Goal: Obtain resource: Download file/media

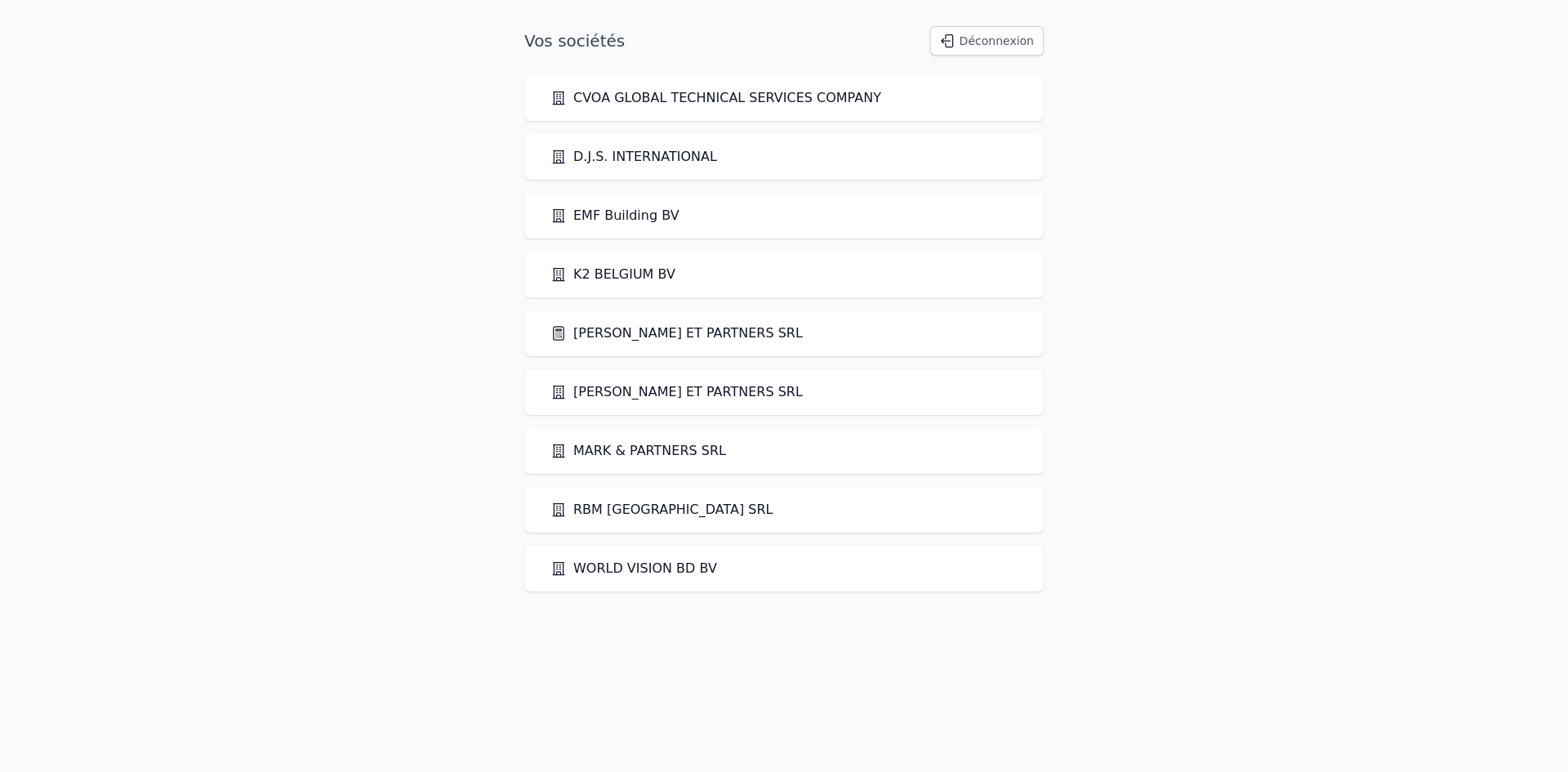
click at [610, 325] on link "[PERSON_NAME] ET PARTNERS SRL" at bounding box center [677, 333] width 253 height 19
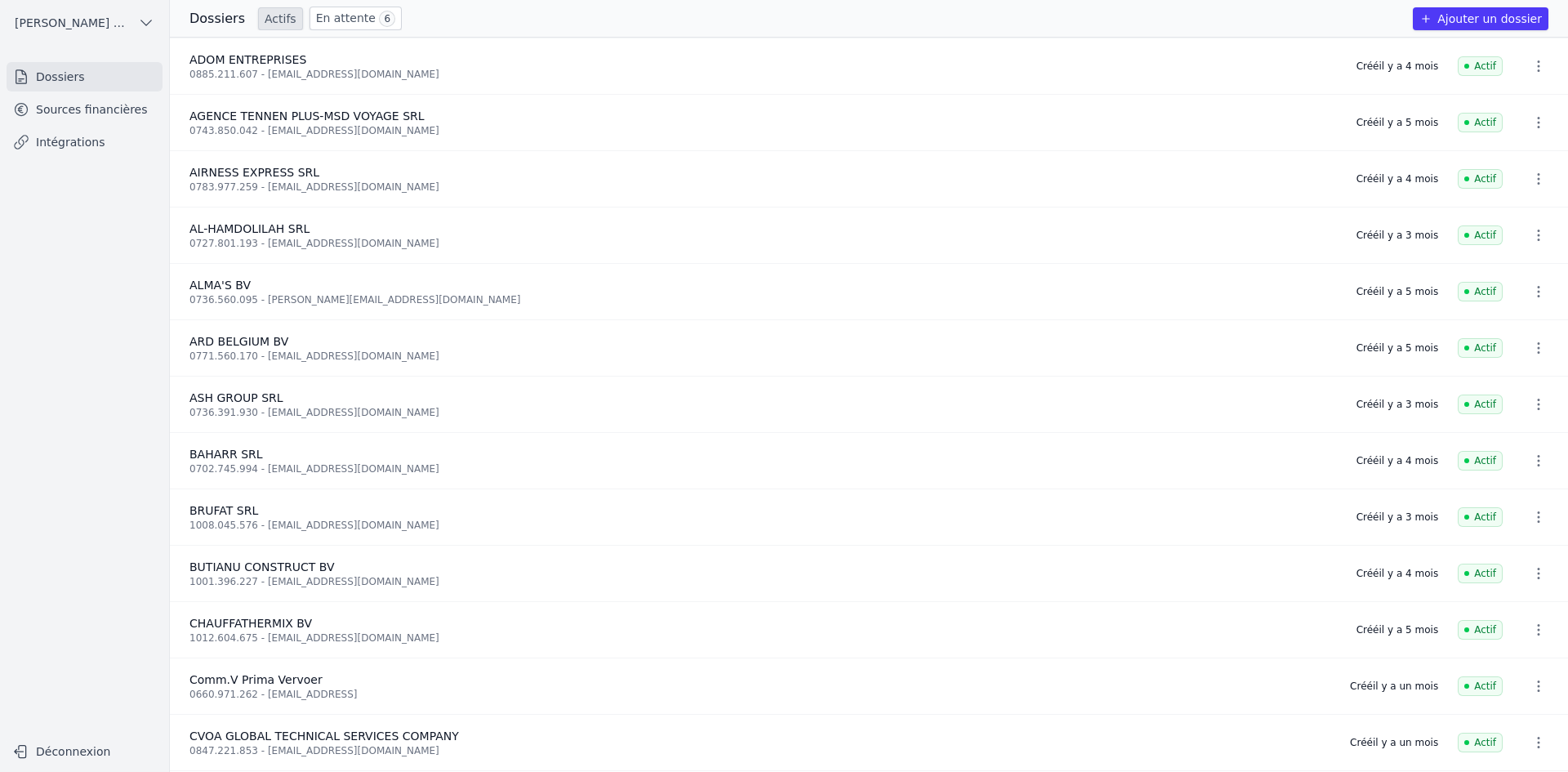
click at [112, 114] on link "Sources financières" at bounding box center [85, 110] width 156 height 29
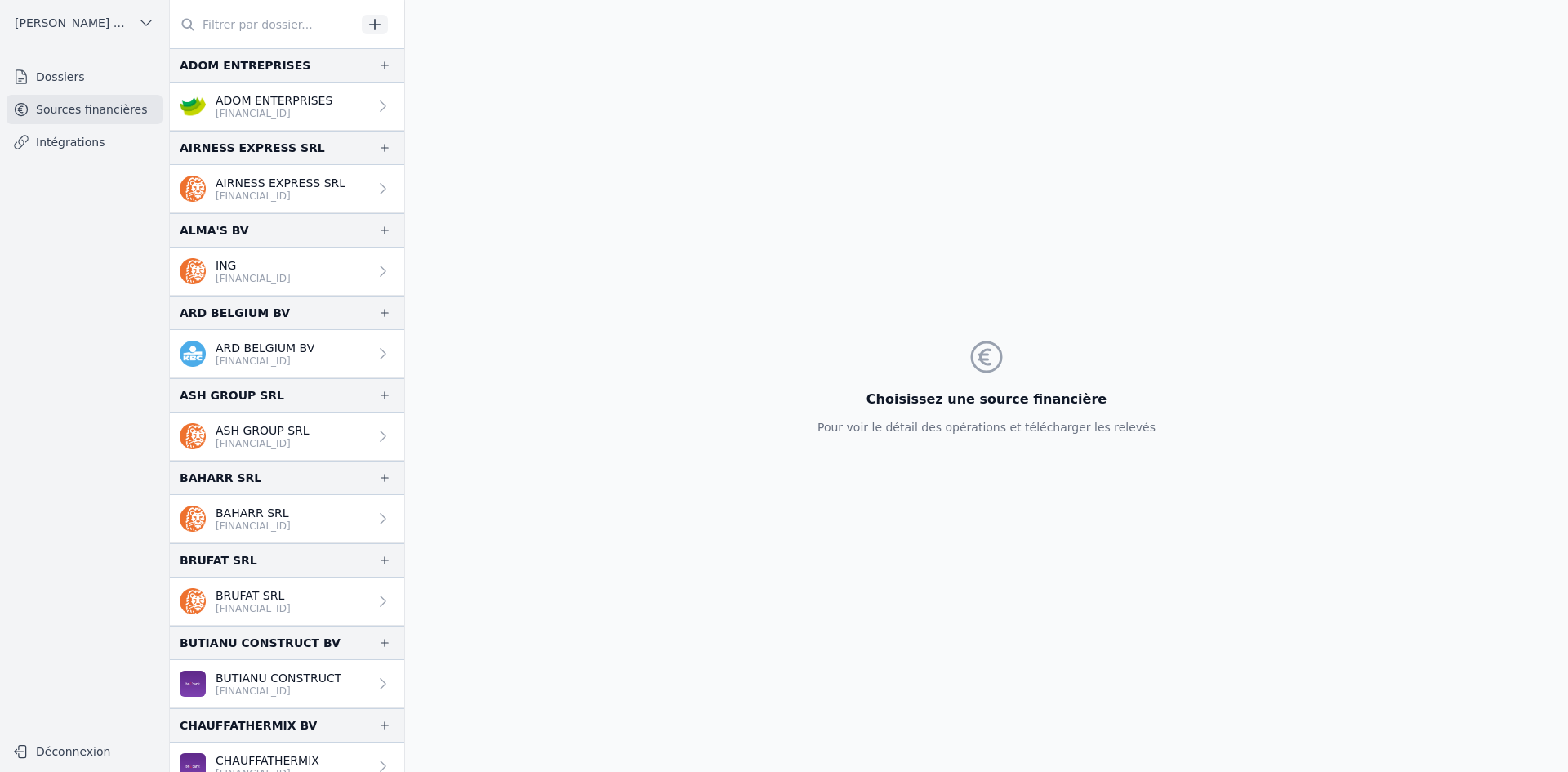
click at [292, 94] on p "ADOM ENTERPRISES" at bounding box center [274, 100] width 117 height 17
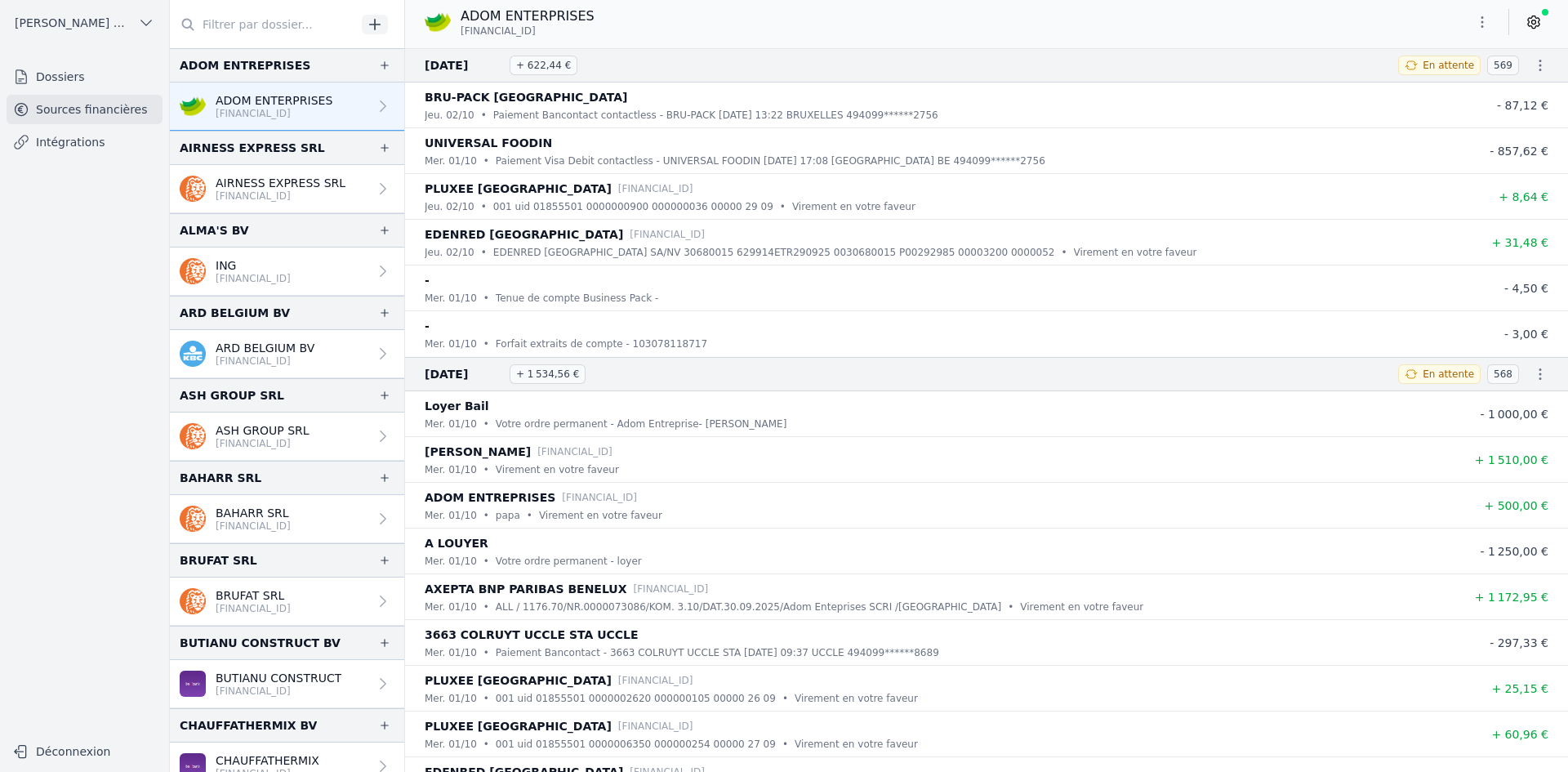
click at [1485, 1] on div "ADOM ENTERPRISES [FINANCIAL_ID]" at bounding box center [986, 24] width 1163 height 49
click at [1484, 14] on button "button" at bounding box center [1483, 21] width 33 height 26
click at [1418, 87] on button "Exporter" at bounding box center [1443, 86] width 118 height 30
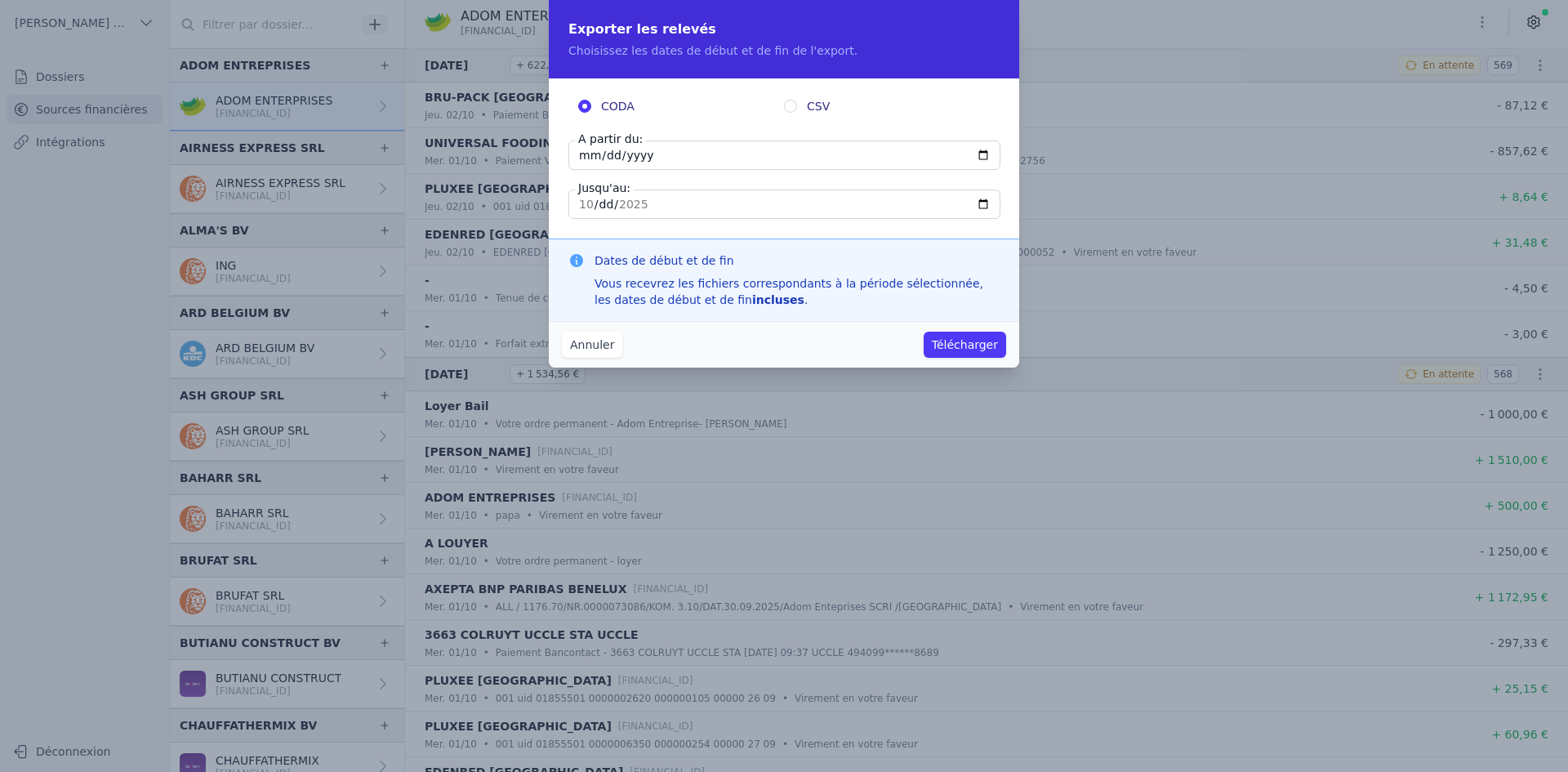
click at [590, 153] on input "[DATE]" at bounding box center [784, 155] width 432 height 29
type input "[DATE]"
click at [949, 345] on button "Télécharger" at bounding box center [965, 344] width 83 height 26
click at [610, 152] on input "[DATE]" at bounding box center [784, 155] width 432 height 29
click at [610, 153] on input "[DATE]" at bounding box center [784, 155] width 432 height 29
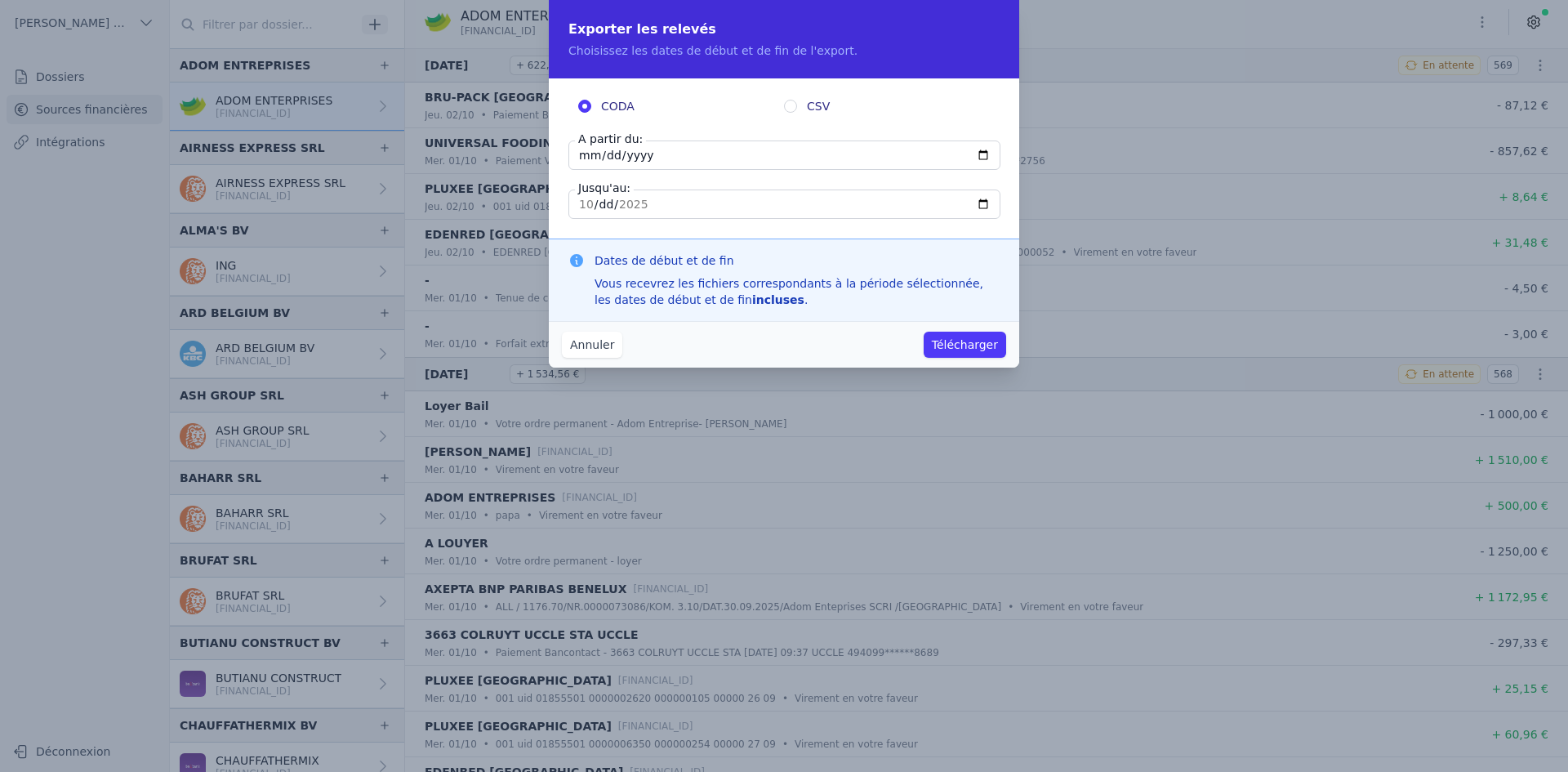
click at [605, 154] on input "[DATE]" at bounding box center [784, 155] width 432 height 29
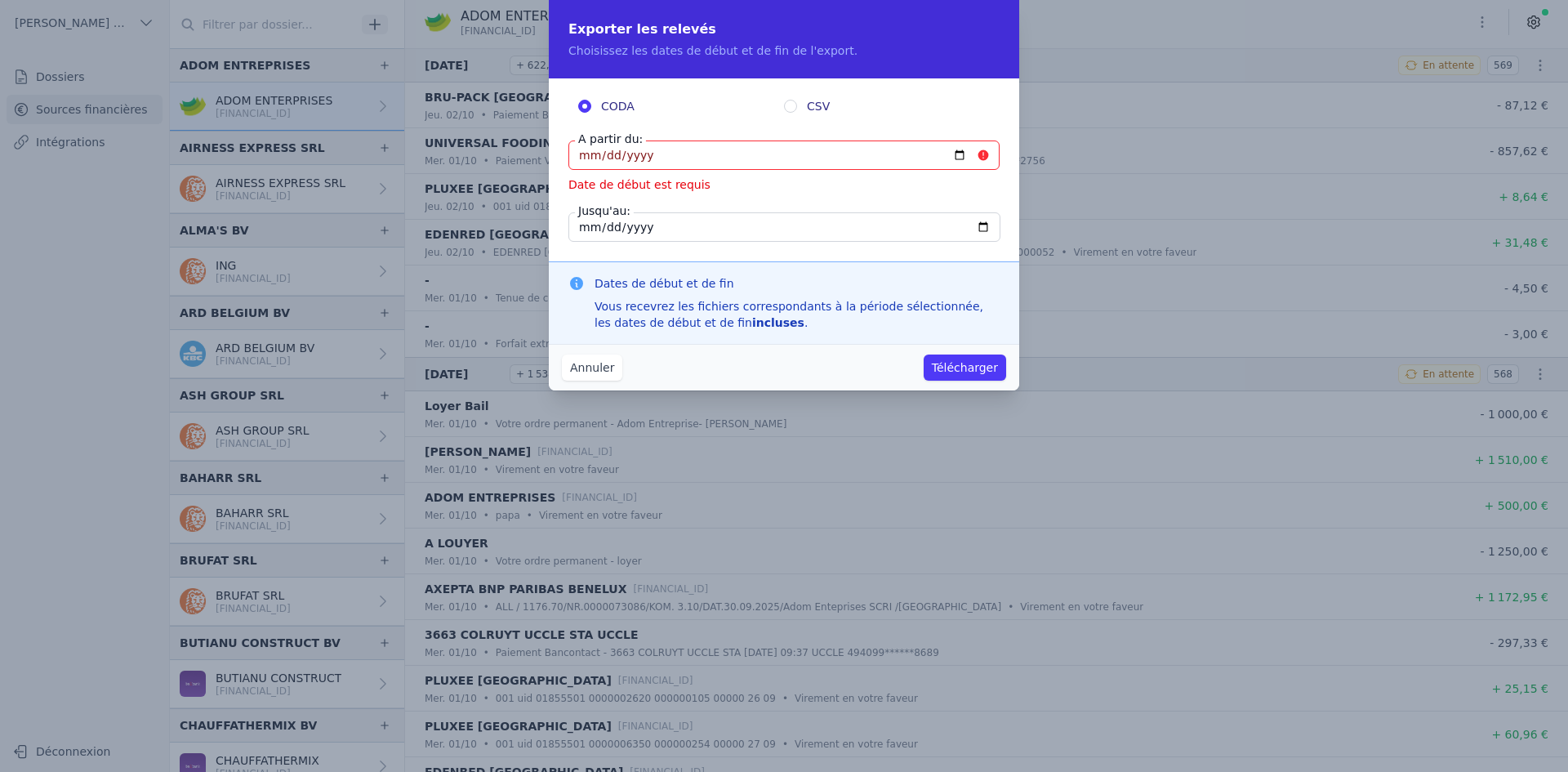
type input "[DATE]"
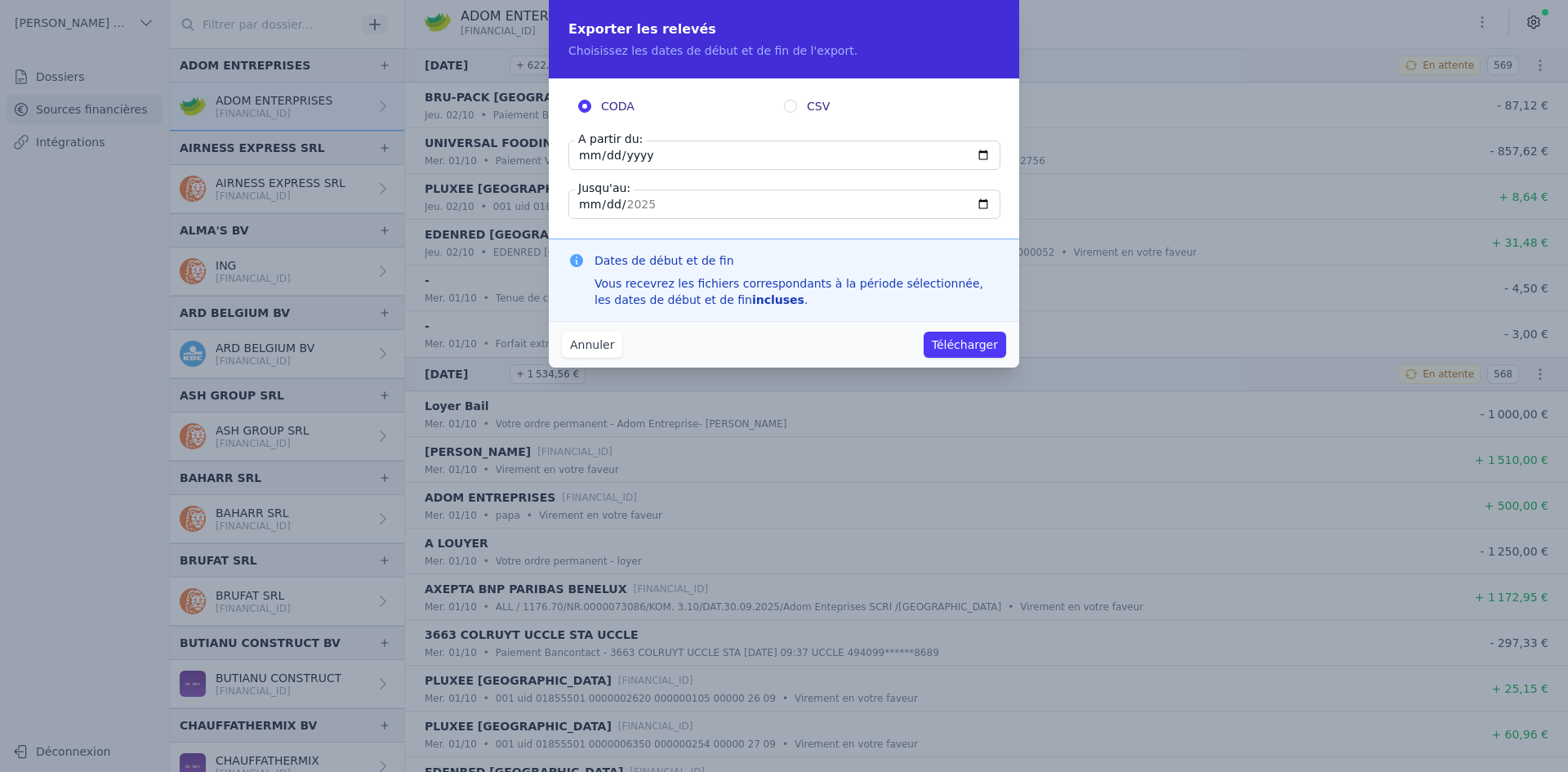
click at [969, 338] on button "Télécharger" at bounding box center [965, 344] width 83 height 26
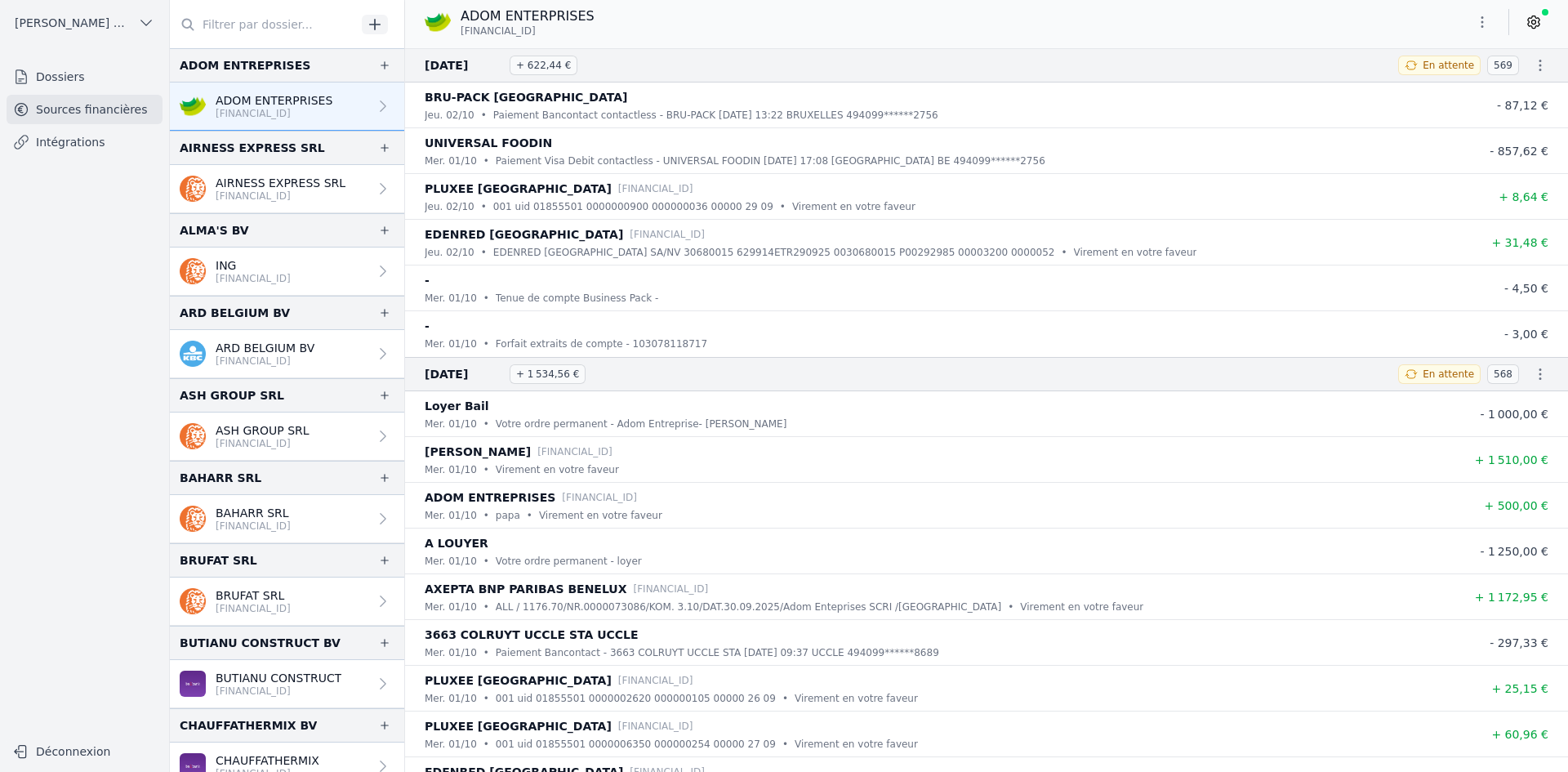
click at [313, 199] on p "[FINANCIAL_ID]" at bounding box center [281, 195] width 130 height 13
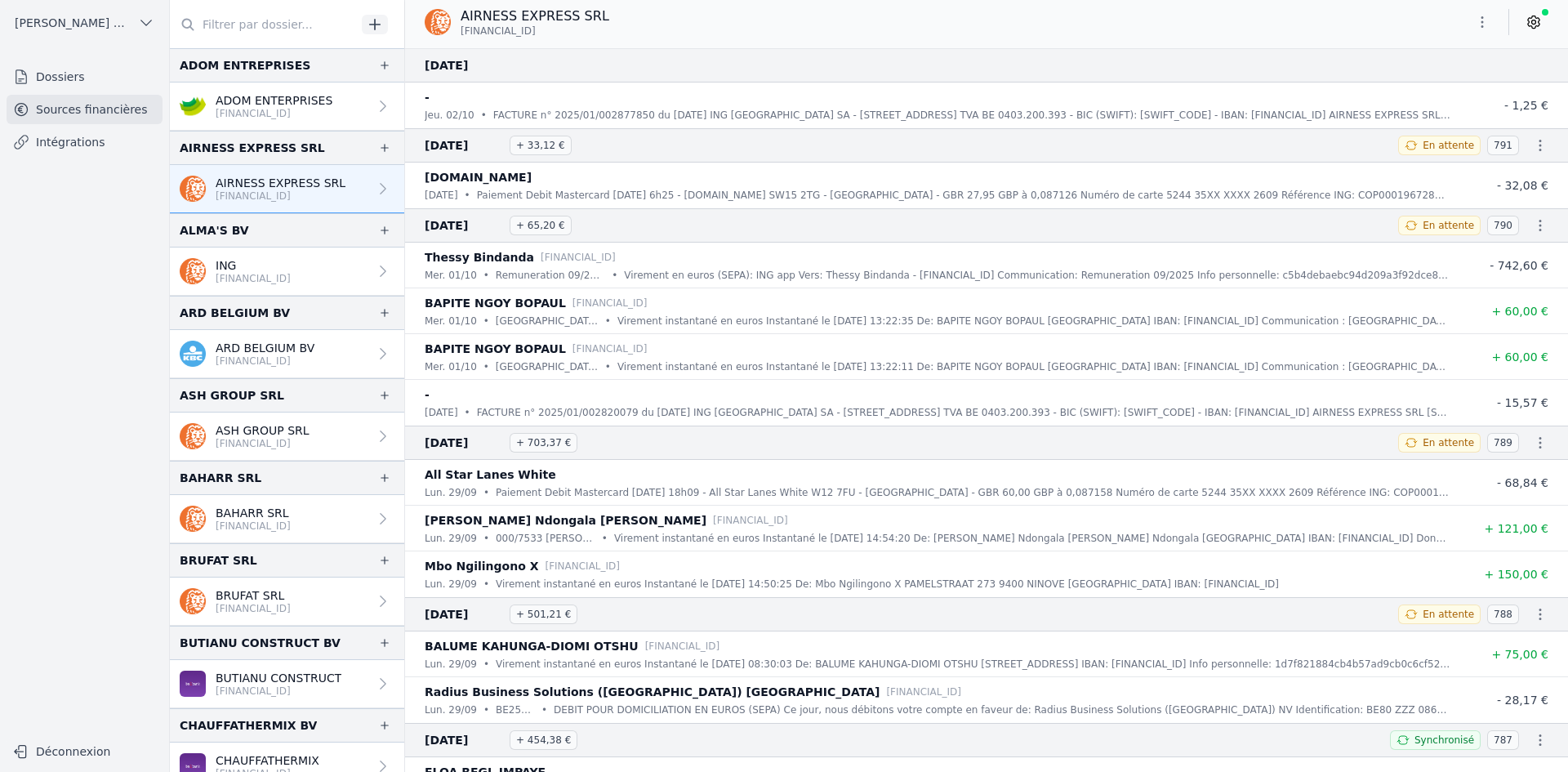
click at [1473, 16] on button "button" at bounding box center [1483, 21] width 33 height 26
click at [1445, 84] on button "Exporter" at bounding box center [1443, 86] width 118 height 30
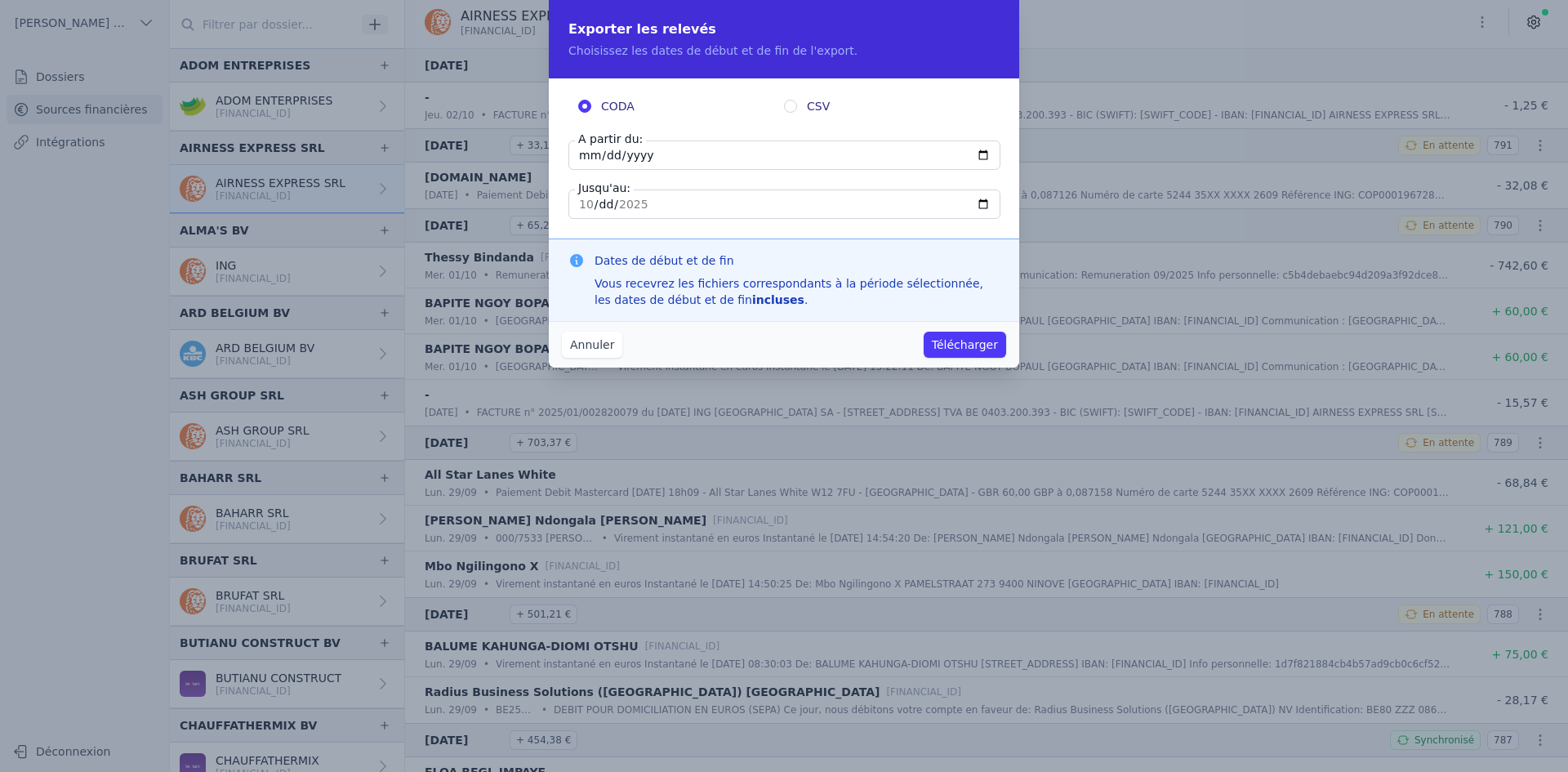
click at [588, 168] on input "[DATE]" at bounding box center [784, 155] width 432 height 29
type input "[DATE]"
click at [961, 337] on button "Télécharger" at bounding box center [965, 344] width 83 height 26
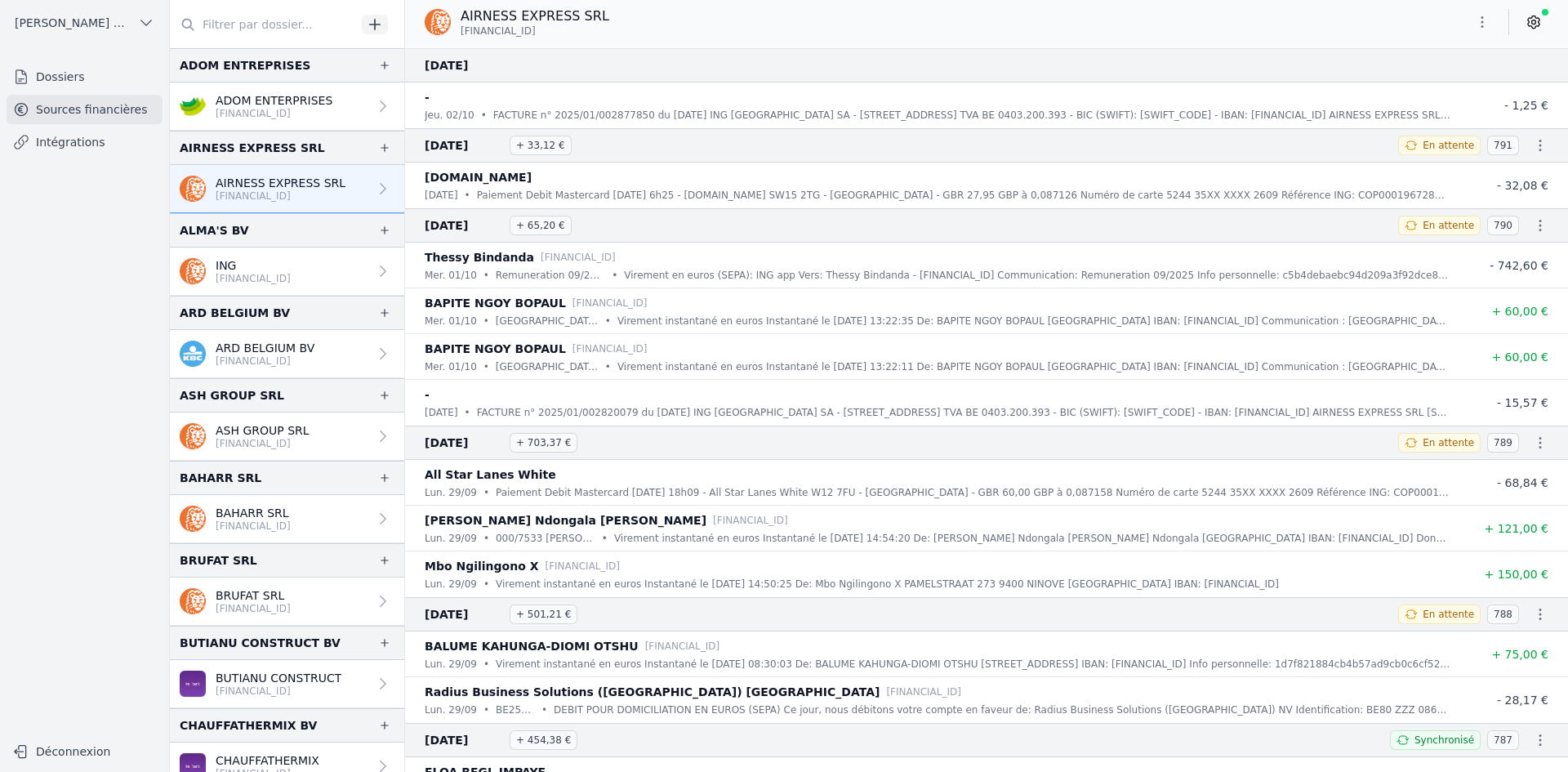
click at [277, 295] on link "ING [FINANCIAL_ID]" at bounding box center [287, 272] width 234 height 49
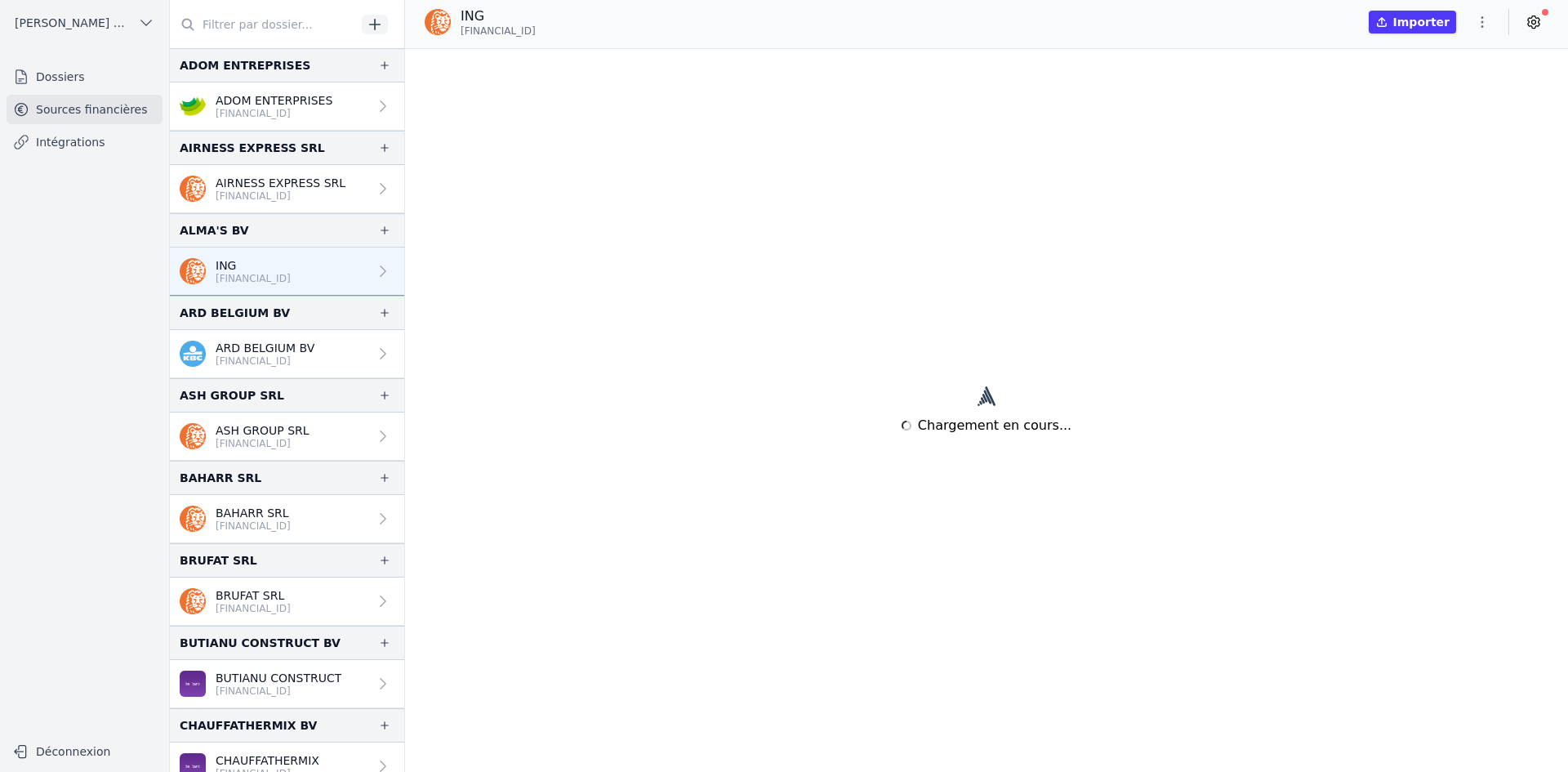
click at [274, 285] on p "[FINANCIAL_ID]" at bounding box center [253, 278] width 75 height 13
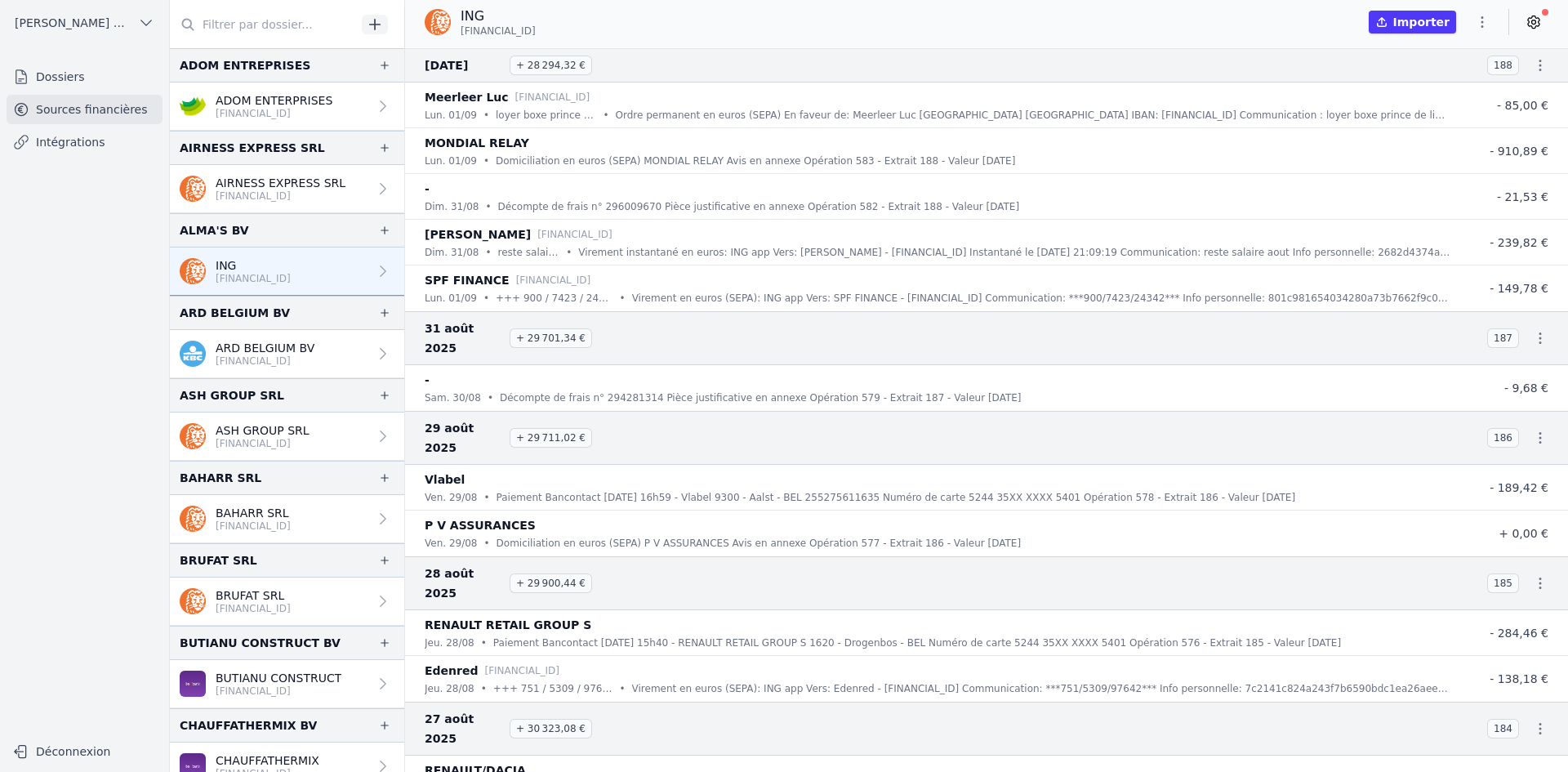
click at [276, 372] on link "ARD BELGIUM BV [FINANCIAL_ID]" at bounding box center [287, 354] width 234 height 49
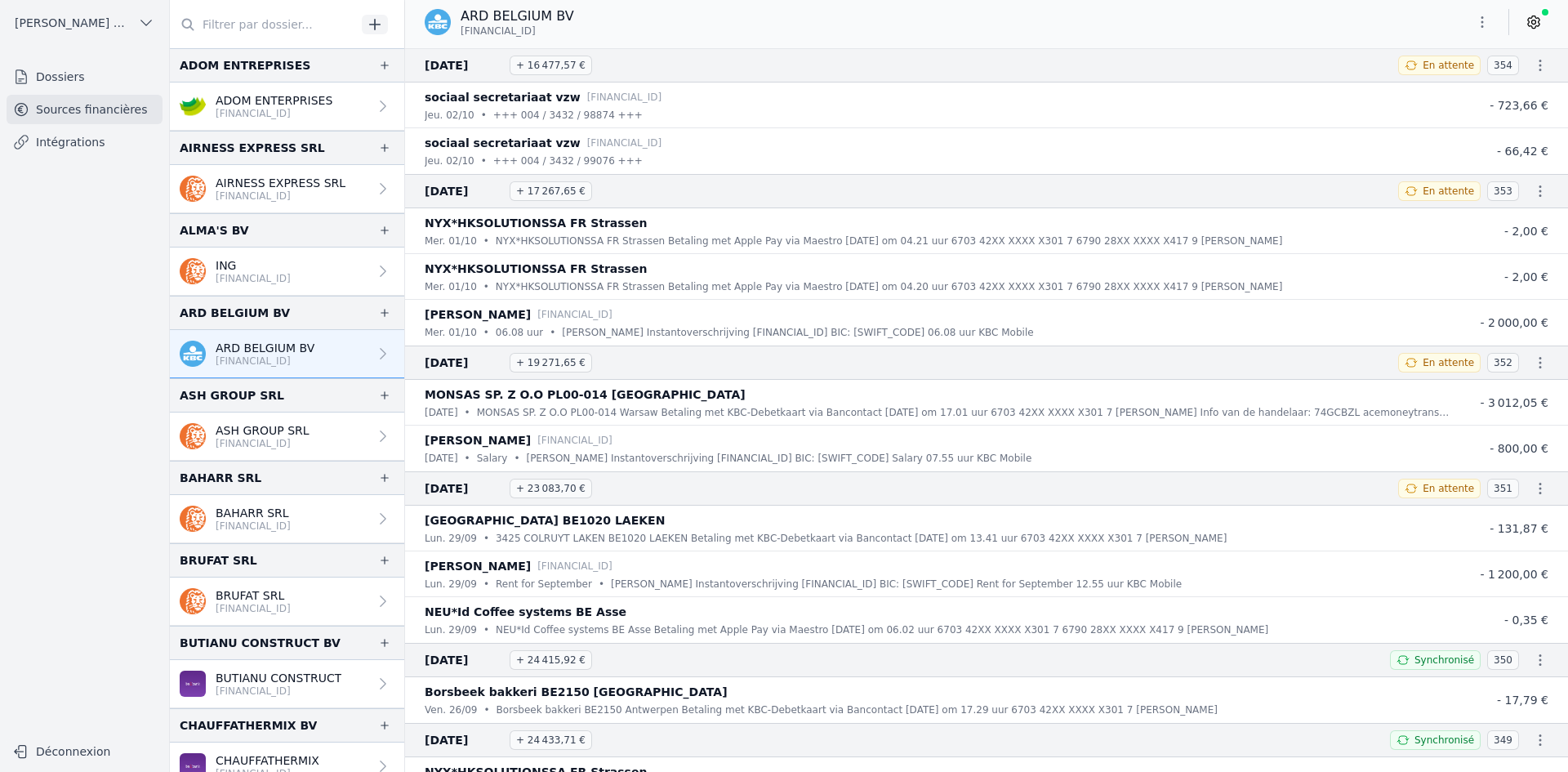
click at [1480, 24] on icon "button" at bounding box center [1483, 21] width 17 height 17
click at [1449, 95] on button "Exporter" at bounding box center [1443, 86] width 118 height 30
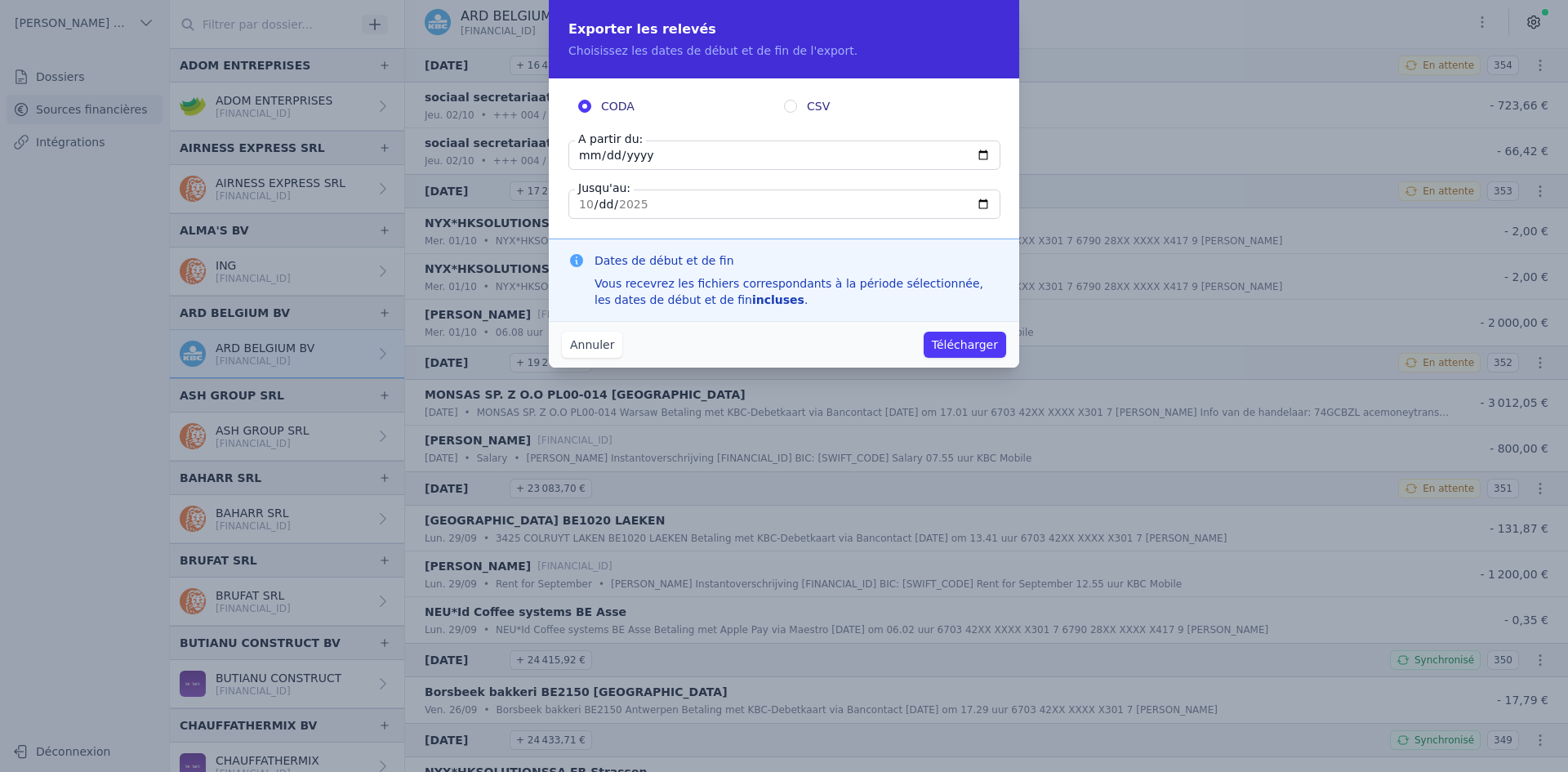
click at [572, 154] on input "[DATE]" at bounding box center [784, 155] width 432 height 29
type input "[DATE]"
click at [948, 336] on button "Télécharger" at bounding box center [965, 344] width 83 height 26
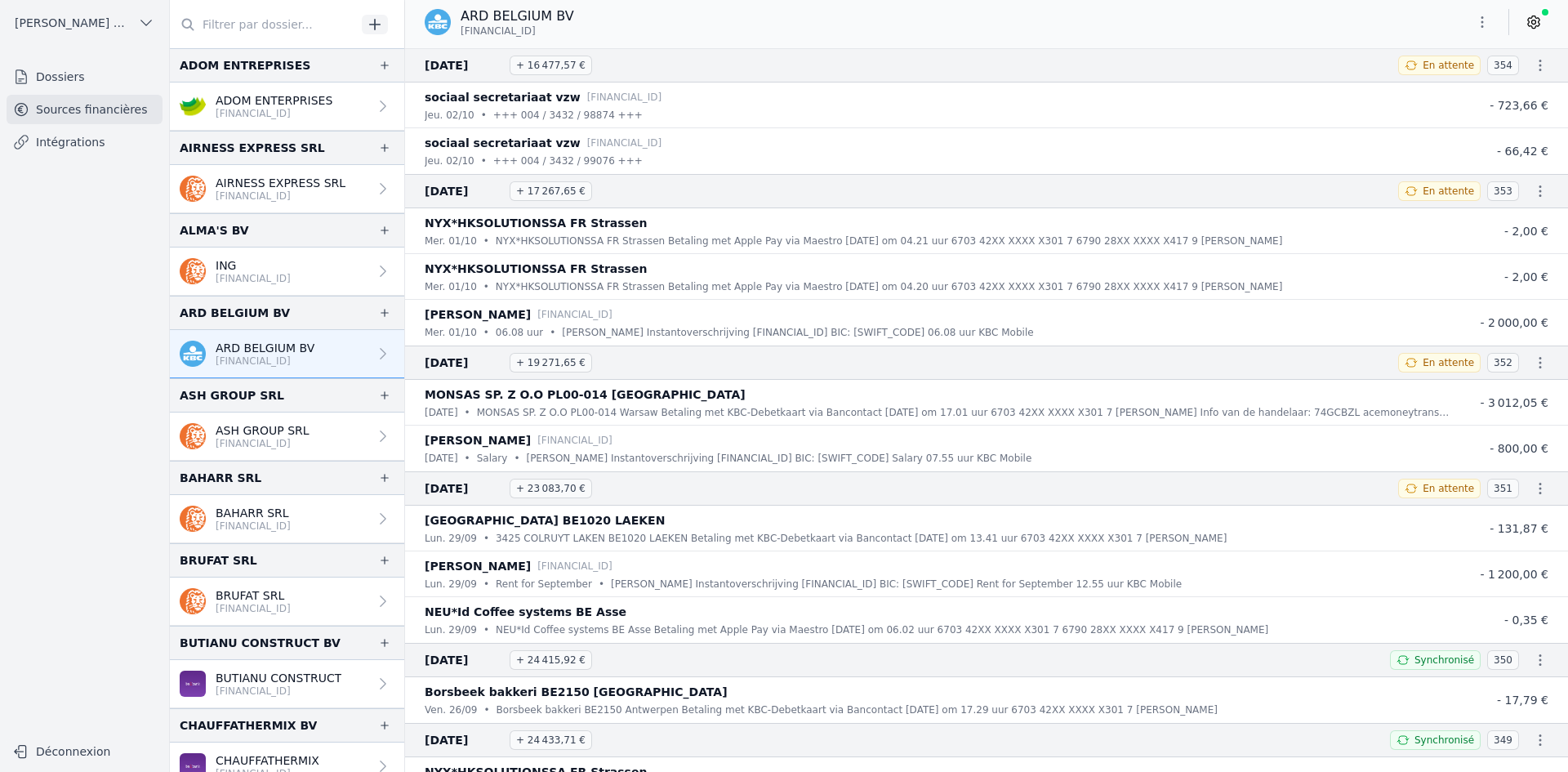
click at [279, 424] on p "ASH GROUP SRL" at bounding box center [262, 430] width 94 height 17
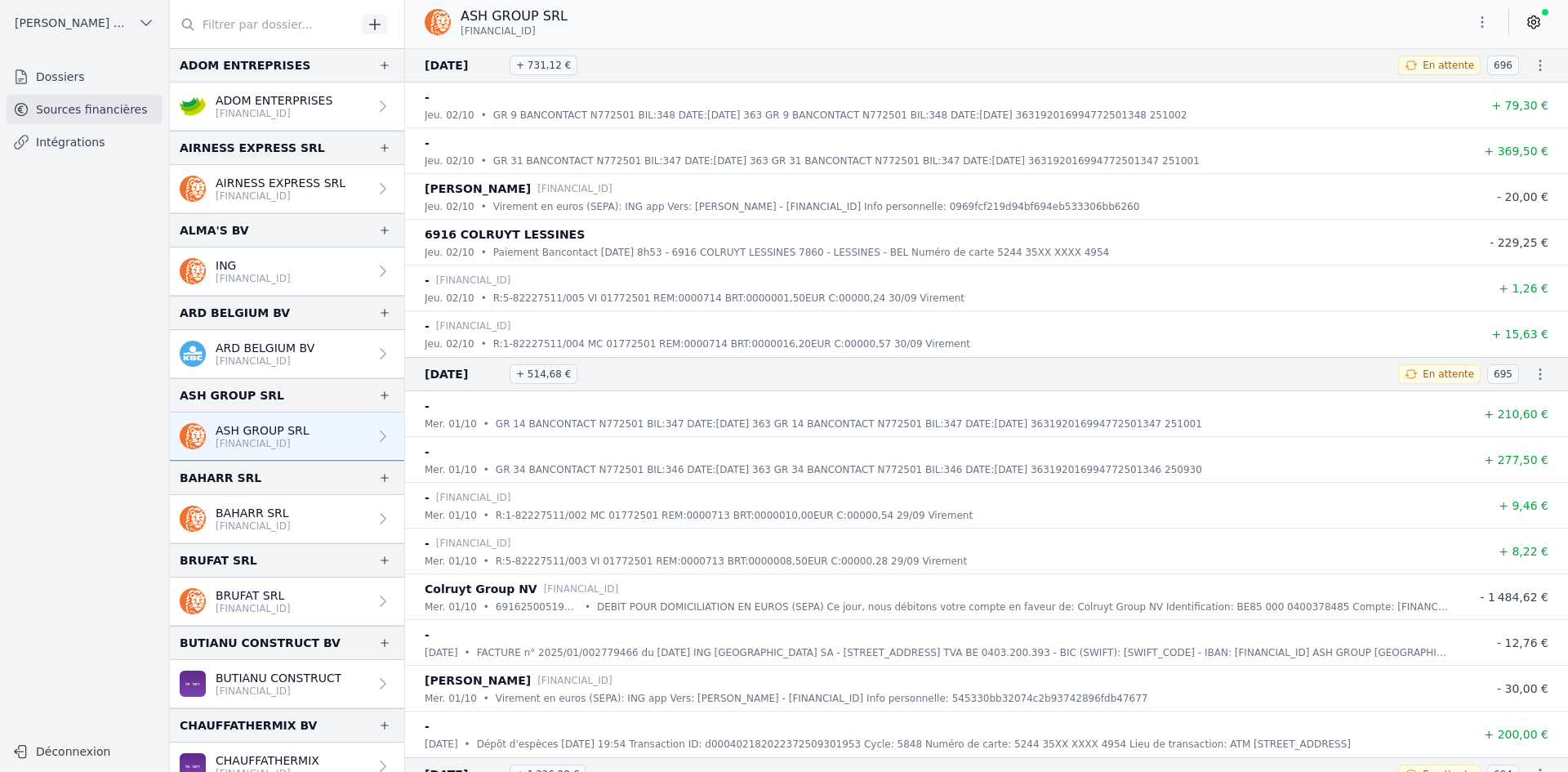
click at [1475, 20] on icon "button" at bounding box center [1483, 21] width 17 height 17
click at [1449, 84] on button "Exporter" at bounding box center [1443, 86] width 118 height 30
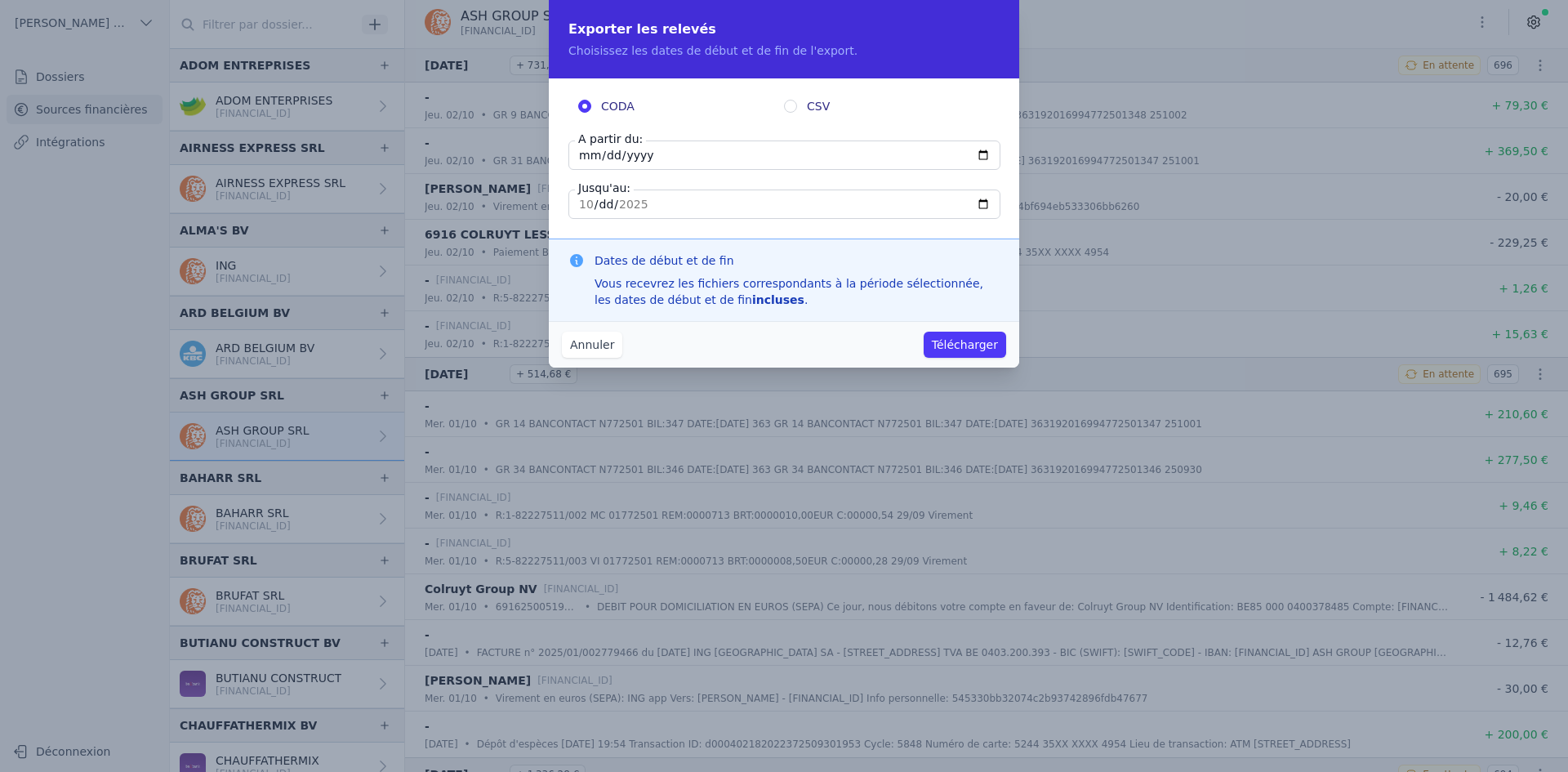
click at [579, 154] on input "[DATE]" at bounding box center [784, 155] width 432 height 29
type input "[DATE]"
click at [945, 340] on button "Télécharger" at bounding box center [965, 344] width 83 height 26
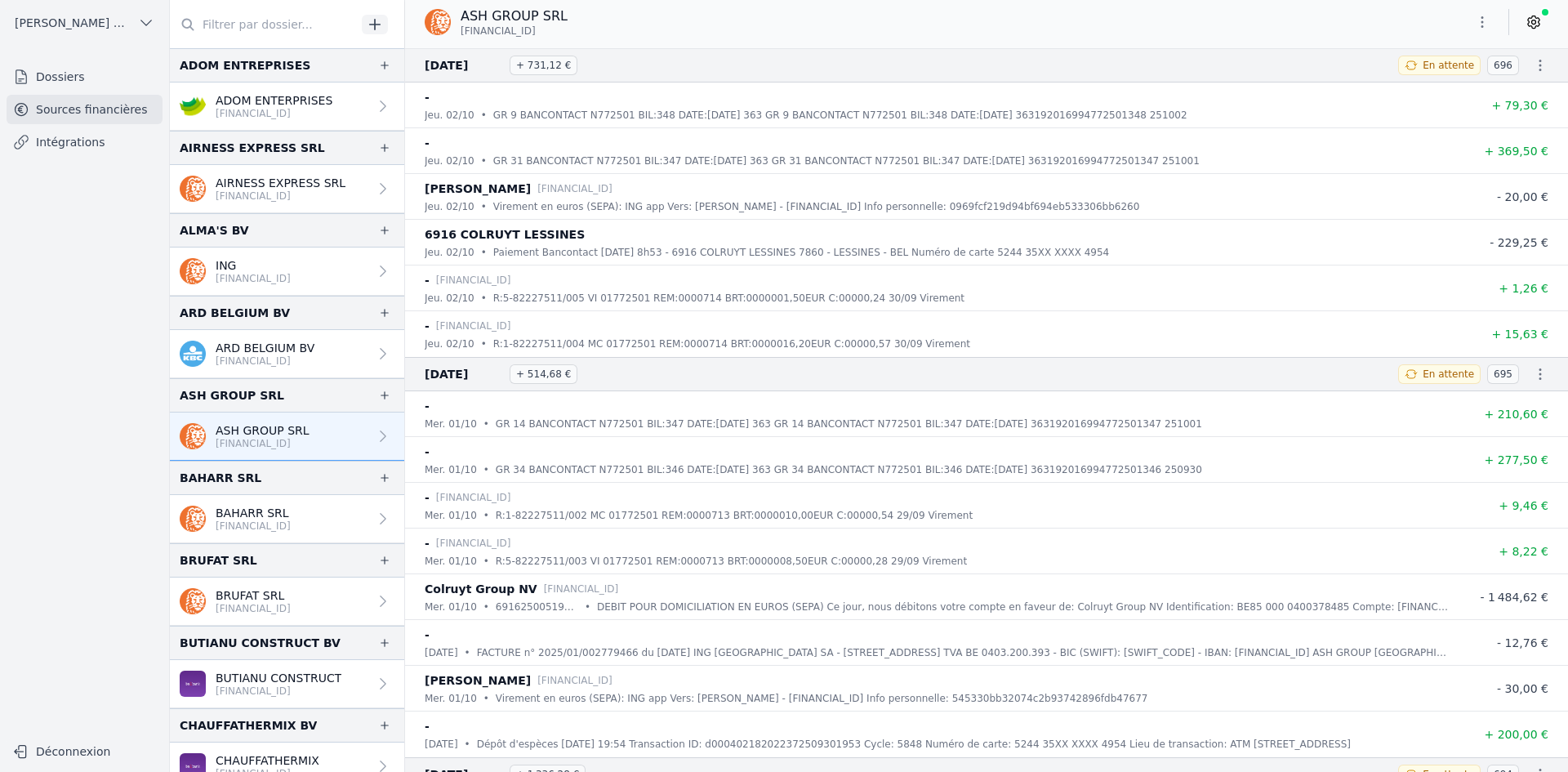
click at [278, 515] on p "BAHARR SRL" at bounding box center [253, 513] width 75 height 17
click at [268, 516] on p "BAHARR SRL" at bounding box center [253, 513] width 75 height 17
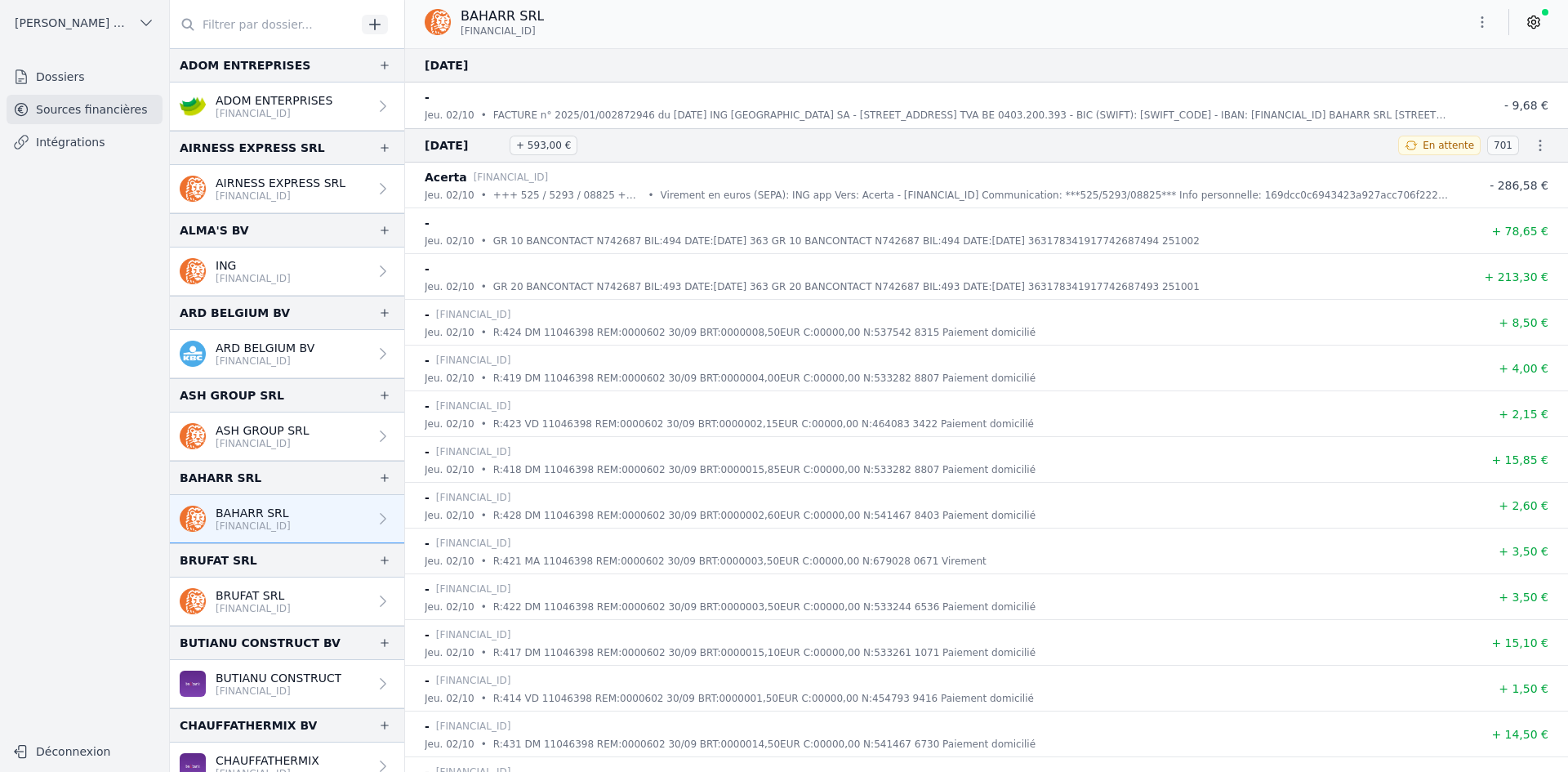
click at [1489, 20] on icon "button" at bounding box center [1483, 21] width 17 height 17
click at [1408, 81] on button "Exporter" at bounding box center [1443, 86] width 118 height 30
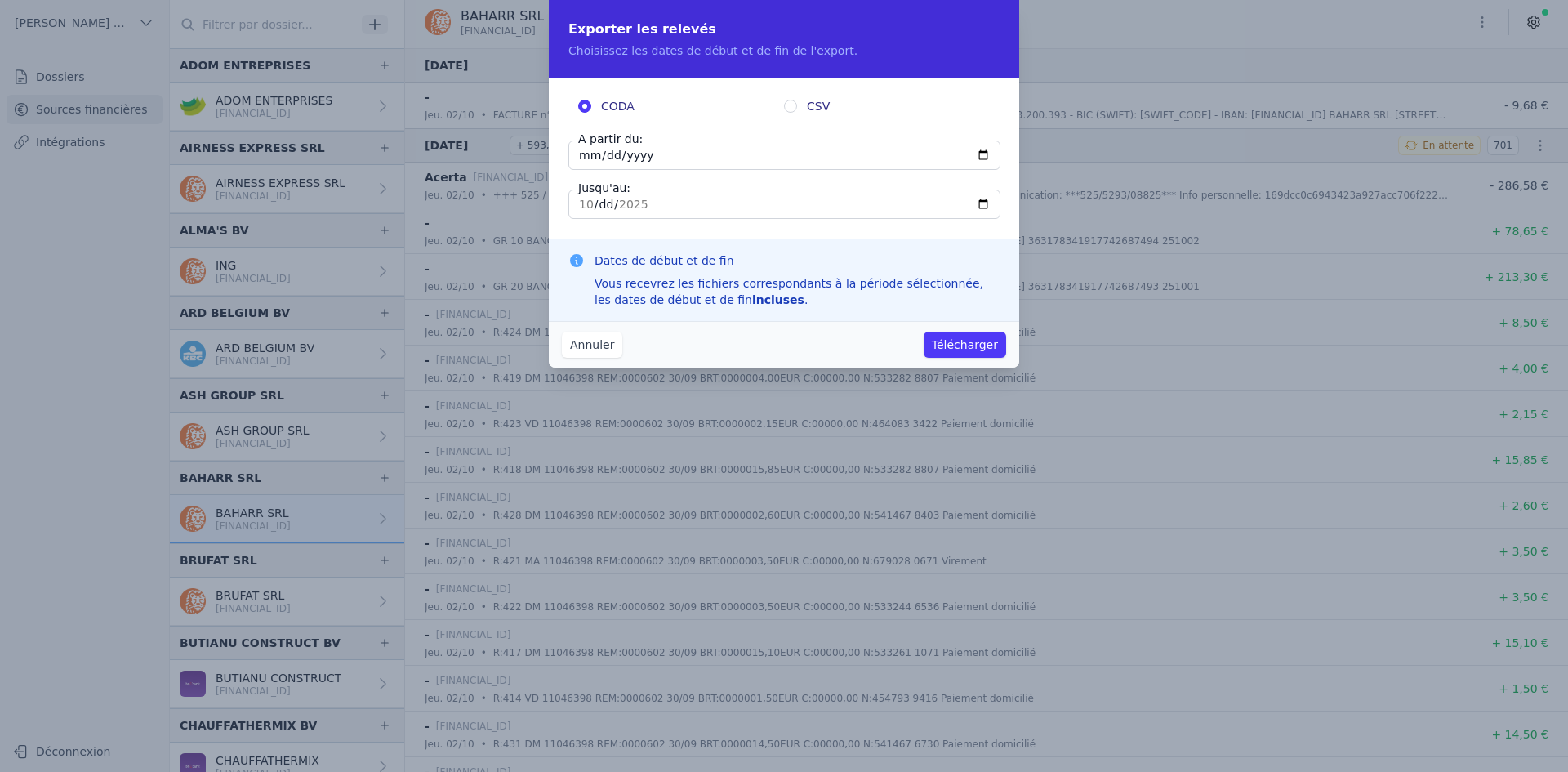
click at [584, 159] on input "[DATE]" at bounding box center [784, 155] width 432 height 29
type input "[DATE]"
click at [950, 346] on button "Télécharger" at bounding box center [965, 344] width 83 height 26
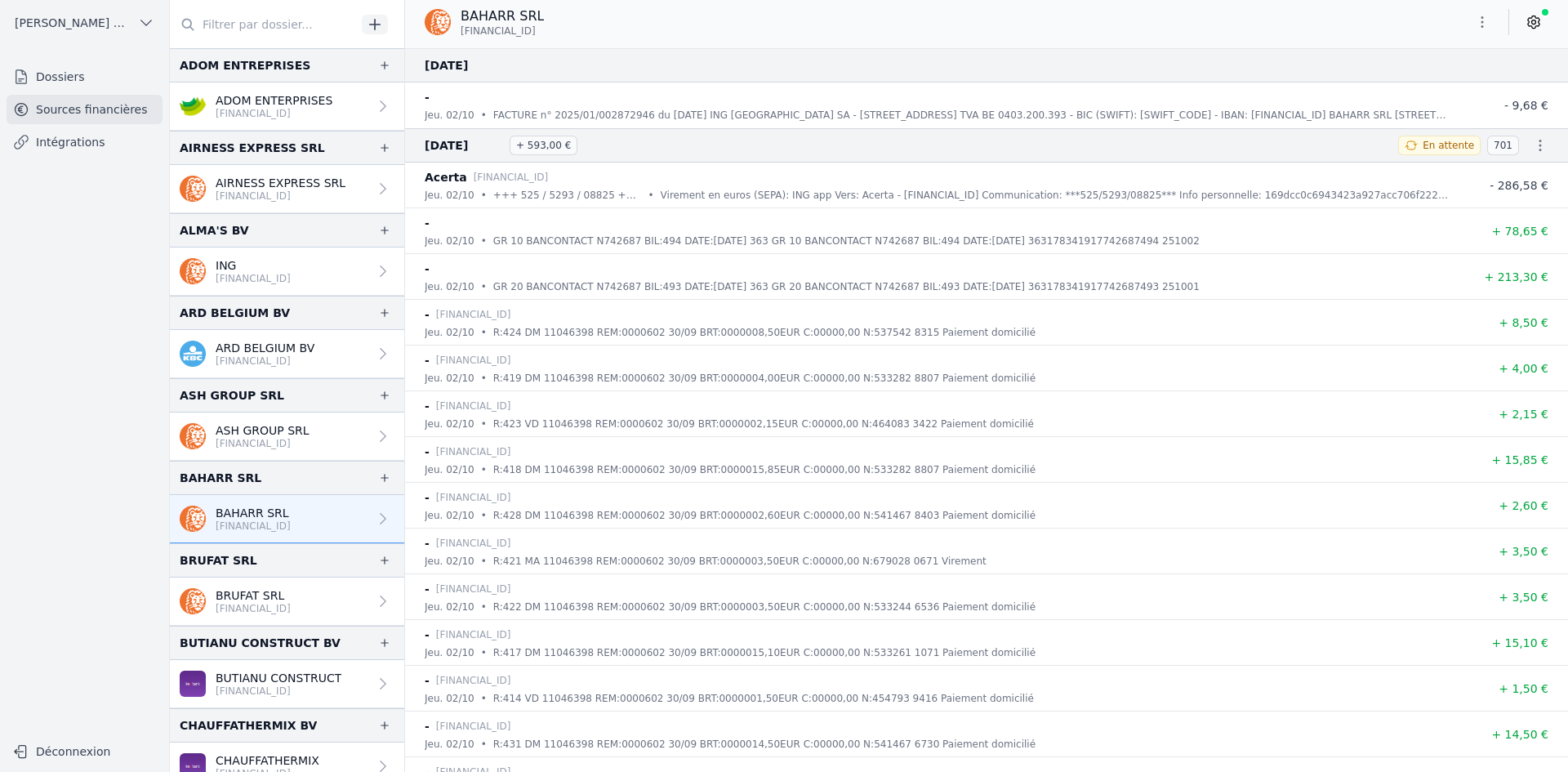
click at [239, 605] on p "[FINANCIAL_ID]" at bounding box center [253, 608] width 75 height 13
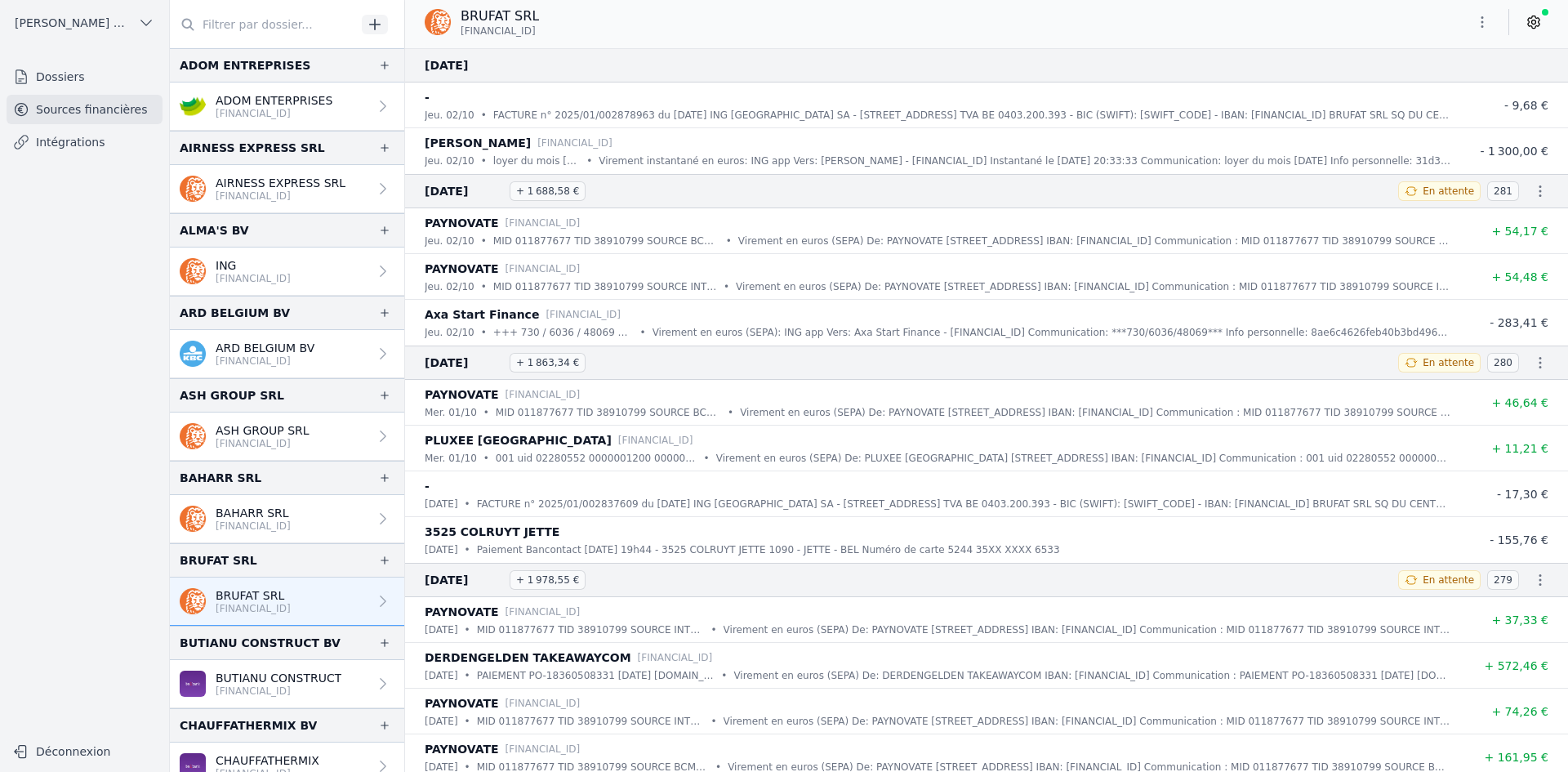
click at [1487, 21] on icon "button" at bounding box center [1483, 21] width 17 height 17
click at [1453, 87] on button "Exporter" at bounding box center [1443, 86] width 118 height 30
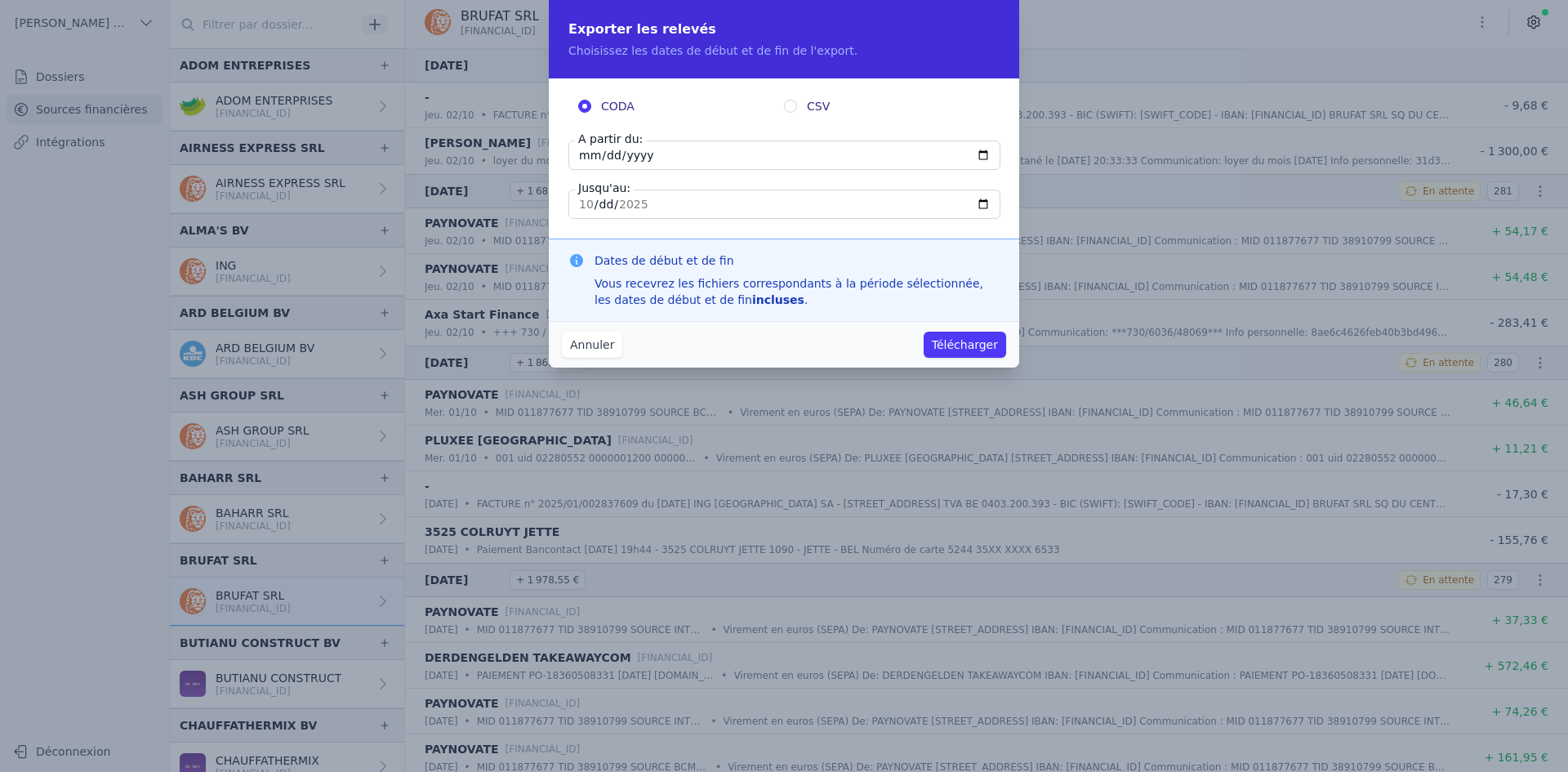
click at [587, 154] on input "[DATE]" at bounding box center [784, 155] width 432 height 29
type input "[DATE]"
click at [980, 343] on button "Télécharger" at bounding box center [965, 344] width 83 height 26
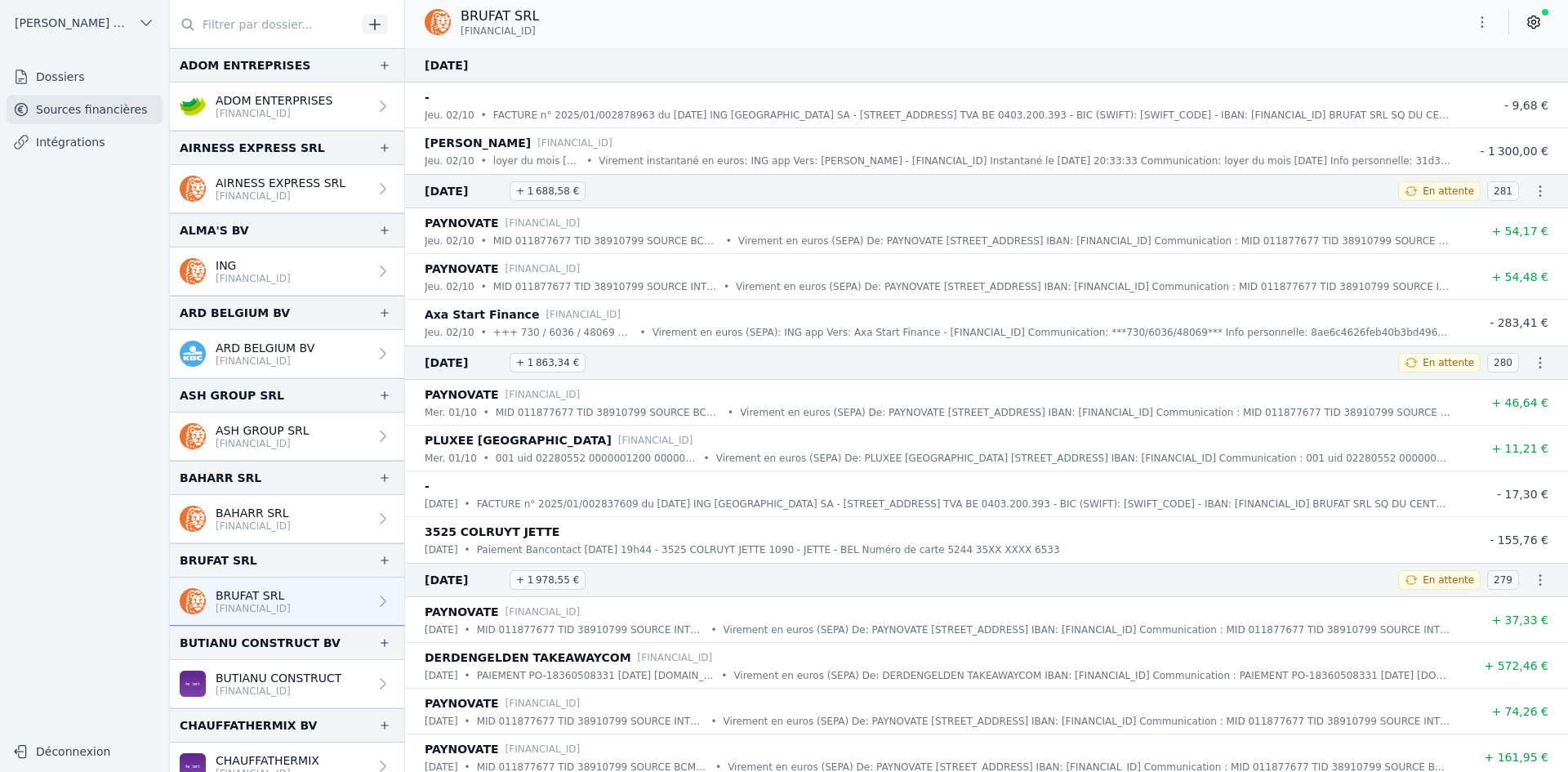
drag, startPoint x: 251, startPoint y: 689, endPoint x: 261, endPoint y: 680, distance: 13.5
click at [251, 689] on p "[FINANCIAL_ID]" at bounding box center [278, 690] width 125 height 13
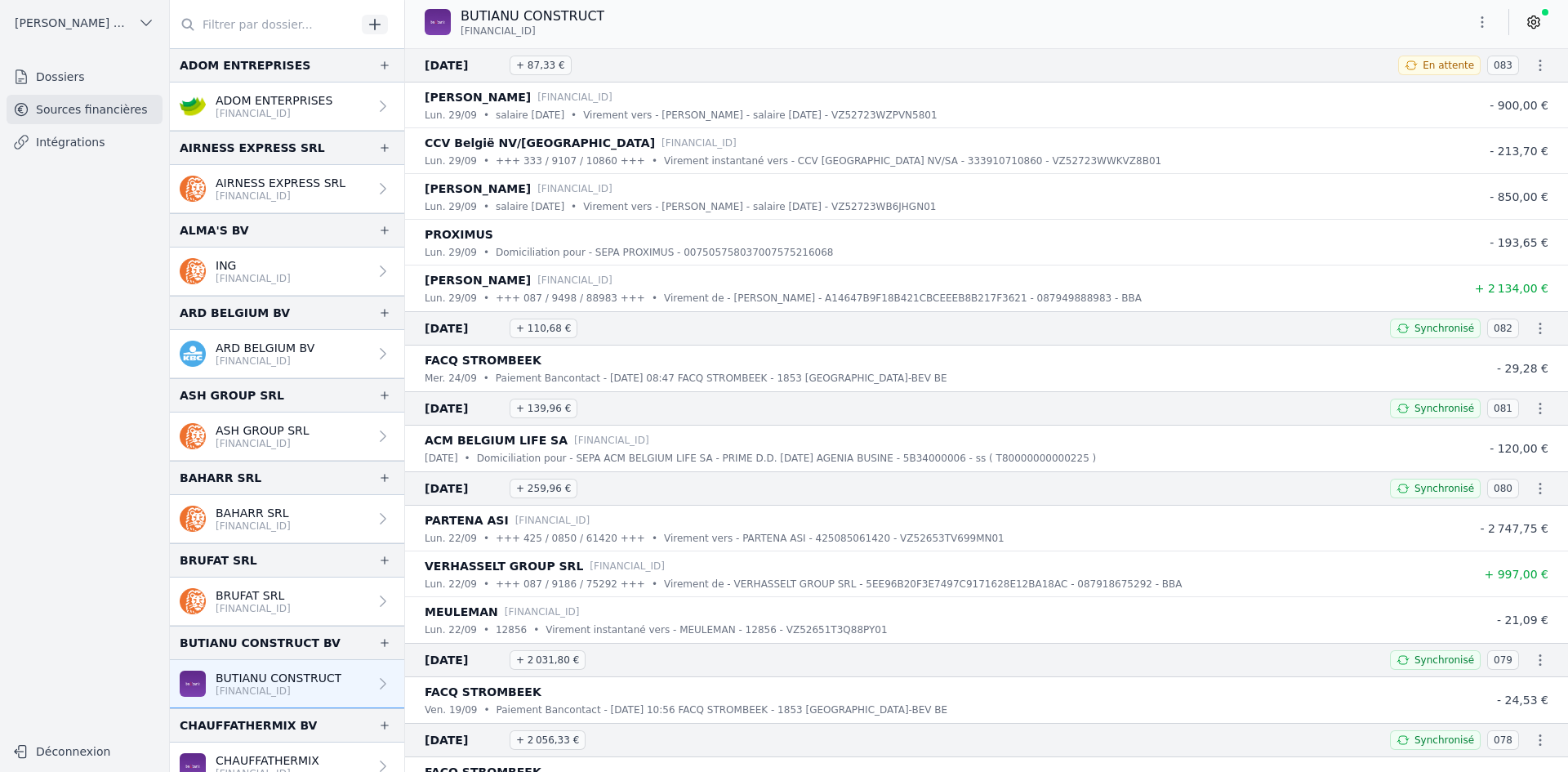
click at [1479, 18] on icon "button" at bounding box center [1483, 21] width 17 height 17
drag, startPoint x: 1567, startPoint y: 100, endPoint x: 1565, endPoint y: 172, distance: 72.0
click at [1565, 172] on div at bounding box center [784, 386] width 1568 height 772
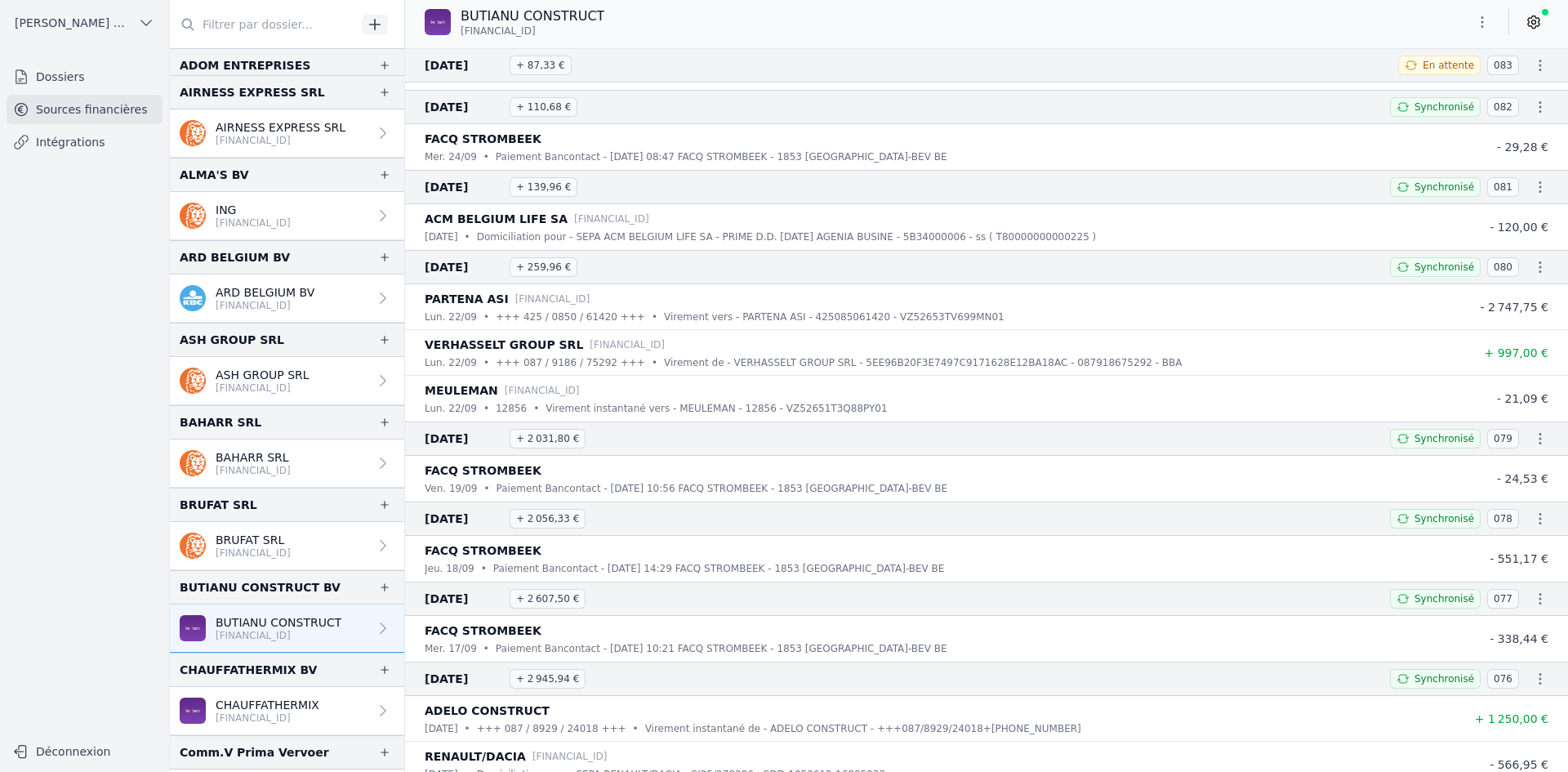
scroll to position [82, 0]
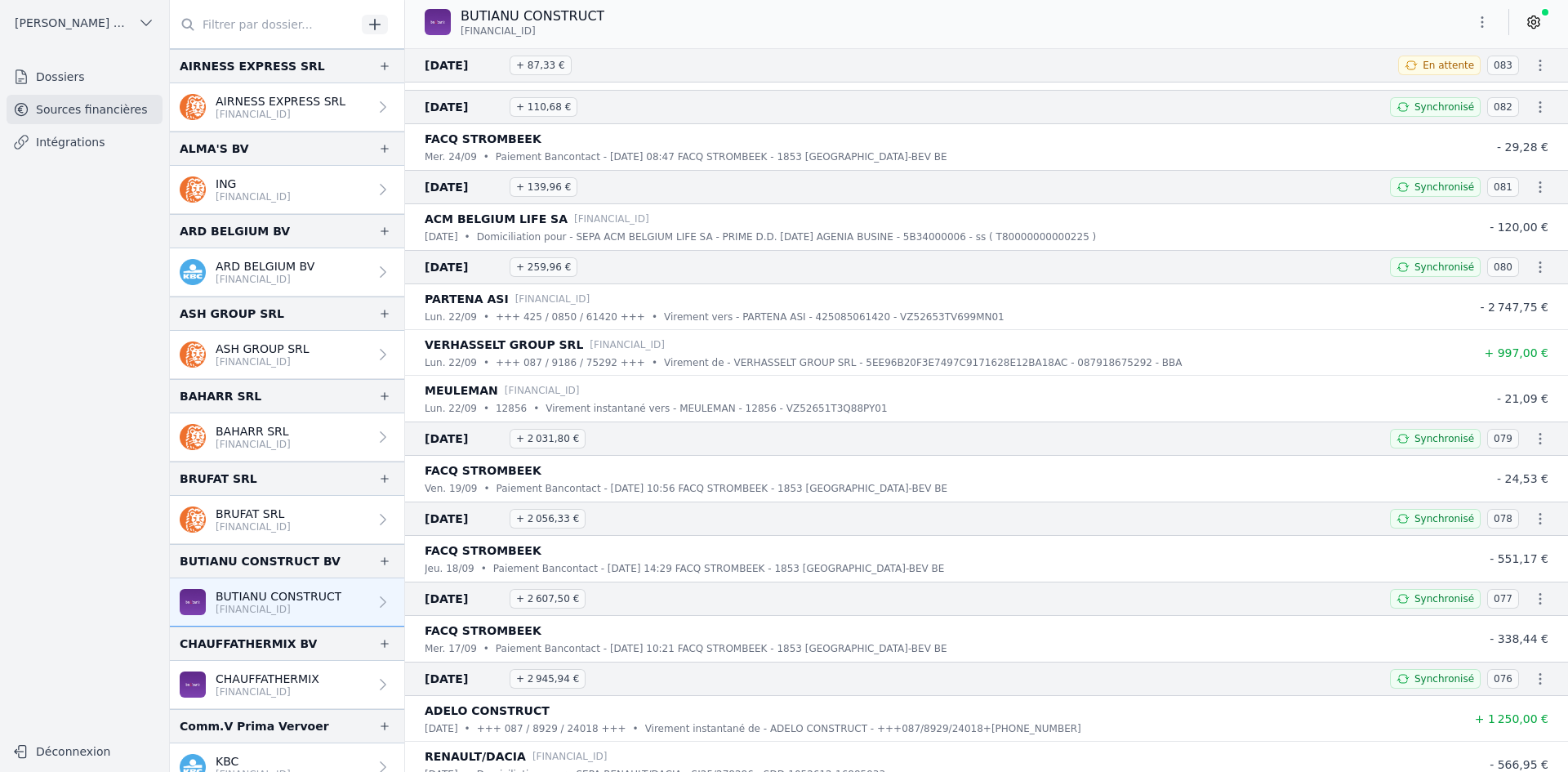
click at [273, 671] on p "CHAUFFATHERMIX" at bounding box center [267, 678] width 104 height 17
click at [253, 691] on p "[FINANCIAL_ID]" at bounding box center [267, 690] width 104 height 13
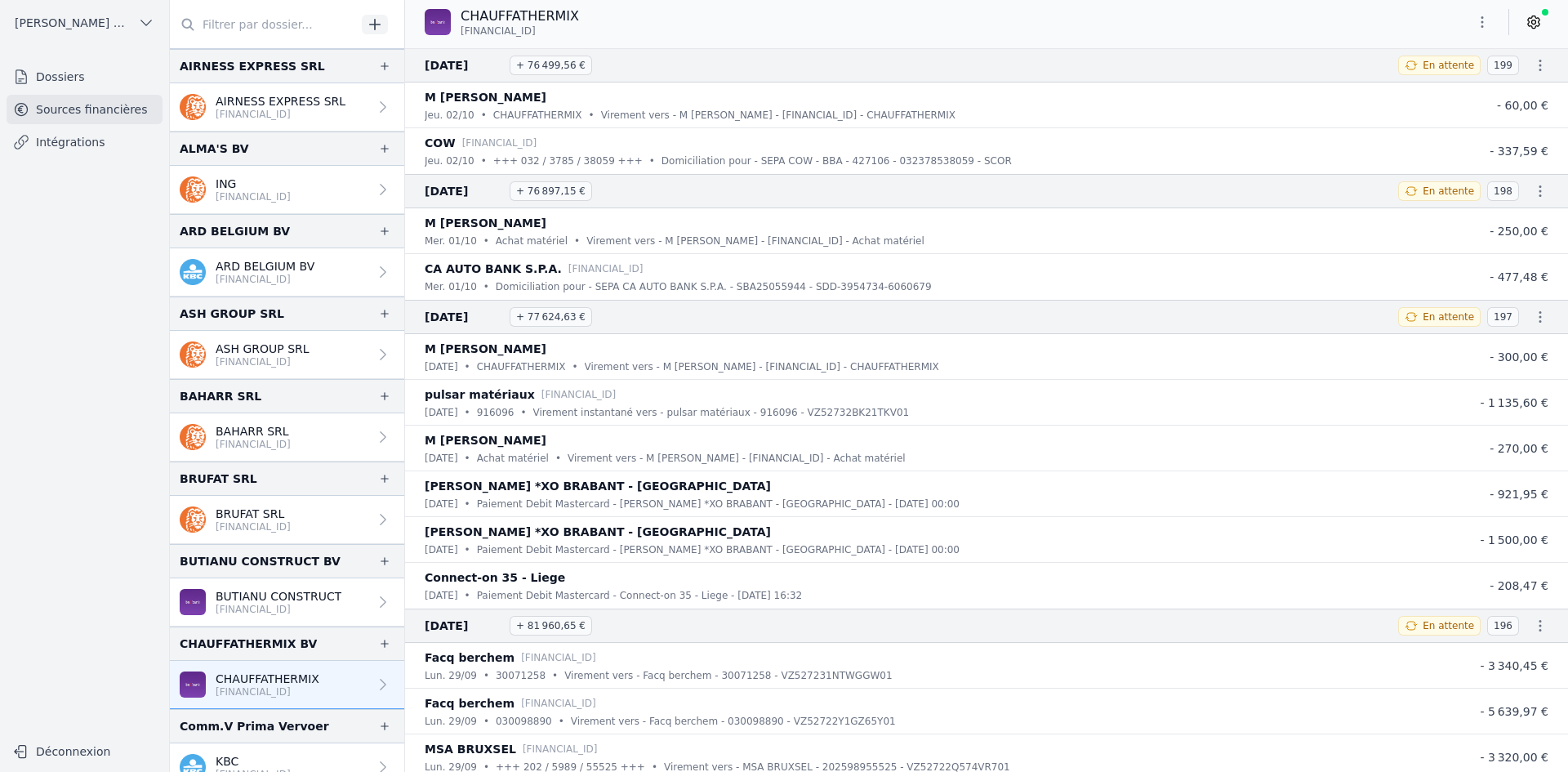
click at [1484, 17] on button "button" at bounding box center [1483, 21] width 33 height 26
click at [1457, 84] on button "Exporter" at bounding box center [1443, 86] width 118 height 30
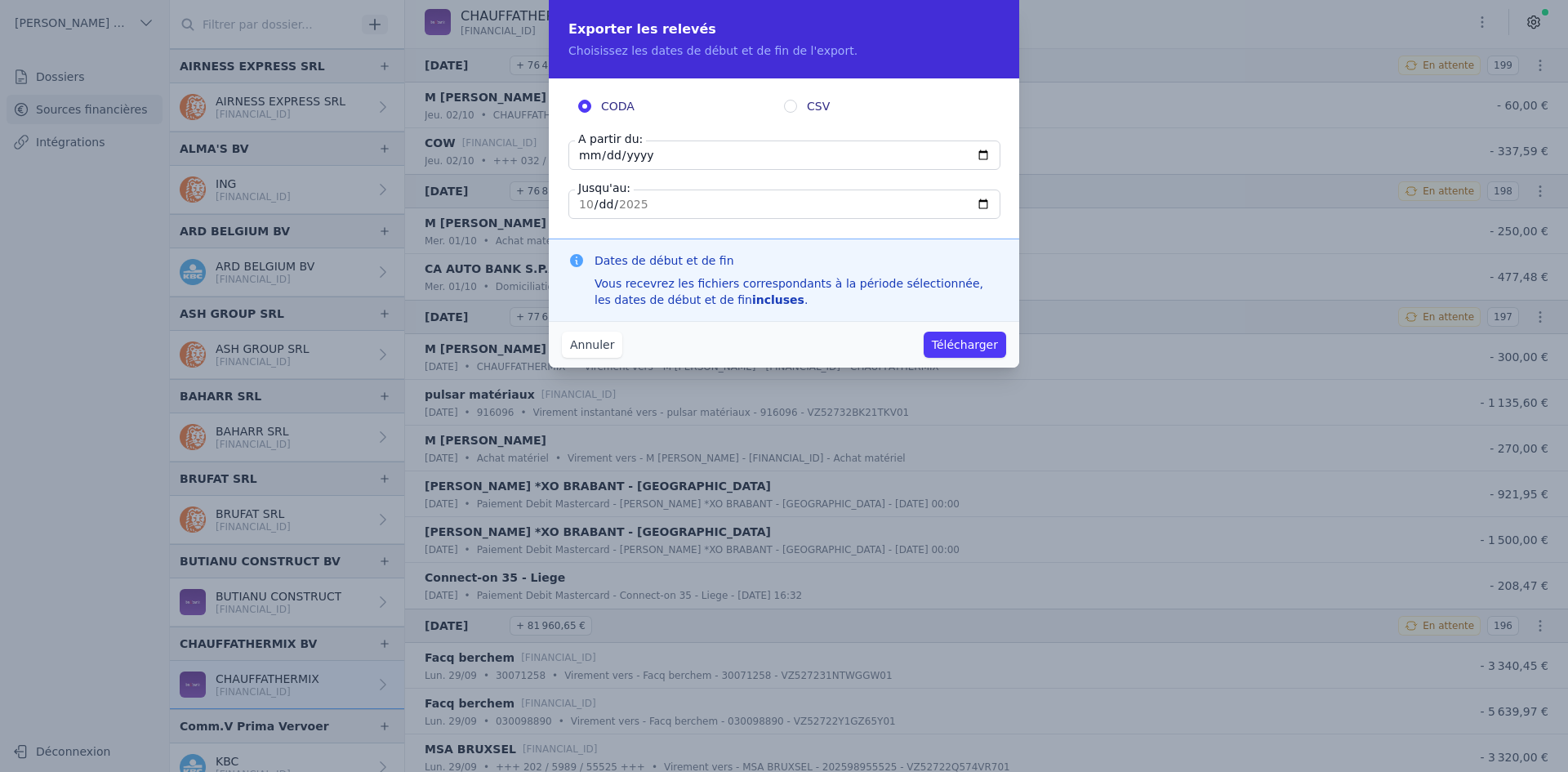
click at [588, 159] on input "[DATE]" at bounding box center [784, 155] width 432 height 29
type input "[DATE]"
click at [951, 348] on button "Télécharger" at bounding box center [965, 344] width 83 height 26
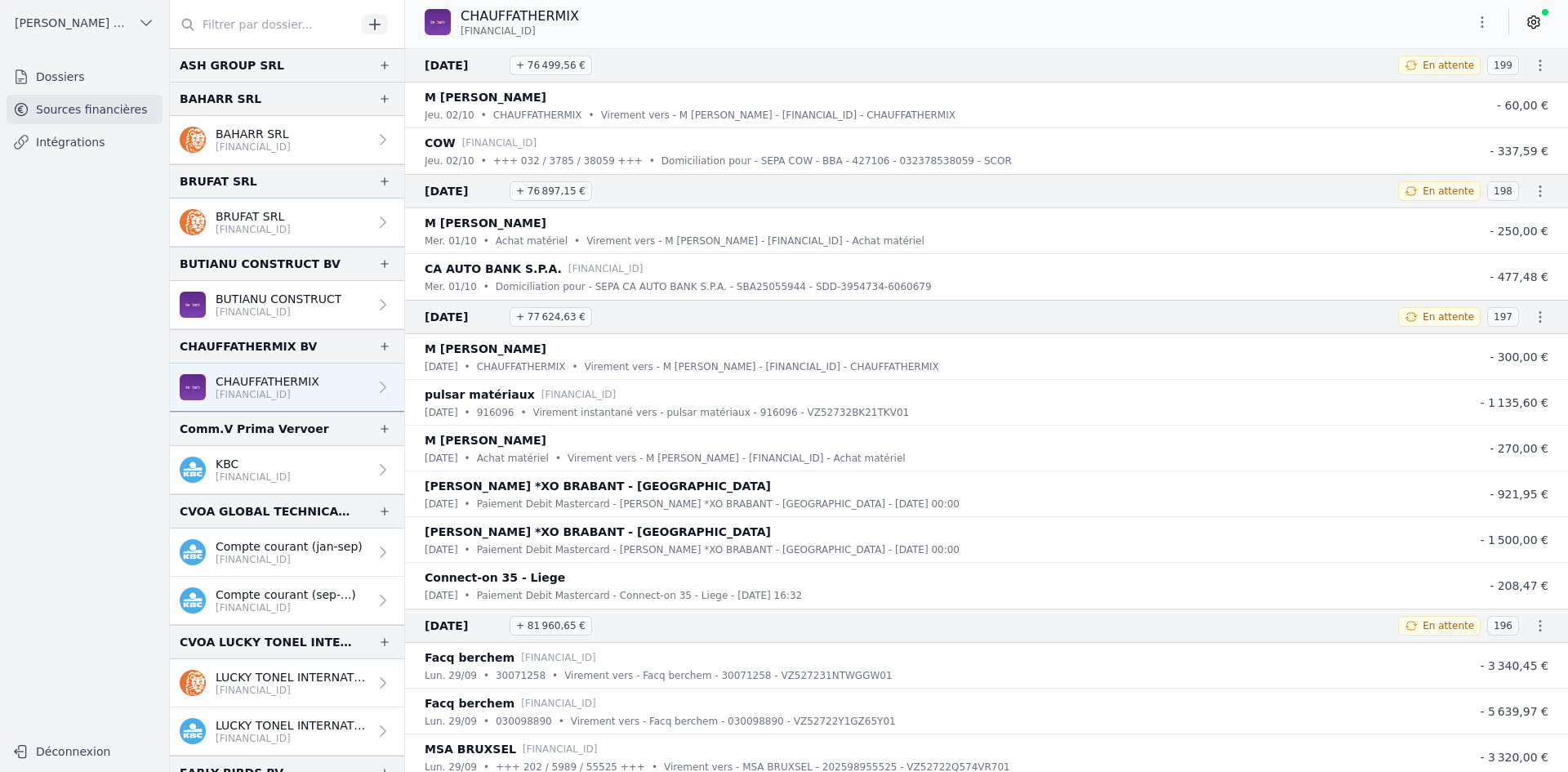
scroll to position [408, 0]
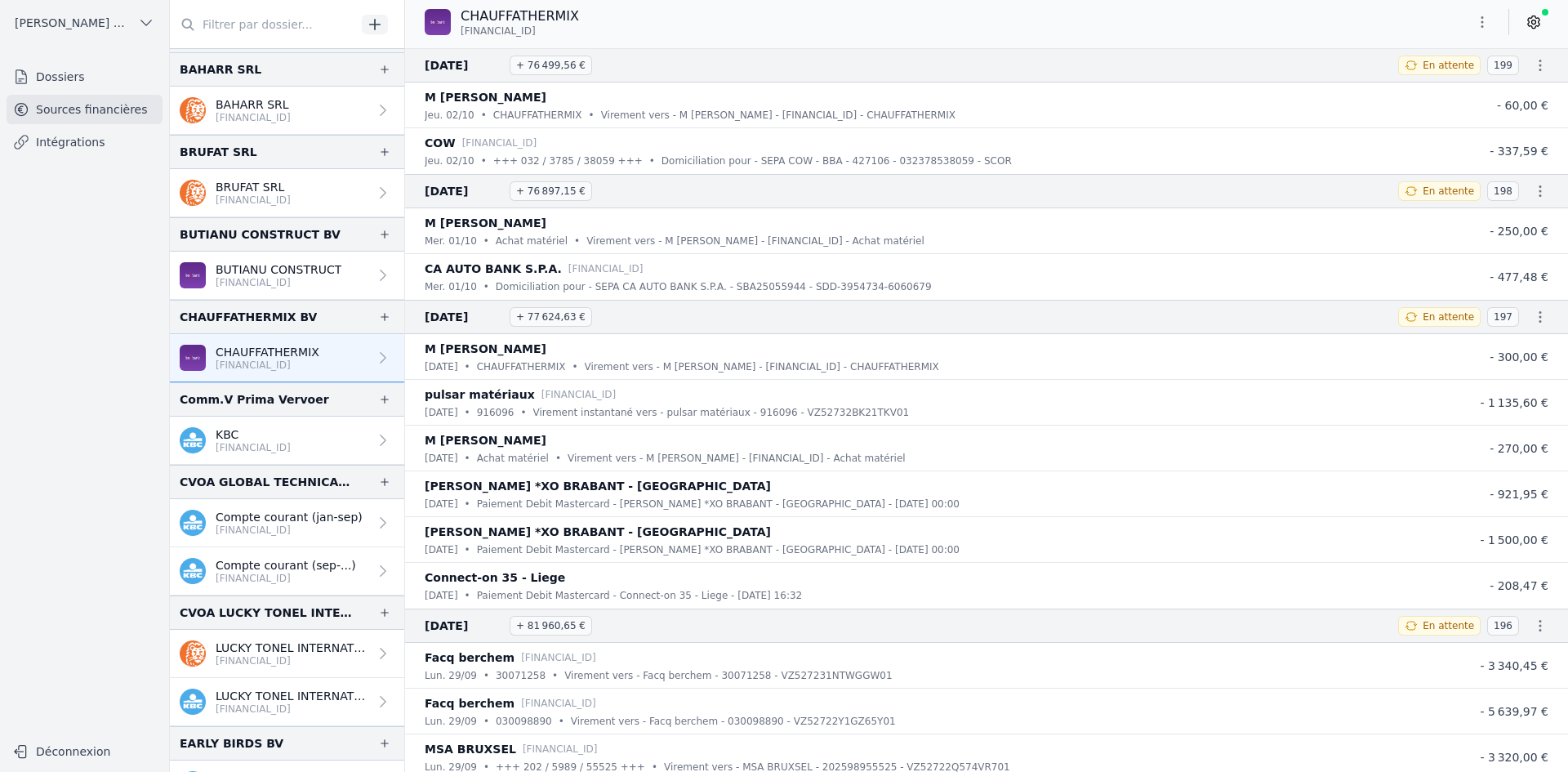
click at [247, 525] on p "[FINANCIAL_ID]" at bounding box center [289, 529] width 147 height 13
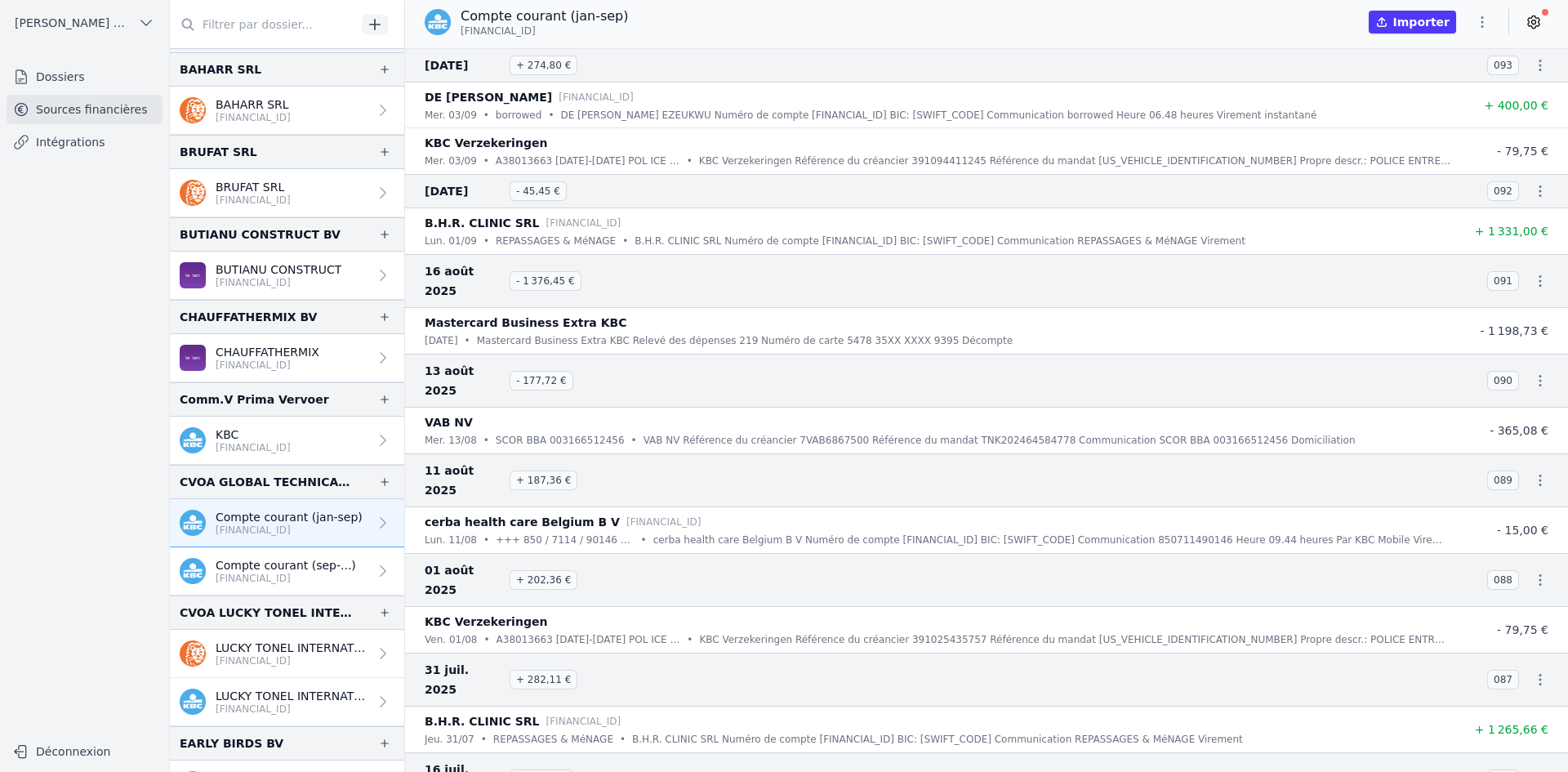
click at [341, 569] on p "Compte courant (sep-...)" at bounding box center [286, 564] width 141 height 17
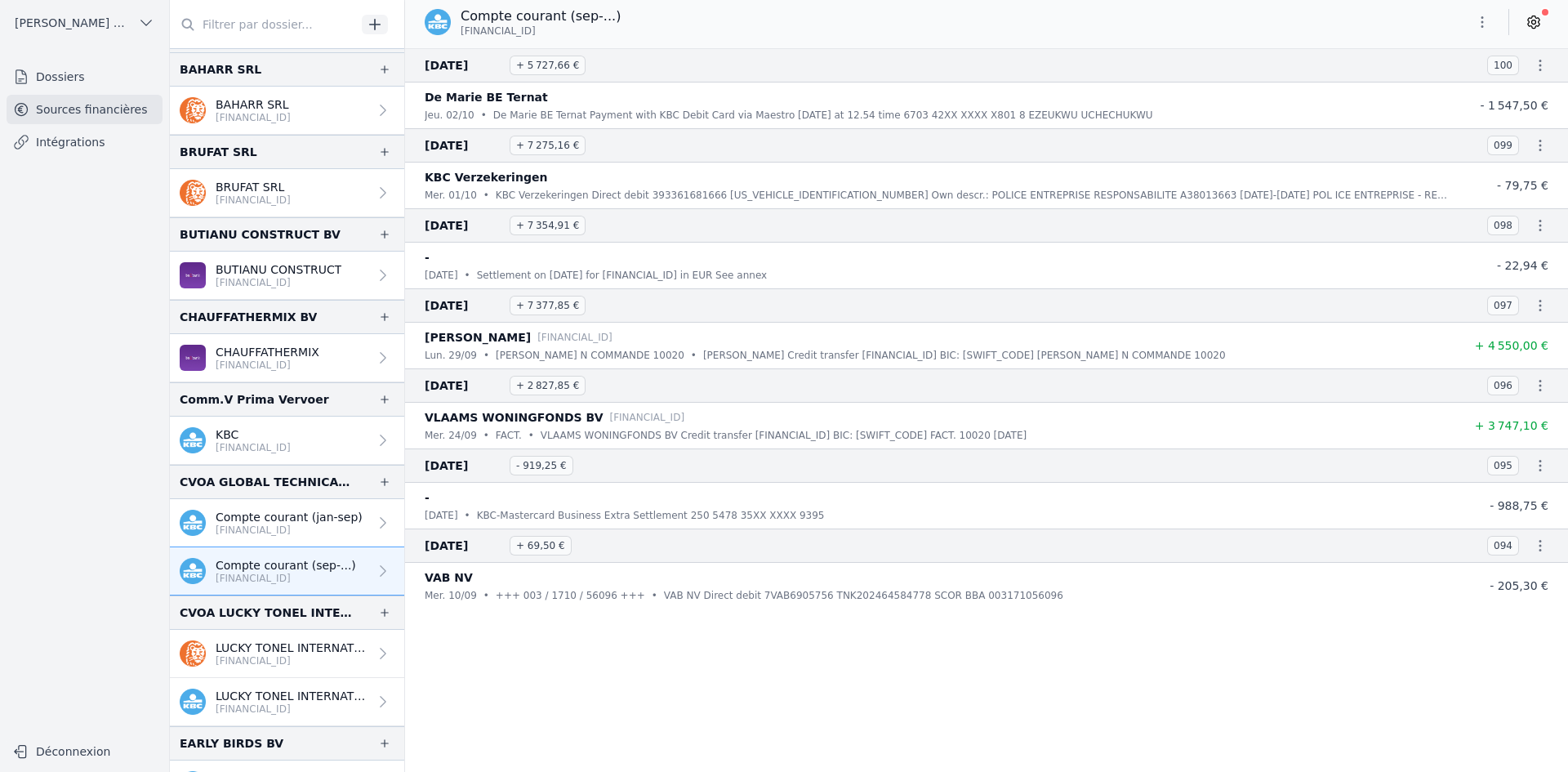
drag, startPoint x: 269, startPoint y: 507, endPoint x: 174, endPoint y: 551, distance: 104.7
click at [269, 507] on link "Compte courant ([PERSON_NAME]-sep) [FINANCIAL_ID]" at bounding box center [287, 523] width 234 height 49
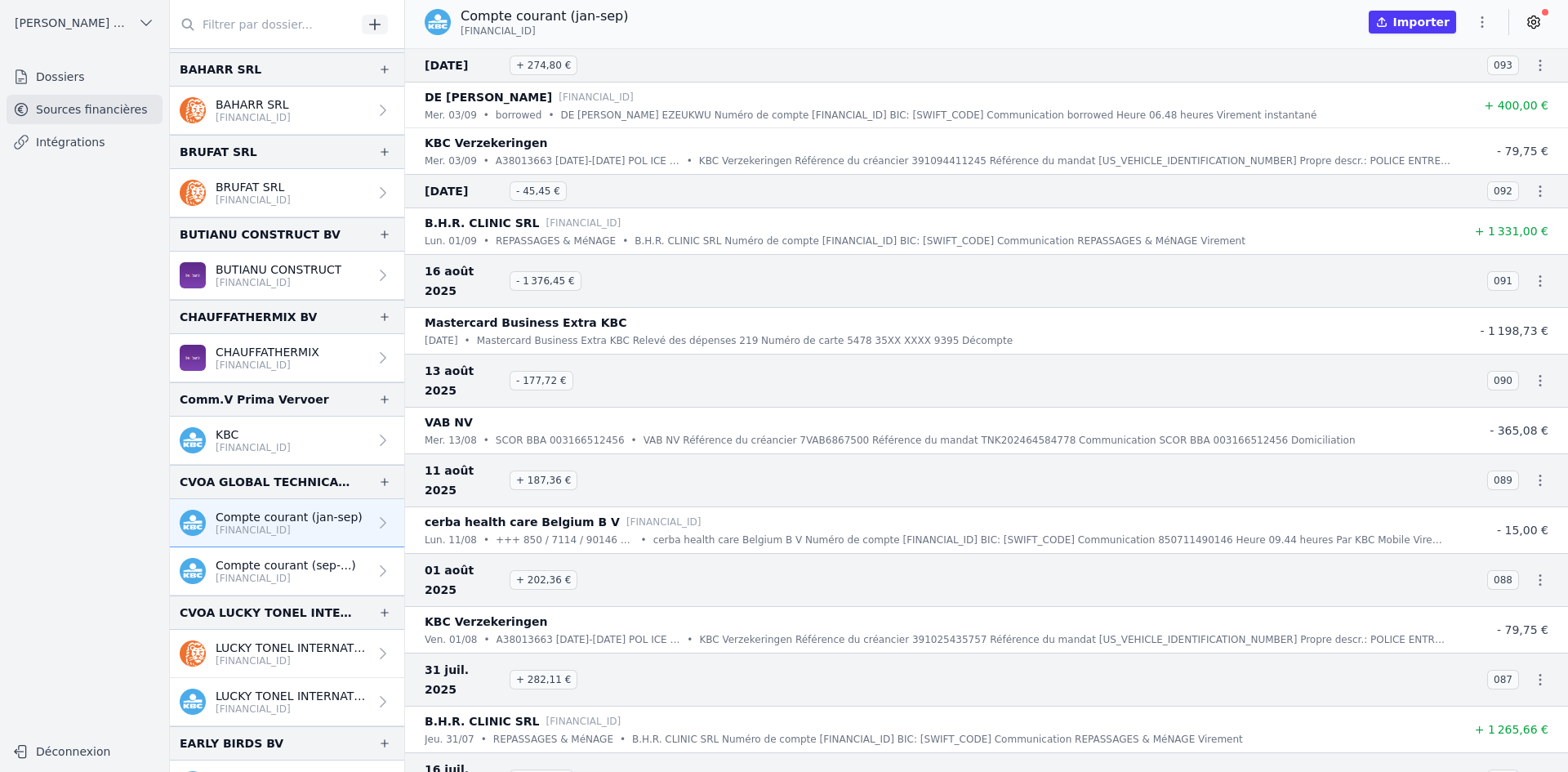
click at [286, 571] on p "Compte courant (sep-...)" at bounding box center [286, 564] width 141 height 17
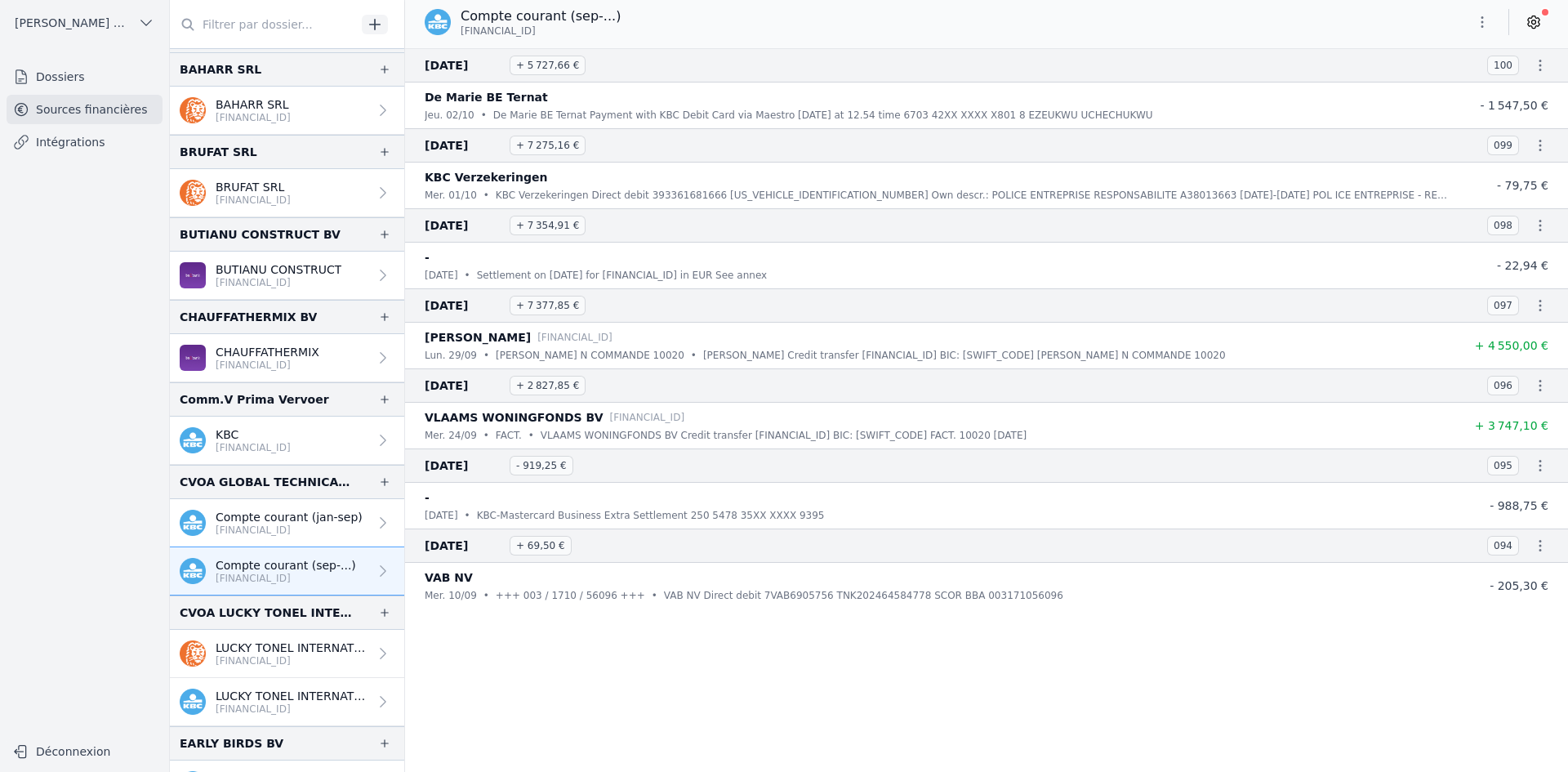
click at [1481, 26] on icon "button" at bounding box center [1483, 21] width 17 height 17
click at [1465, 82] on button "Exporter" at bounding box center [1443, 86] width 118 height 30
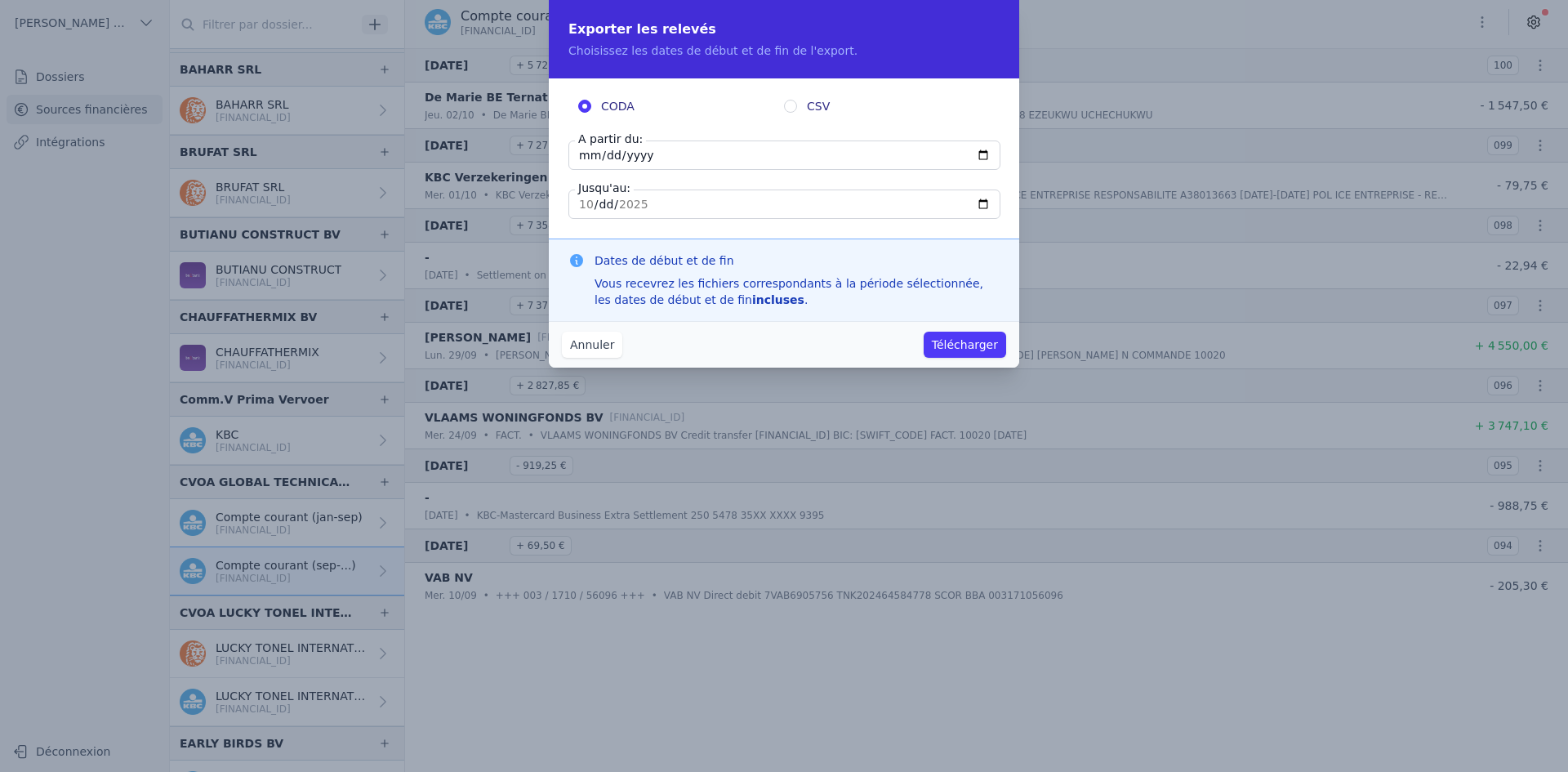
click at [587, 156] on input "[DATE]" at bounding box center [784, 155] width 432 height 29
type input "[DATE]"
click at [946, 339] on button "Télécharger" at bounding box center [965, 344] width 83 height 26
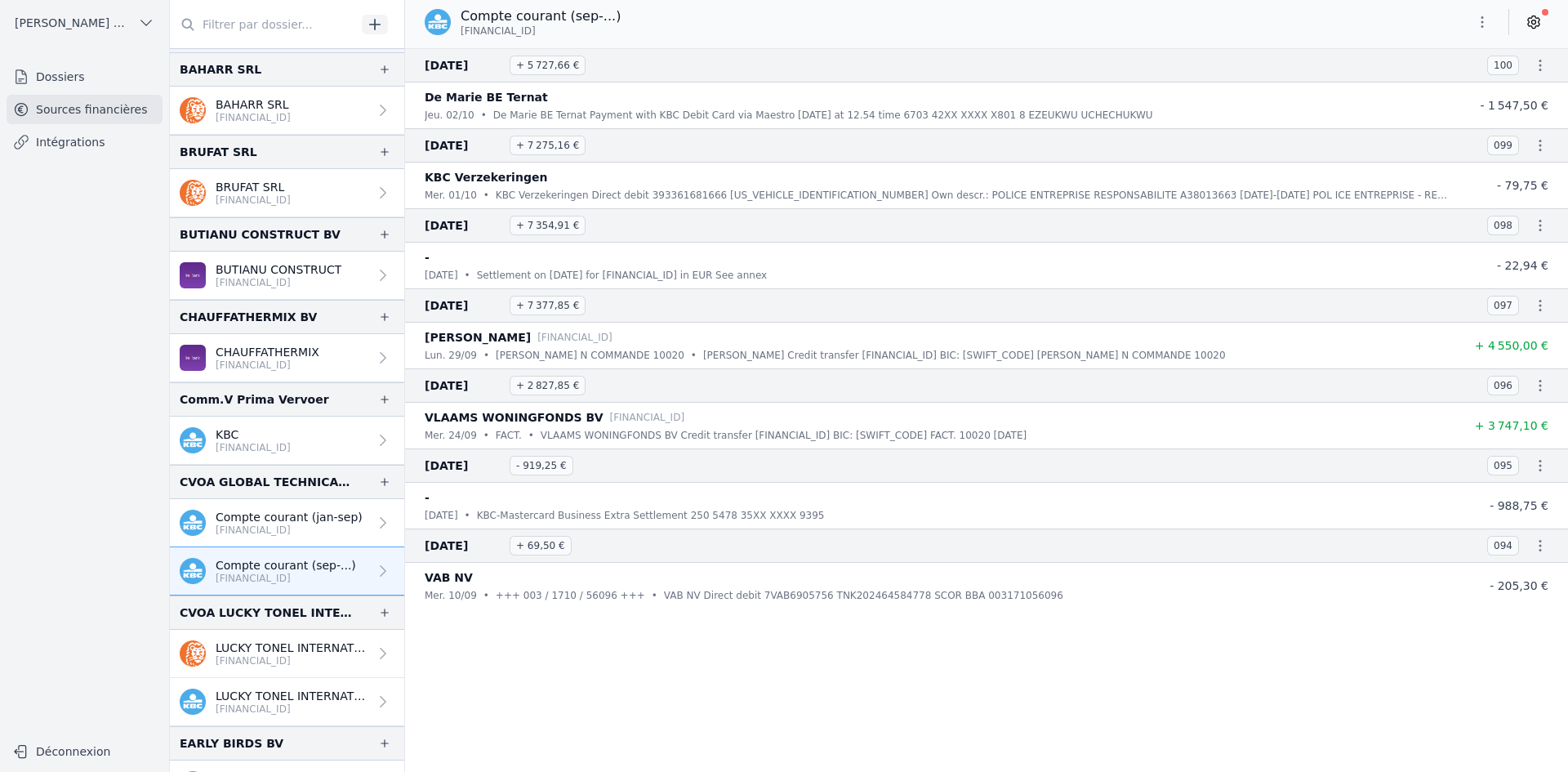
click at [274, 530] on p "[FINANCIAL_ID]" at bounding box center [289, 529] width 147 height 13
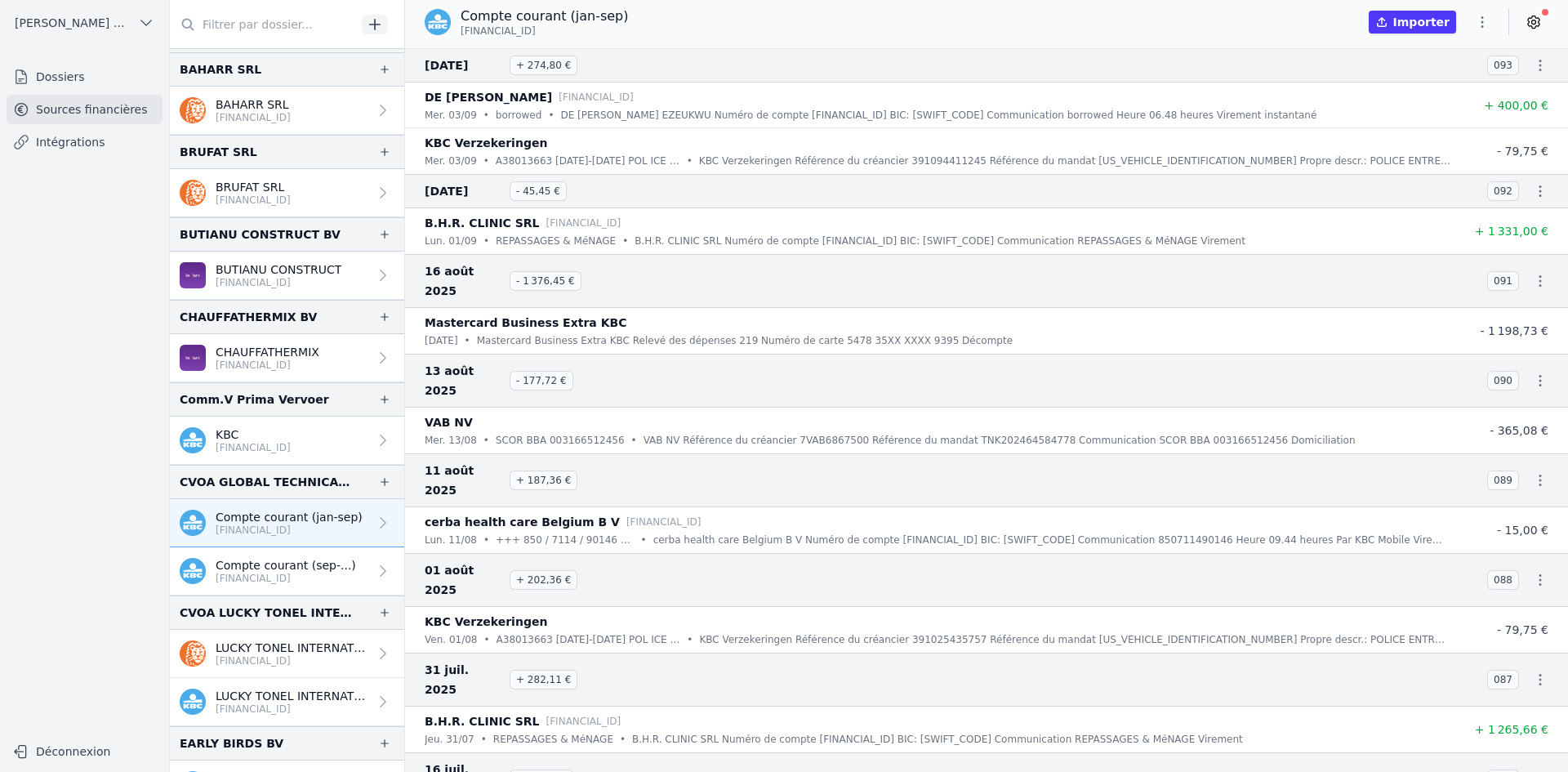
click at [270, 560] on p "Compte courant (sep-...)" at bounding box center [286, 564] width 141 height 17
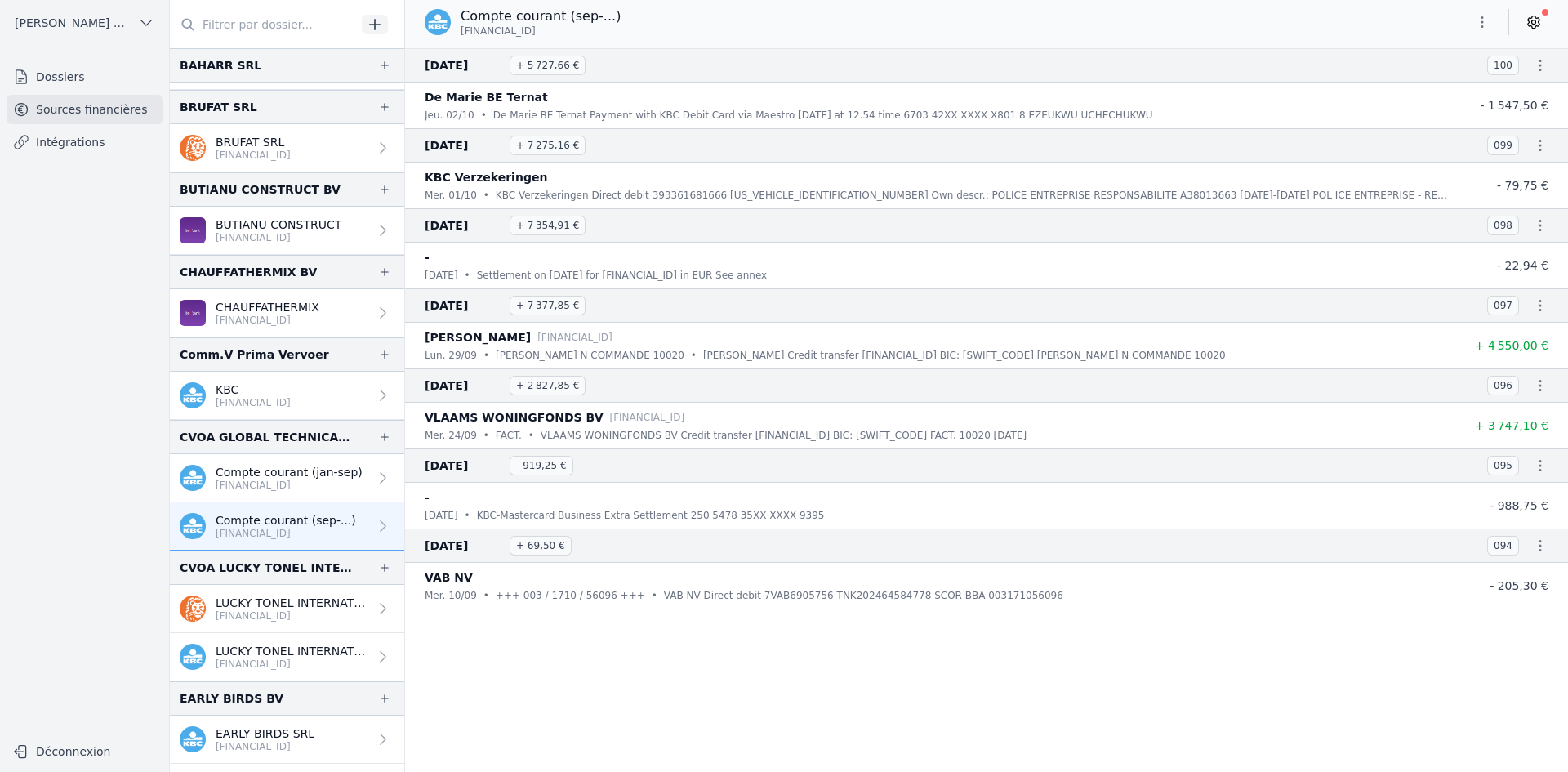
scroll to position [489, 0]
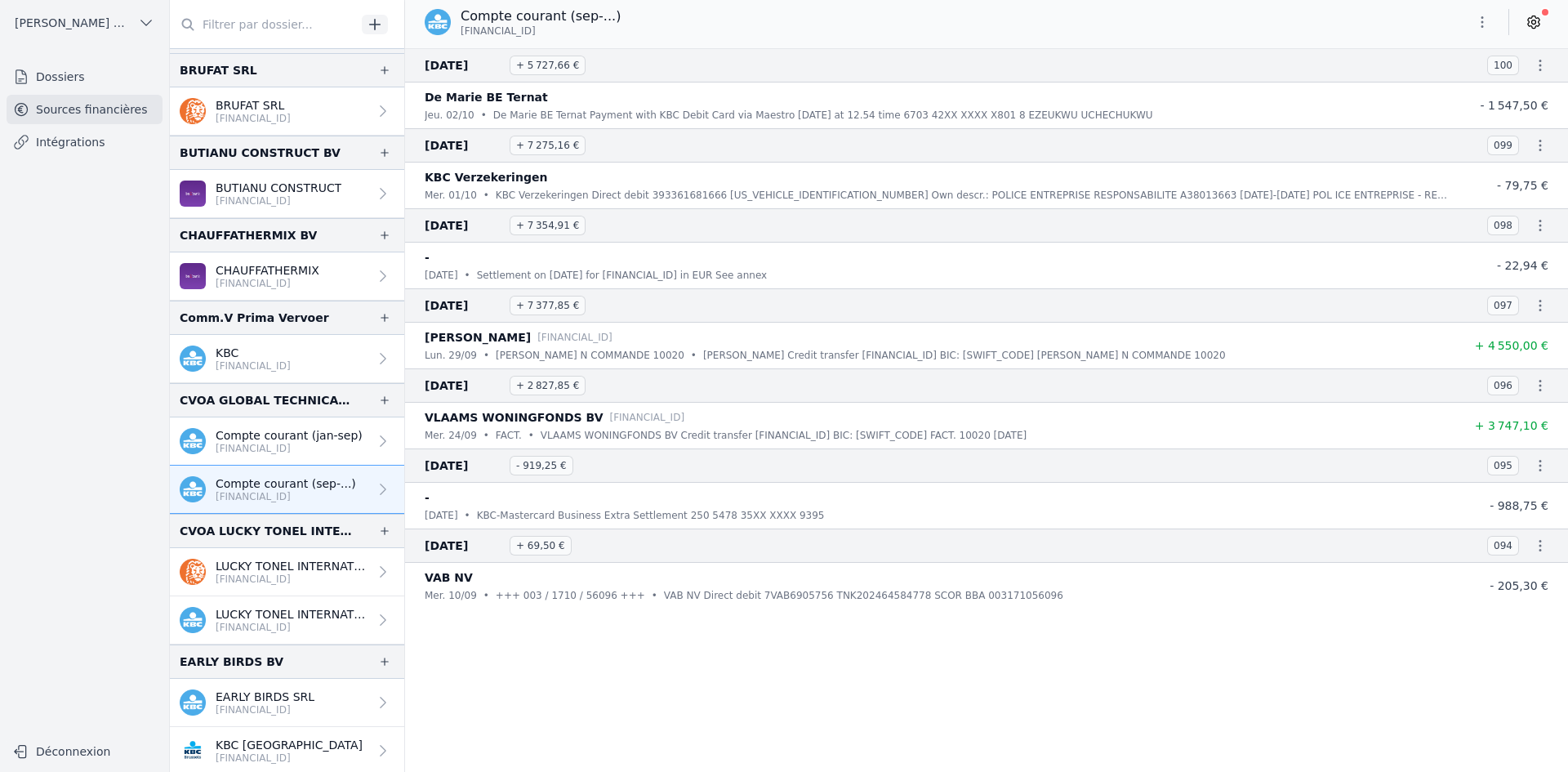
drag, startPoint x: 319, startPoint y: 570, endPoint x: 286, endPoint y: 572, distance: 33.1
click at [286, 572] on p "LUCKY TONEL INTERNATIONAL SCRIS" at bounding box center [291, 565] width 153 height 17
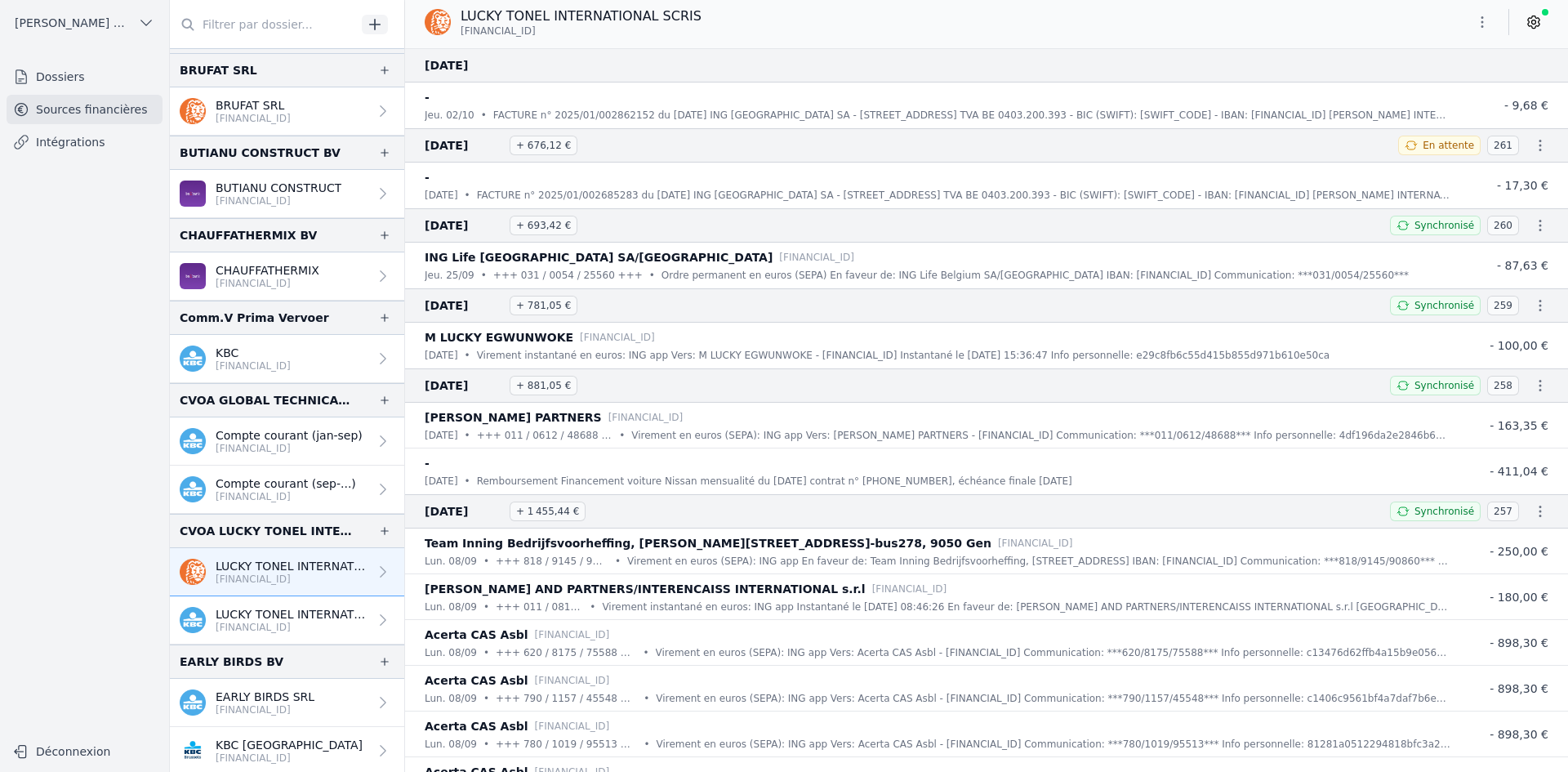
click at [1476, 18] on icon "button" at bounding box center [1483, 21] width 17 height 17
click at [1449, 93] on button "Exporter" at bounding box center [1443, 86] width 118 height 30
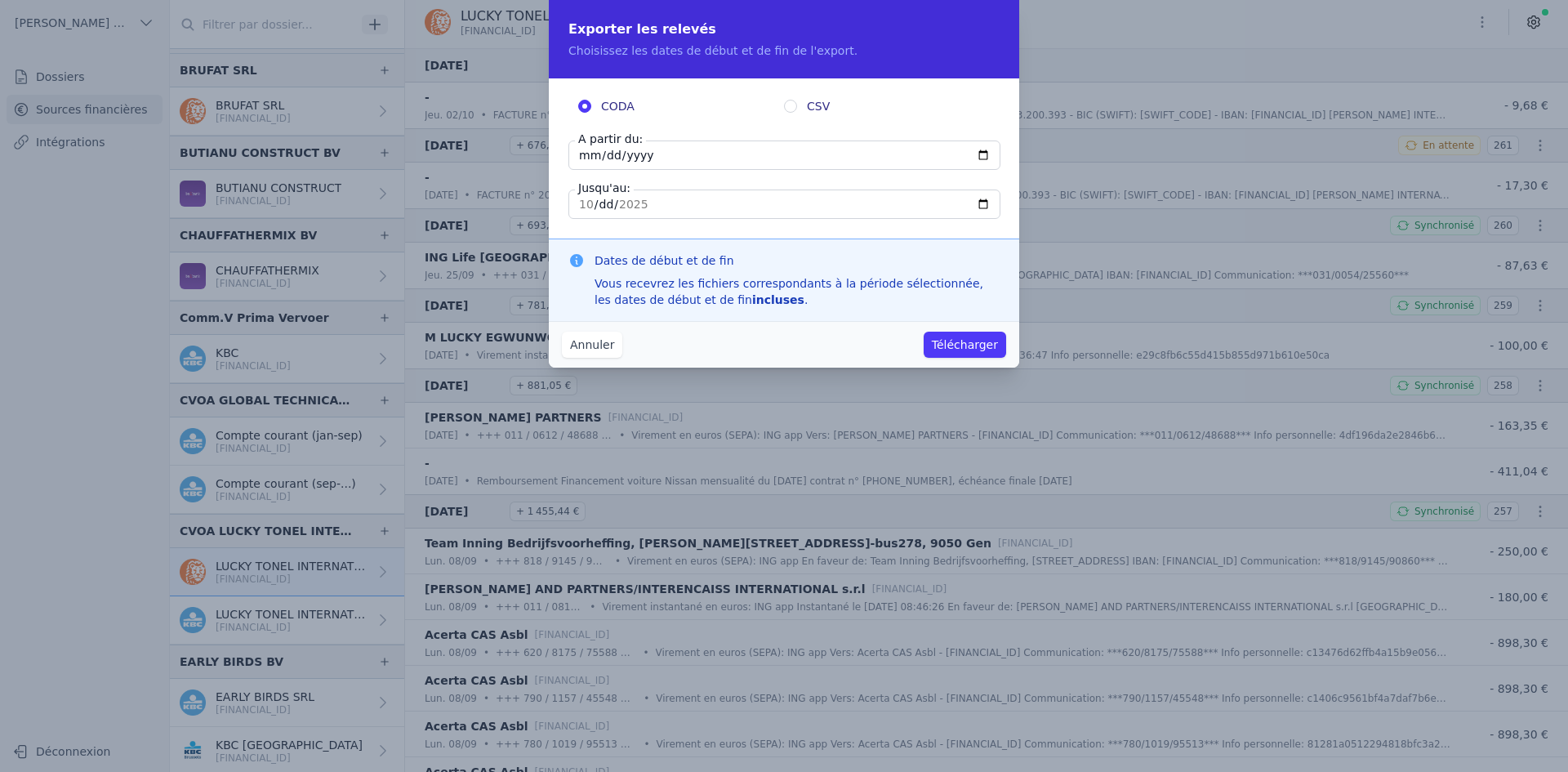
click at [591, 151] on input "[DATE]" at bounding box center [784, 155] width 432 height 29
type input "[DATE]"
click at [982, 343] on button "Télécharger" at bounding box center [965, 344] width 83 height 26
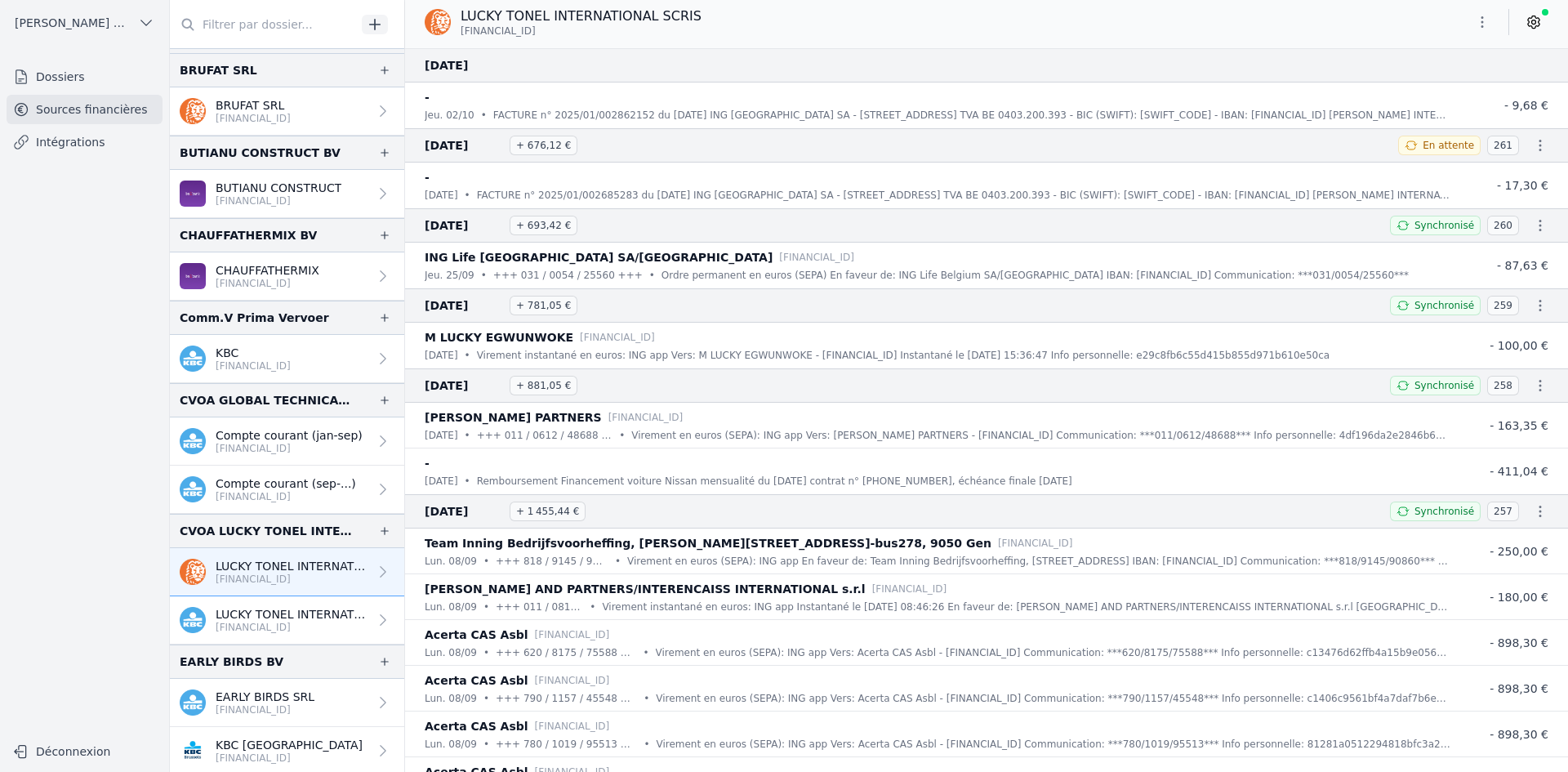
click at [253, 623] on p "[FINANCIAL_ID]" at bounding box center [291, 626] width 153 height 13
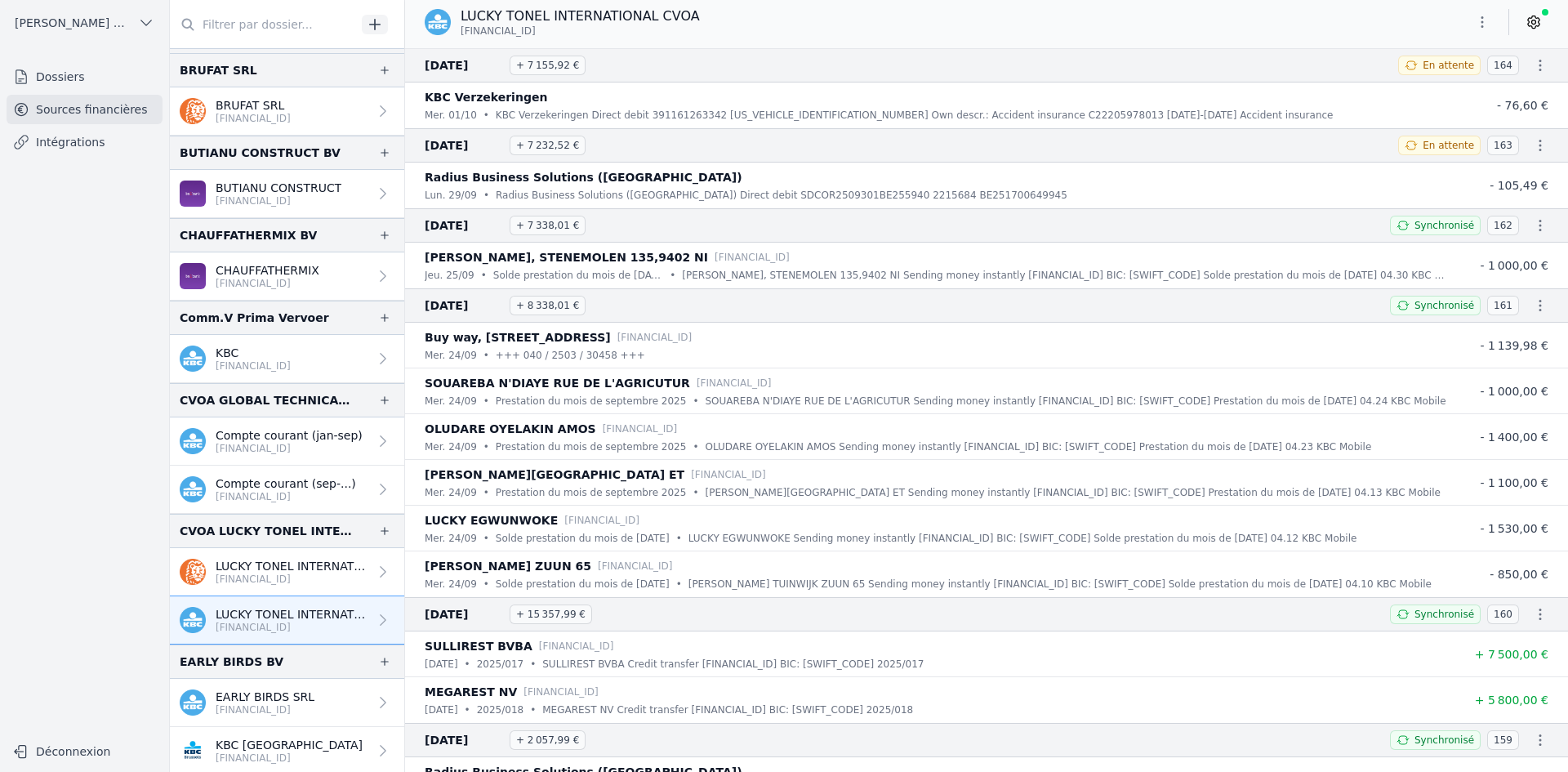
click at [1477, 20] on icon "button" at bounding box center [1483, 21] width 17 height 17
click at [1470, 95] on button "Exporter" at bounding box center [1443, 86] width 118 height 30
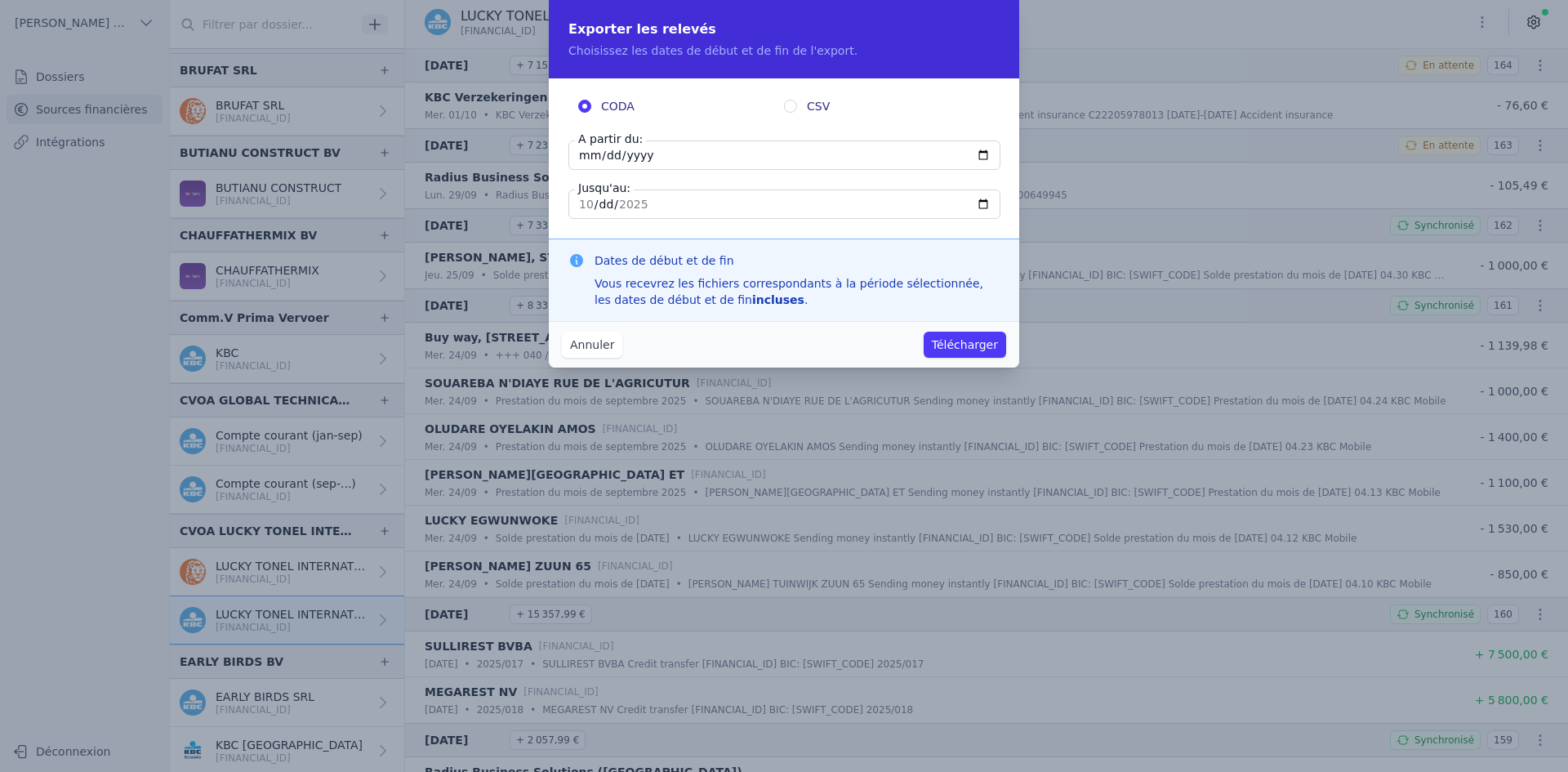
click at [591, 159] on input "[DATE]" at bounding box center [784, 155] width 432 height 29
type input "[DATE]"
click at [957, 343] on button "Télécharger" at bounding box center [965, 344] width 83 height 26
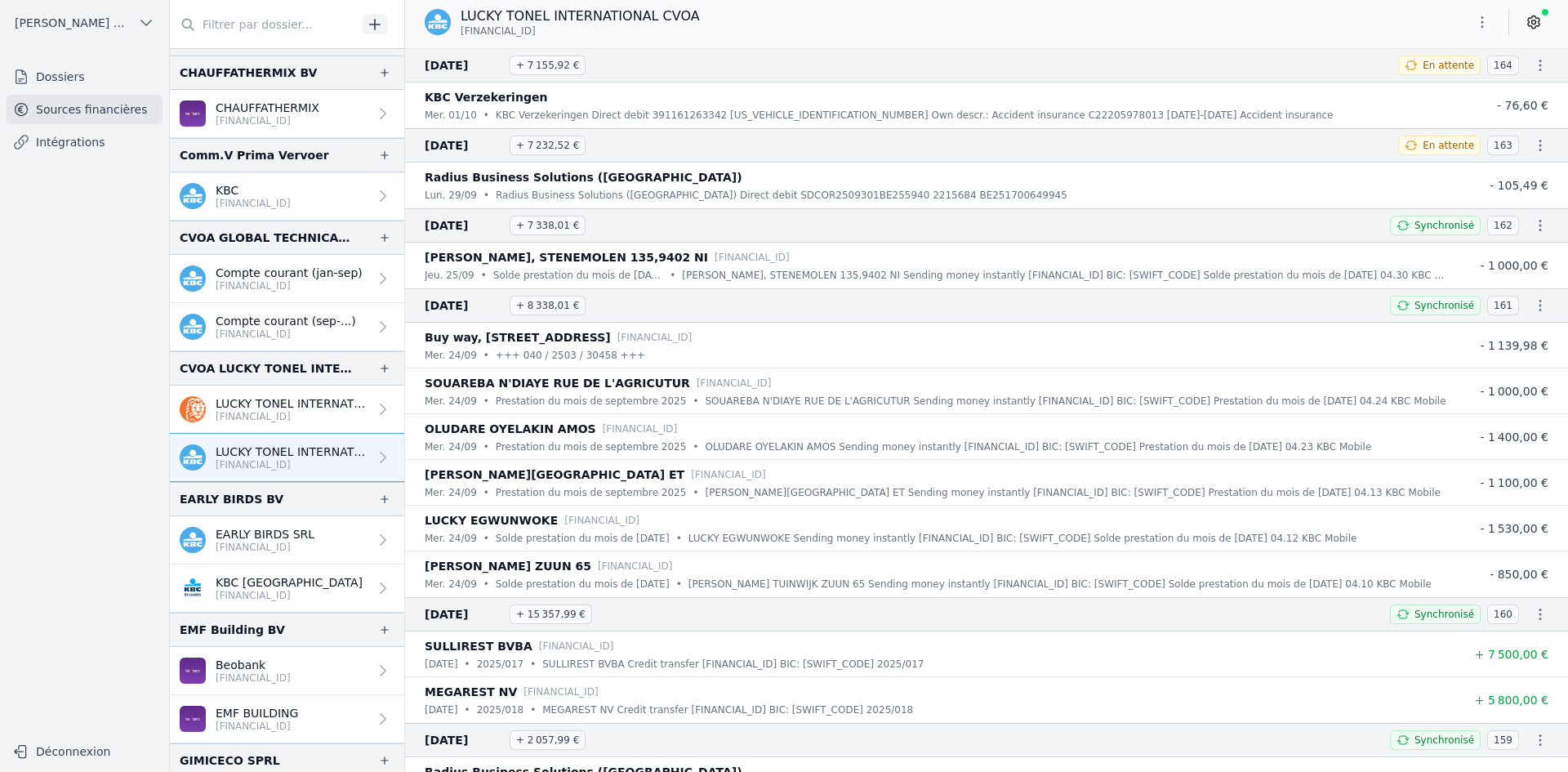
scroll to position [654, 0]
click at [296, 534] on p "EARLY BIRDS SRL" at bounding box center [265, 533] width 99 height 17
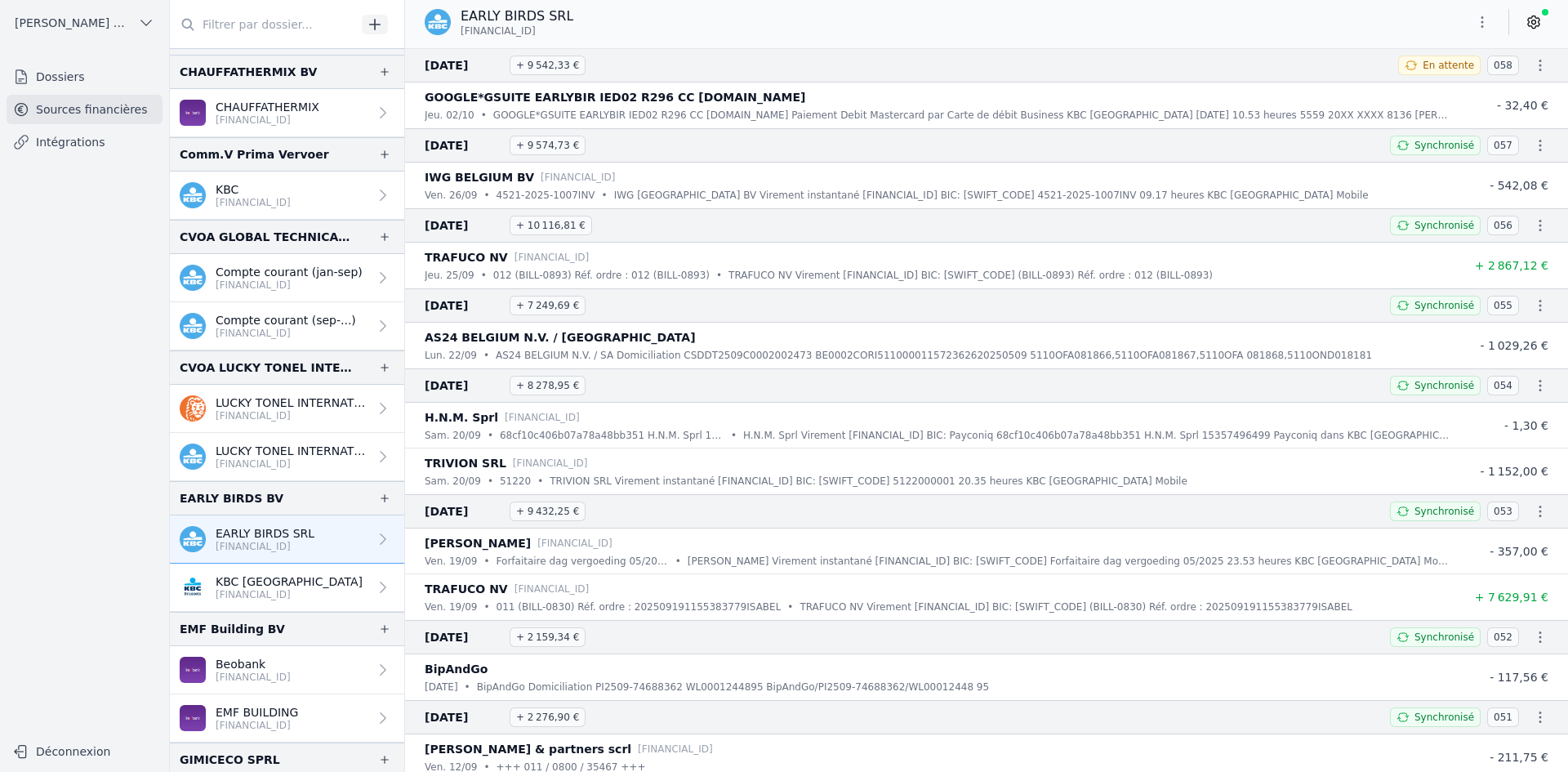
click at [1482, 23] on icon "button" at bounding box center [1483, 21] width 17 height 17
click at [1449, 84] on button "Exporter" at bounding box center [1443, 86] width 118 height 30
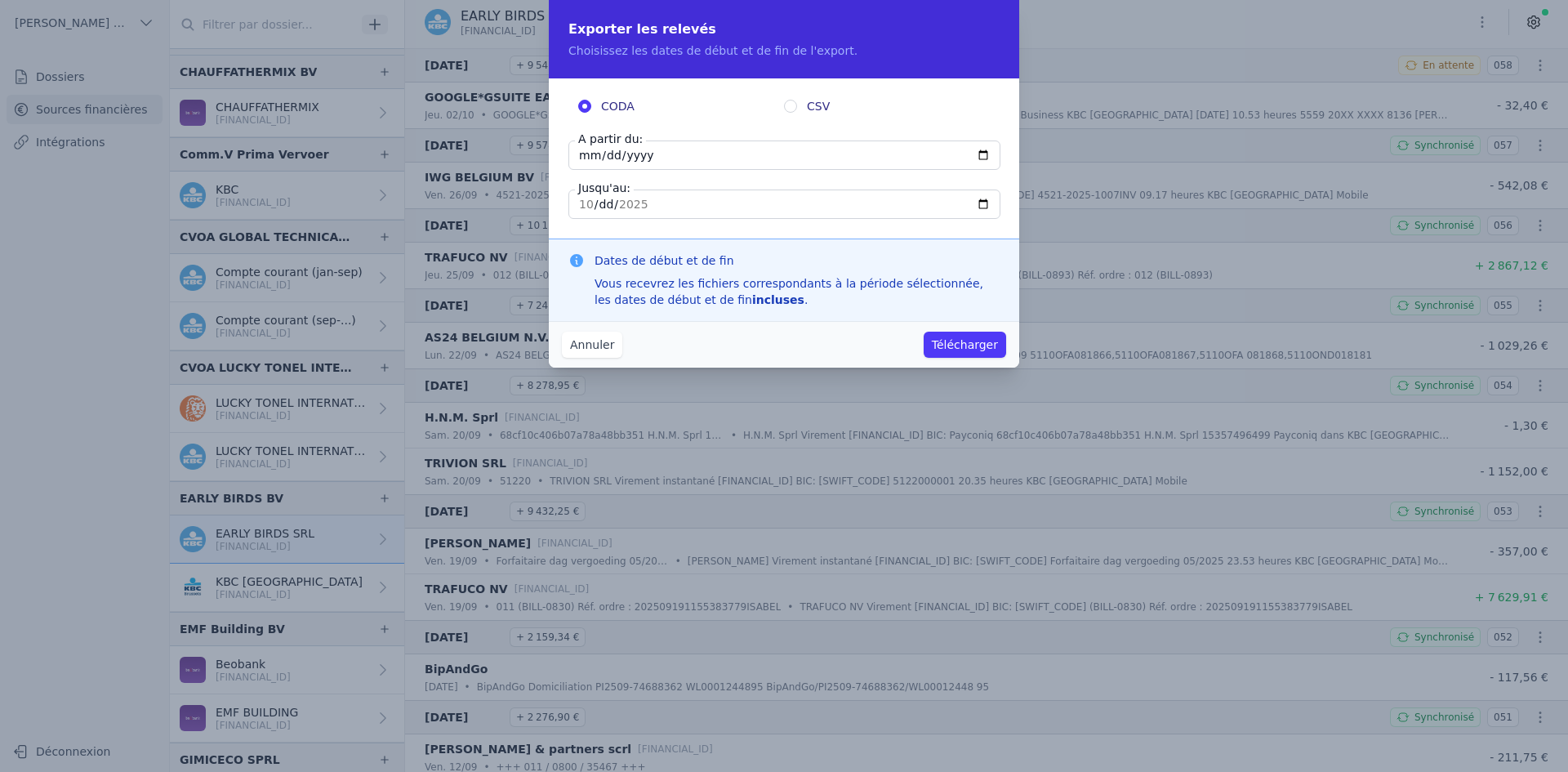
click at [580, 164] on input "[DATE]" at bounding box center [784, 155] width 432 height 29
type input "[DATE]"
click at [957, 346] on button "Télécharger" at bounding box center [965, 344] width 83 height 26
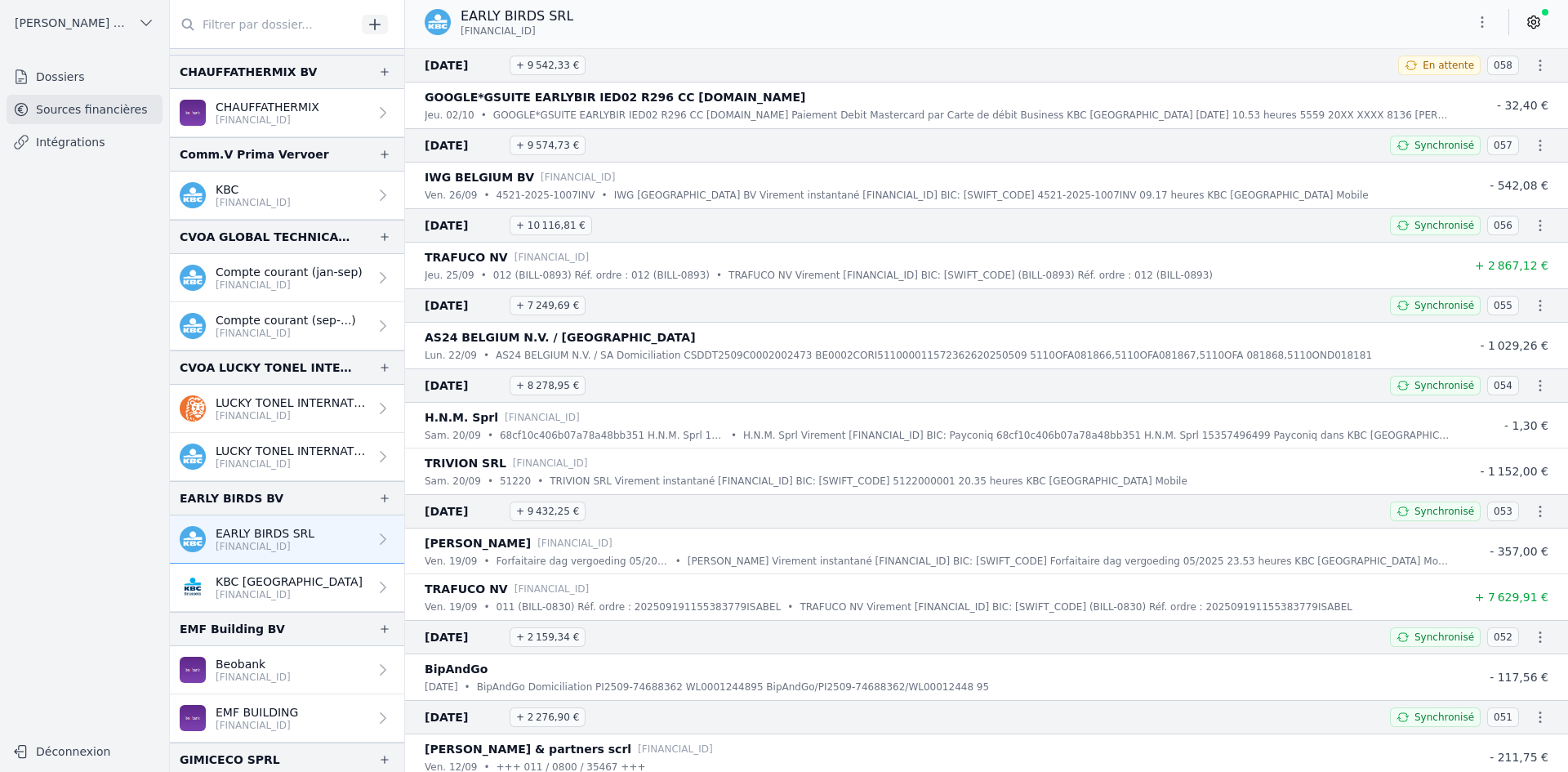
click at [1489, 26] on icon "button" at bounding box center [1483, 21] width 17 height 17
click at [1450, 86] on button "Exporter" at bounding box center [1443, 86] width 118 height 30
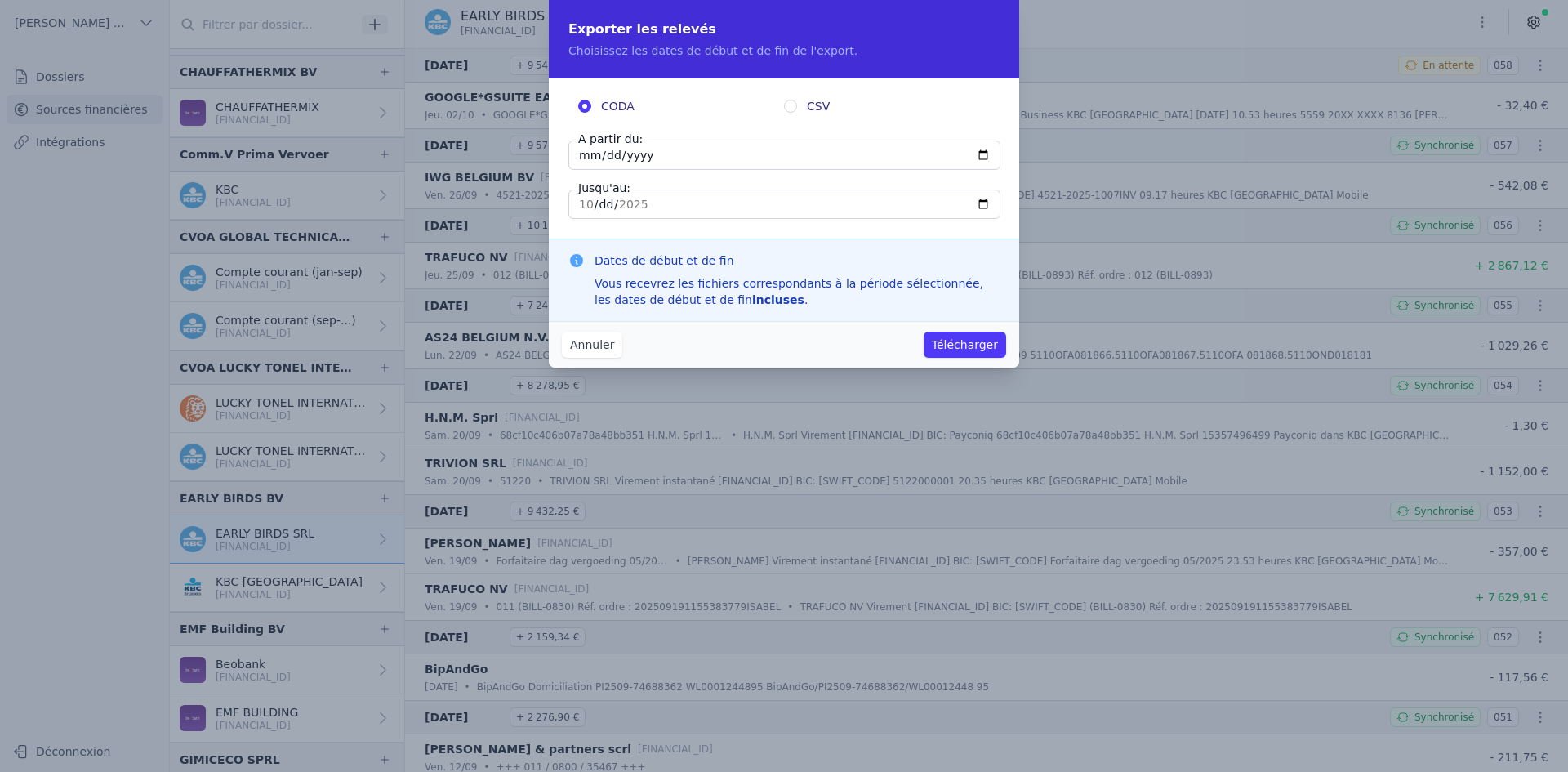
click at [593, 150] on input "[DATE]" at bounding box center [784, 155] width 432 height 29
type input "[DATE]"
click at [949, 356] on button "Télécharger" at bounding box center [965, 344] width 83 height 26
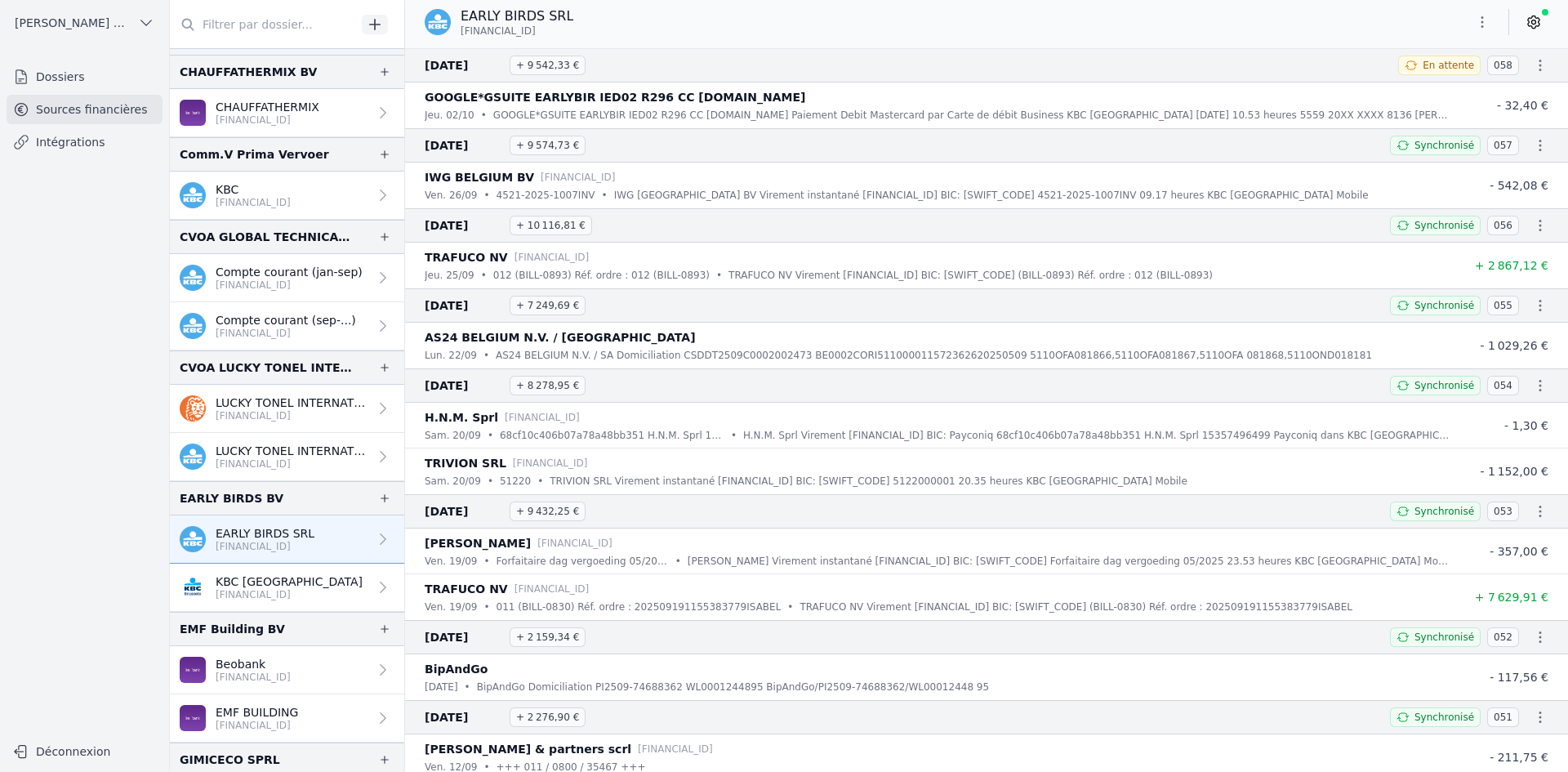
click at [275, 458] on p "[FINANCIAL_ID]" at bounding box center [291, 463] width 153 height 13
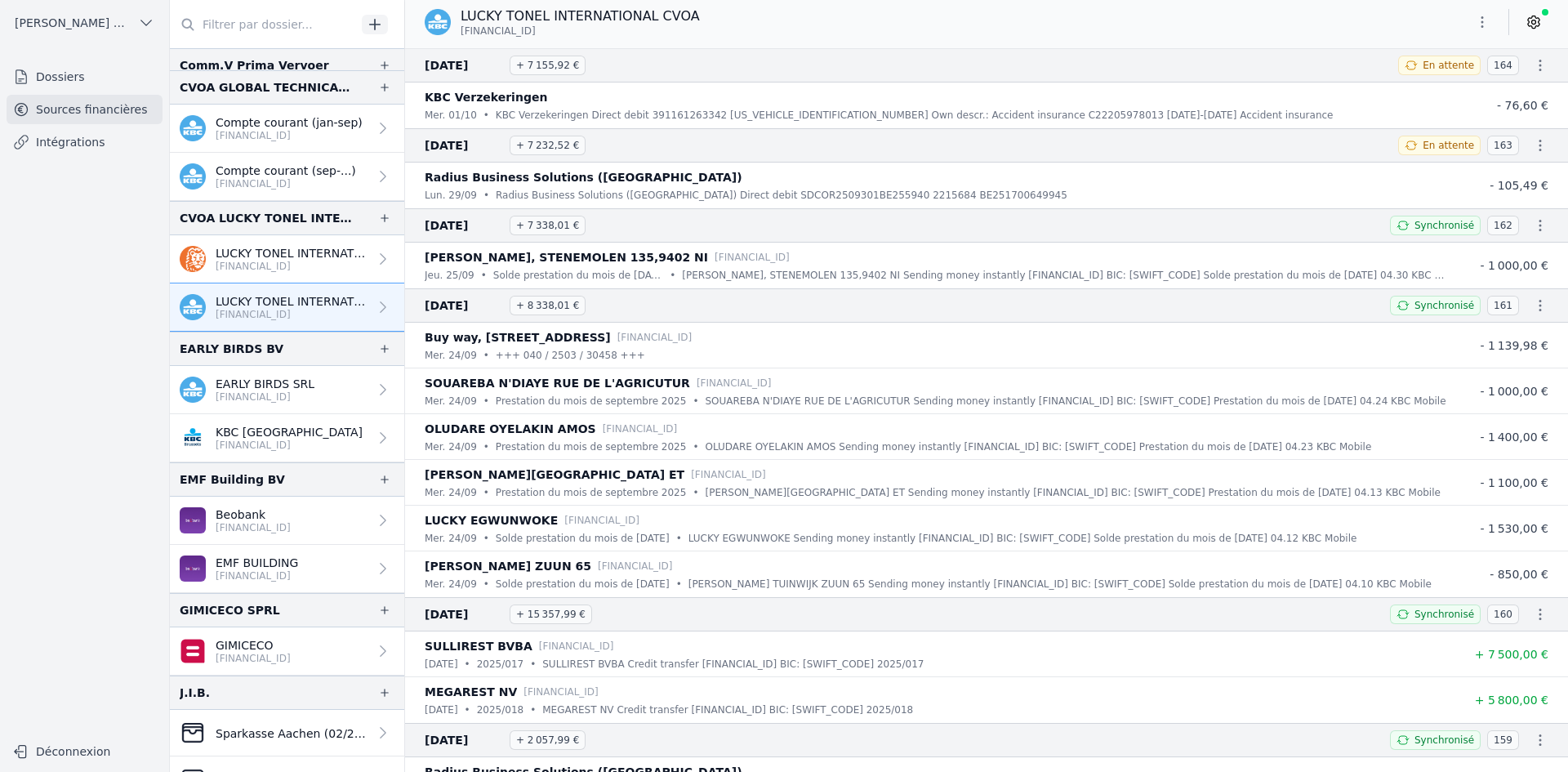
scroll to position [817, 0]
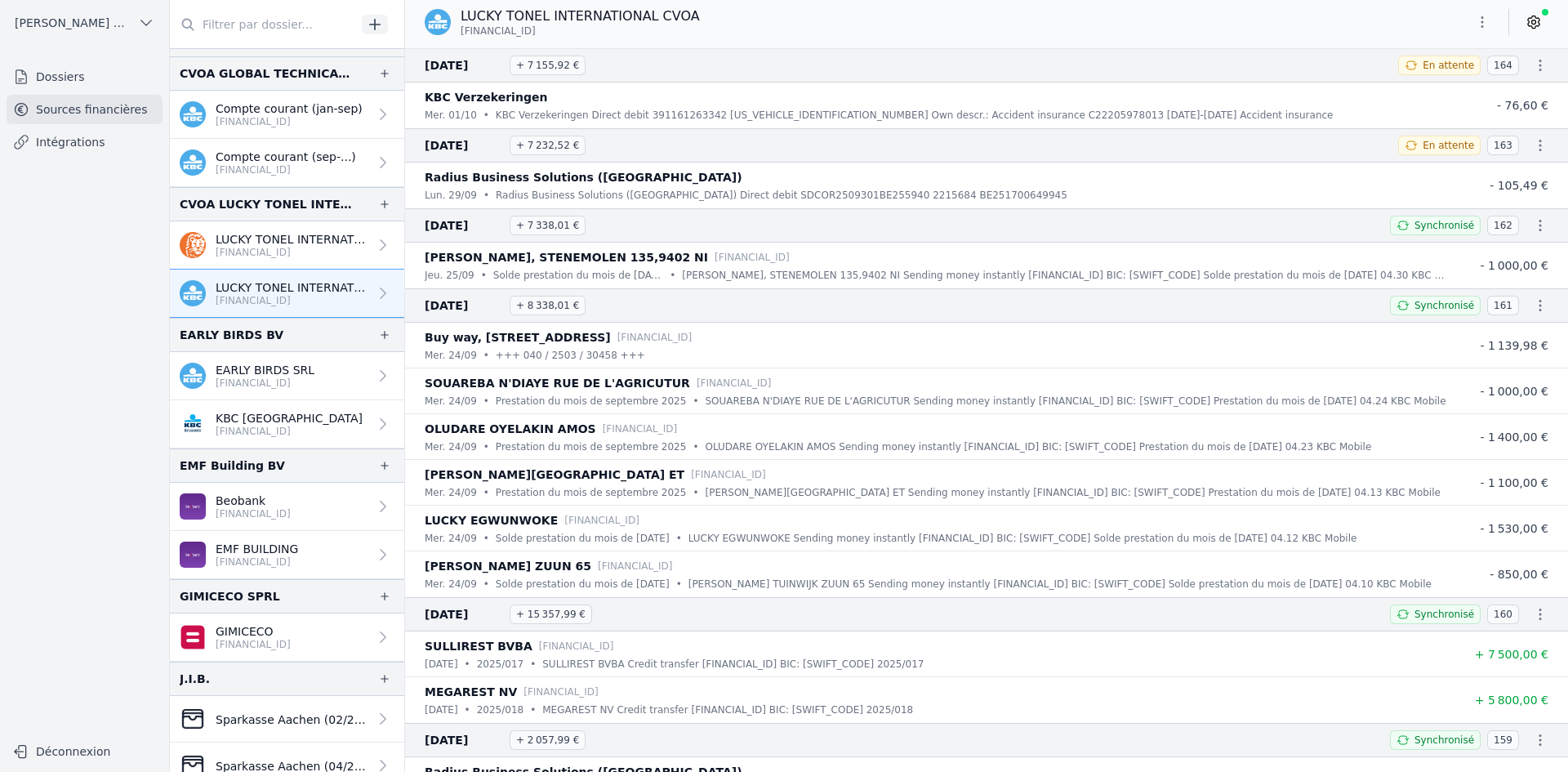
click at [268, 516] on p "[FINANCIAL_ID]" at bounding box center [253, 513] width 75 height 13
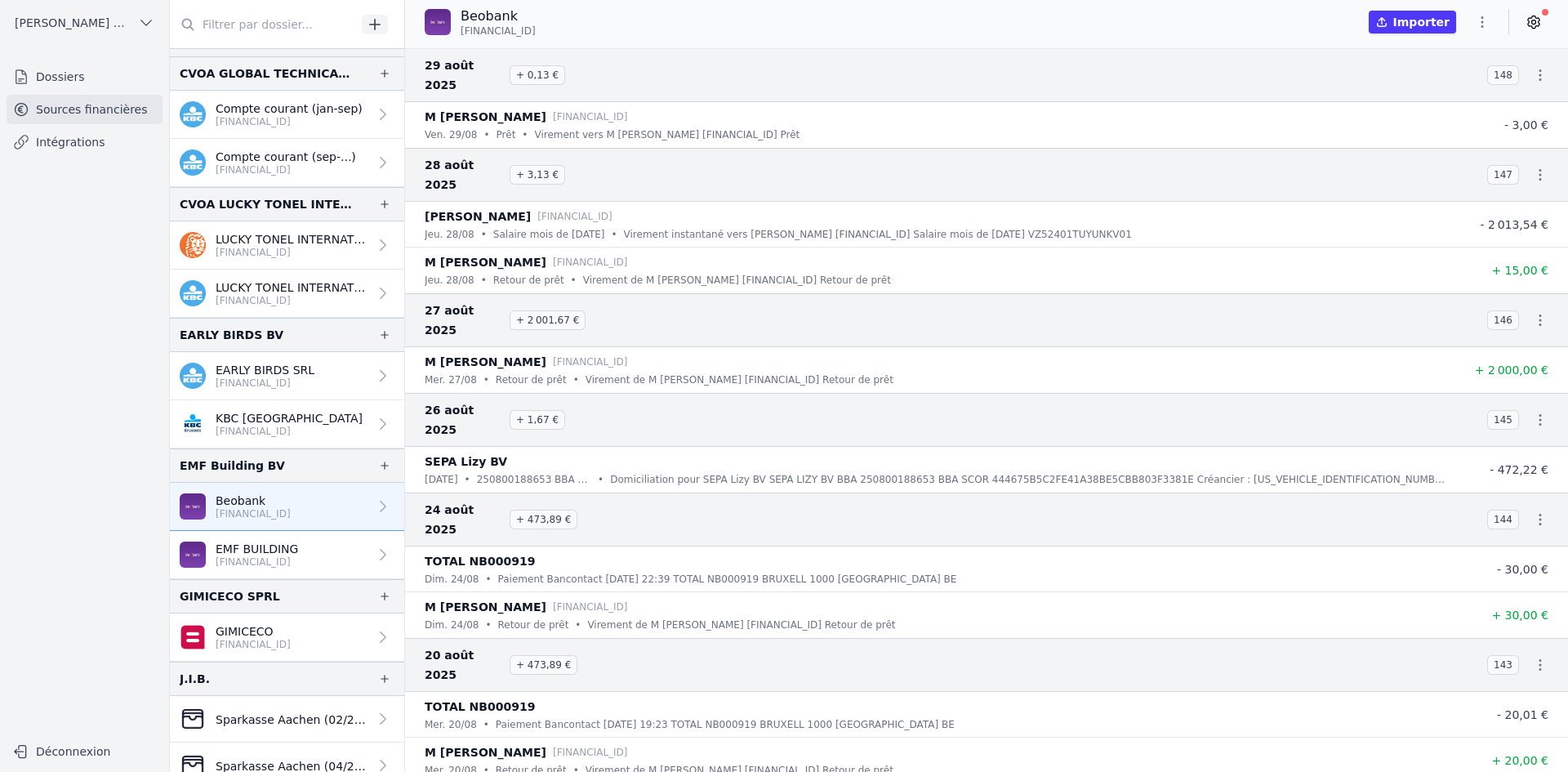
click at [280, 546] on p "EMF BUILDING" at bounding box center [256, 549] width 83 height 17
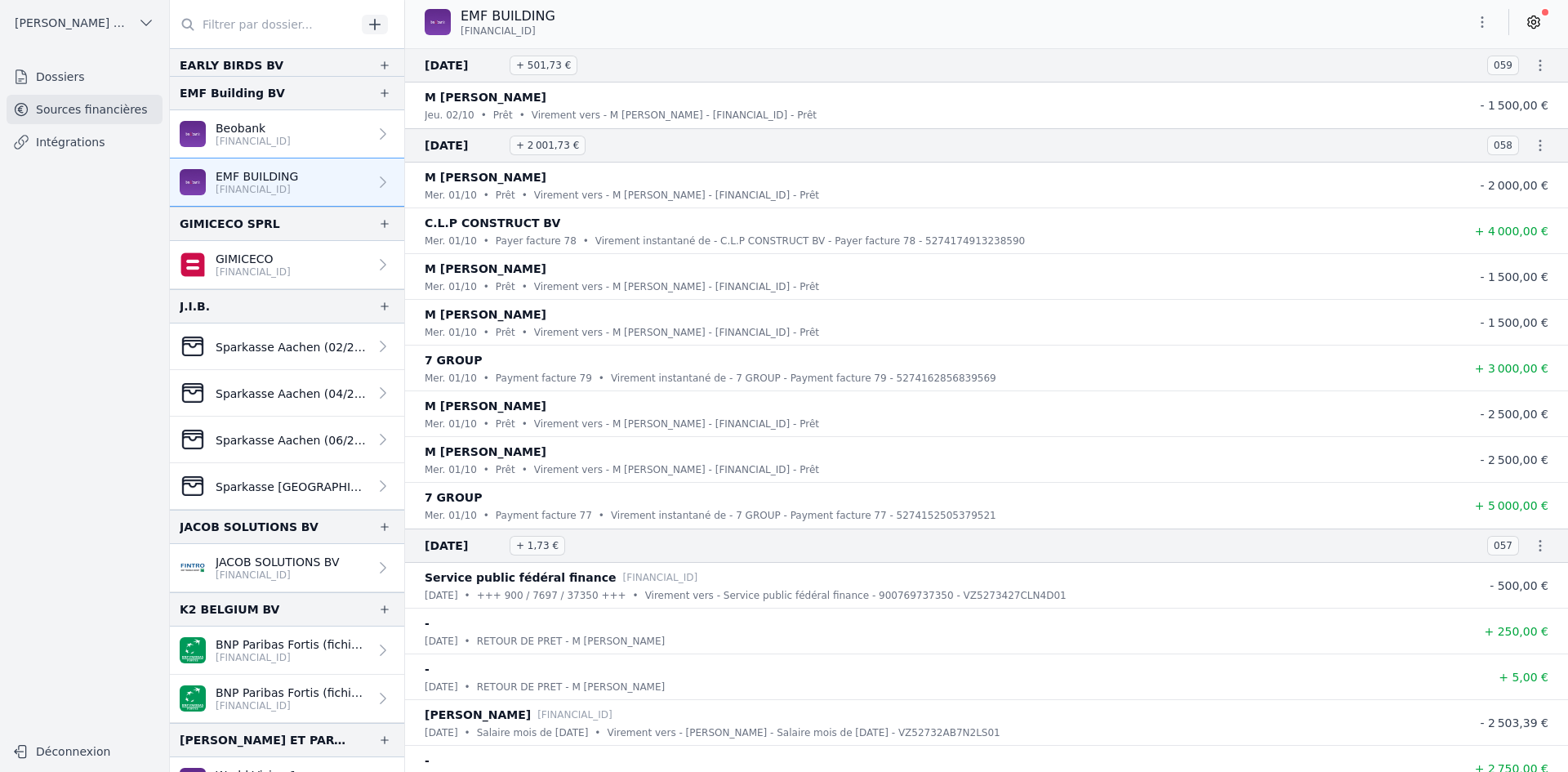
scroll to position [1225, 0]
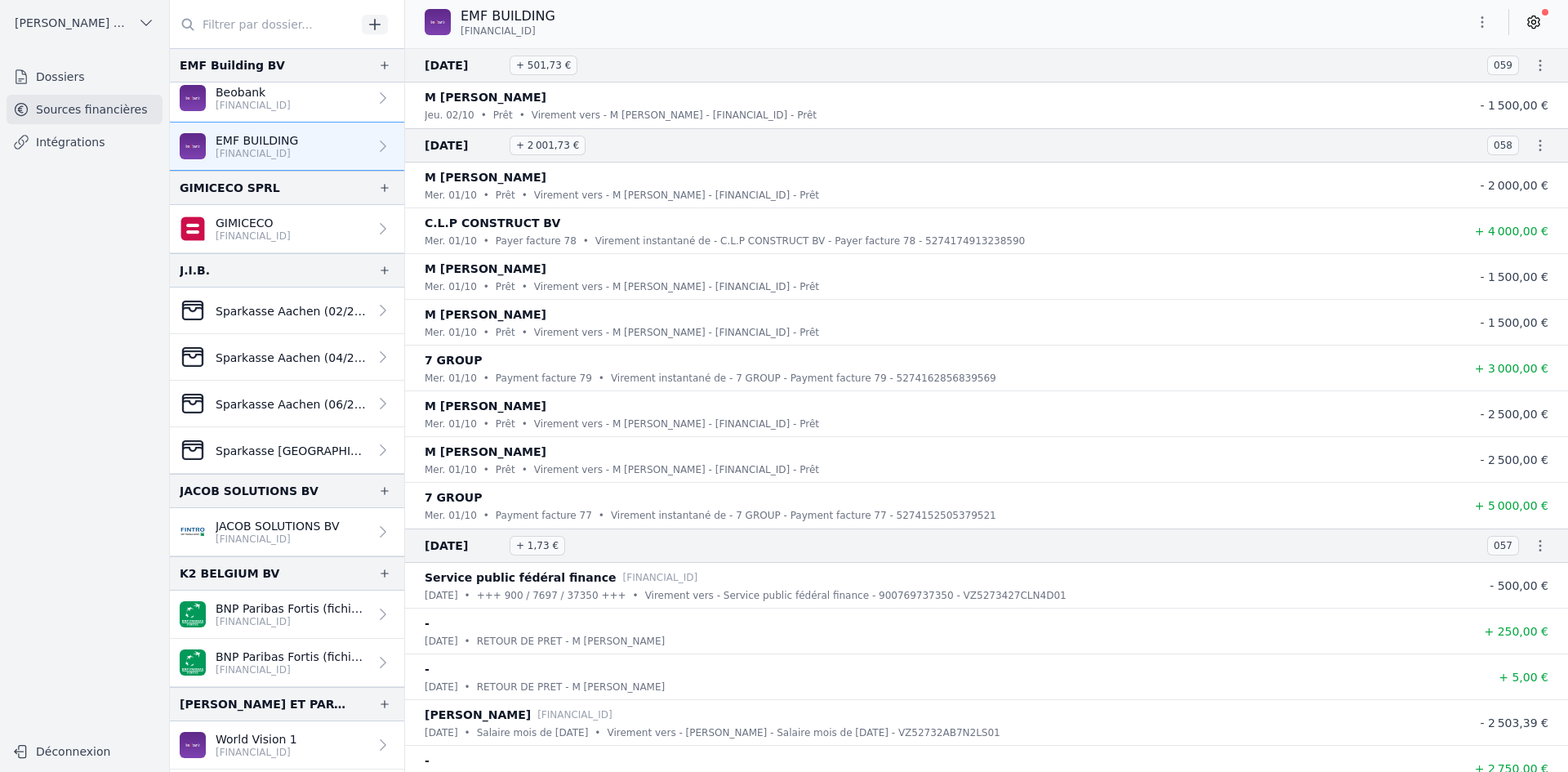
click at [290, 560] on div "K2 BELGIUM BV" at bounding box center [287, 573] width 234 height 34
click at [283, 535] on p "[FINANCIAL_ID]" at bounding box center [278, 538] width 124 height 13
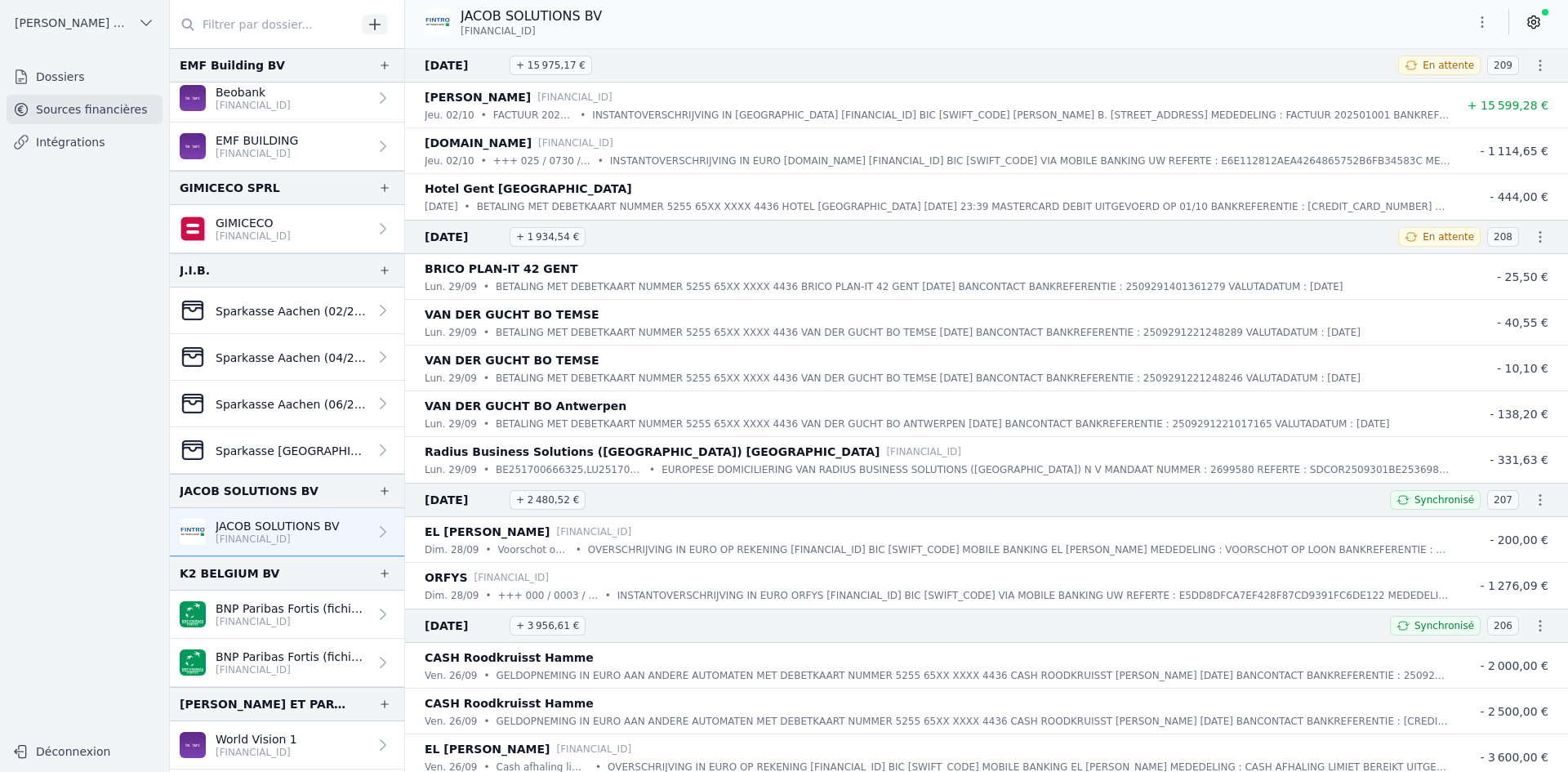
click at [1465, 21] on div "JACOB SOLUTIONS BV [FINANCIAL_ID]" at bounding box center [986, 22] width 1163 height 31
click at [1473, 19] on button "button" at bounding box center [1483, 21] width 33 height 26
click at [1443, 86] on button "Exporter" at bounding box center [1443, 86] width 118 height 30
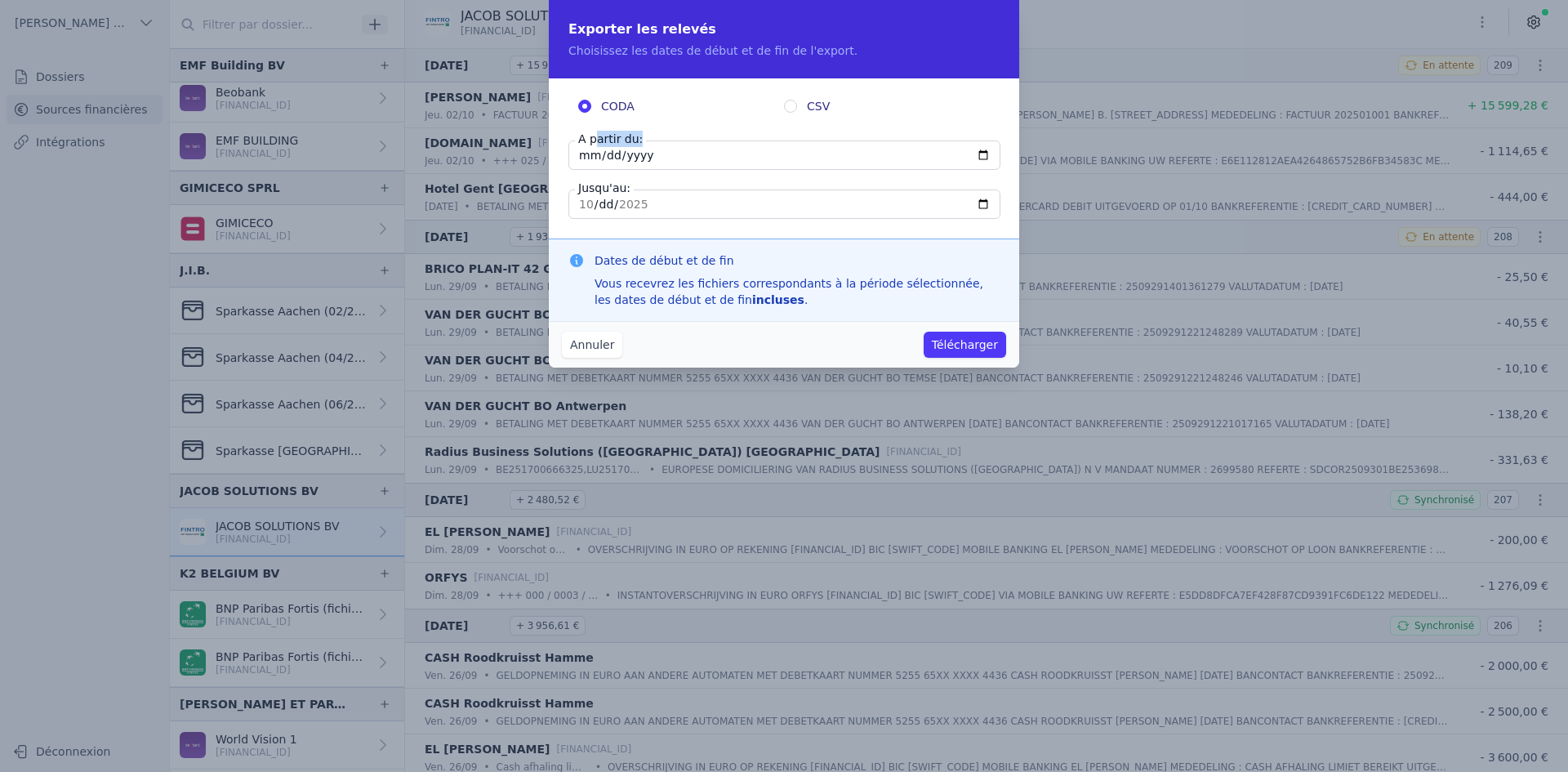
click at [590, 151] on div "A partir du: [DATE]" at bounding box center [784, 155] width 431 height 29
click at [588, 152] on input "[DATE]" at bounding box center [784, 155] width 432 height 29
type input "[DATE]"
click at [947, 346] on button "Télécharger" at bounding box center [965, 344] width 83 height 26
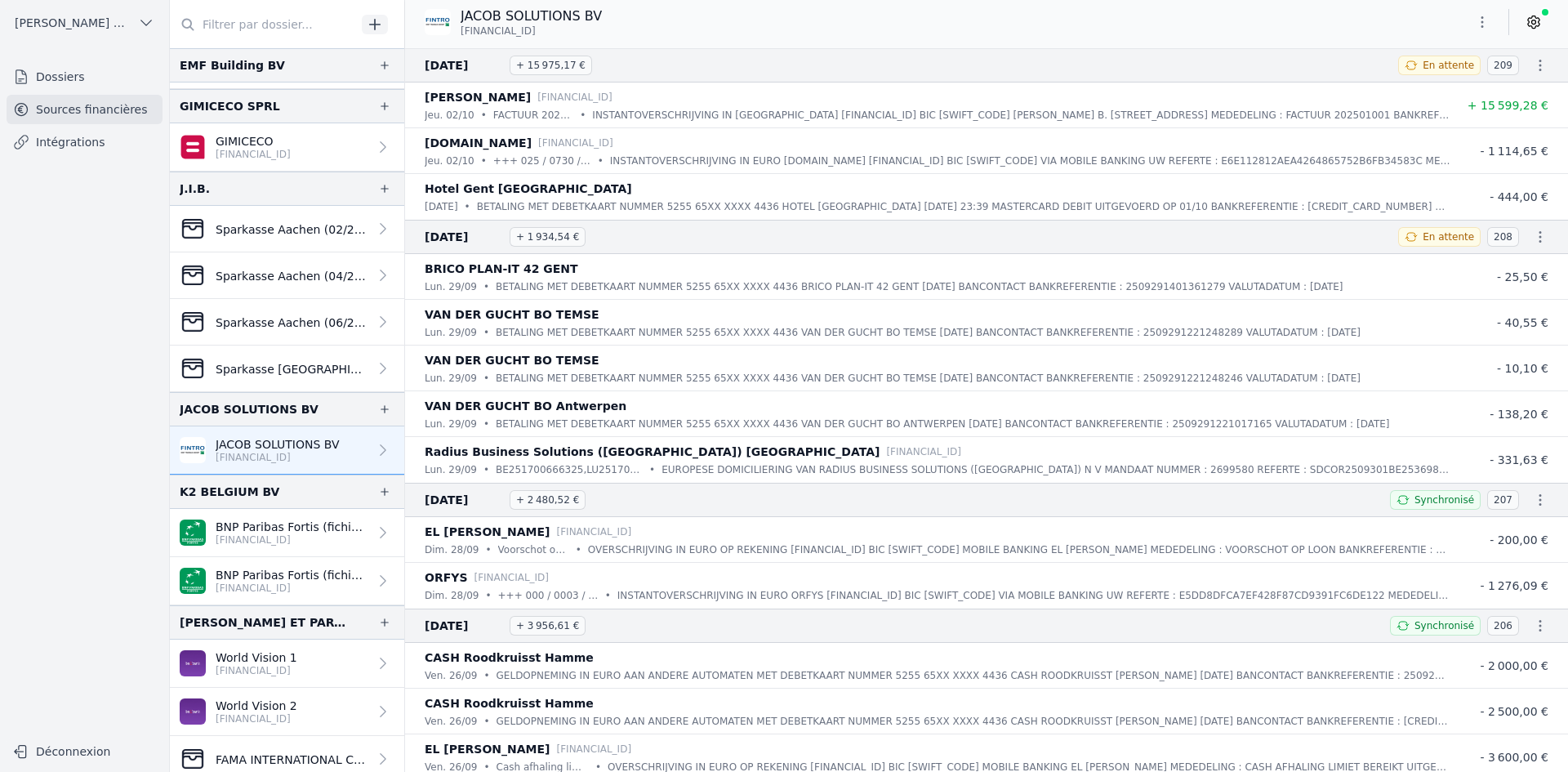
scroll to position [1388, 0]
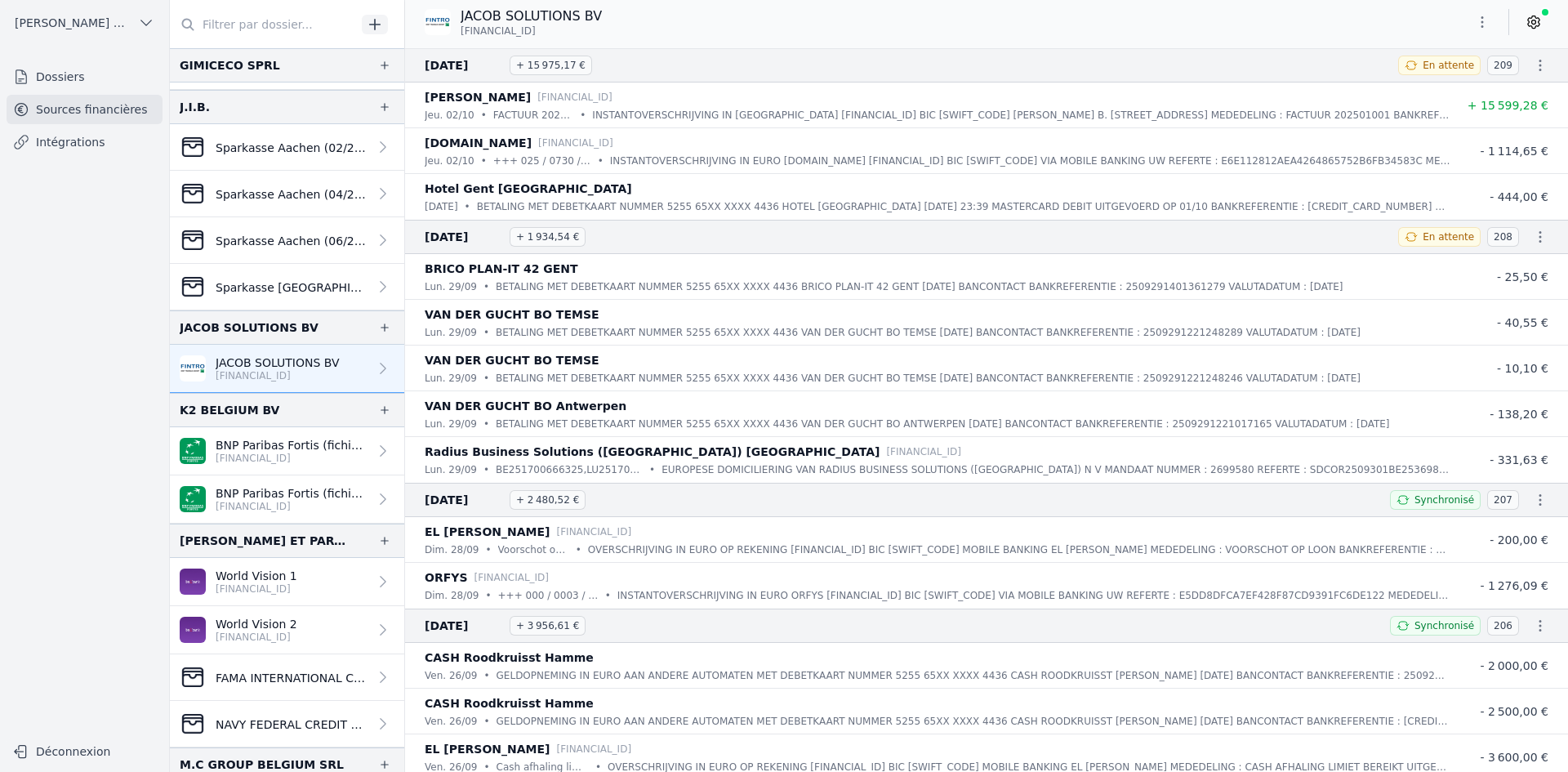
click at [254, 454] on p "[FINANCIAL_ID]" at bounding box center [291, 457] width 153 height 13
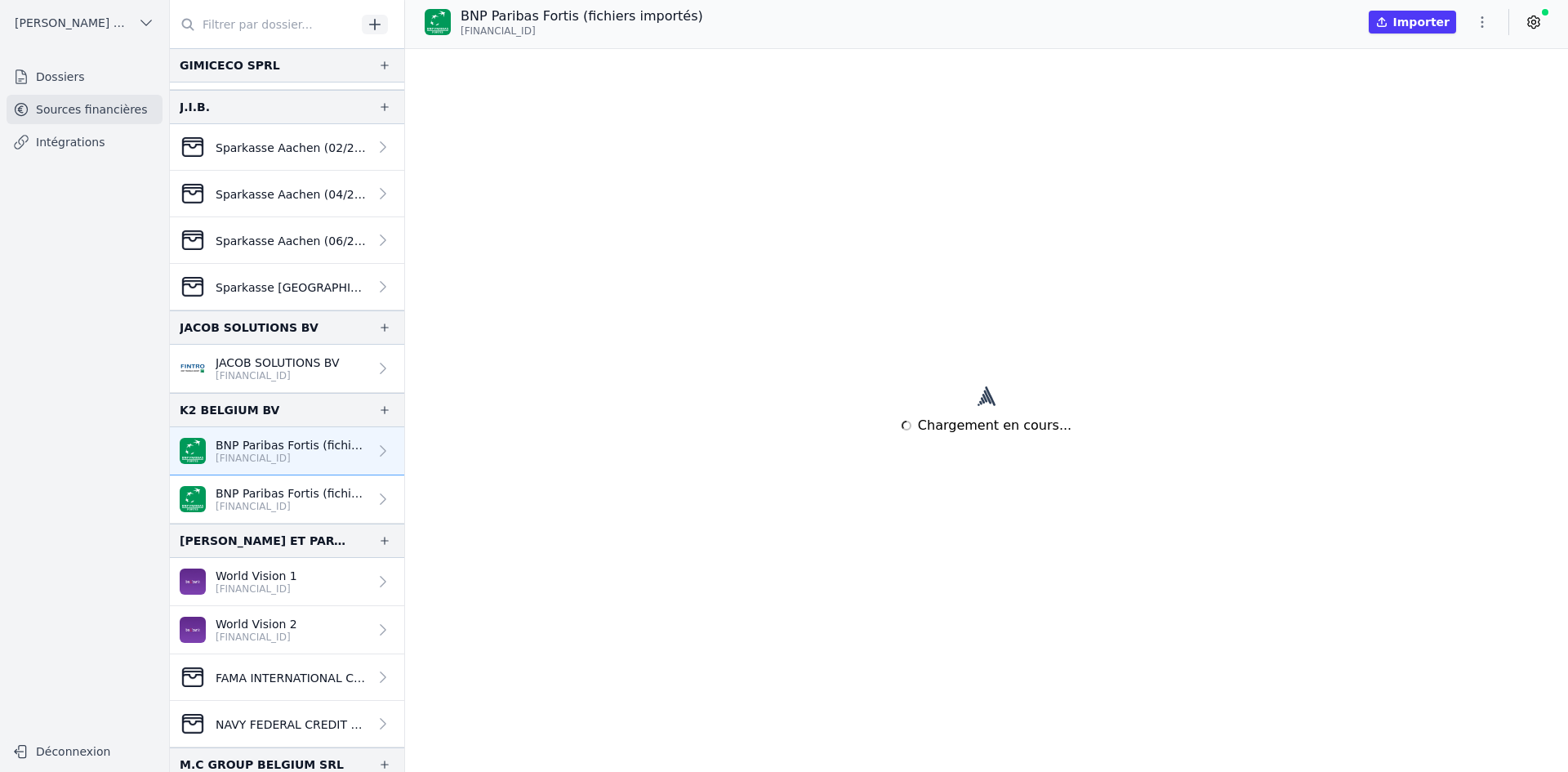
click at [254, 464] on p "[FINANCIAL_ID]" at bounding box center [291, 457] width 153 height 13
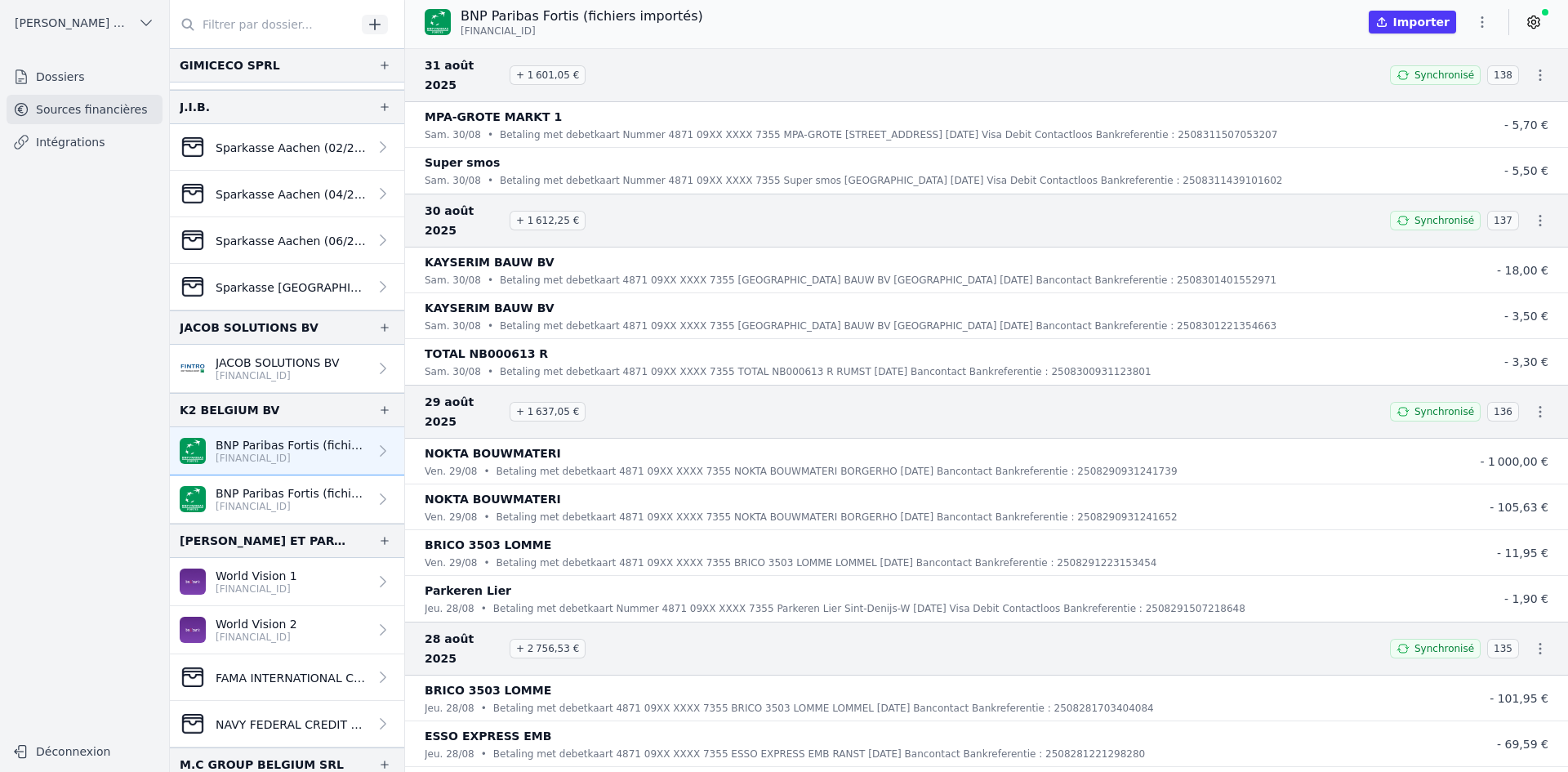
click at [287, 486] on p "BNP Paribas Fortis (fichiers importés)" at bounding box center [291, 492] width 153 height 17
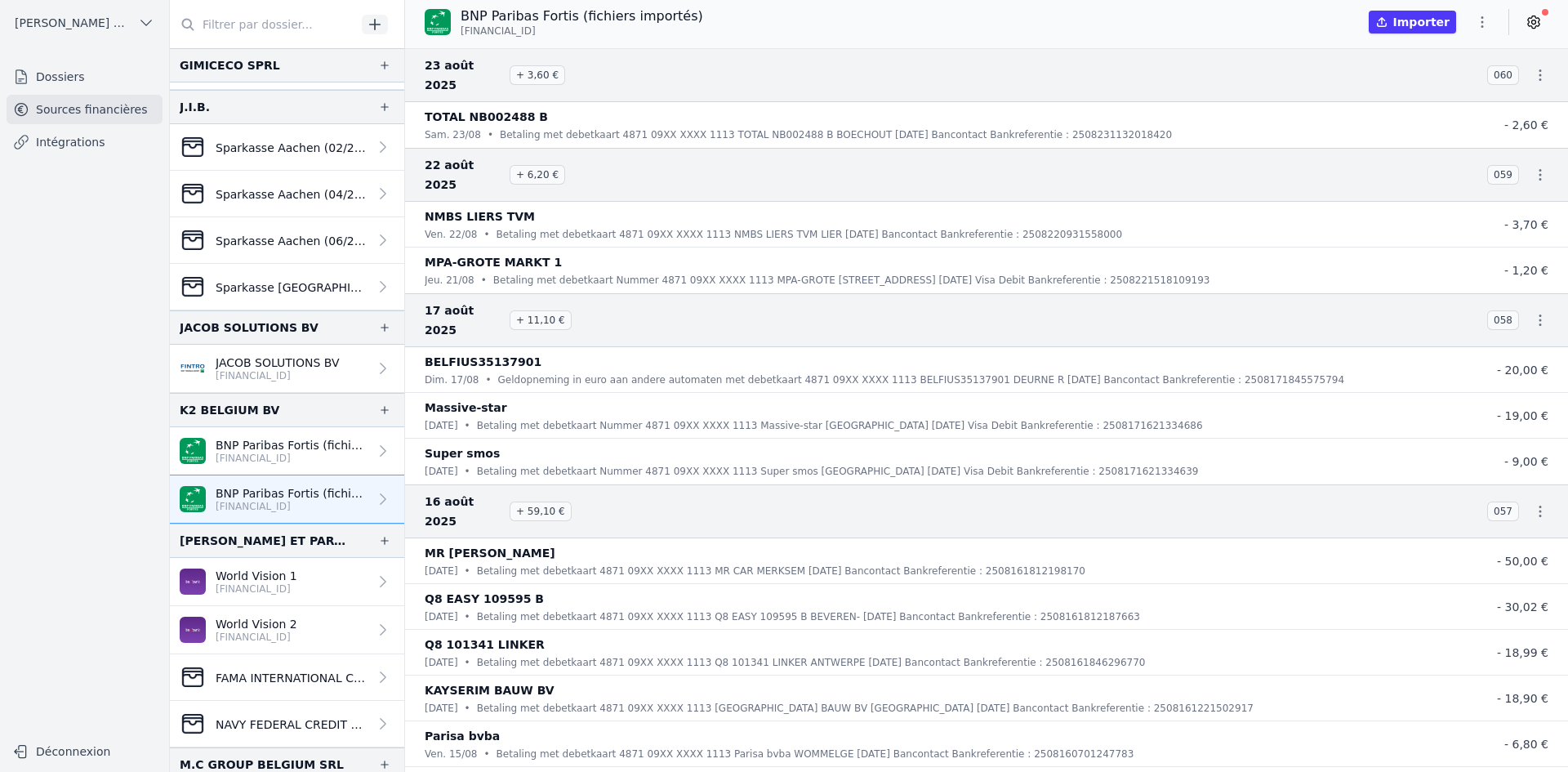
click at [217, 592] on p "[FINANCIAL_ID]" at bounding box center [256, 587] width 82 height 13
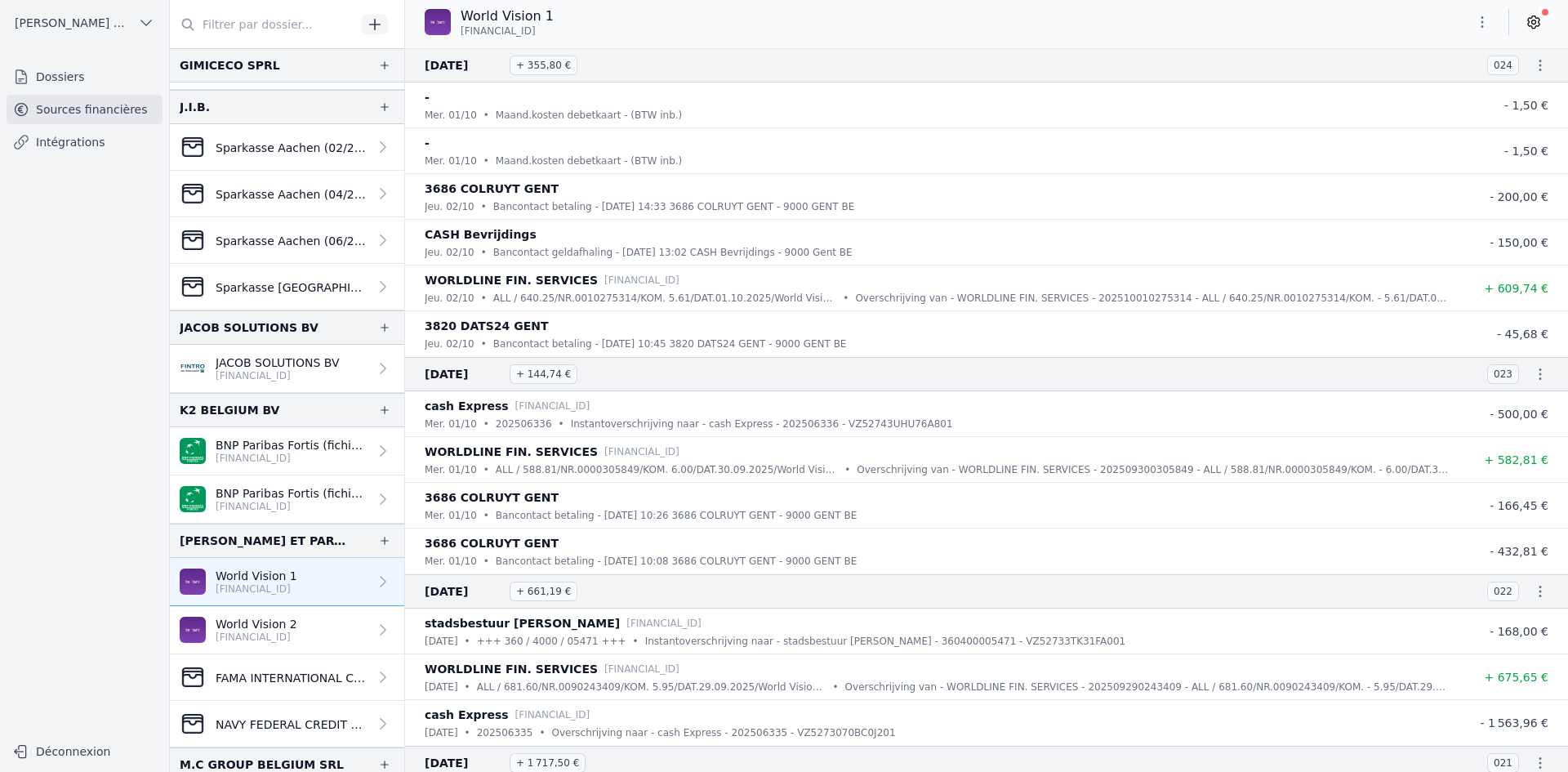
click at [1477, 26] on icon "button" at bounding box center [1483, 21] width 17 height 17
click at [1449, 84] on button "Exporter" at bounding box center [1443, 86] width 118 height 30
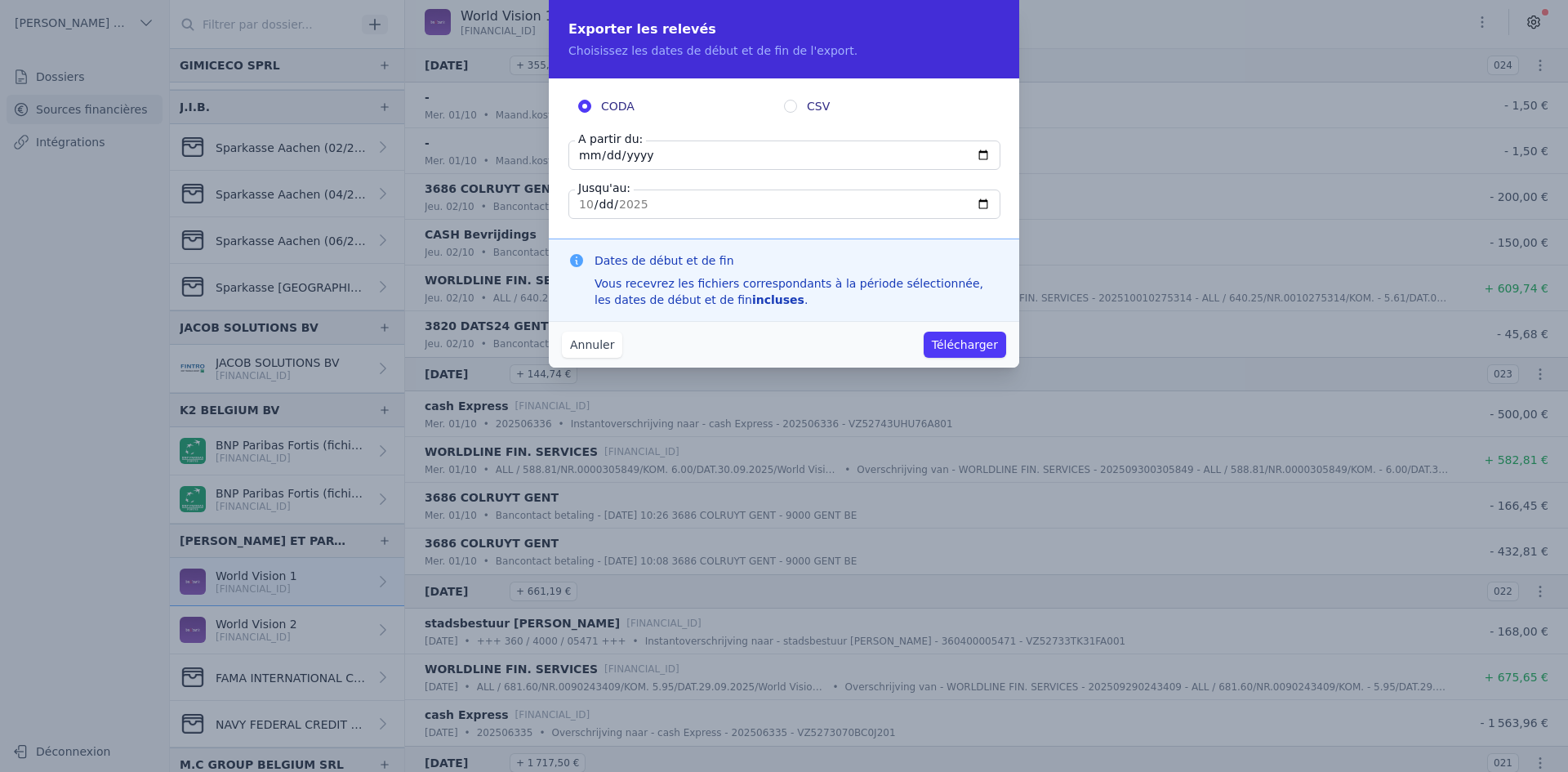
click at [587, 156] on input "[DATE]" at bounding box center [784, 155] width 432 height 29
type input "[DATE]"
click at [989, 343] on button "Télécharger" at bounding box center [965, 344] width 83 height 26
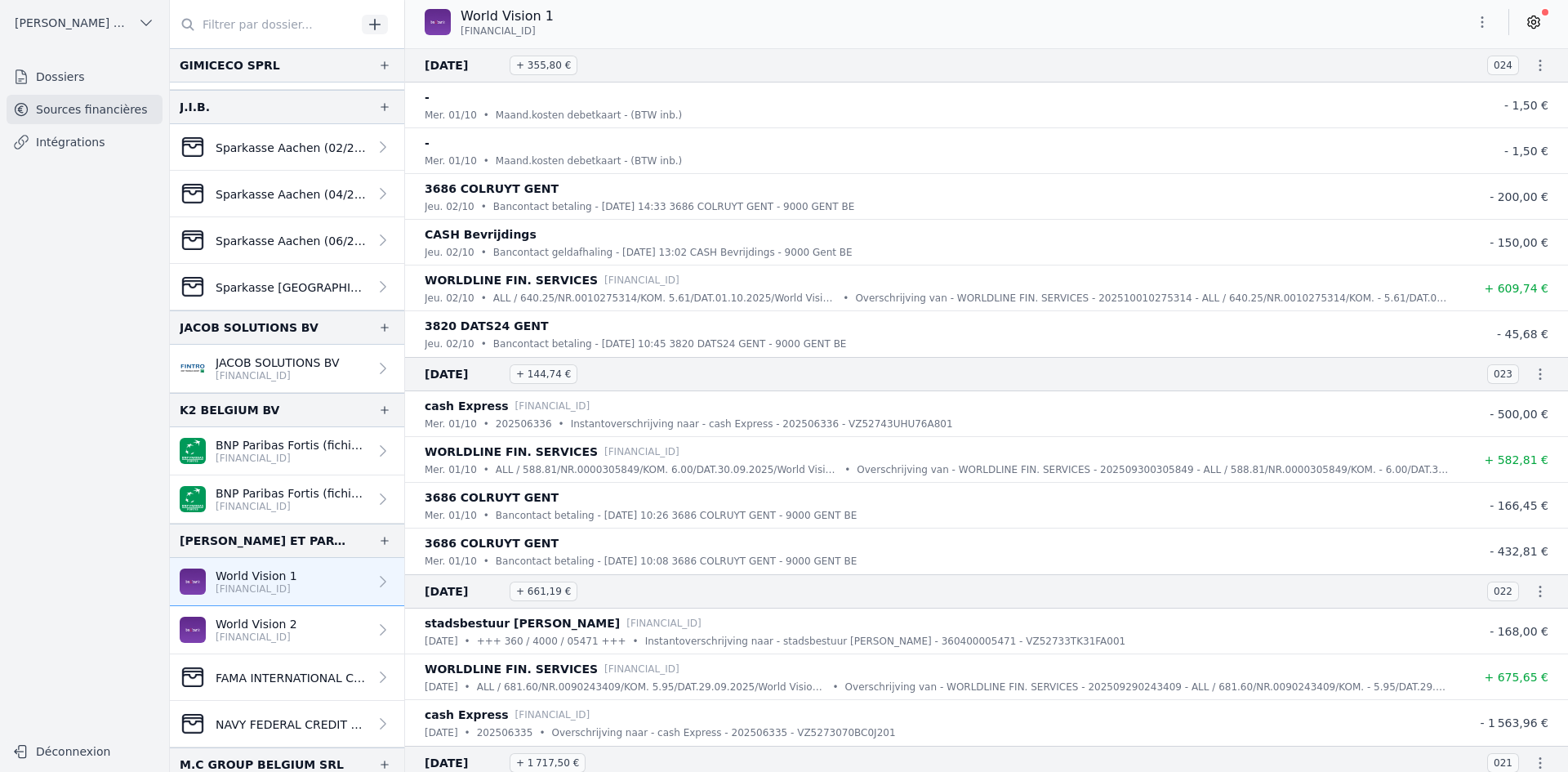
click at [269, 622] on p "World Vision 2" at bounding box center [256, 623] width 82 height 17
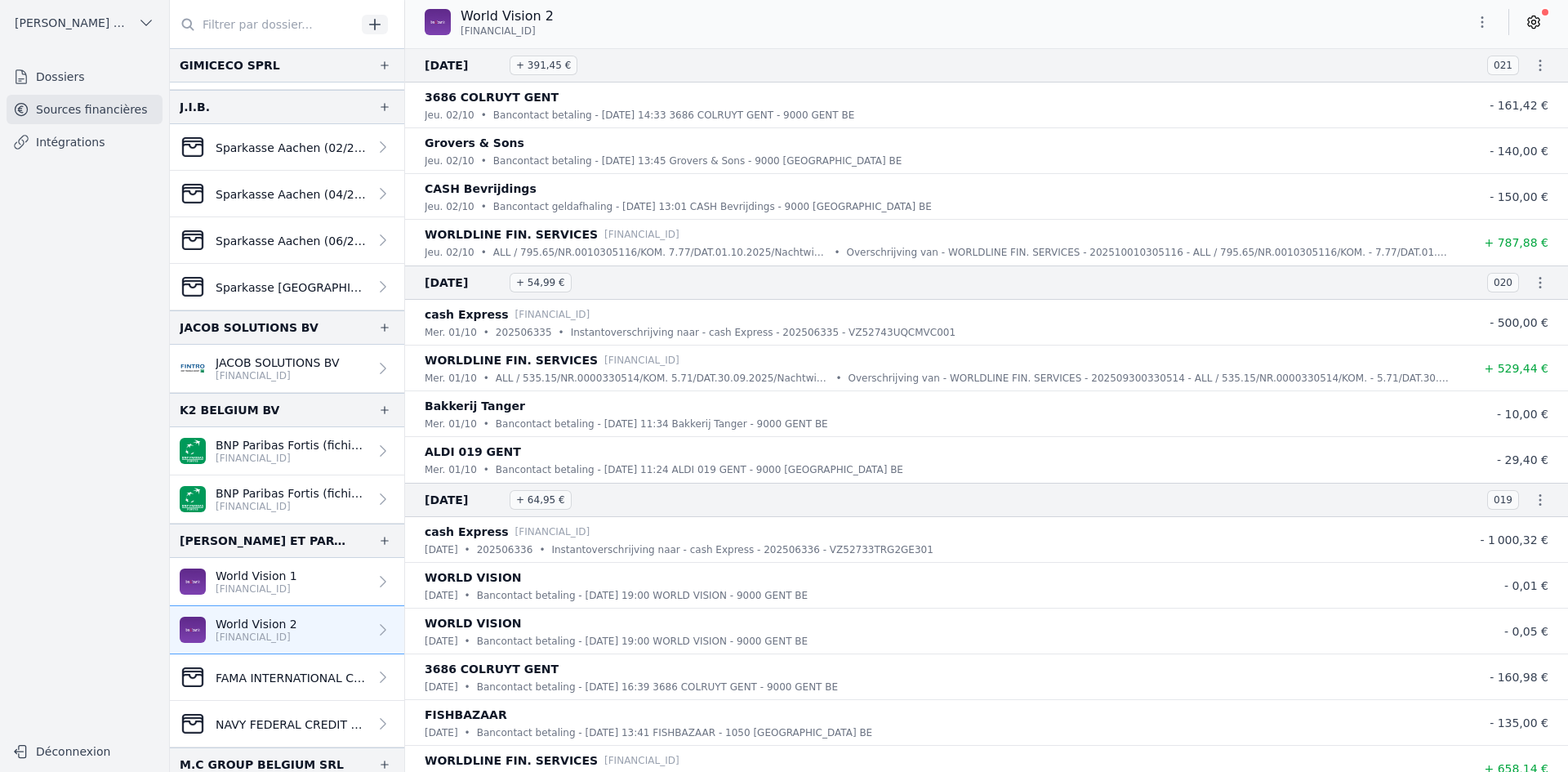
click at [1470, 26] on button "button" at bounding box center [1483, 21] width 33 height 26
click at [1438, 86] on button "Exporter" at bounding box center [1443, 86] width 118 height 30
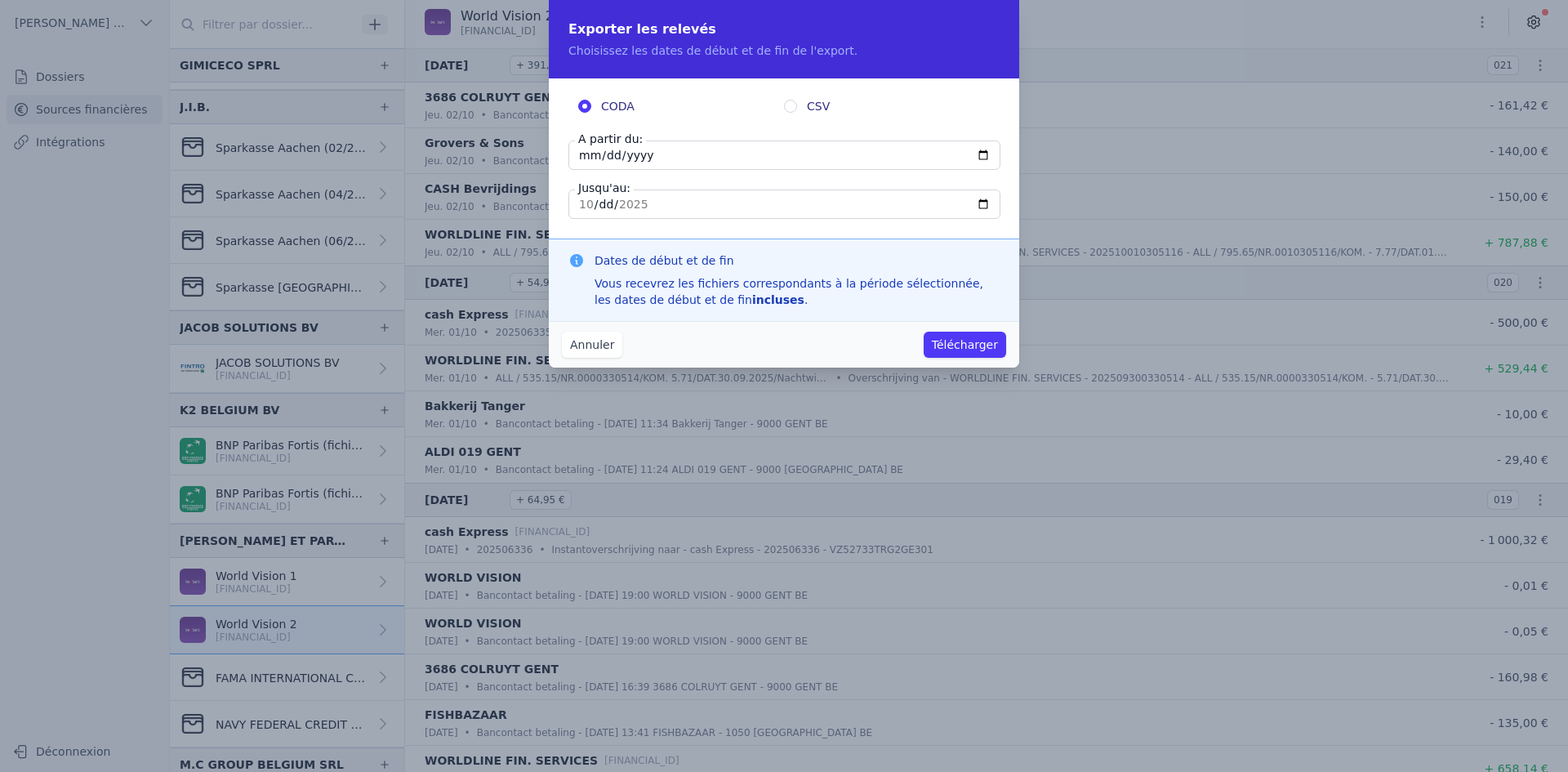
click at [587, 162] on input "[DATE]" at bounding box center [784, 155] width 432 height 29
type input "[DATE]"
click at [945, 345] on button "Télécharger" at bounding box center [965, 344] width 83 height 26
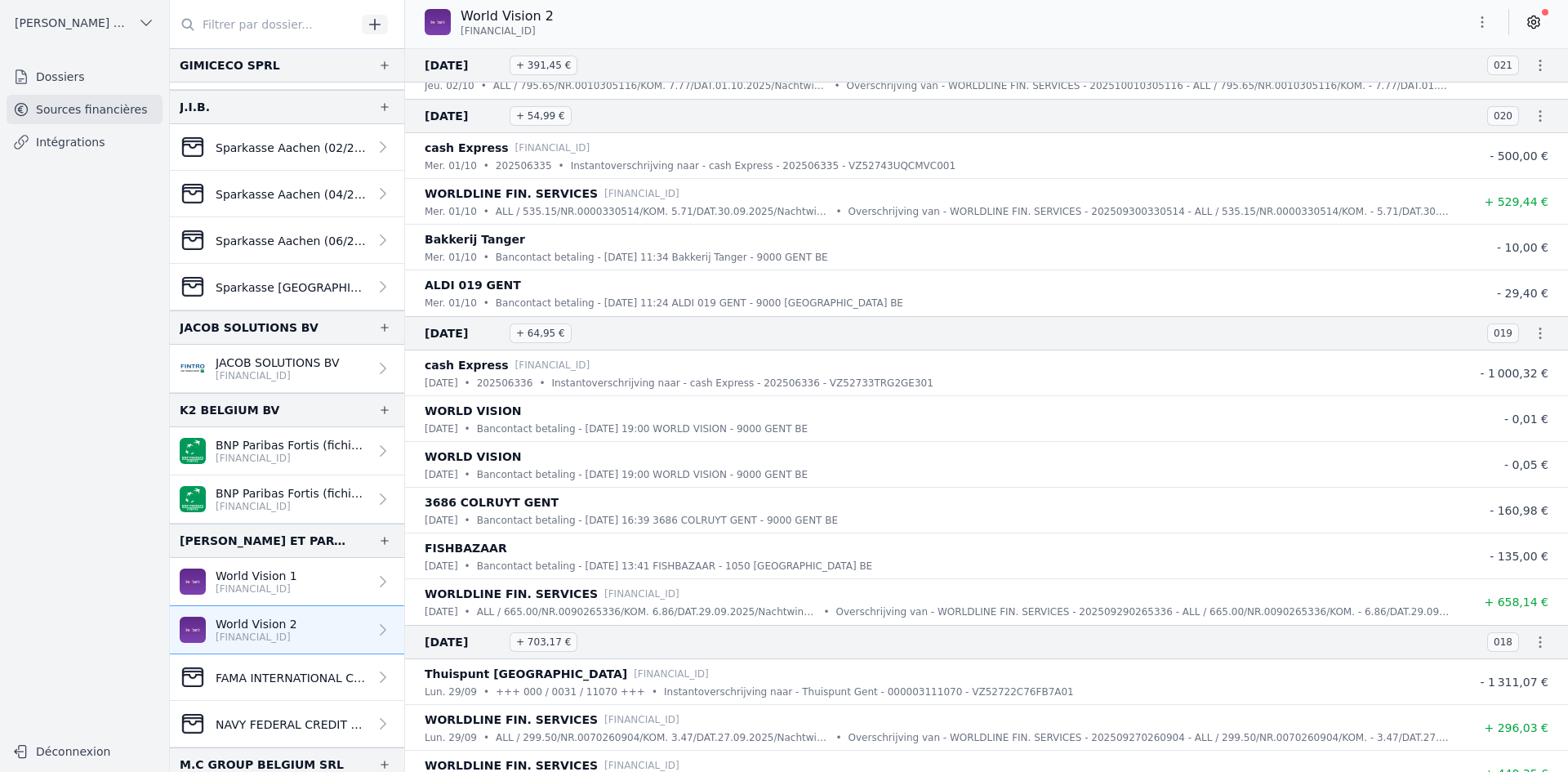
scroll to position [163, 0]
click at [1473, 24] on button "button" at bounding box center [1483, 21] width 33 height 26
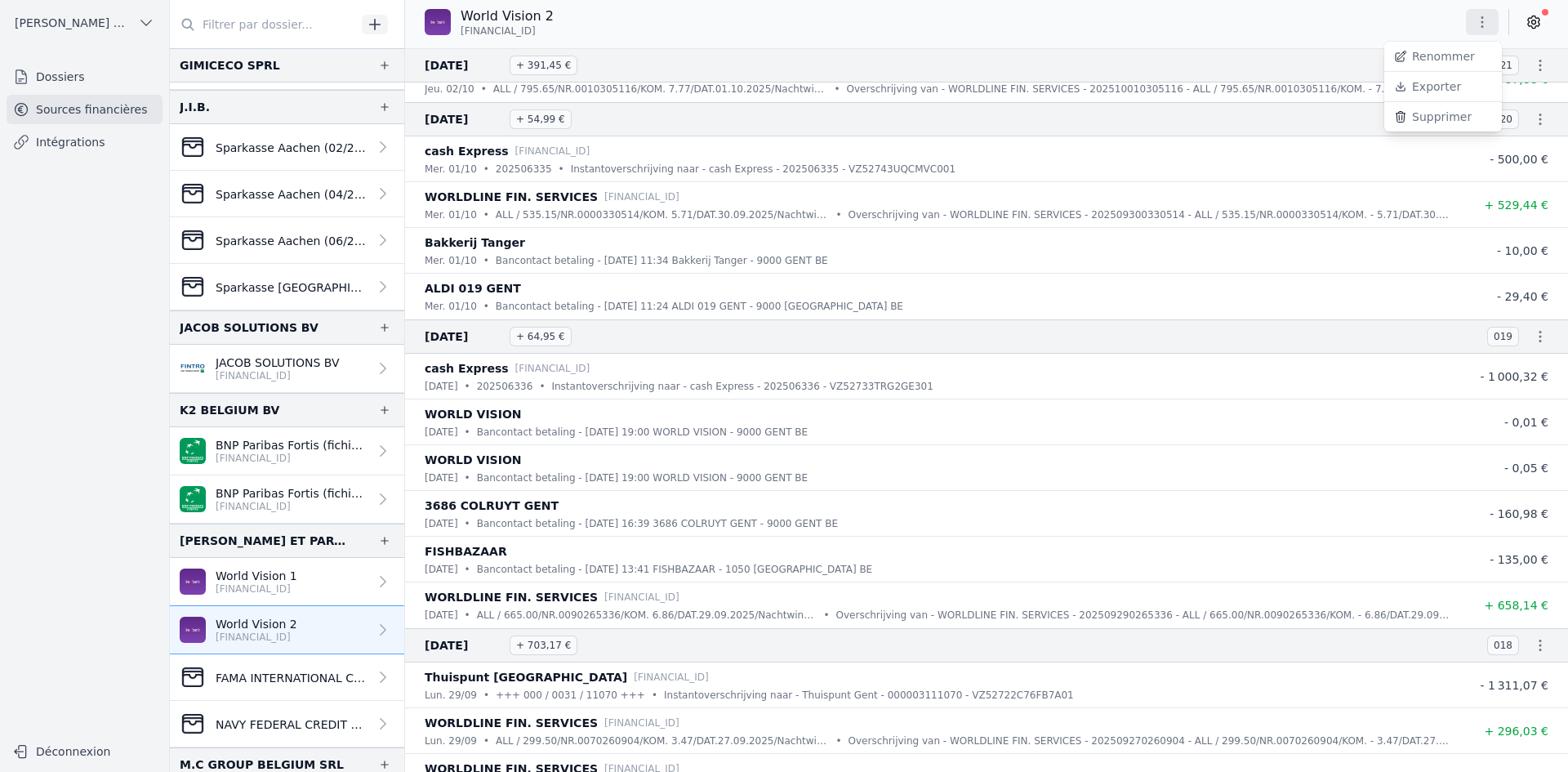
click at [1456, 86] on button "Exporter" at bounding box center [1443, 86] width 118 height 30
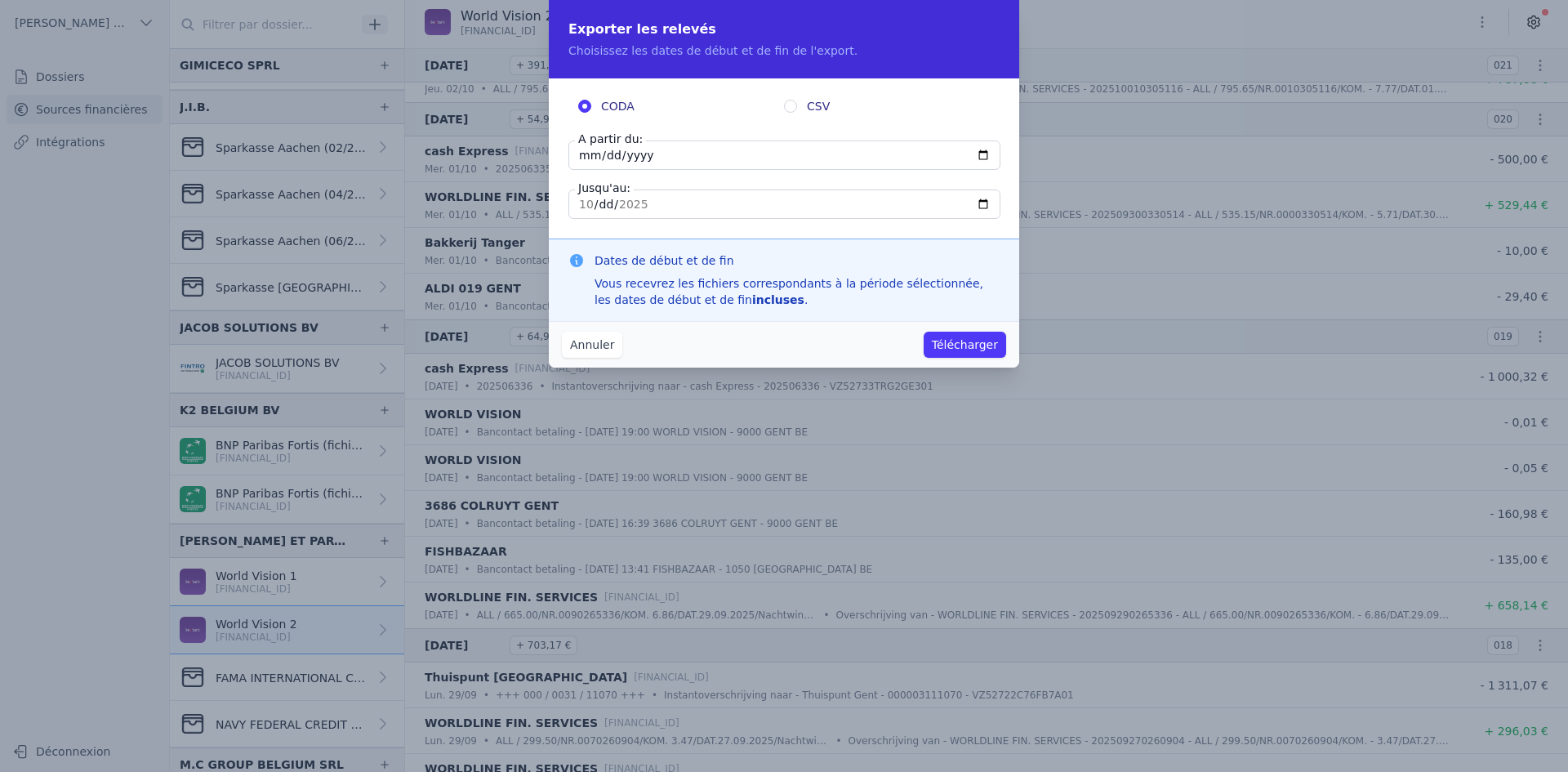
click at [587, 161] on input "[DATE]" at bounding box center [784, 155] width 432 height 29
type input "[DATE]"
click at [974, 345] on button "Télécharger" at bounding box center [965, 344] width 83 height 26
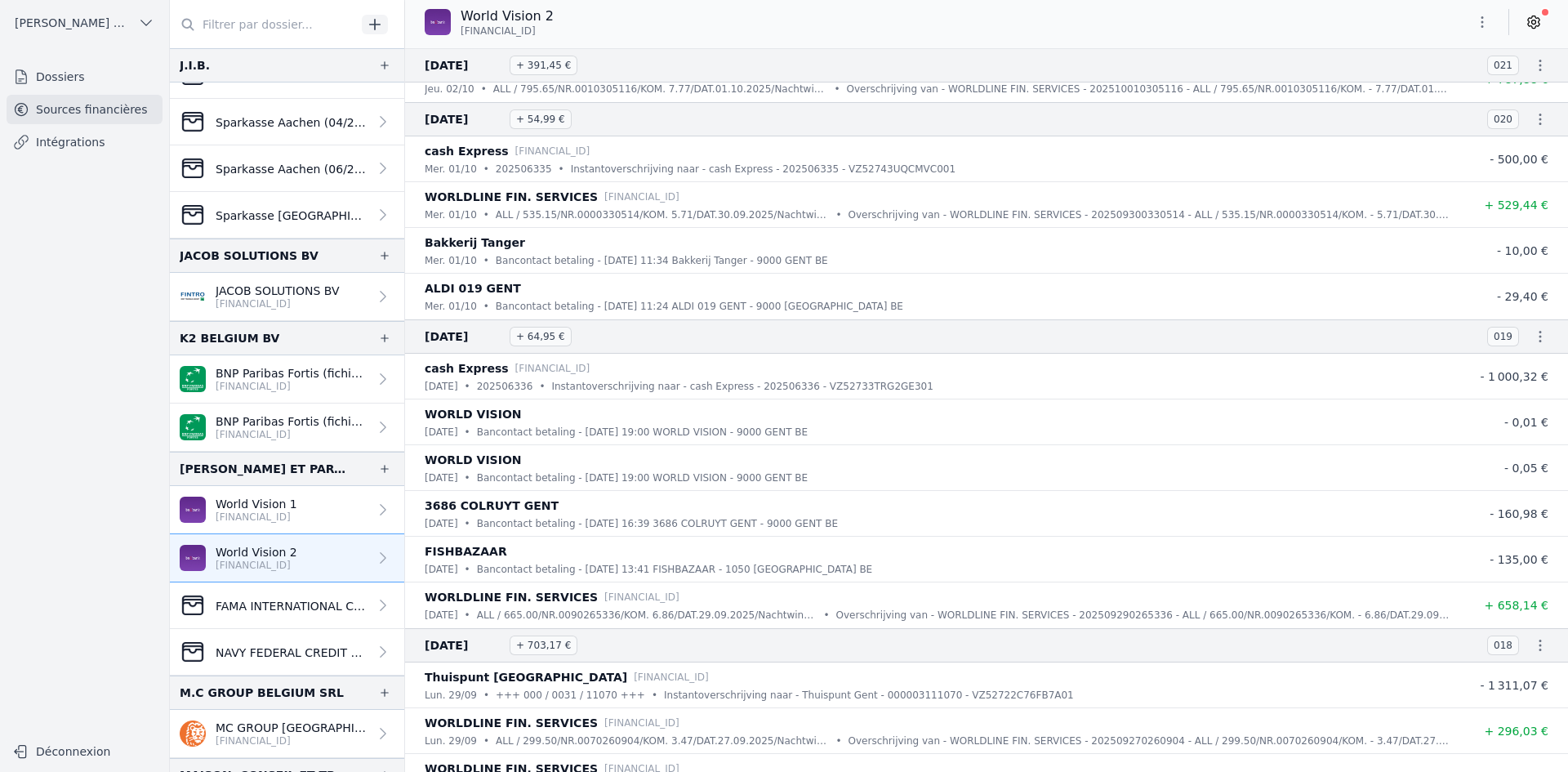
scroll to position [1552, 0]
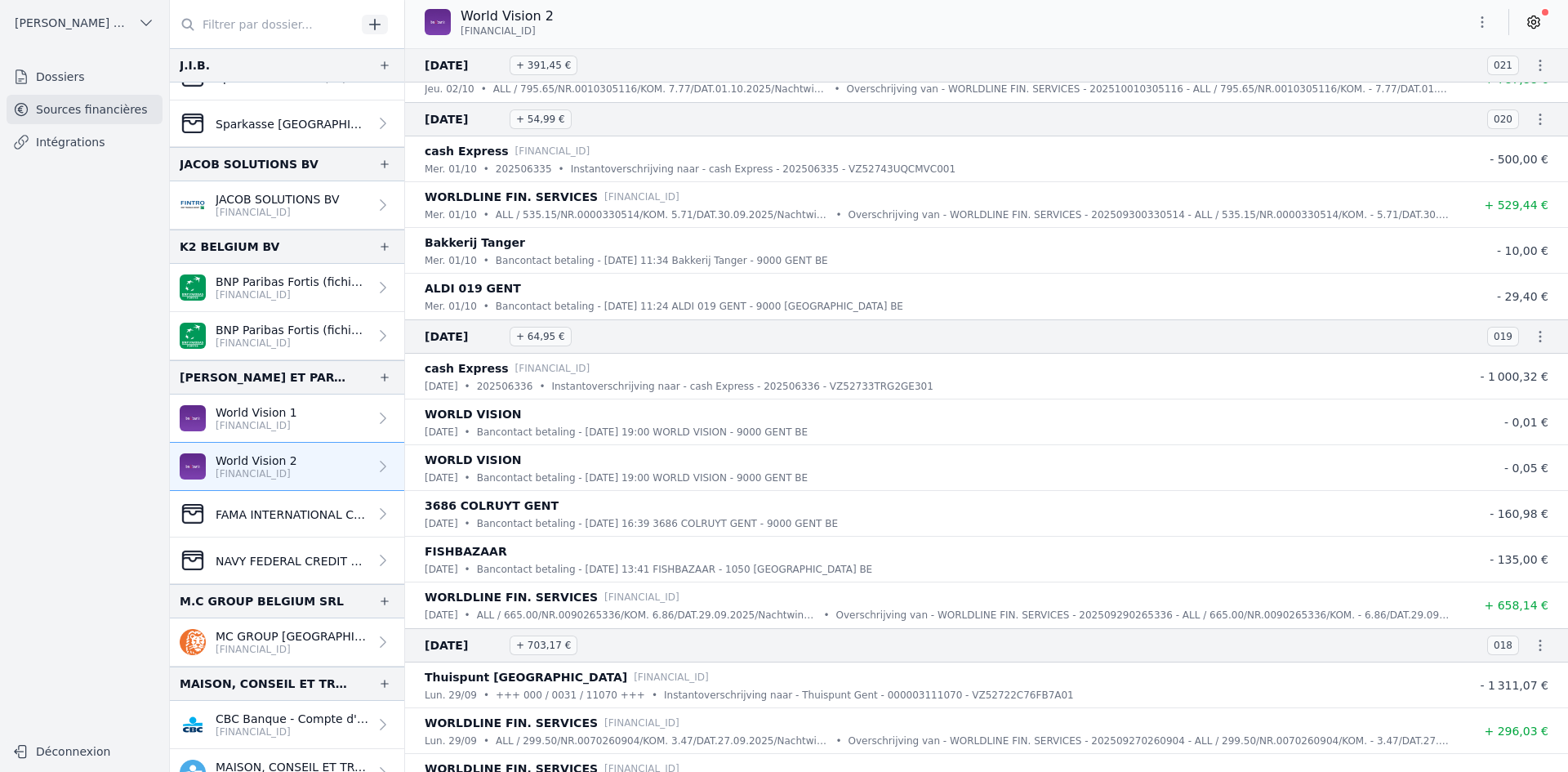
click at [267, 647] on p "[FINANCIAL_ID]" at bounding box center [291, 649] width 153 height 13
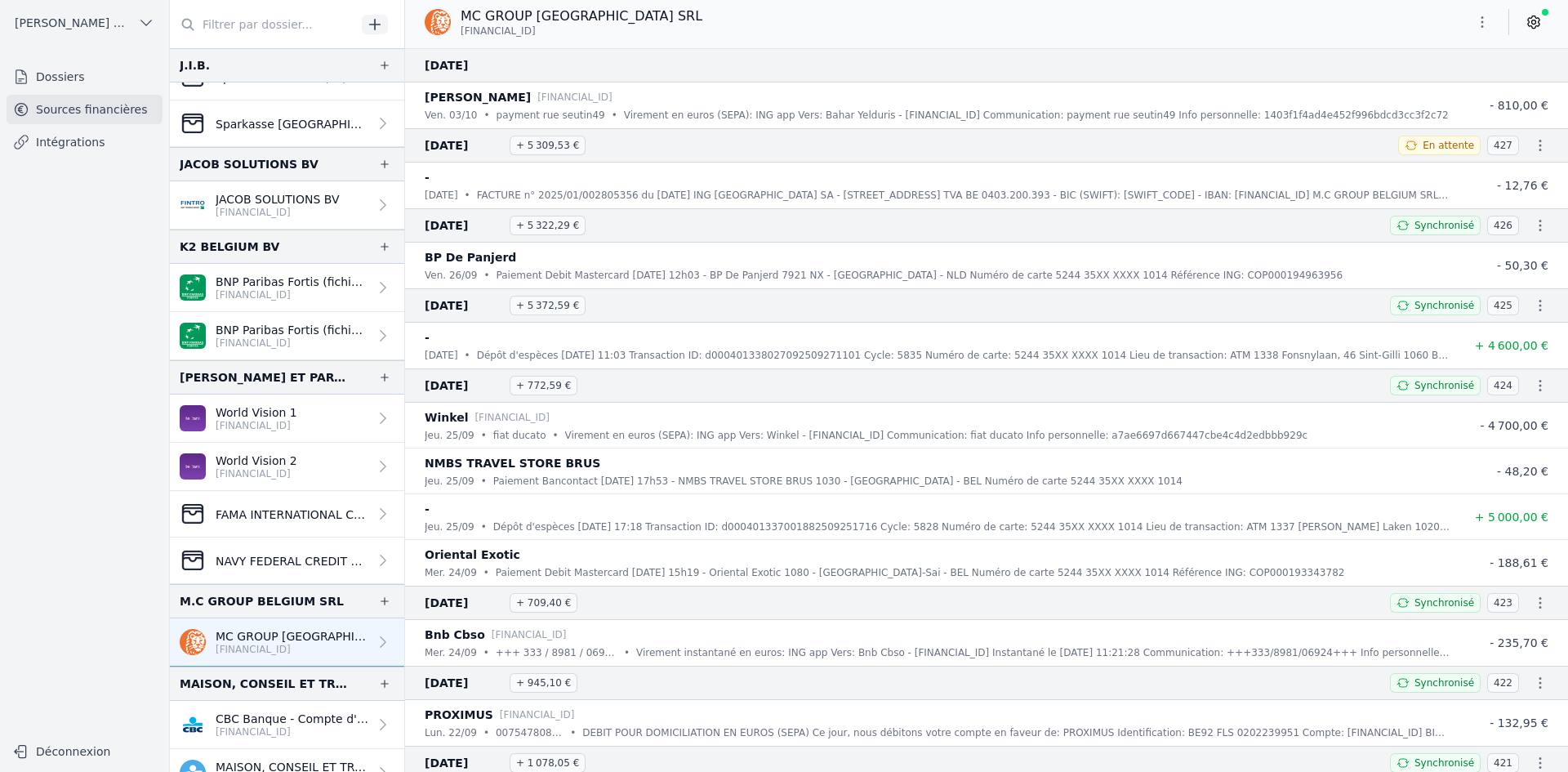
click at [1475, 17] on icon "button" at bounding box center [1483, 21] width 17 height 17
click at [1465, 84] on button "Exporter" at bounding box center [1443, 86] width 118 height 30
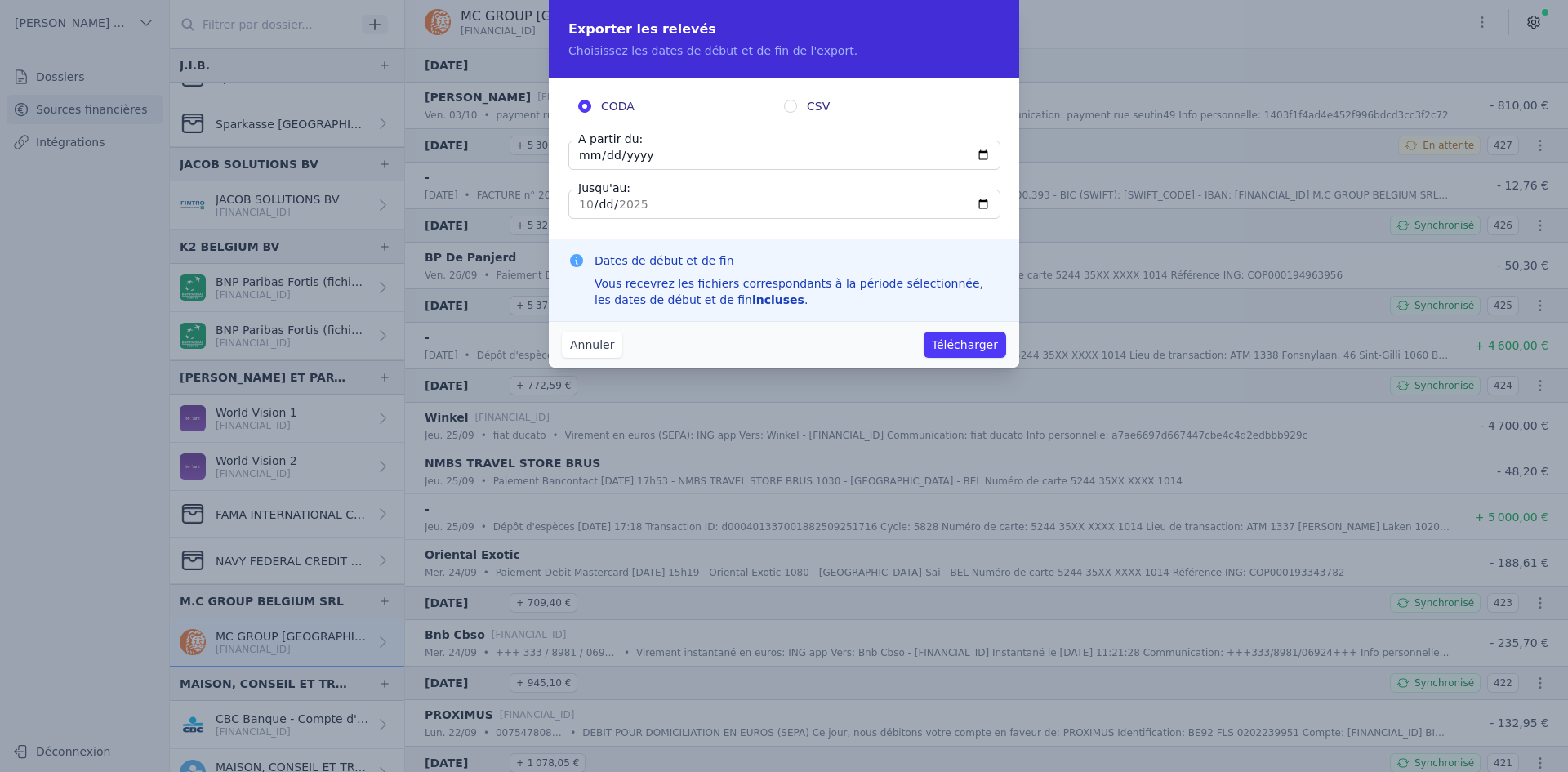
click at [584, 161] on input "[DATE]" at bounding box center [784, 155] width 432 height 29
type input "[DATE]"
click at [996, 346] on button "Télécharger" at bounding box center [965, 344] width 83 height 26
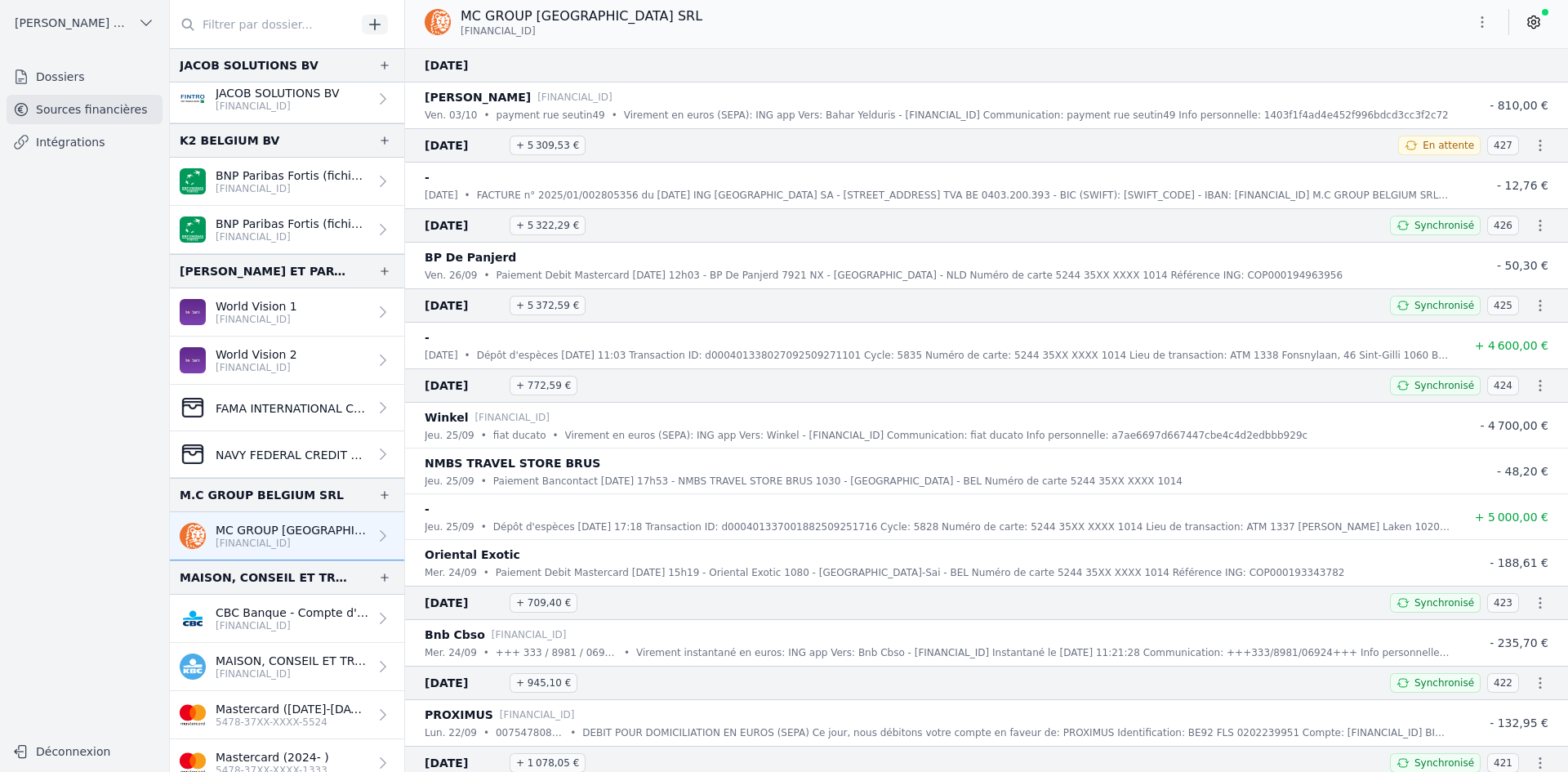
scroll to position [1796, 0]
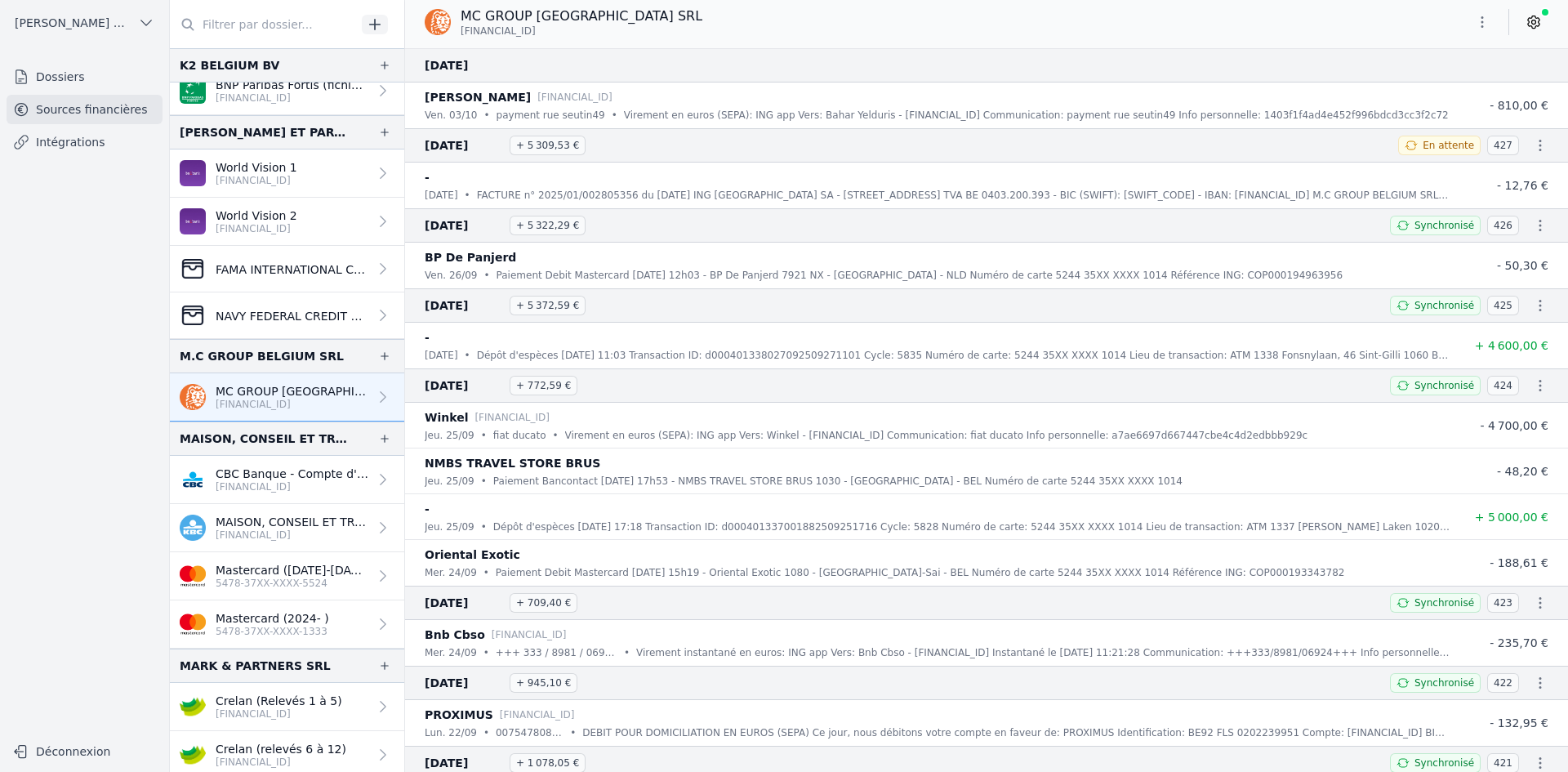
click at [275, 529] on p "[FINANCIAL_ID]" at bounding box center [291, 534] width 153 height 13
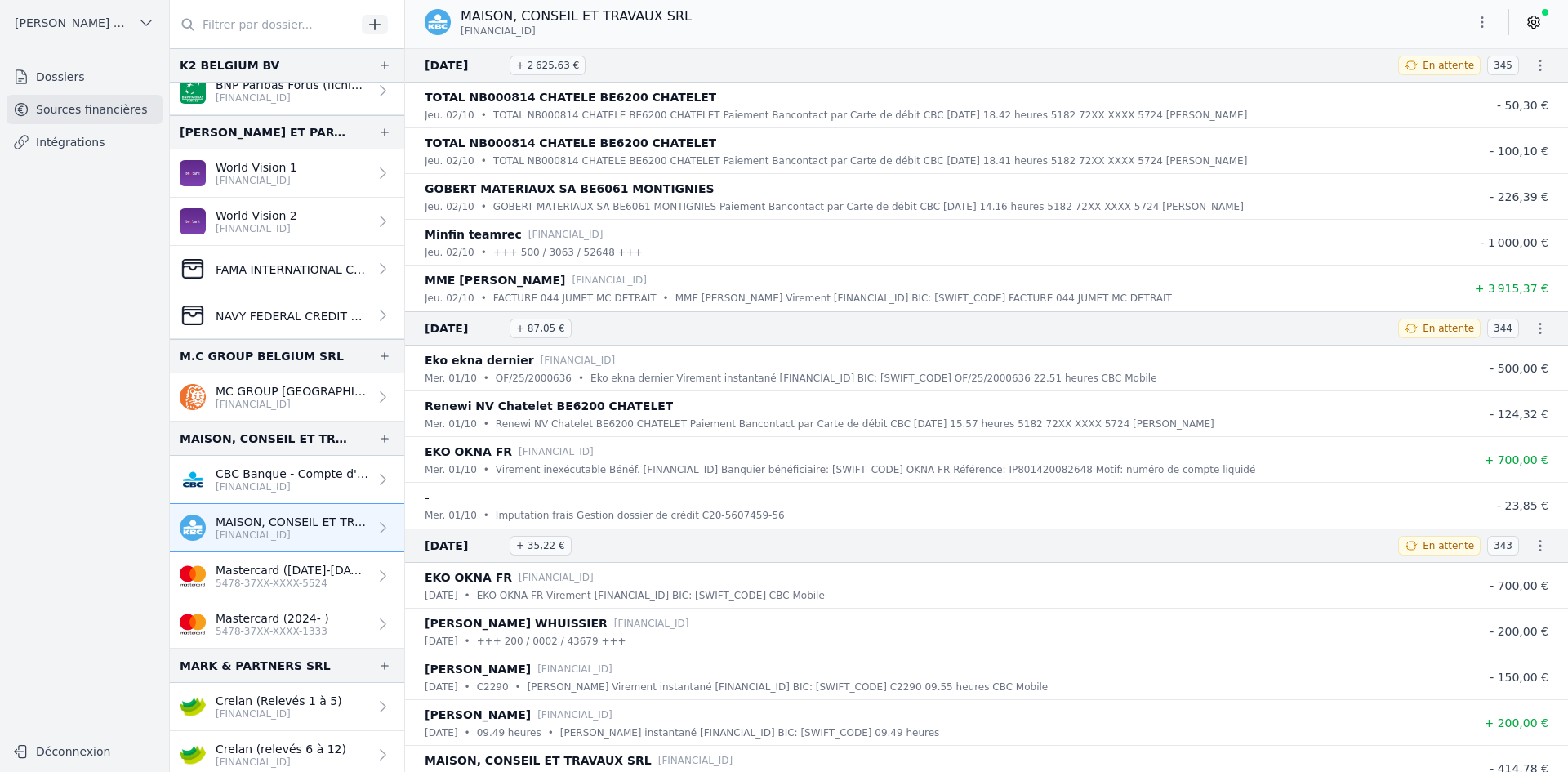
click at [1474, 23] on button "button" at bounding box center [1483, 21] width 33 height 26
click at [1434, 96] on button "Exporter" at bounding box center [1443, 86] width 118 height 30
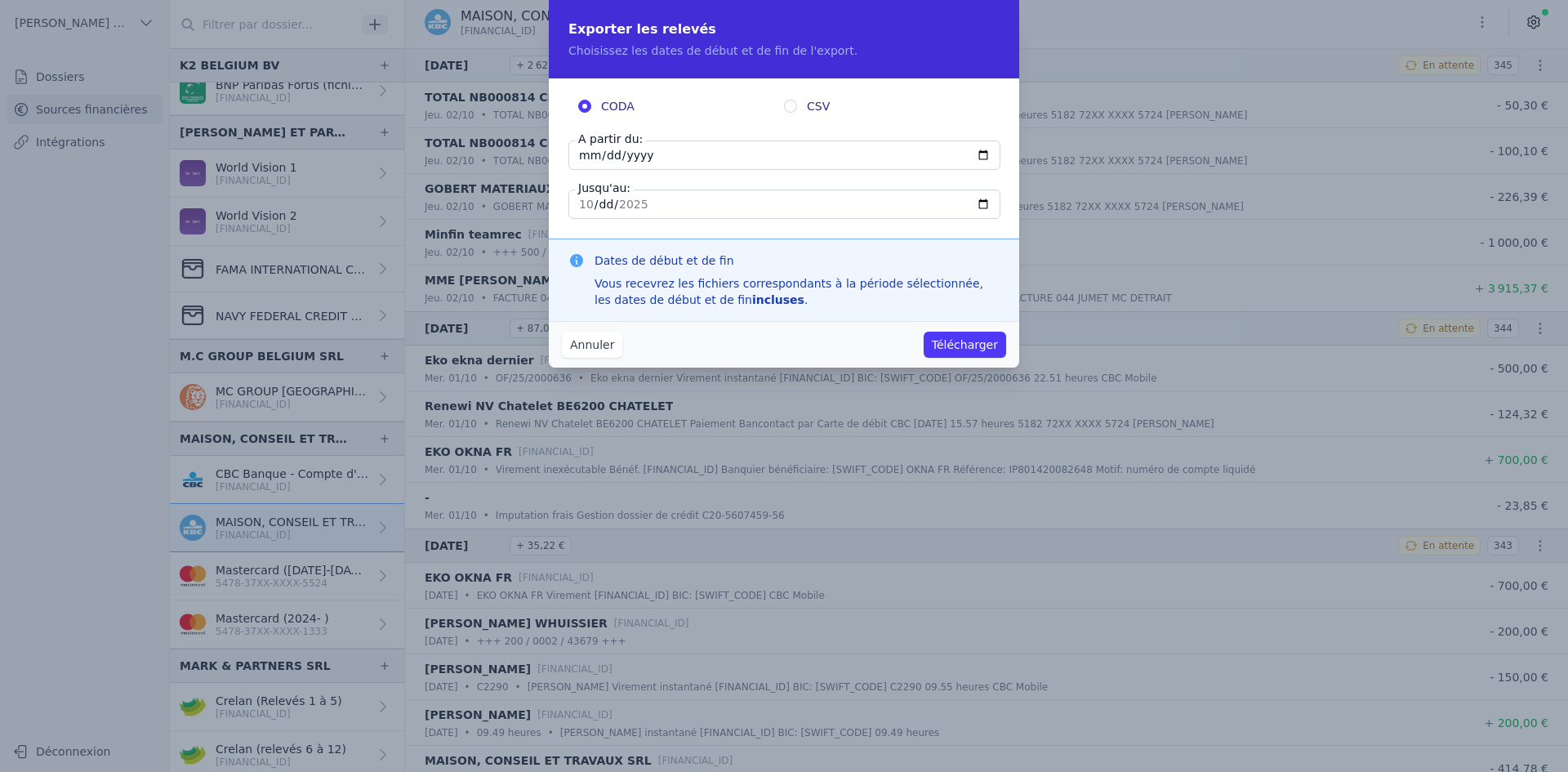
click at [583, 152] on input "[DATE]" at bounding box center [784, 155] width 432 height 29
type input "[DATE]"
click at [963, 341] on button "Télécharger" at bounding box center [965, 344] width 83 height 26
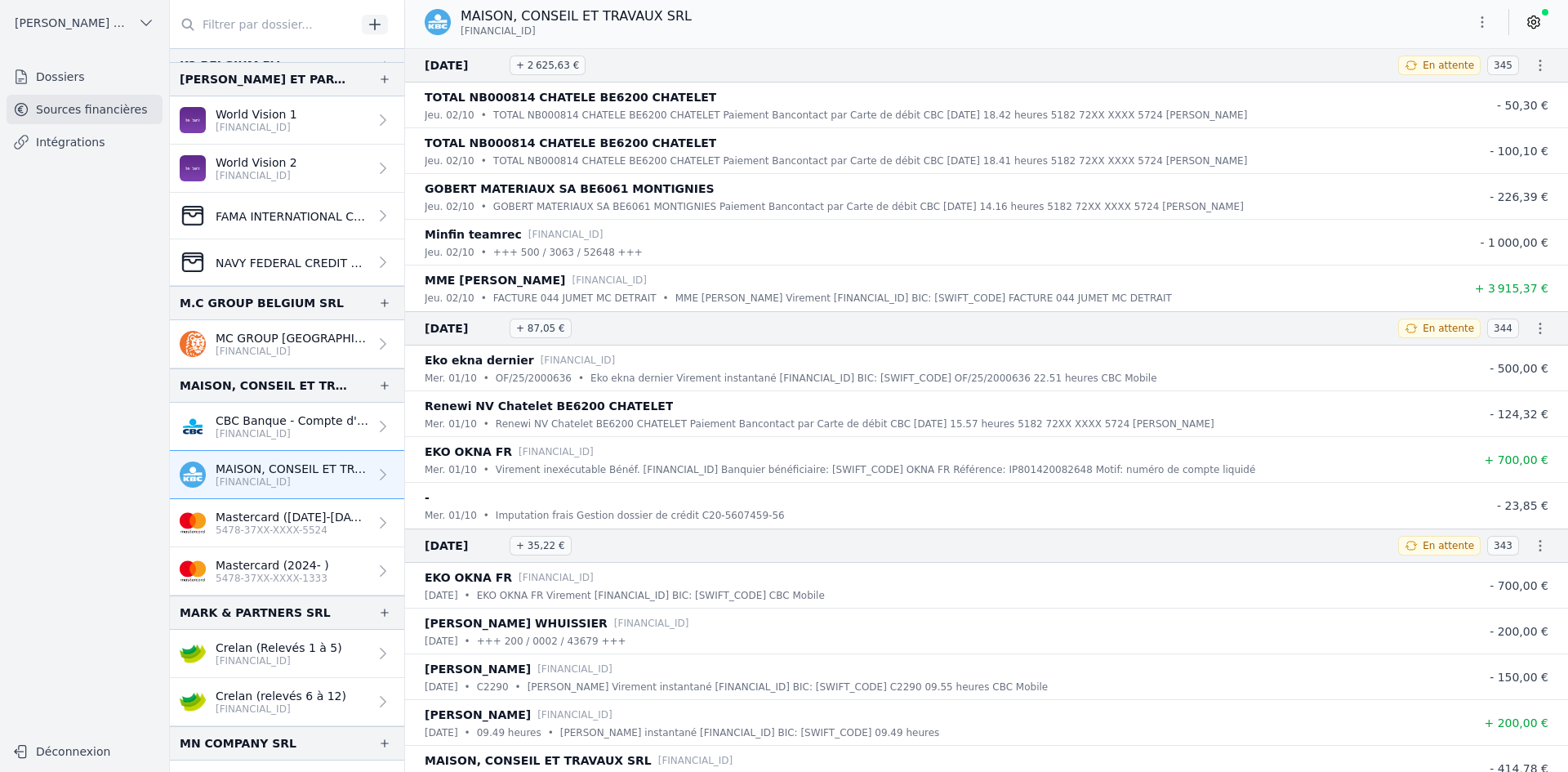
scroll to position [1960, 0]
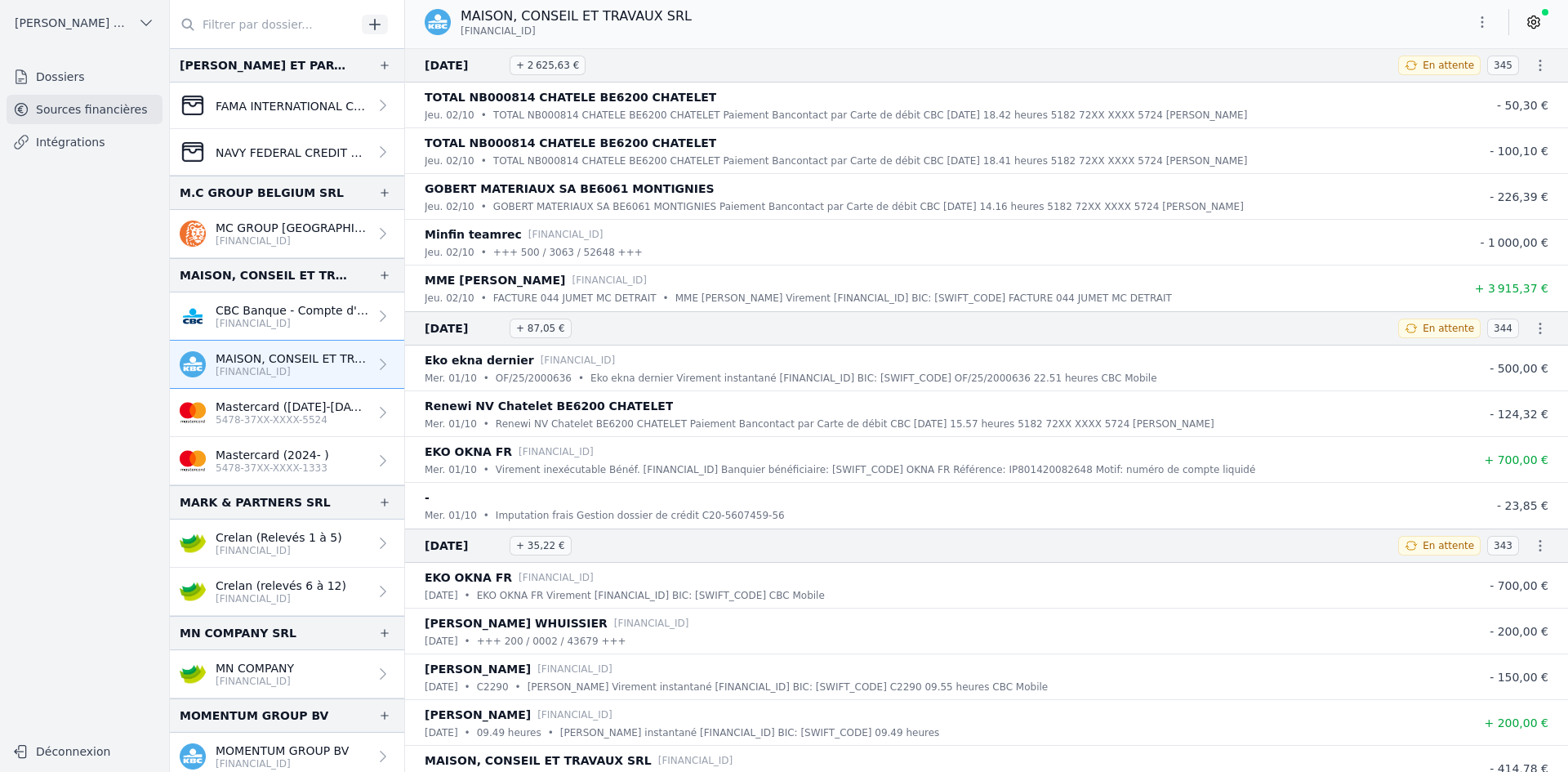
click at [280, 538] on p "Crelan (Relevés 1 à 5)" at bounding box center [279, 537] width 126 height 17
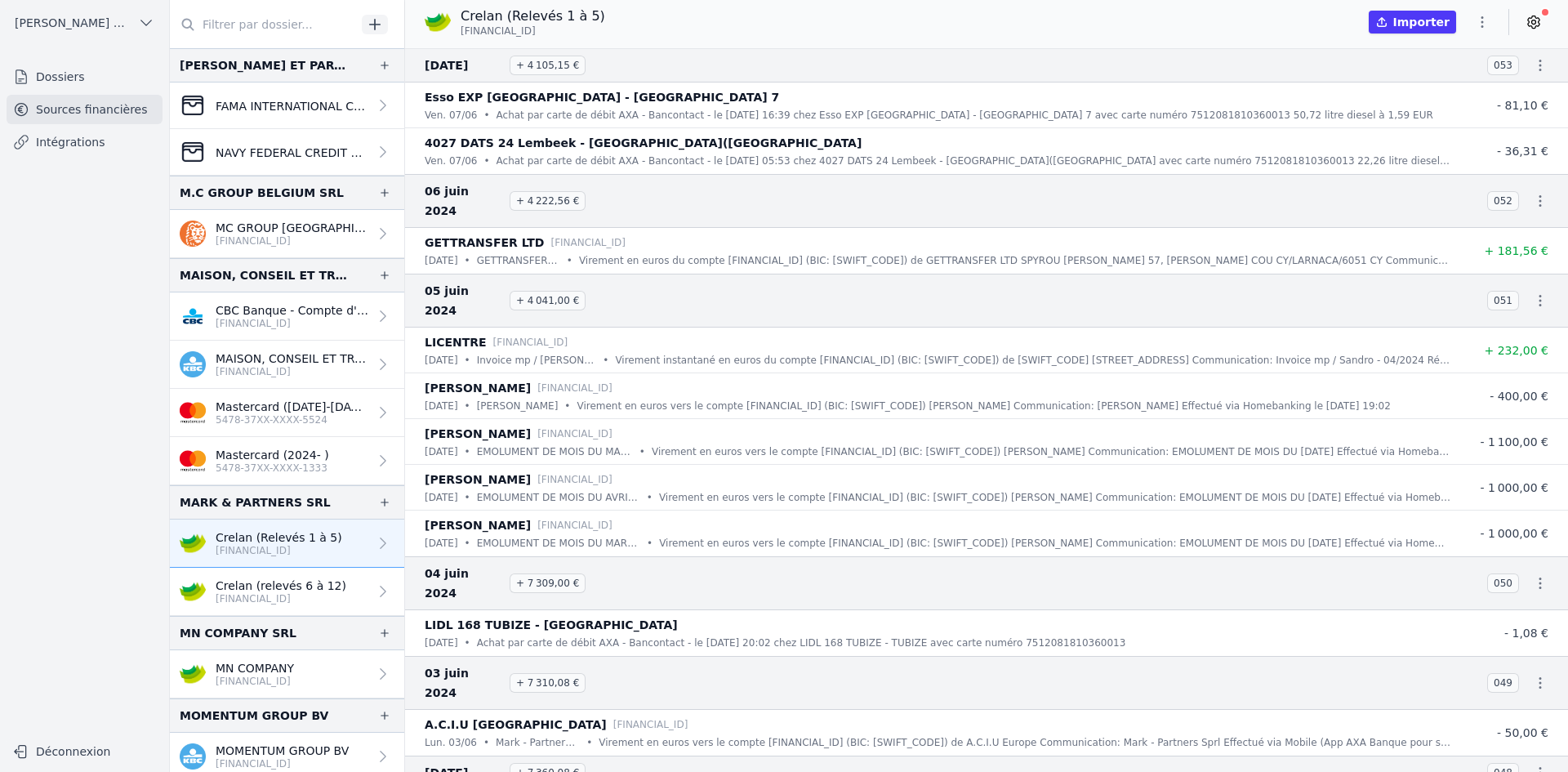
click at [323, 595] on p "[FINANCIAL_ID]" at bounding box center [281, 598] width 131 height 13
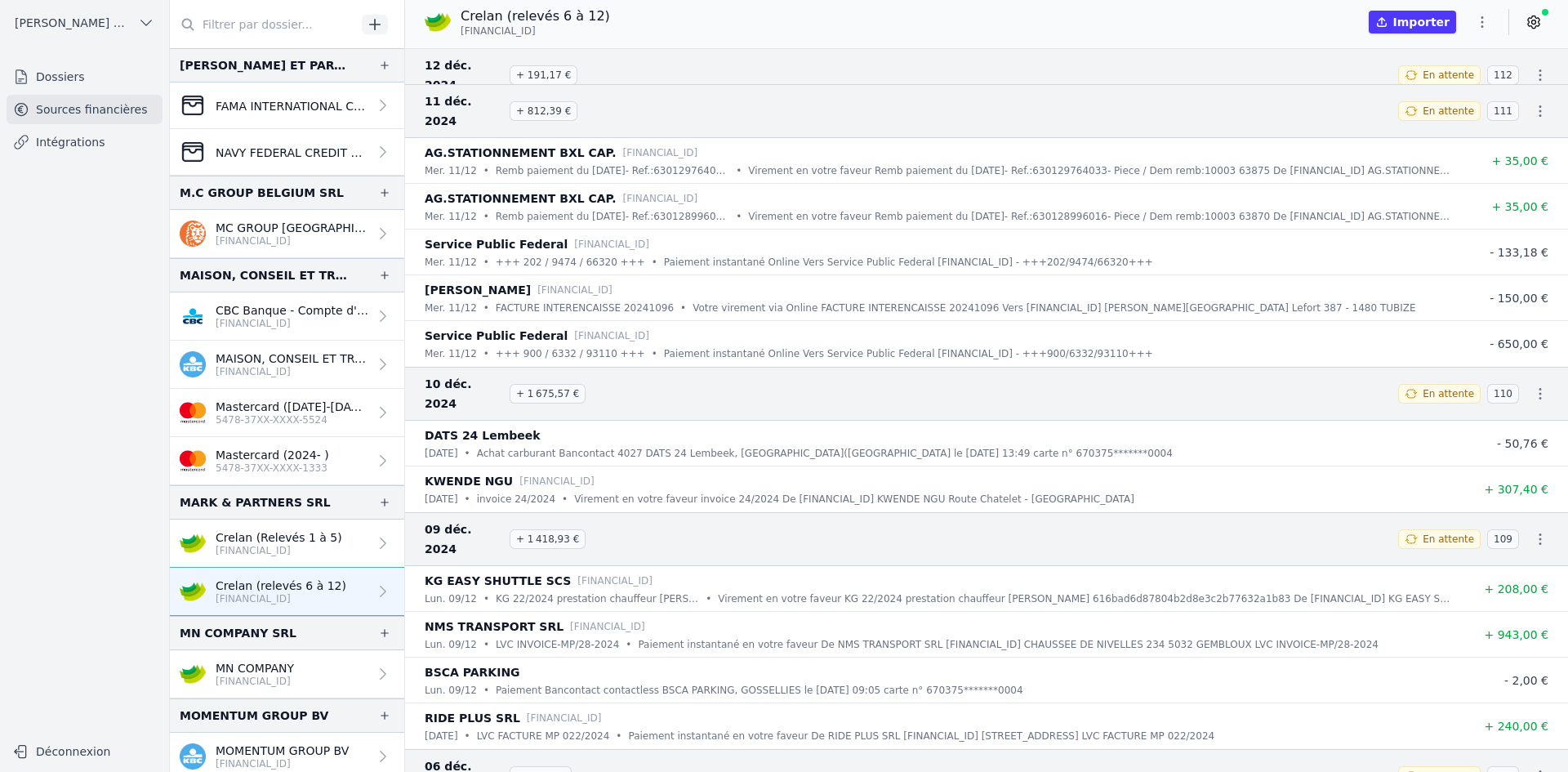
scroll to position [2041, 0]
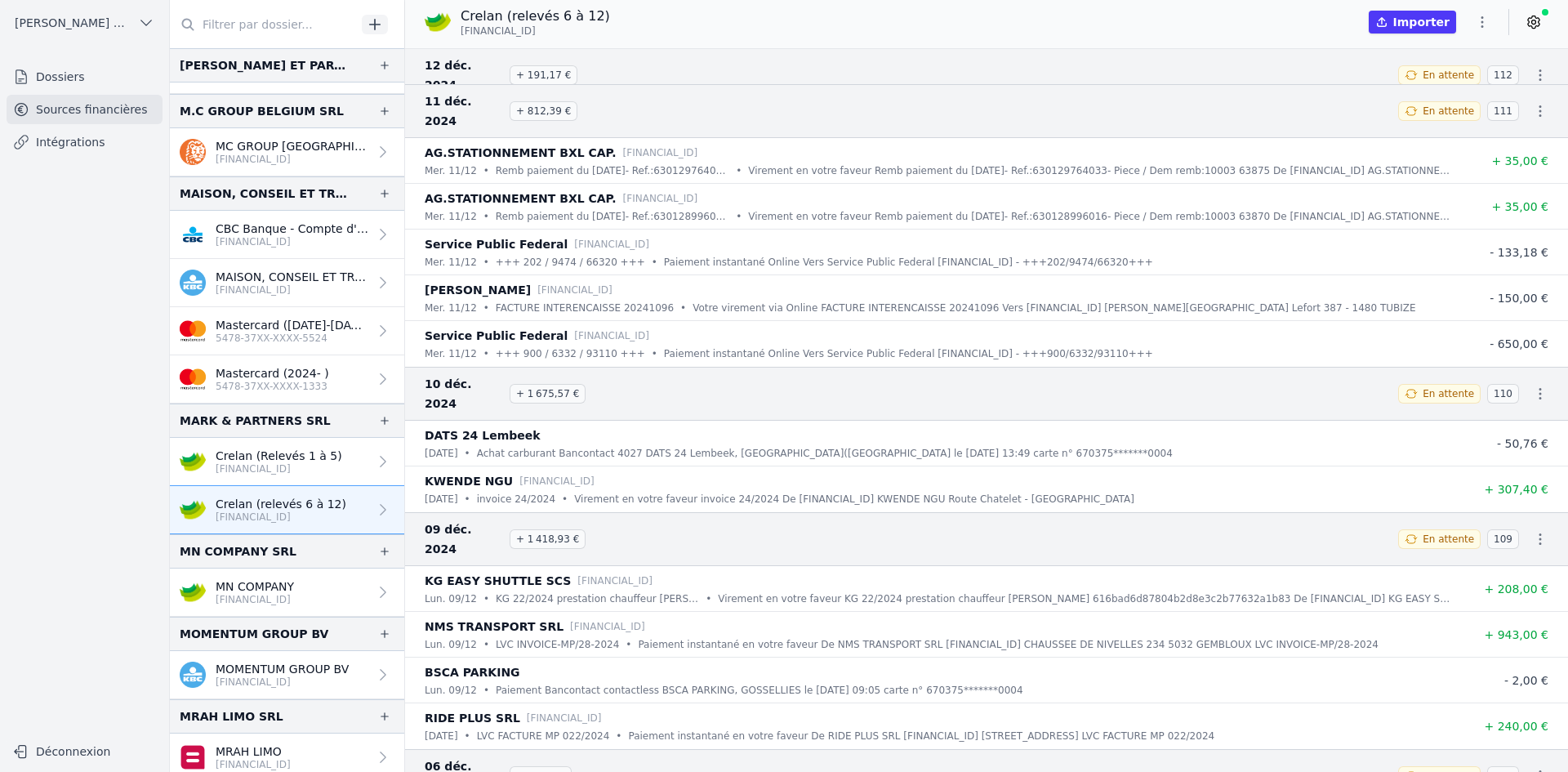
click at [271, 602] on p "[FINANCIAL_ID]" at bounding box center [255, 598] width 79 height 13
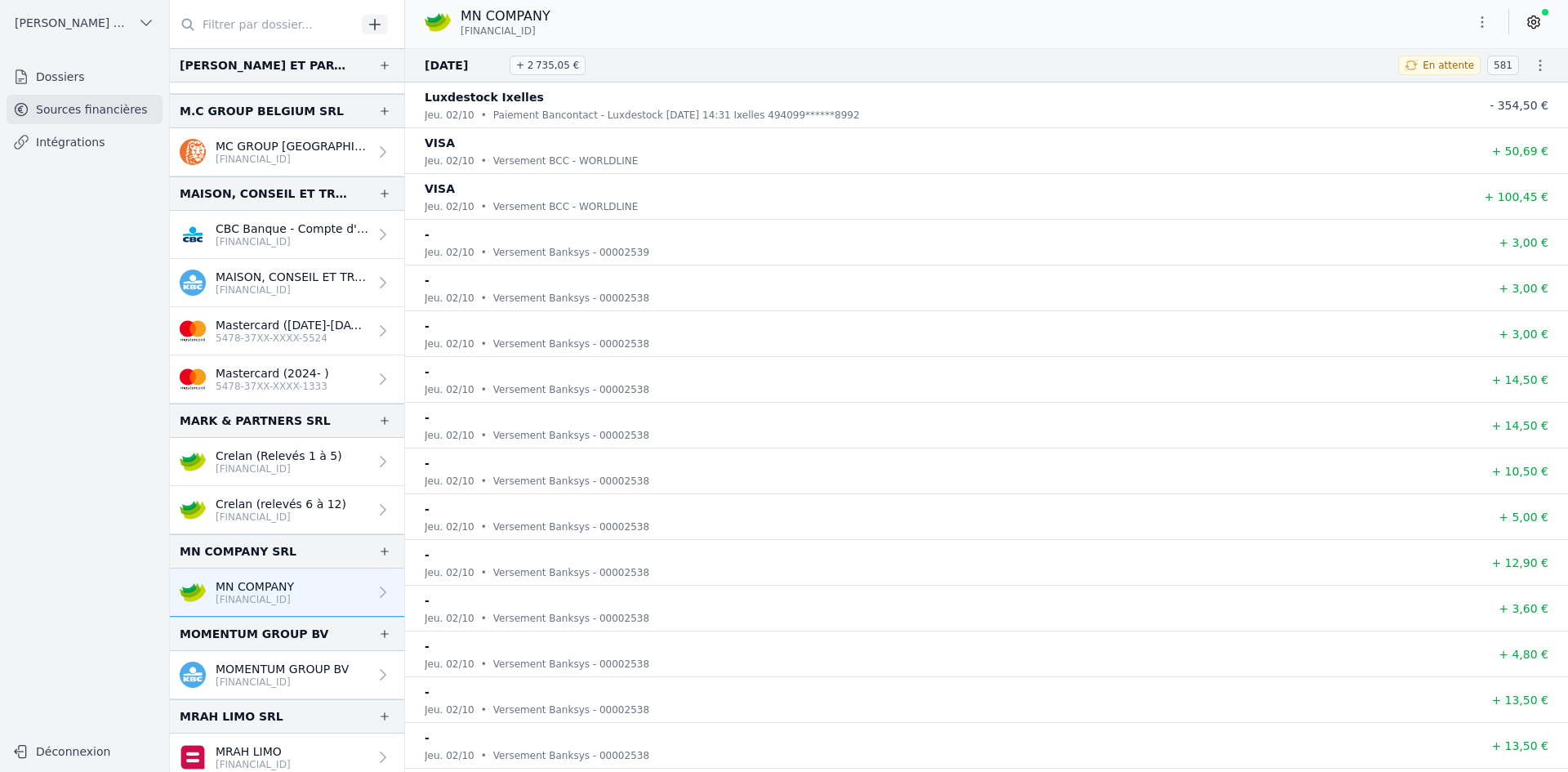
click at [1472, 25] on button "button" at bounding box center [1483, 21] width 33 height 26
click at [1465, 90] on button "Exporter" at bounding box center [1443, 86] width 118 height 30
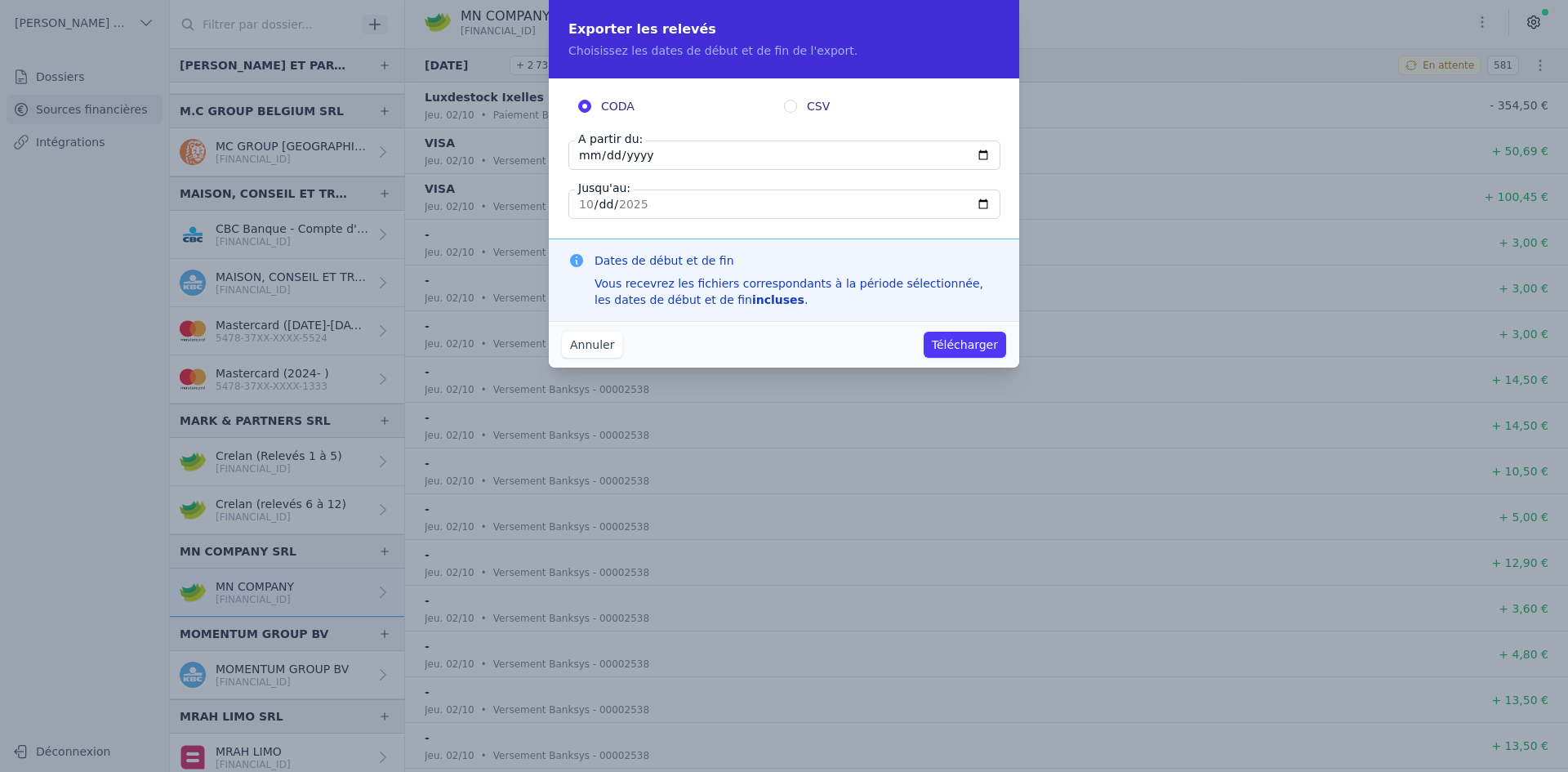
click at [587, 163] on input "[DATE]" at bounding box center [784, 155] width 432 height 29
type input "[DATE]"
click at [967, 341] on button "Télécharger" at bounding box center [965, 344] width 83 height 26
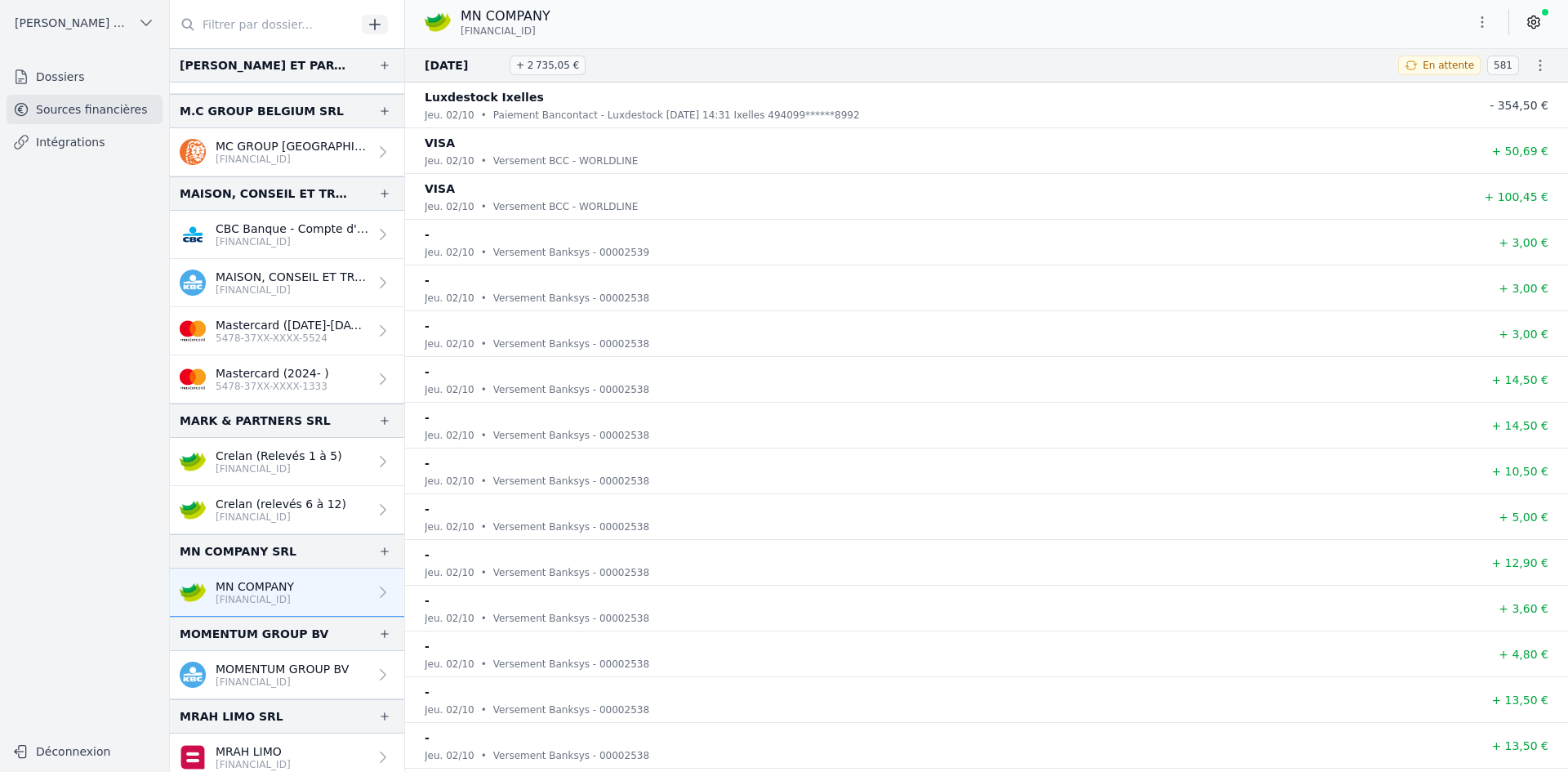
scroll to position [2123, 0]
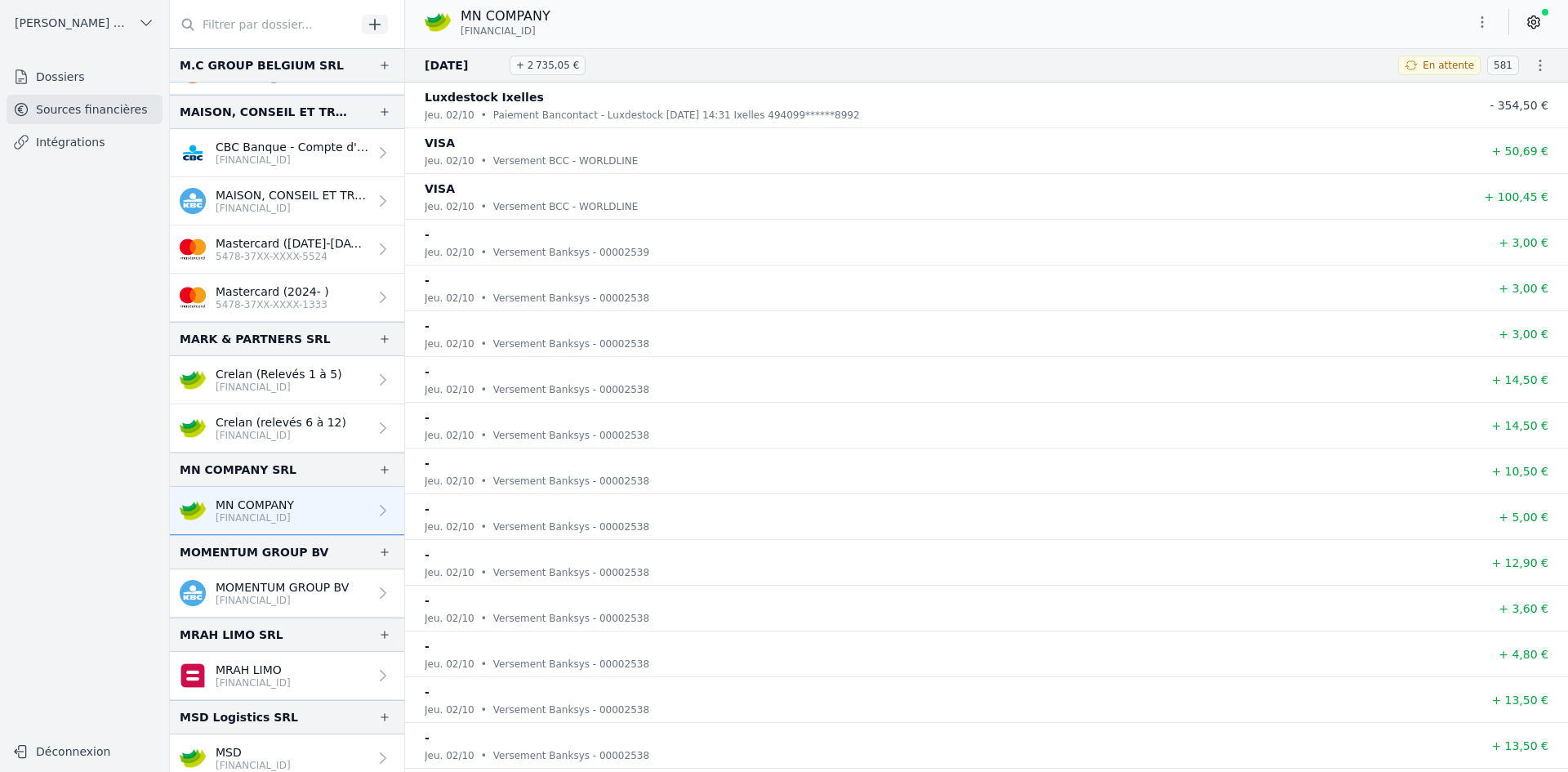
click at [255, 588] on p "MOMENTUM GROUP BV" at bounding box center [282, 587] width 133 height 17
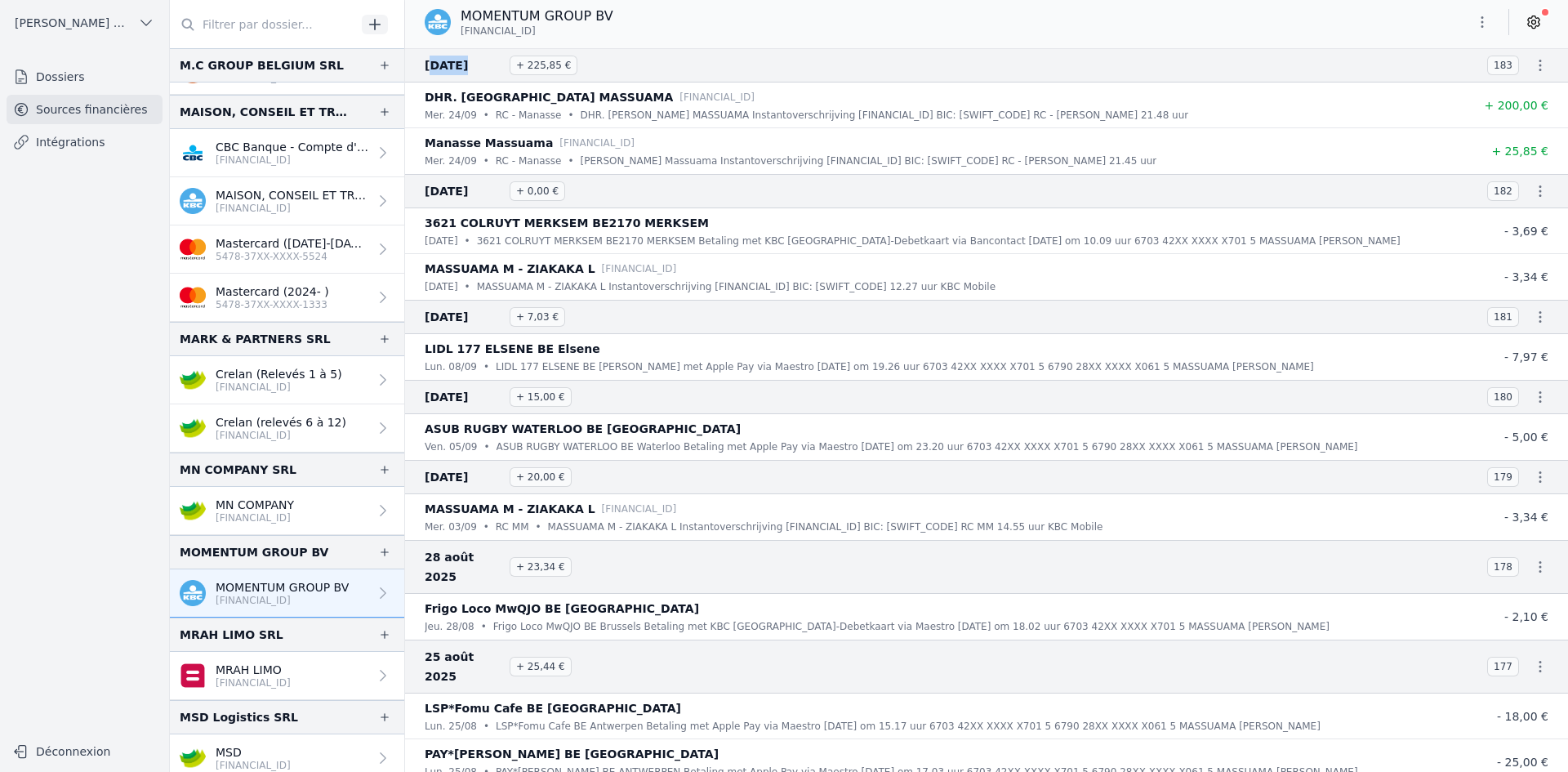
drag, startPoint x: 429, startPoint y: 67, endPoint x: 458, endPoint y: 66, distance: 29.0
click at [458, 66] on span "[DATE]" at bounding box center [463, 65] width 79 height 19
drag, startPoint x: 461, startPoint y: 12, endPoint x: 613, endPoint y: 13, distance: 152.0
click at [613, 13] on div "MOMENTUM GROUP BV [FINANCIAL_ID]" at bounding box center [526, 22] width 202 height 31
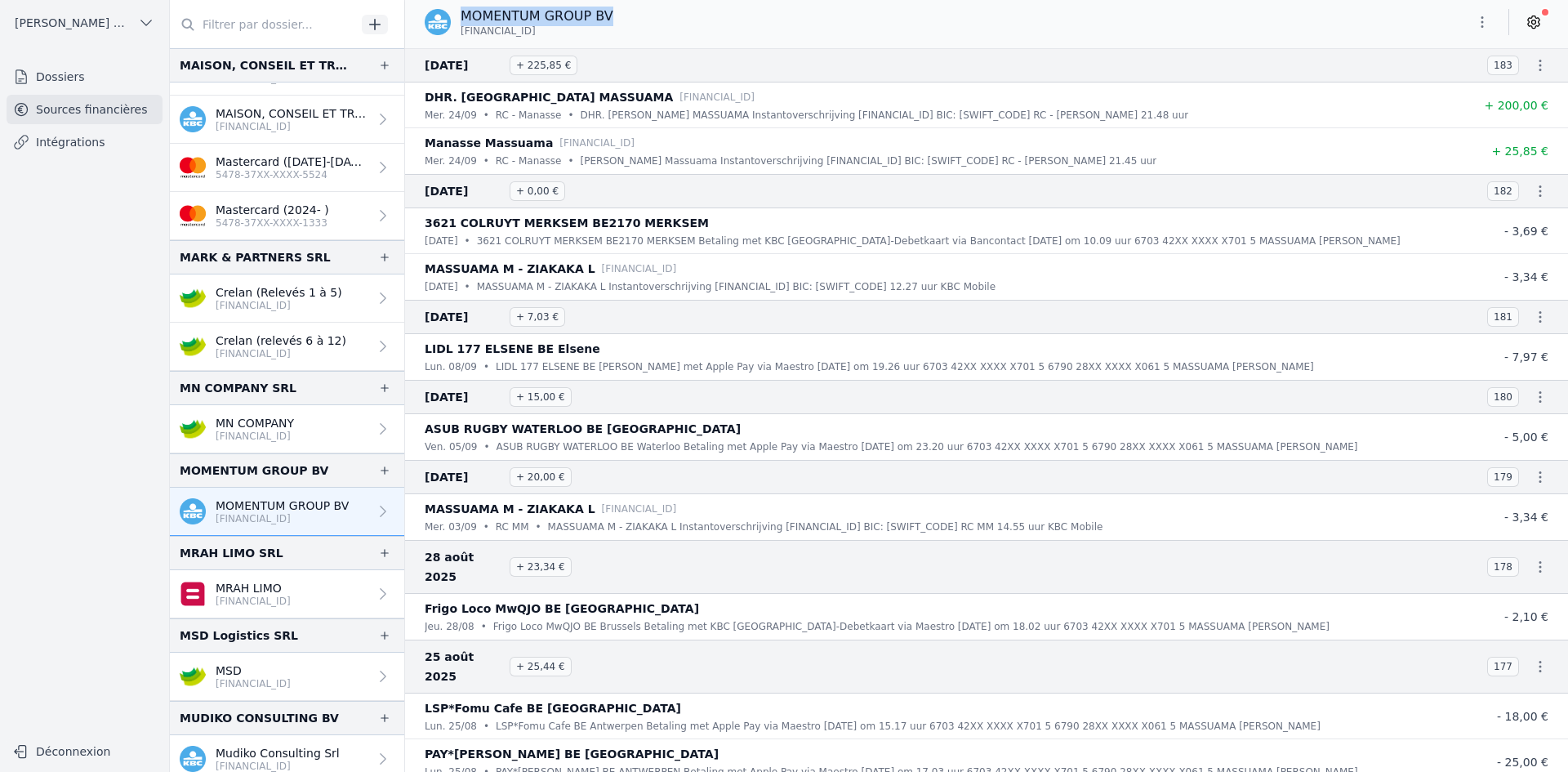
click at [280, 582] on p "MRAH LIMO" at bounding box center [253, 587] width 75 height 17
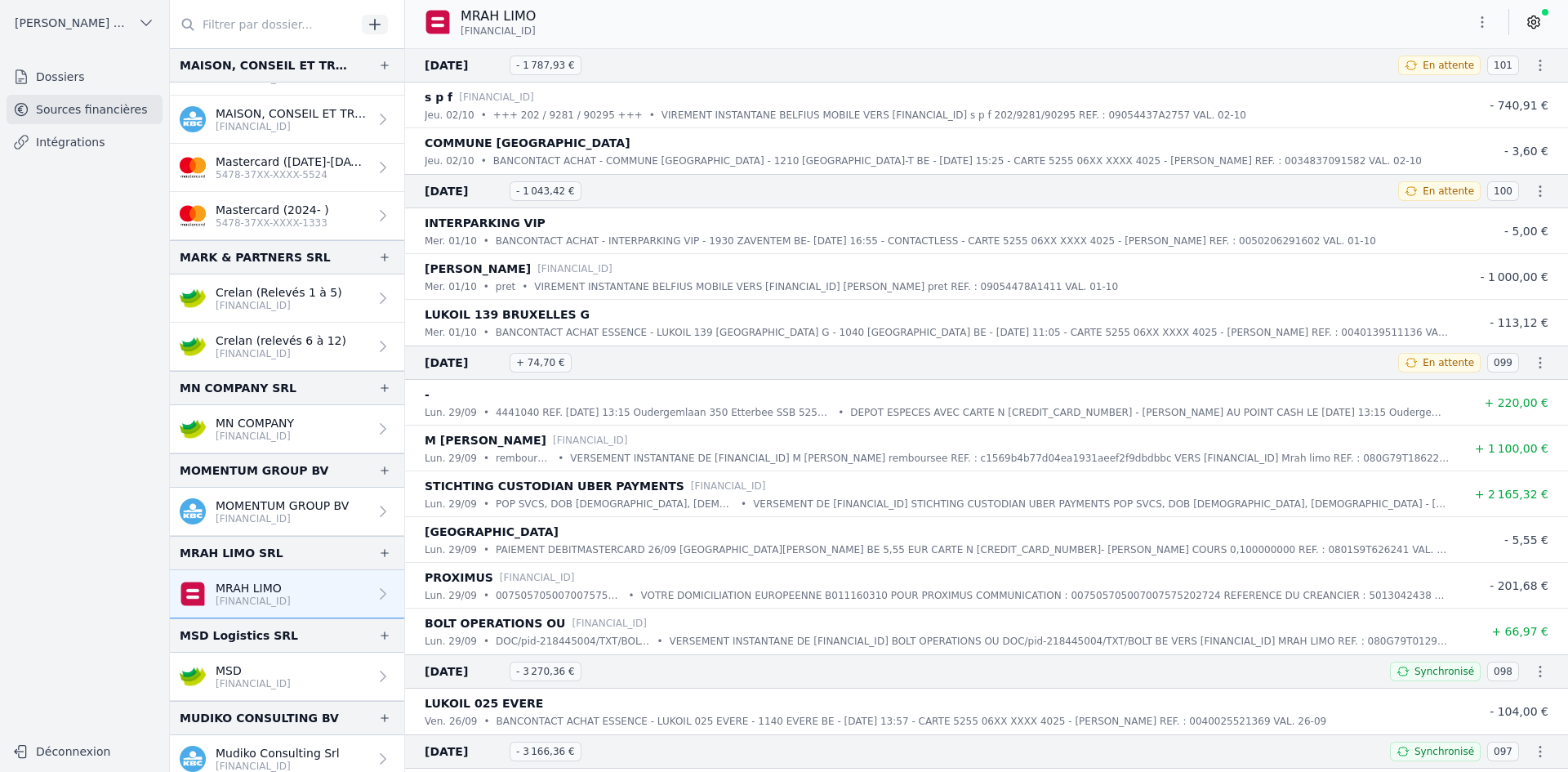
click at [1471, 21] on button "button" at bounding box center [1483, 21] width 33 height 26
click at [1472, 84] on button "Exporter" at bounding box center [1443, 86] width 118 height 30
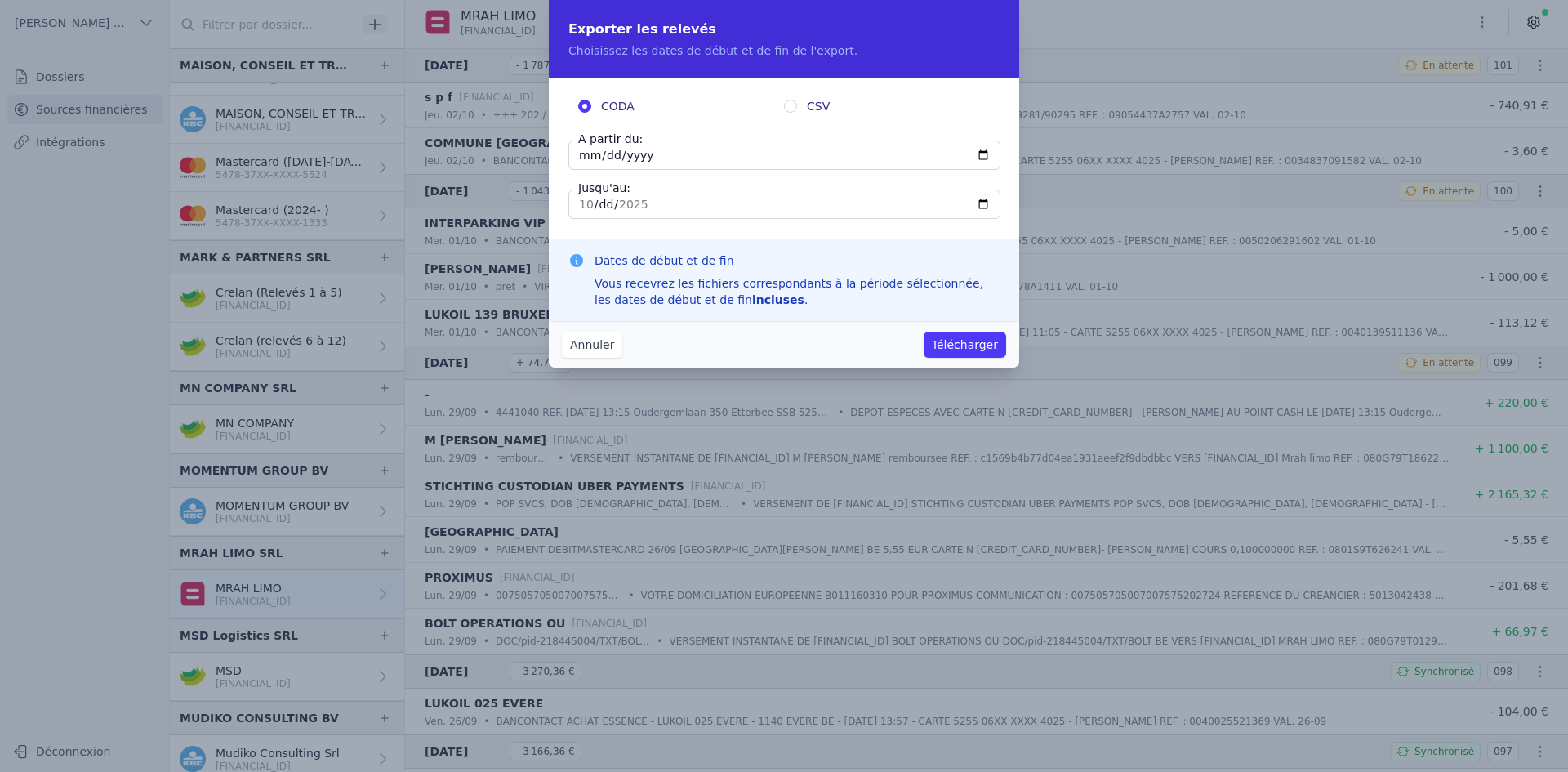
click at [593, 161] on input "[DATE]" at bounding box center [784, 155] width 432 height 29
type input "[DATE]"
click at [960, 347] on button "Télécharger" at bounding box center [965, 344] width 83 height 26
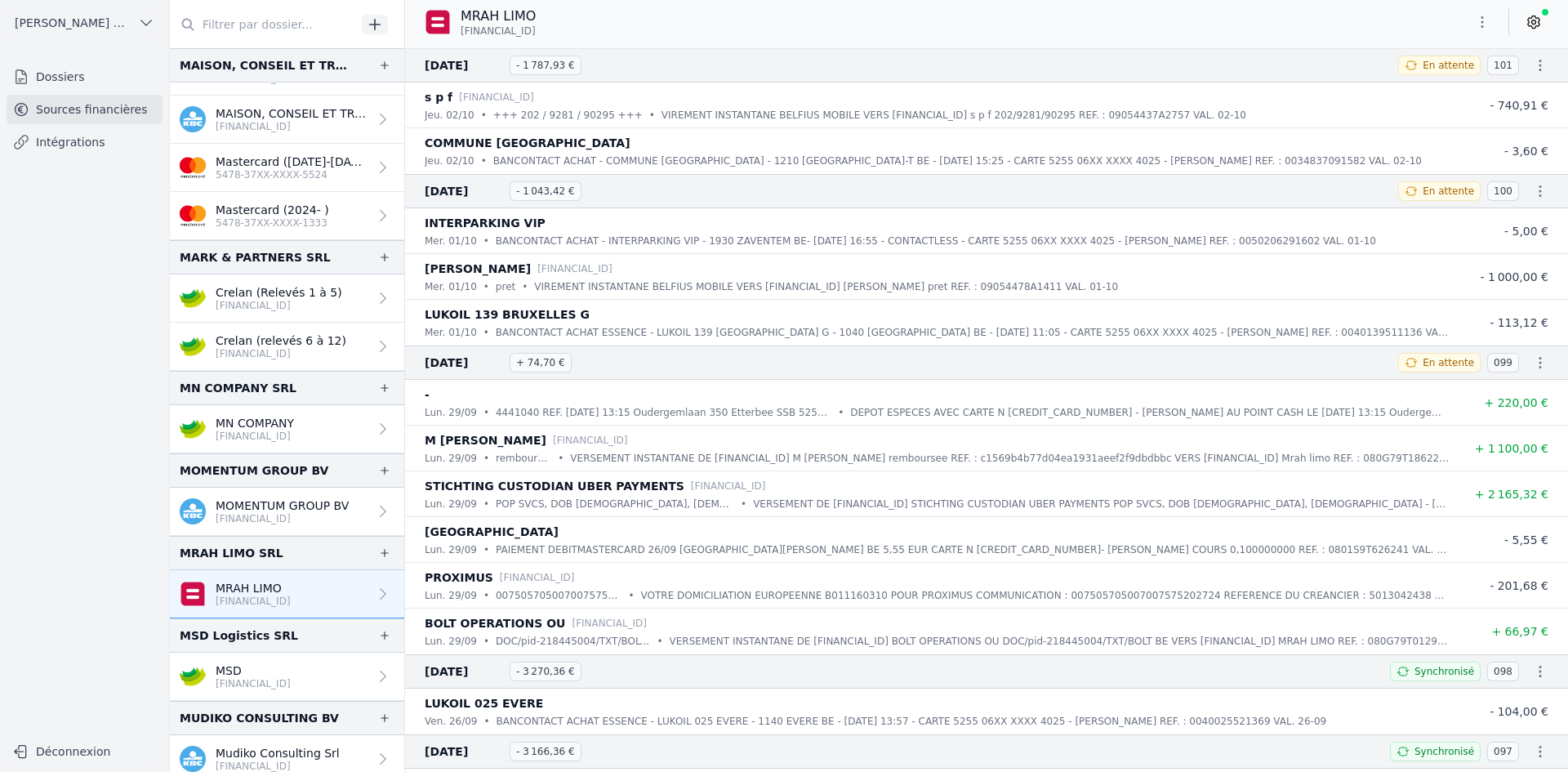
click at [233, 684] on p "[FINANCIAL_ID]" at bounding box center [253, 683] width 75 height 13
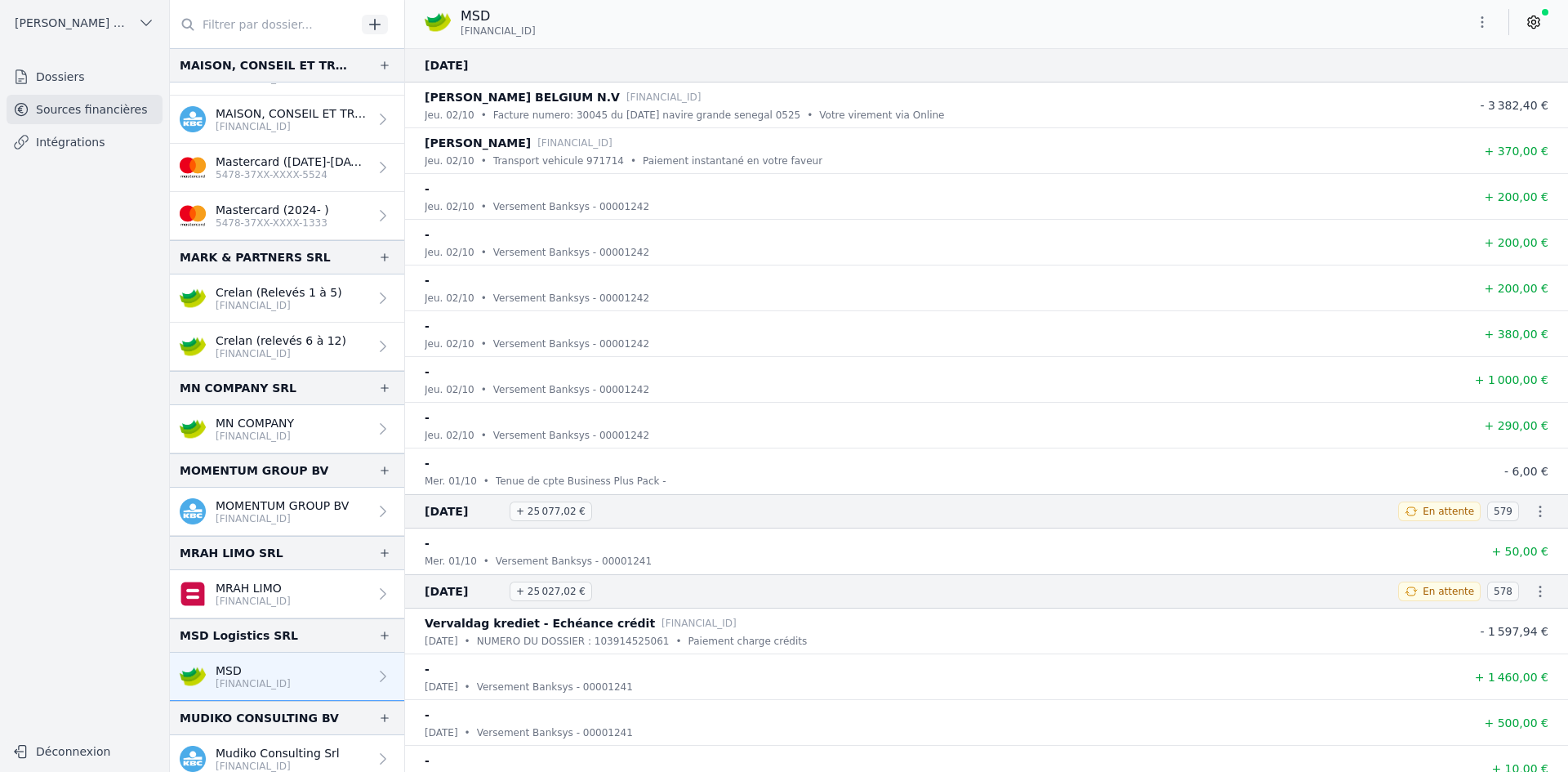
click at [1475, 22] on icon "button" at bounding box center [1483, 21] width 17 height 17
click at [1468, 79] on button "Exporter" at bounding box center [1443, 86] width 118 height 30
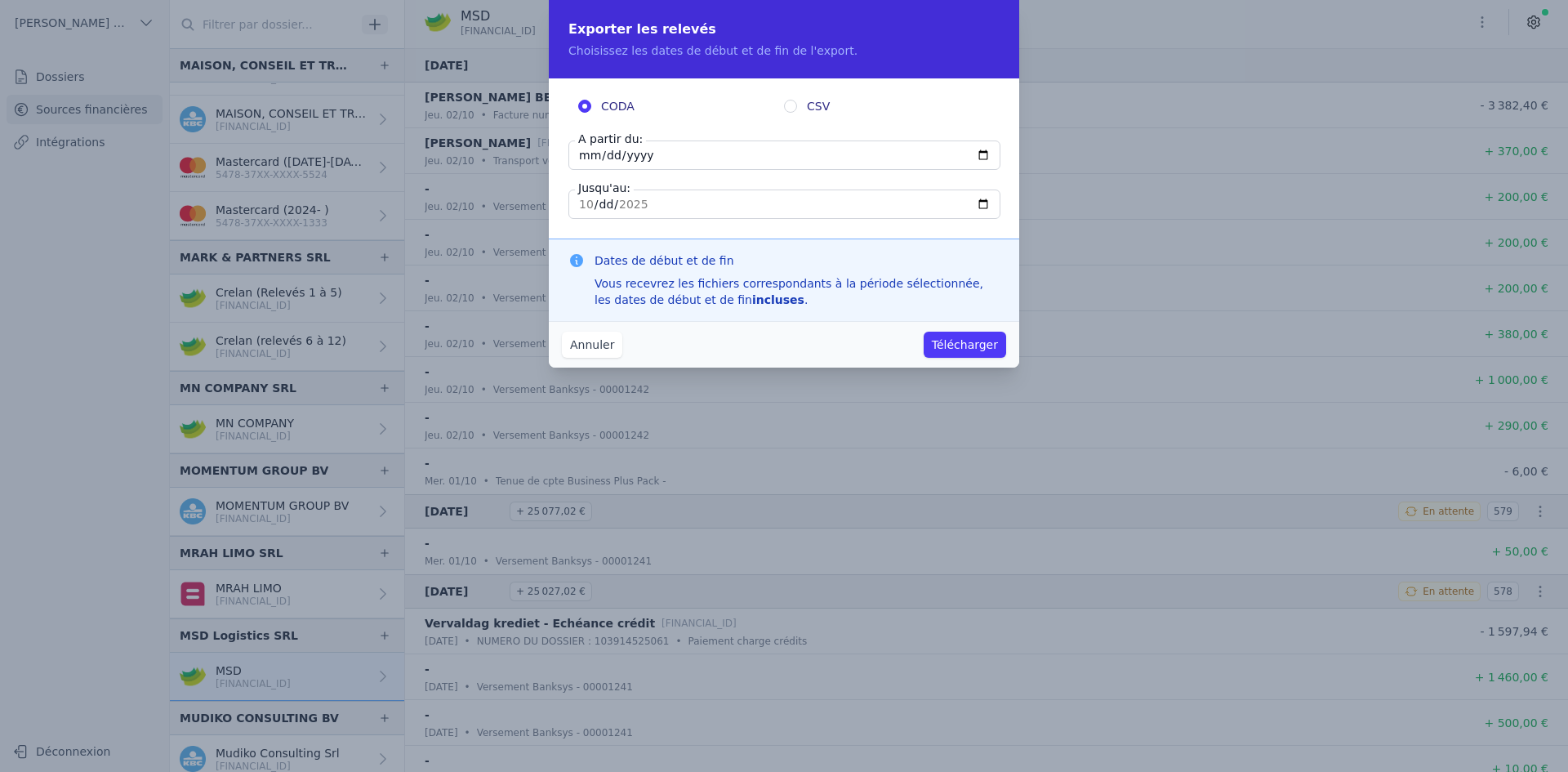
click at [588, 156] on input "[DATE]" at bounding box center [784, 155] width 432 height 29
type input "[DATE]"
click at [959, 333] on button "Télécharger" at bounding box center [965, 344] width 83 height 26
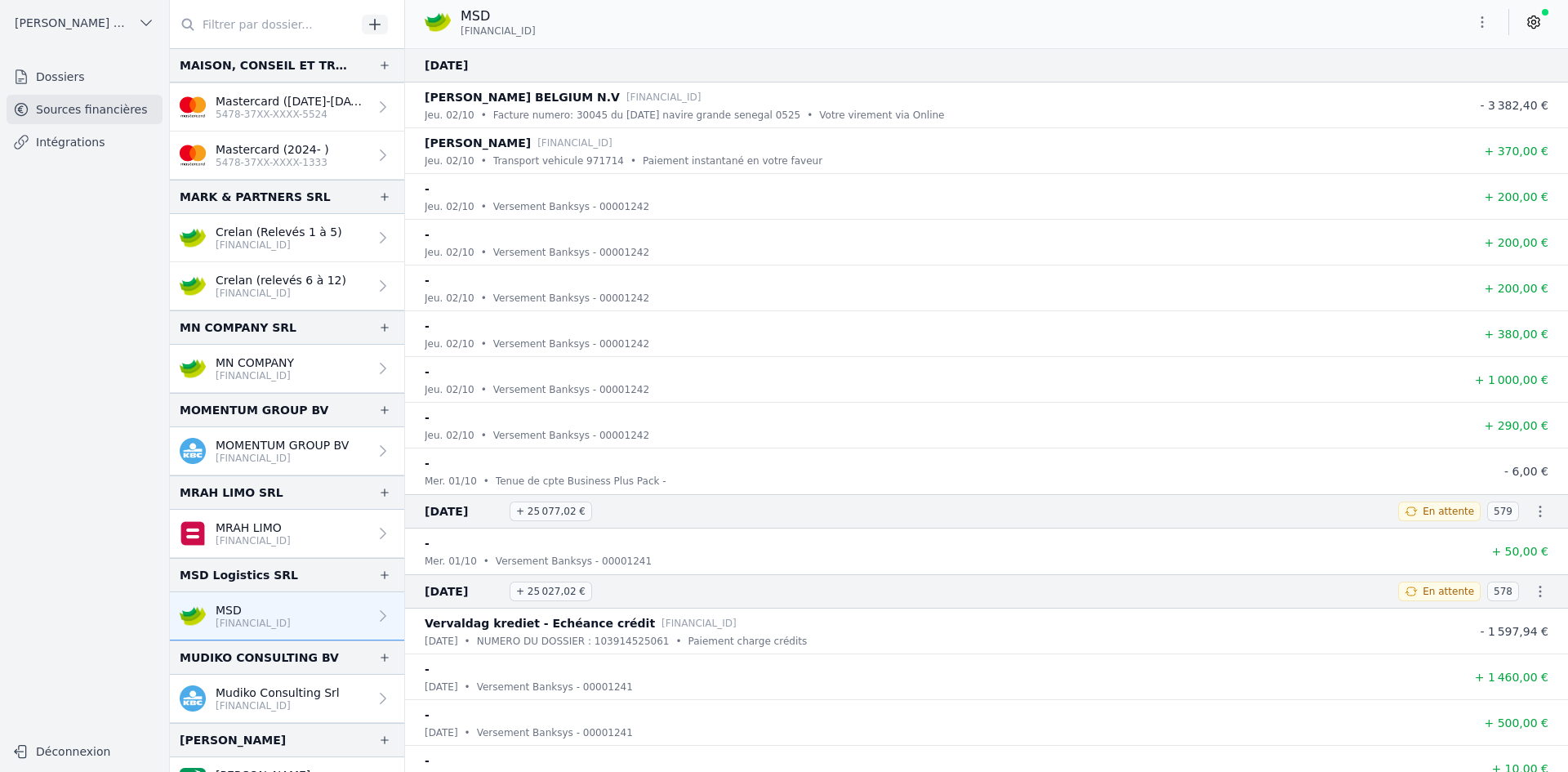
scroll to position [2286, 0]
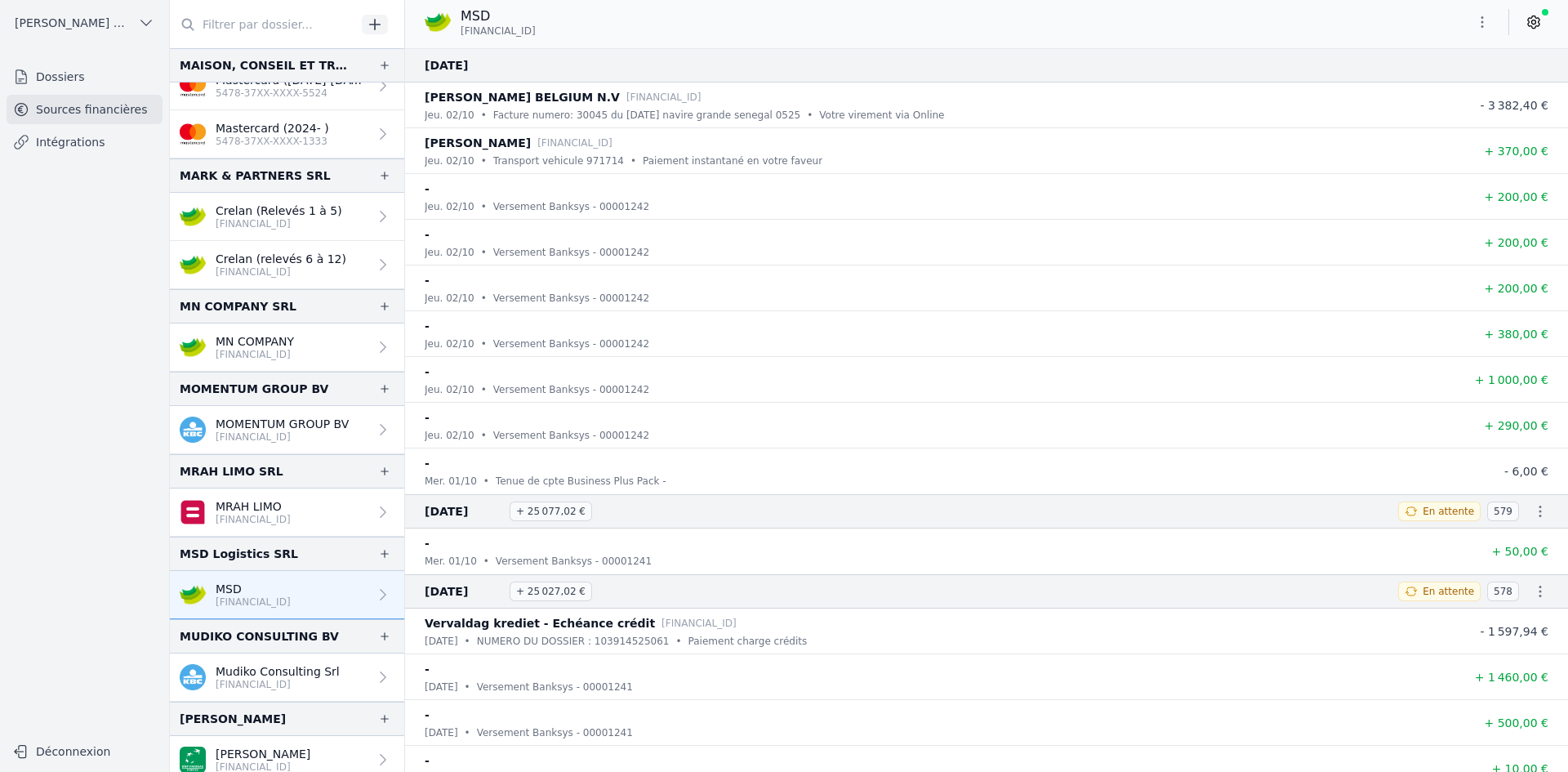
click at [251, 682] on p "[FINANCIAL_ID]" at bounding box center [278, 684] width 124 height 13
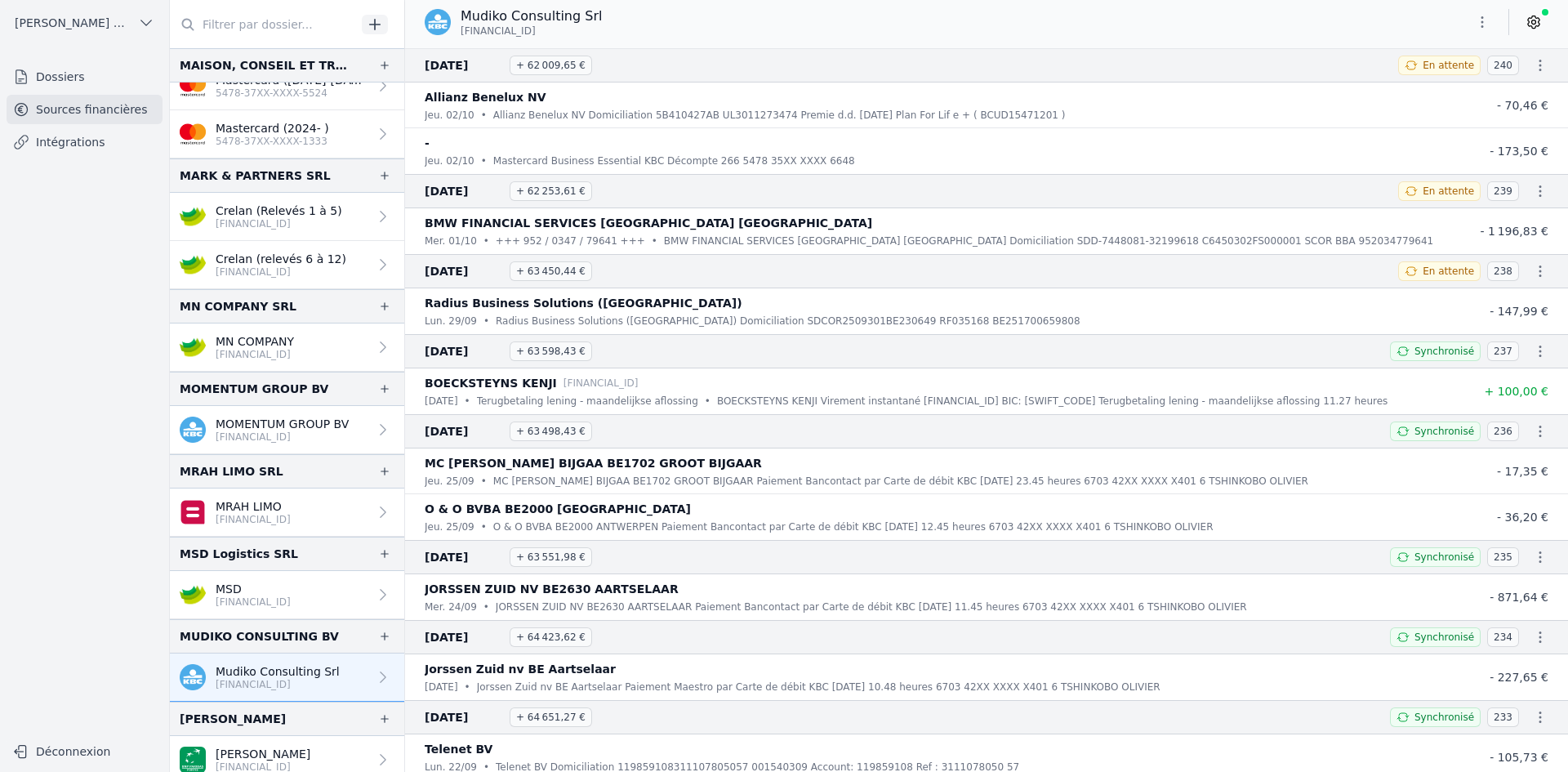
click at [1485, 27] on icon "button" at bounding box center [1483, 21] width 17 height 17
click at [1435, 95] on button "Exporter" at bounding box center [1443, 86] width 118 height 30
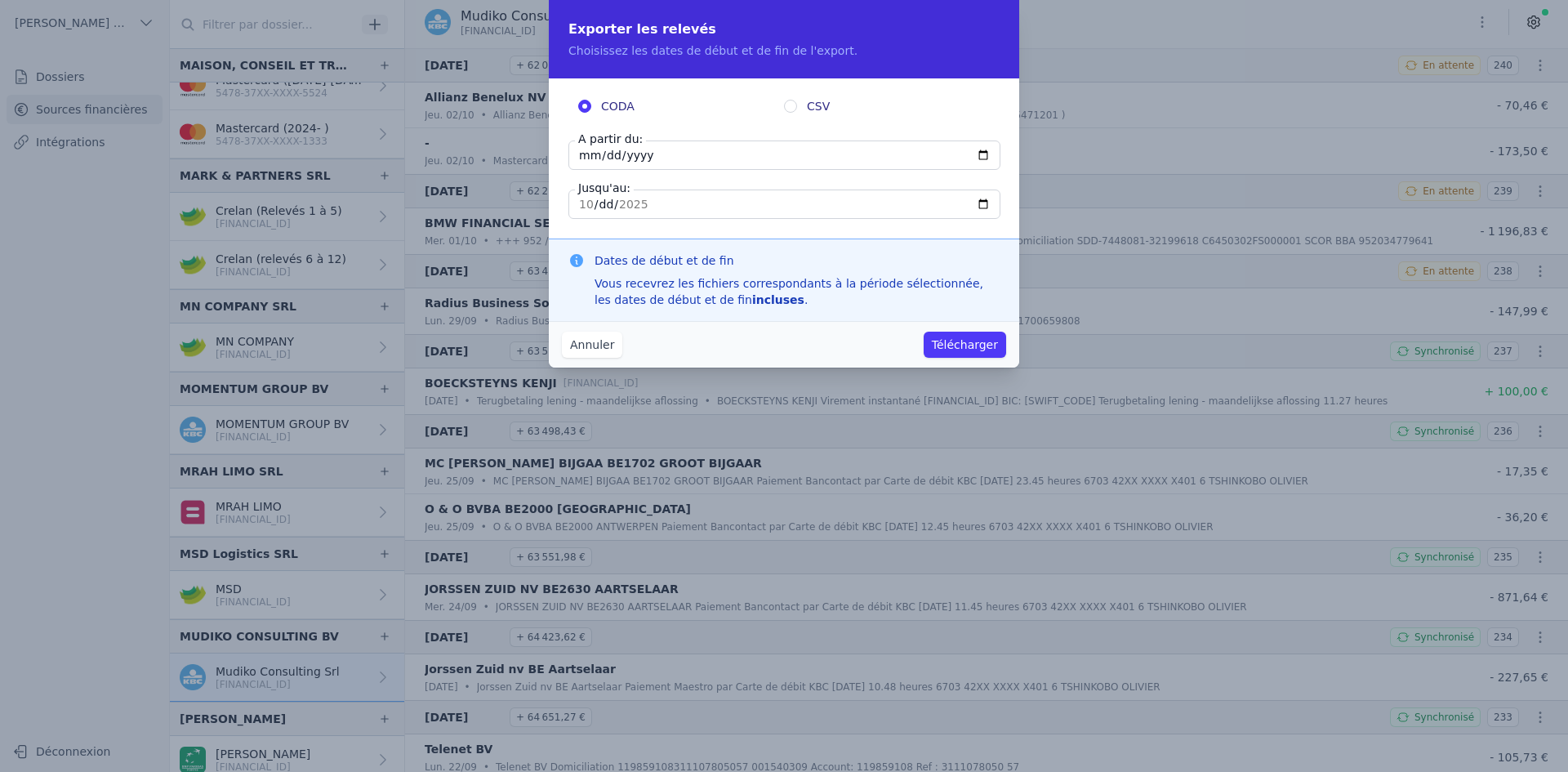
click at [588, 151] on input "[DATE]" at bounding box center [784, 155] width 432 height 29
type input "[DATE]"
click at [995, 344] on button "Télécharger" at bounding box center [965, 344] width 83 height 26
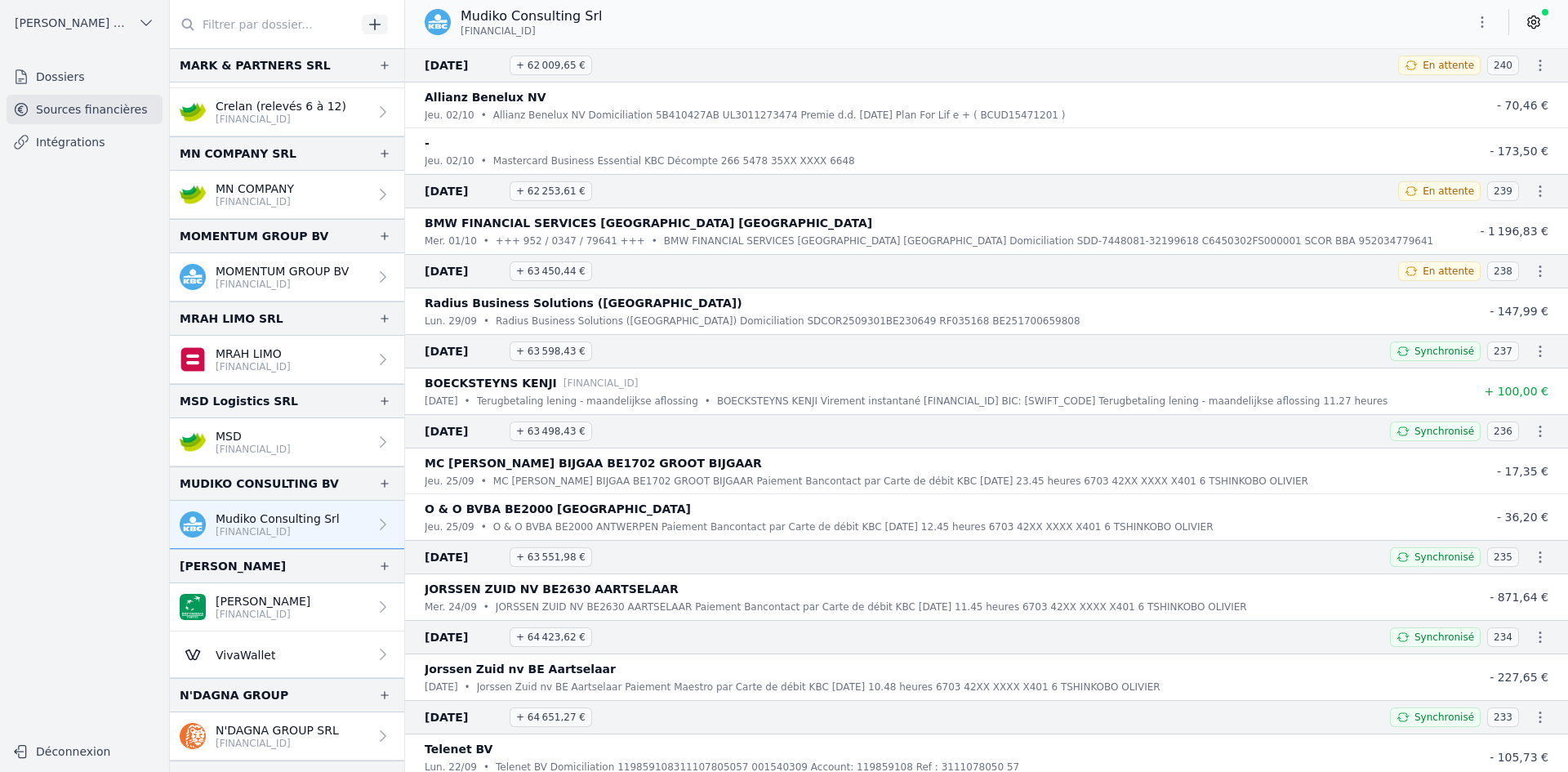
scroll to position [2449, 0]
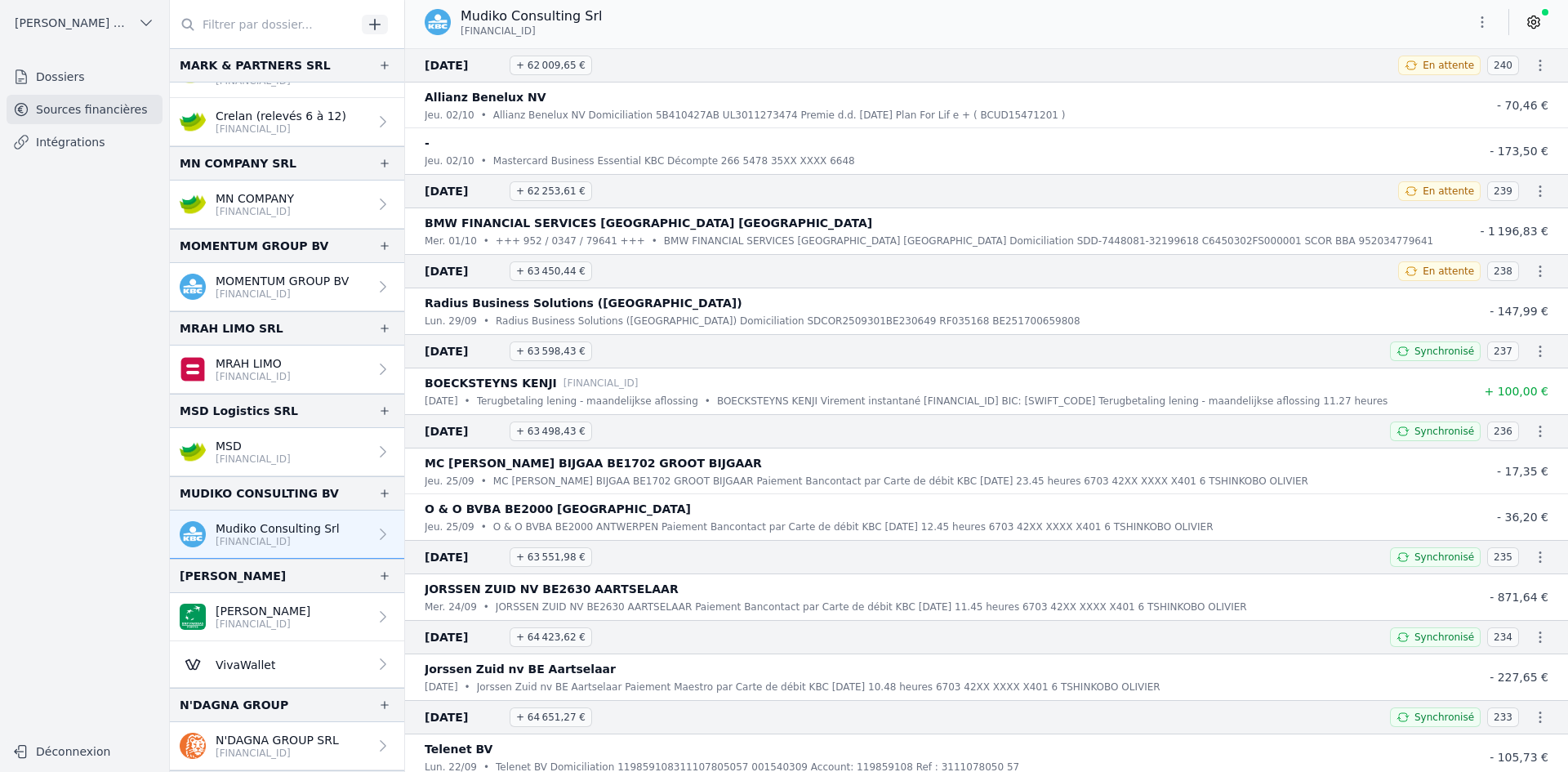
click at [268, 607] on p "[PERSON_NAME]" at bounding box center [263, 611] width 95 height 17
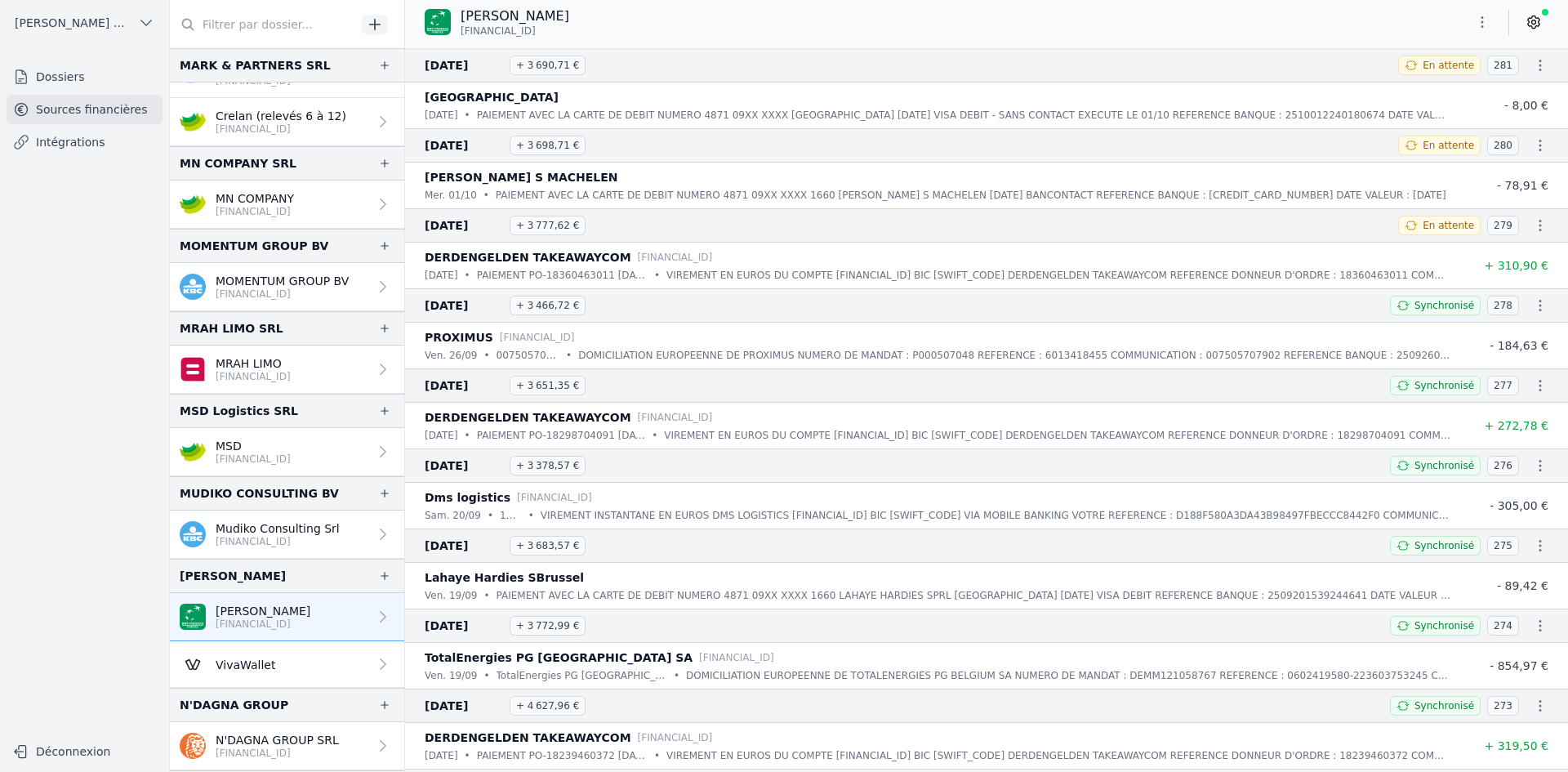
click at [1481, 28] on icon "button" at bounding box center [1483, 21] width 17 height 17
click at [1459, 86] on button "Exporter" at bounding box center [1443, 86] width 118 height 30
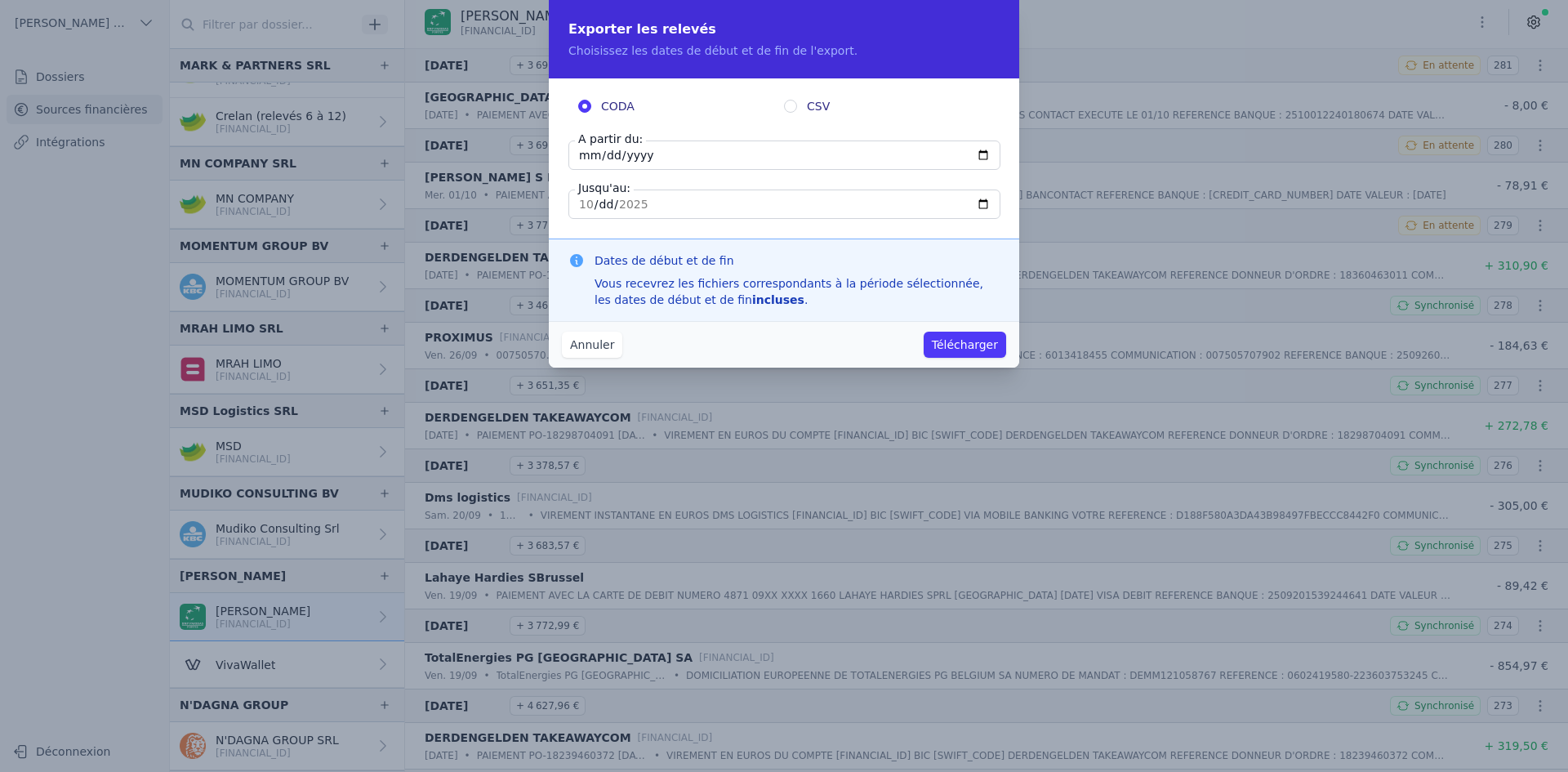
click at [588, 163] on input "[DATE]" at bounding box center [784, 155] width 432 height 29
type input "[DATE]"
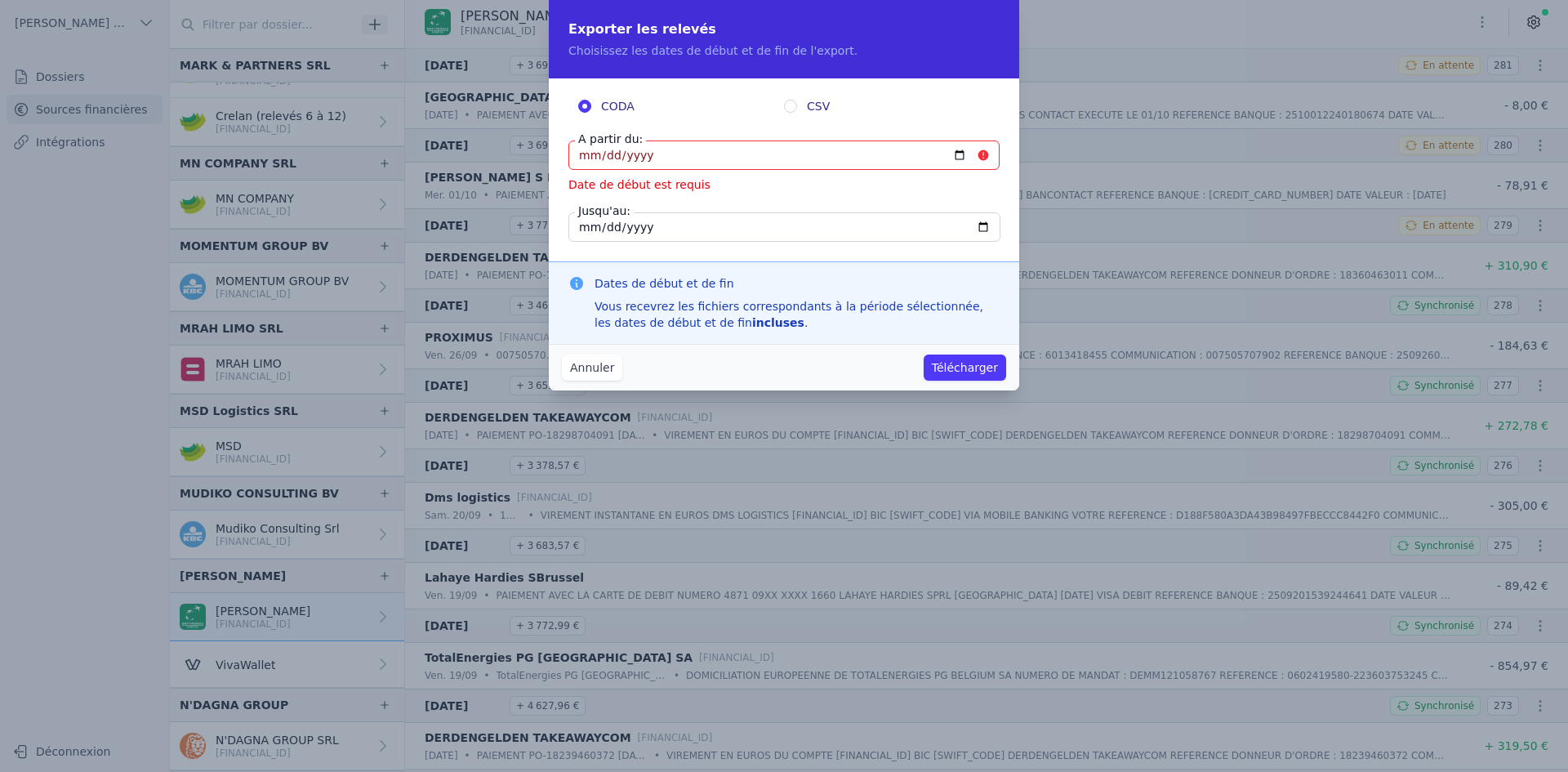
type input "[DATE]"
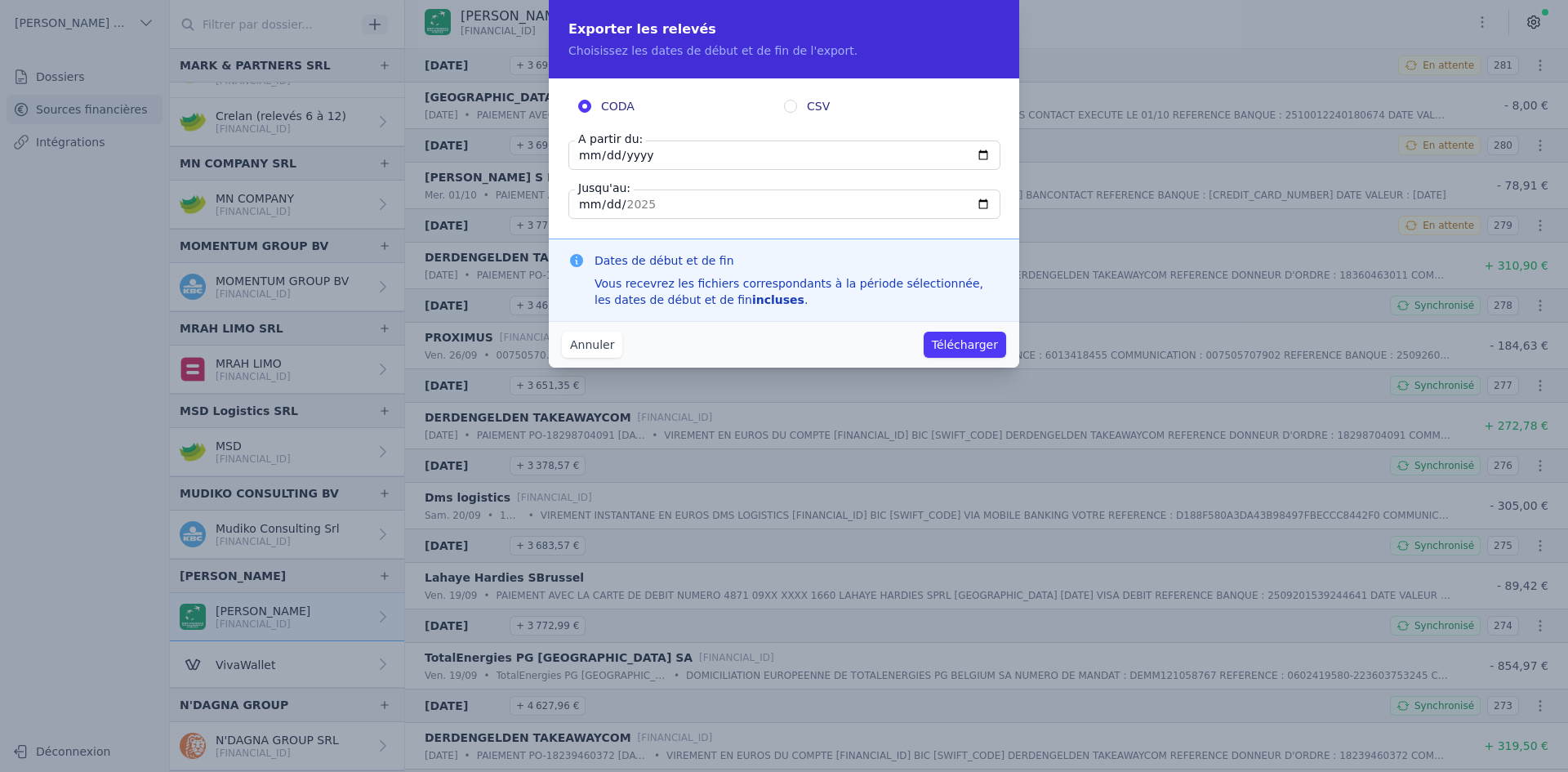
click at [941, 348] on button "Télécharger" at bounding box center [965, 344] width 83 height 26
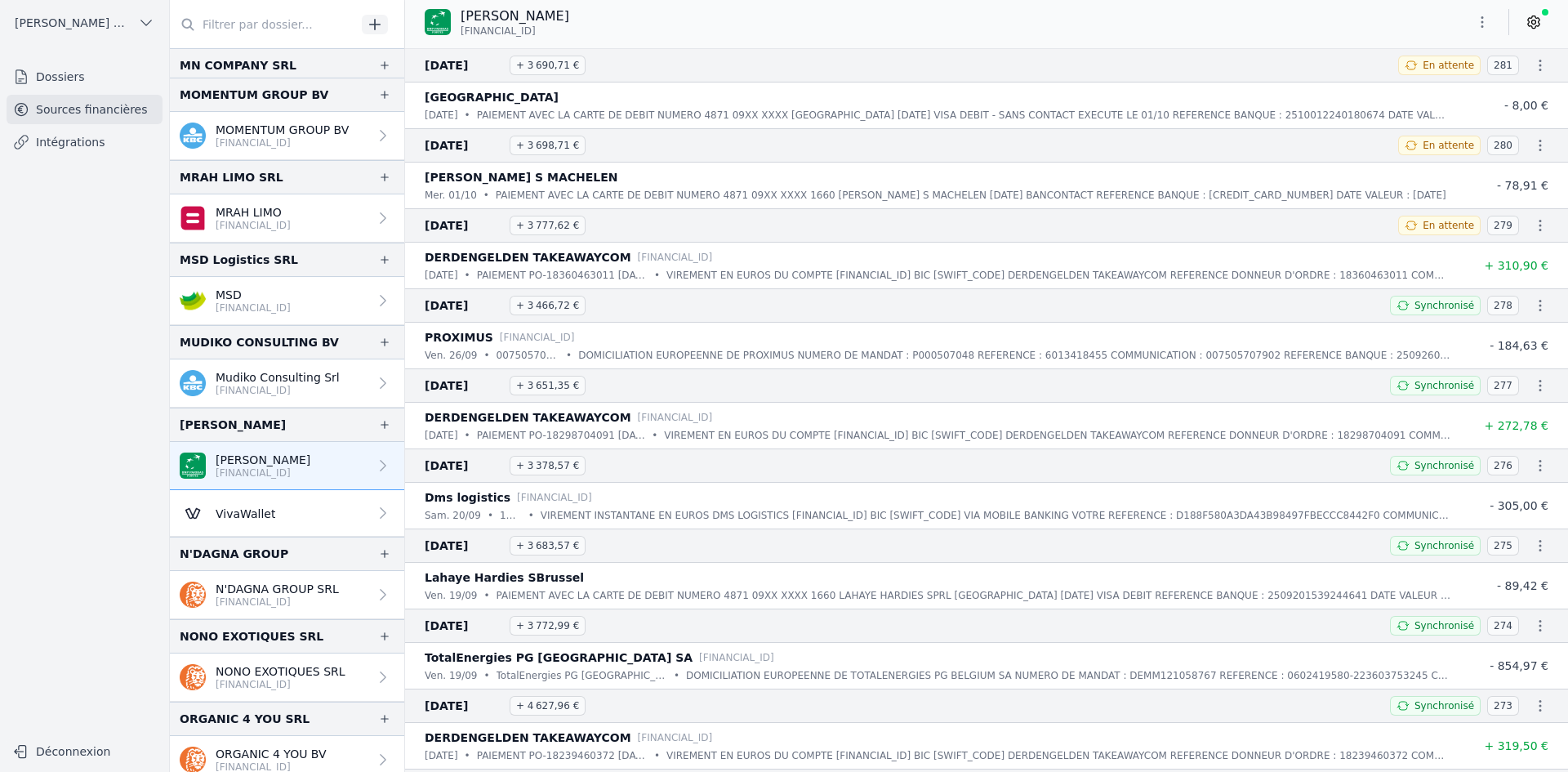
scroll to position [2613, 0]
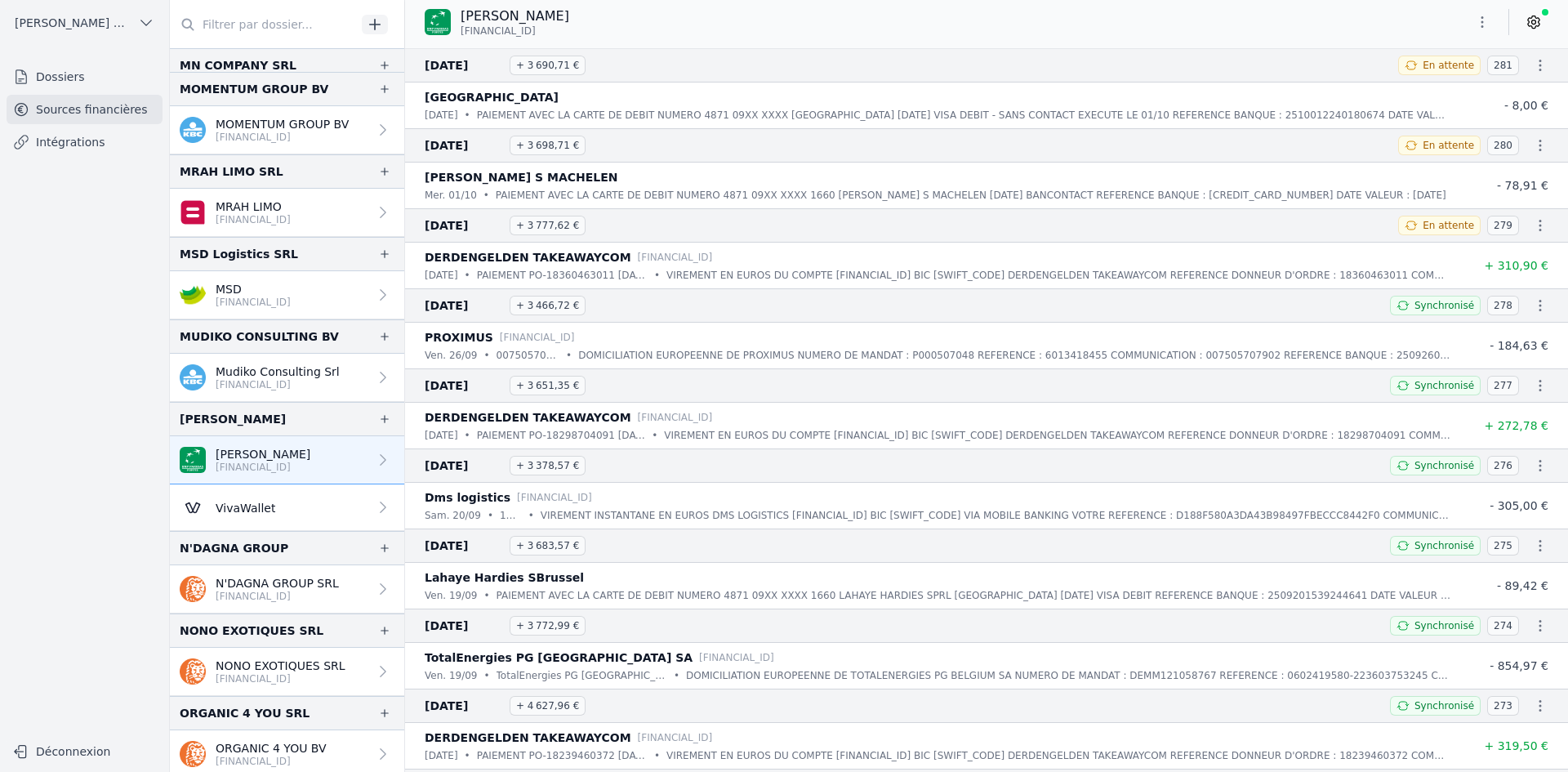
click at [266, 656] on link "NONO EXOTIQUES SRL [FINANCIAL_ID]" at bounding box center [287, 672] width 234 height 49
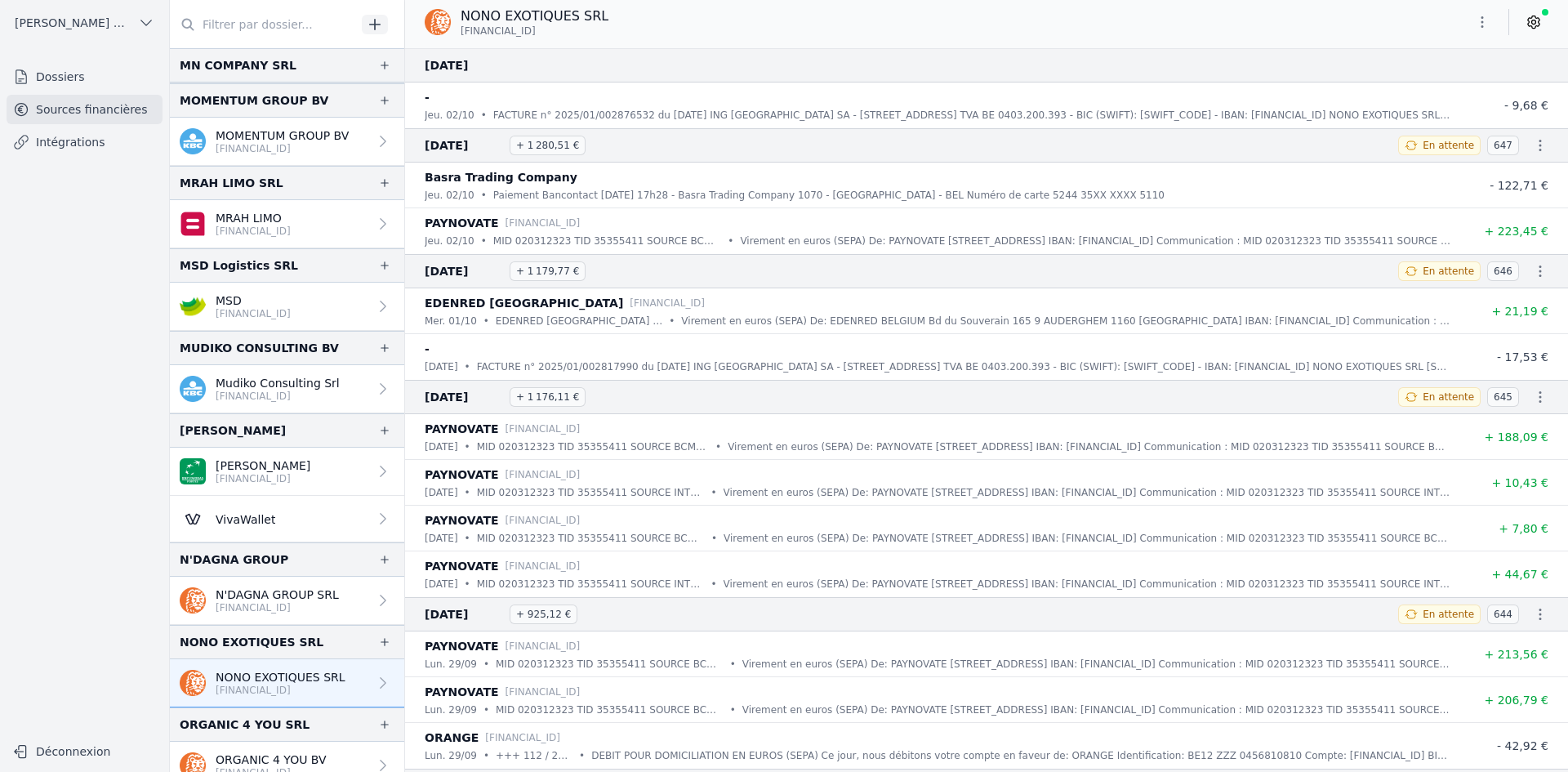
click at [1479, 23] on icon "button" at bounding box center [1483, 21] width 17 height 17
click at [1434, 89] on button "Exporter" at bounding box center [1443, 86] width 118 height 30
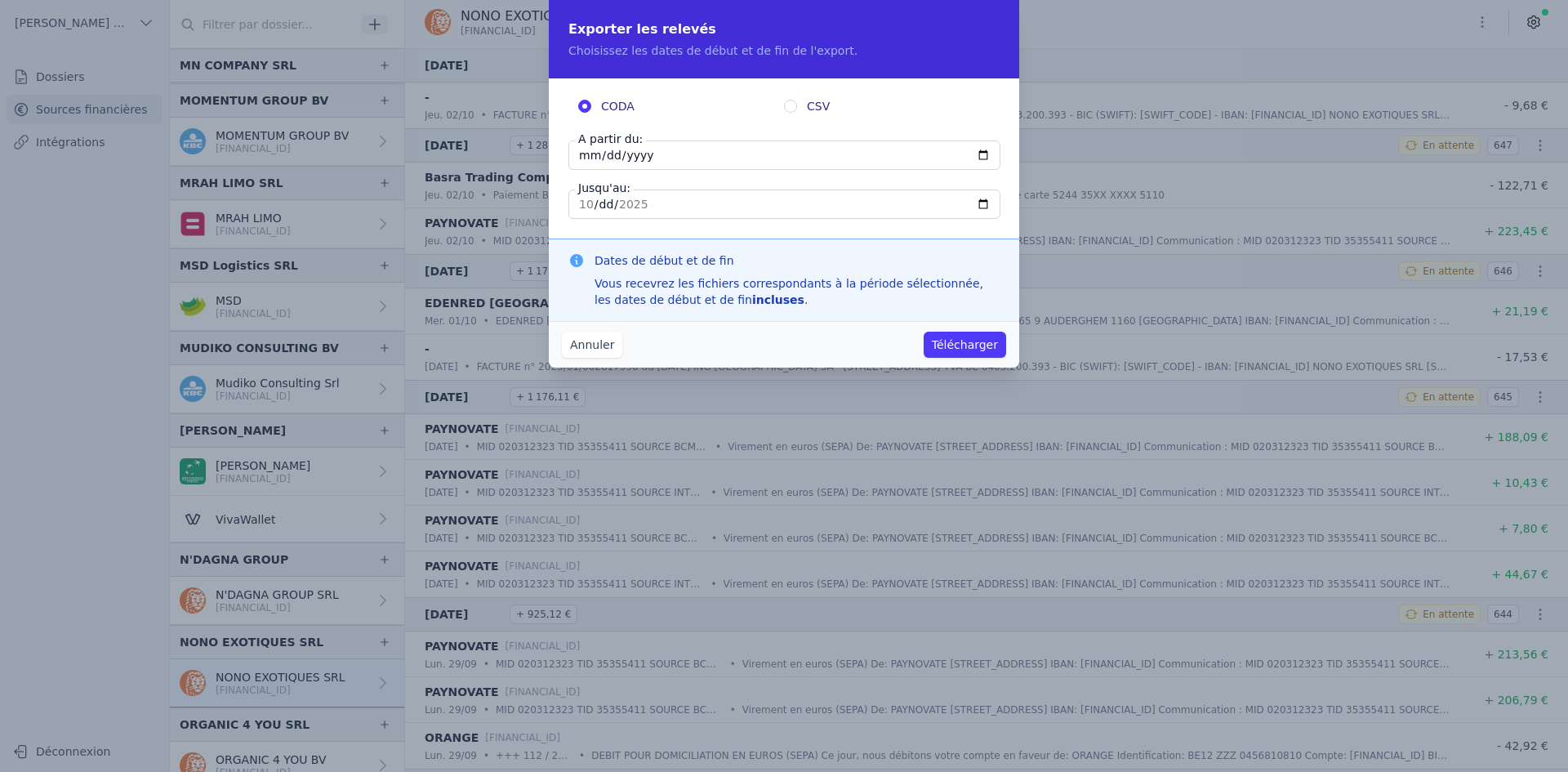
click at [583, 155] on input "[DATE]" at bounding box center [784, 155] width 432 height 29
type input "[DATE]"
click at [979, 338] on button "Télécharger" at bounding box center [965, 344] width 83 height 26
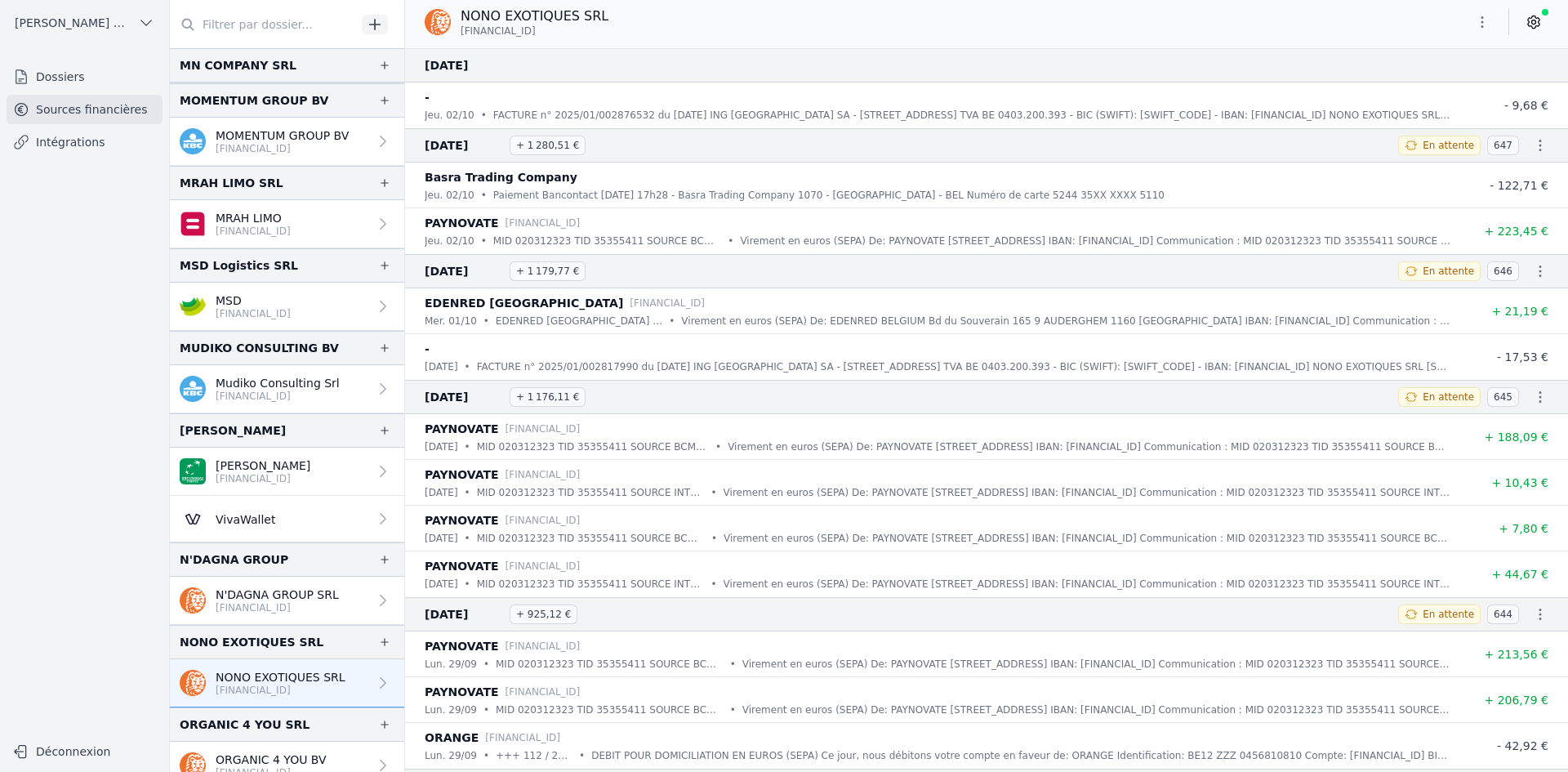
scroll to position [2695, 0]
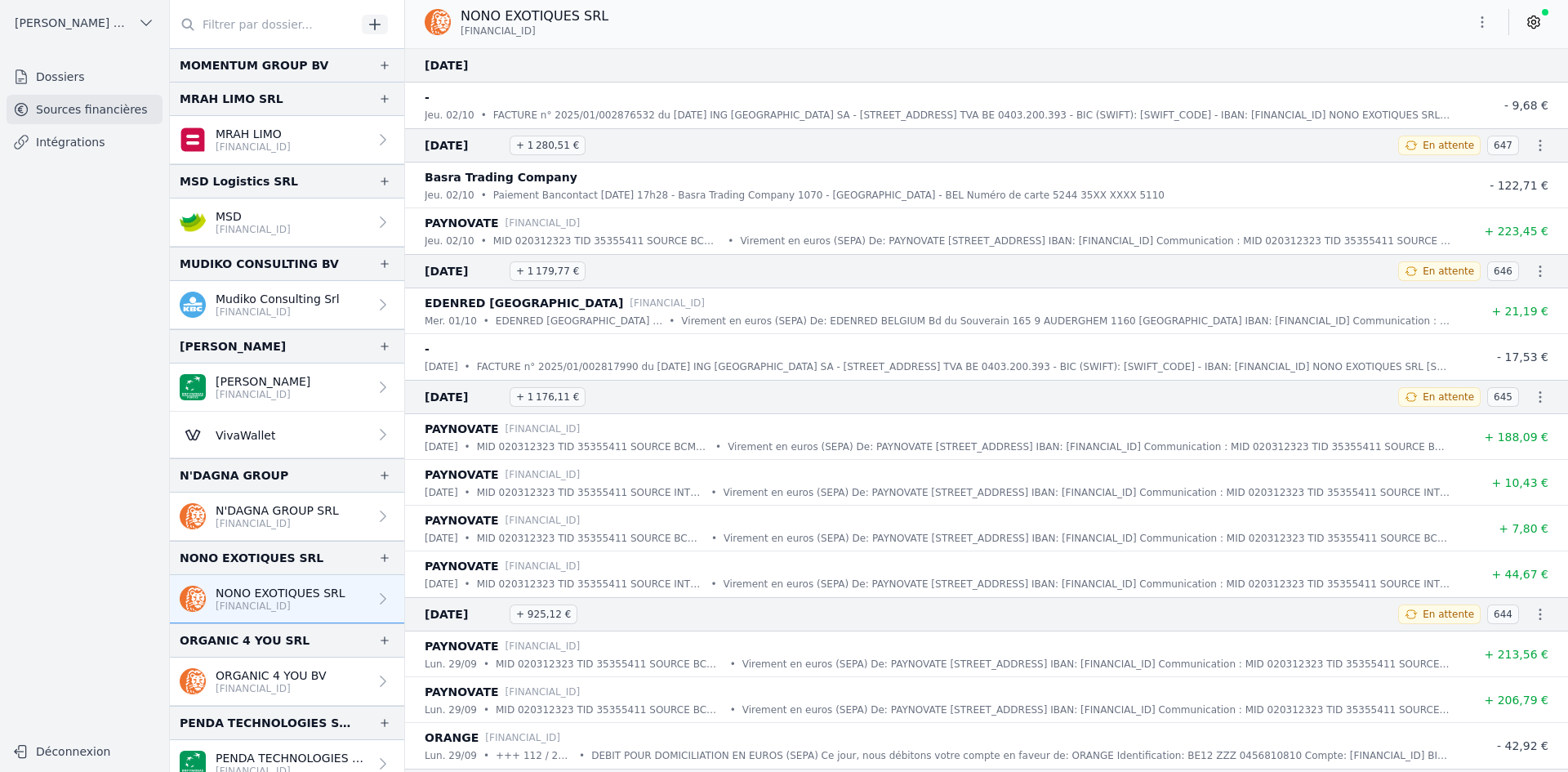
click at [228, 680] on p "ORGANIC 4 YOU BV" at bounding box center [271, 675] width 111 height 17
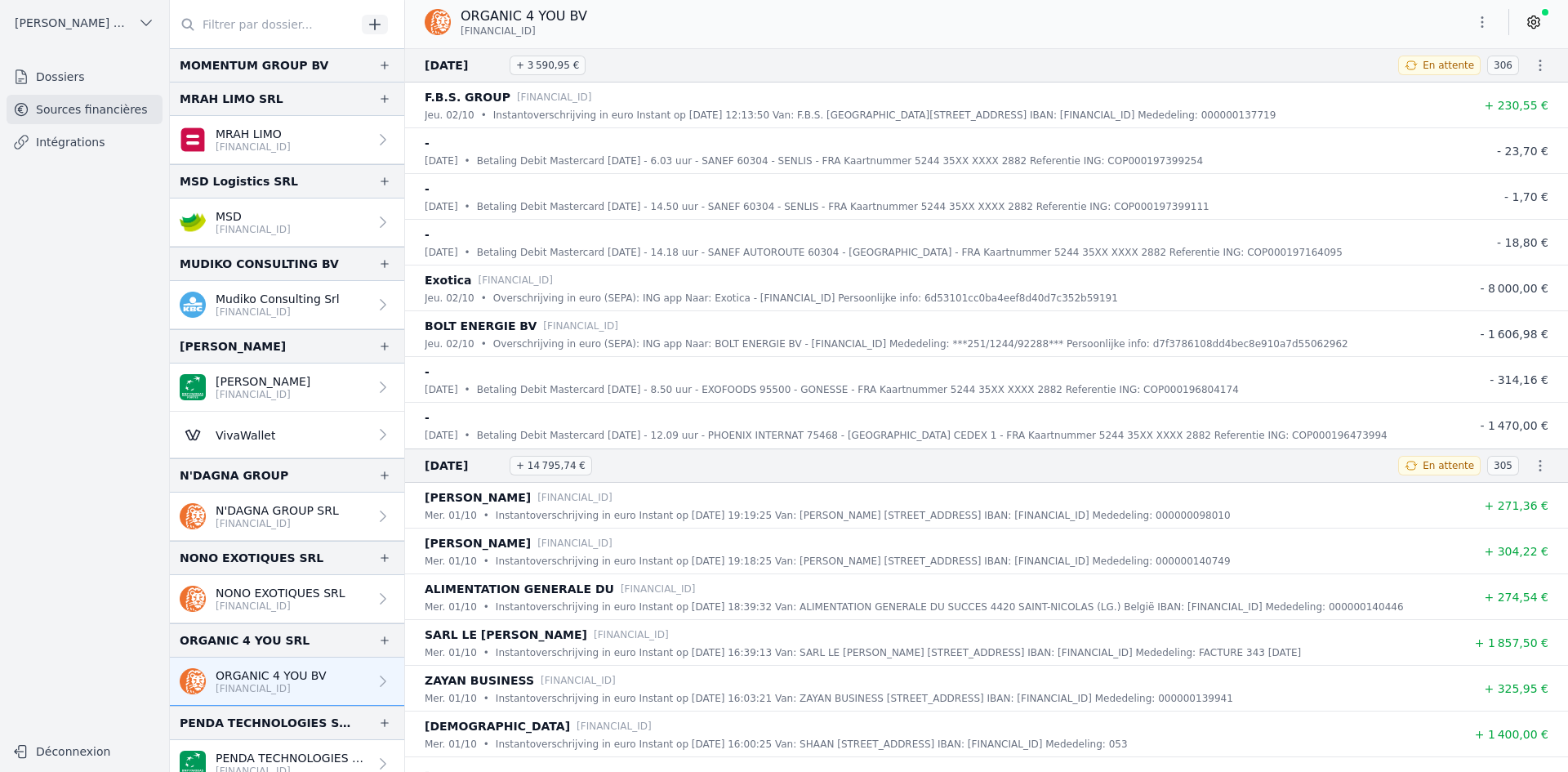
click at [1484, 20] on icon "button" at bounding box center [1483, 21] width 17 height 17
click at [1450, 82] on button "Exporter" at bounding box center [1443, 86] width 118 height 30
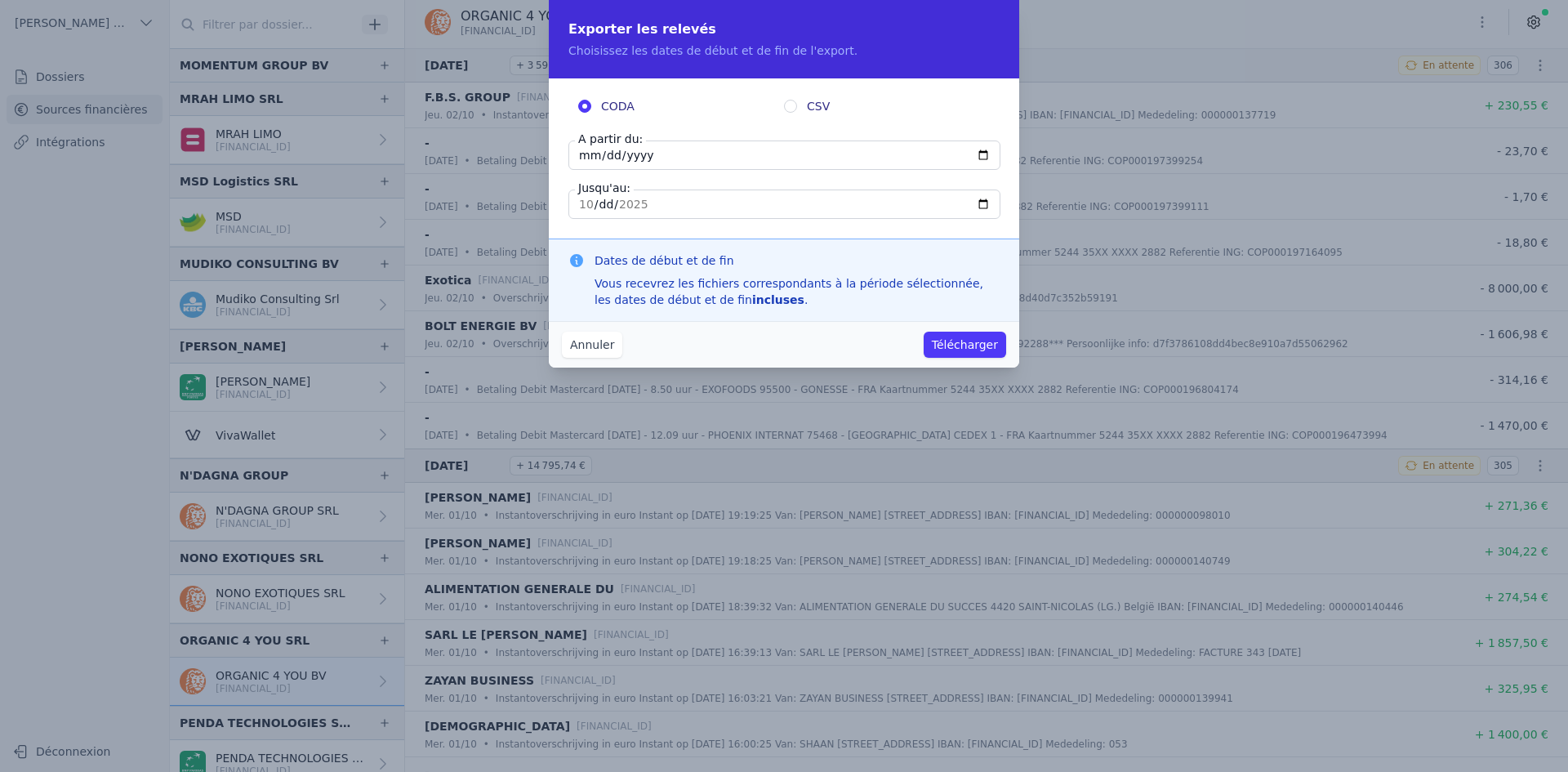
click at [591, 156] on input "[DATE]" at bounding box center [784, 155] width 432 height 29
type input "[DATE]"
click at [960, 348] on button "Télécharger" at bounding box center [965, 344] width 83 height 26
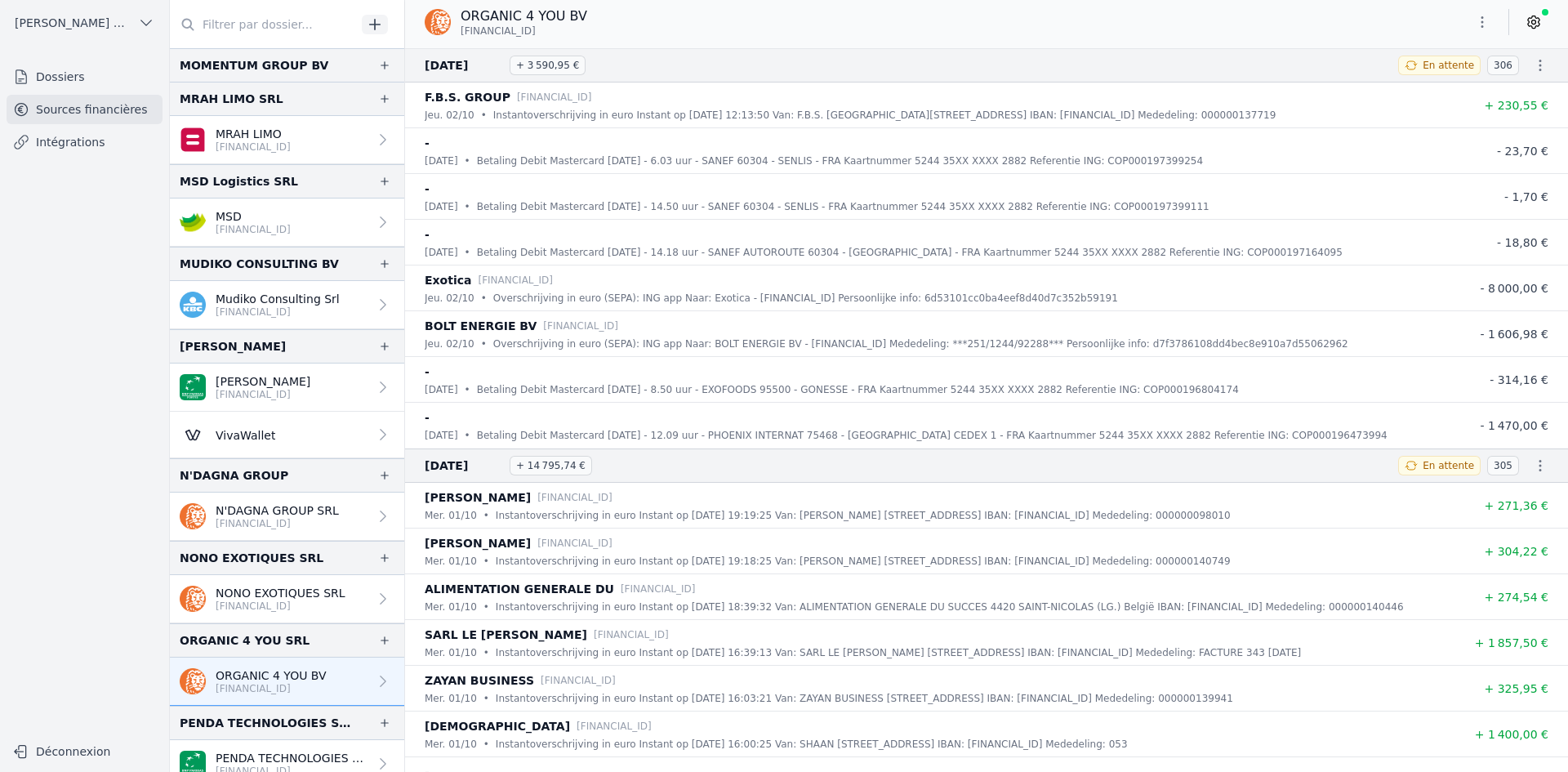
scroll to position [2776, 0]
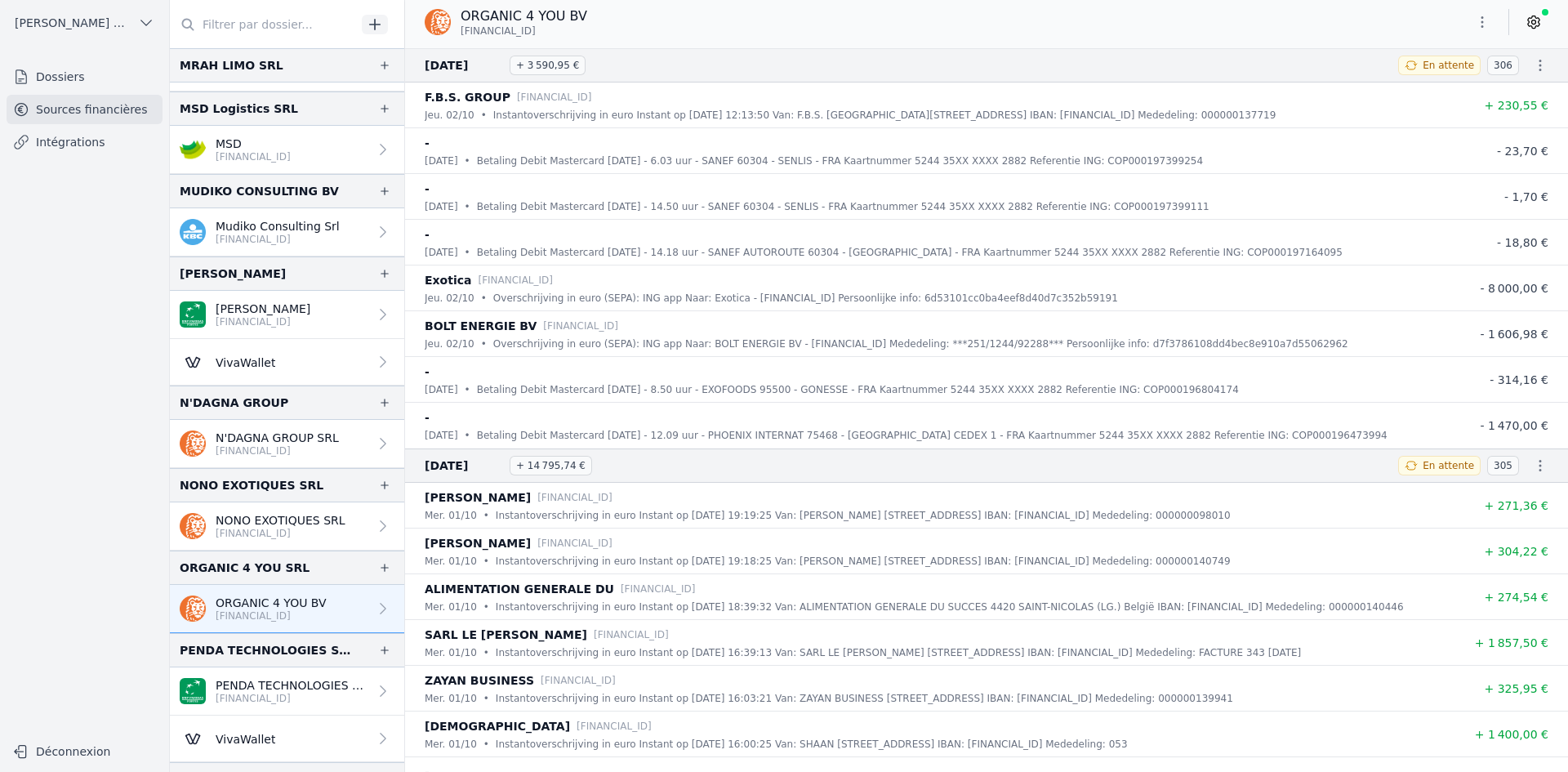
click at [237, 689] on p "PENDA TECHNOLOGIES SPRL" at bounding box center [291, 685] width 153 height 17
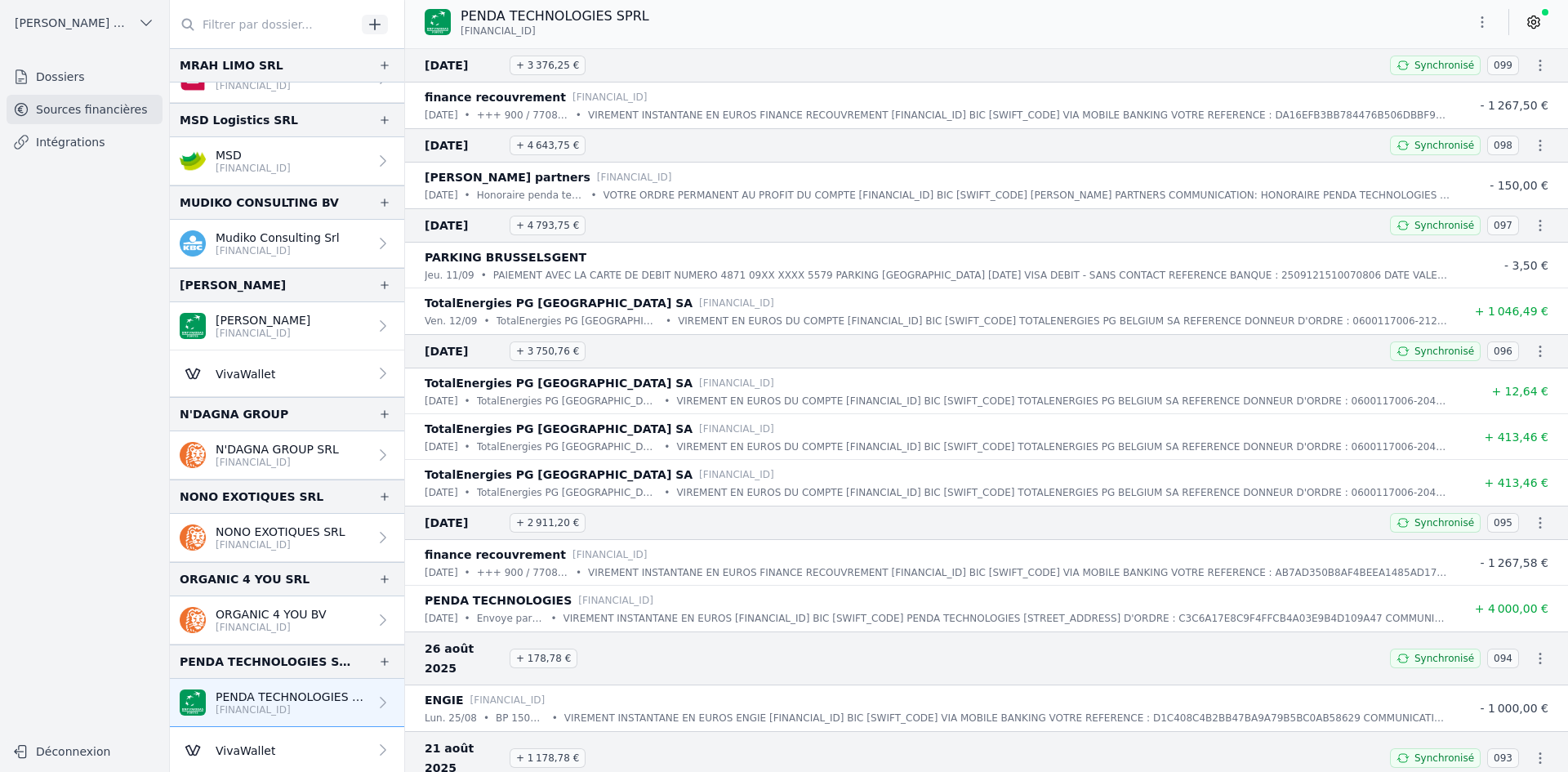
scroll to position [3021, 0]
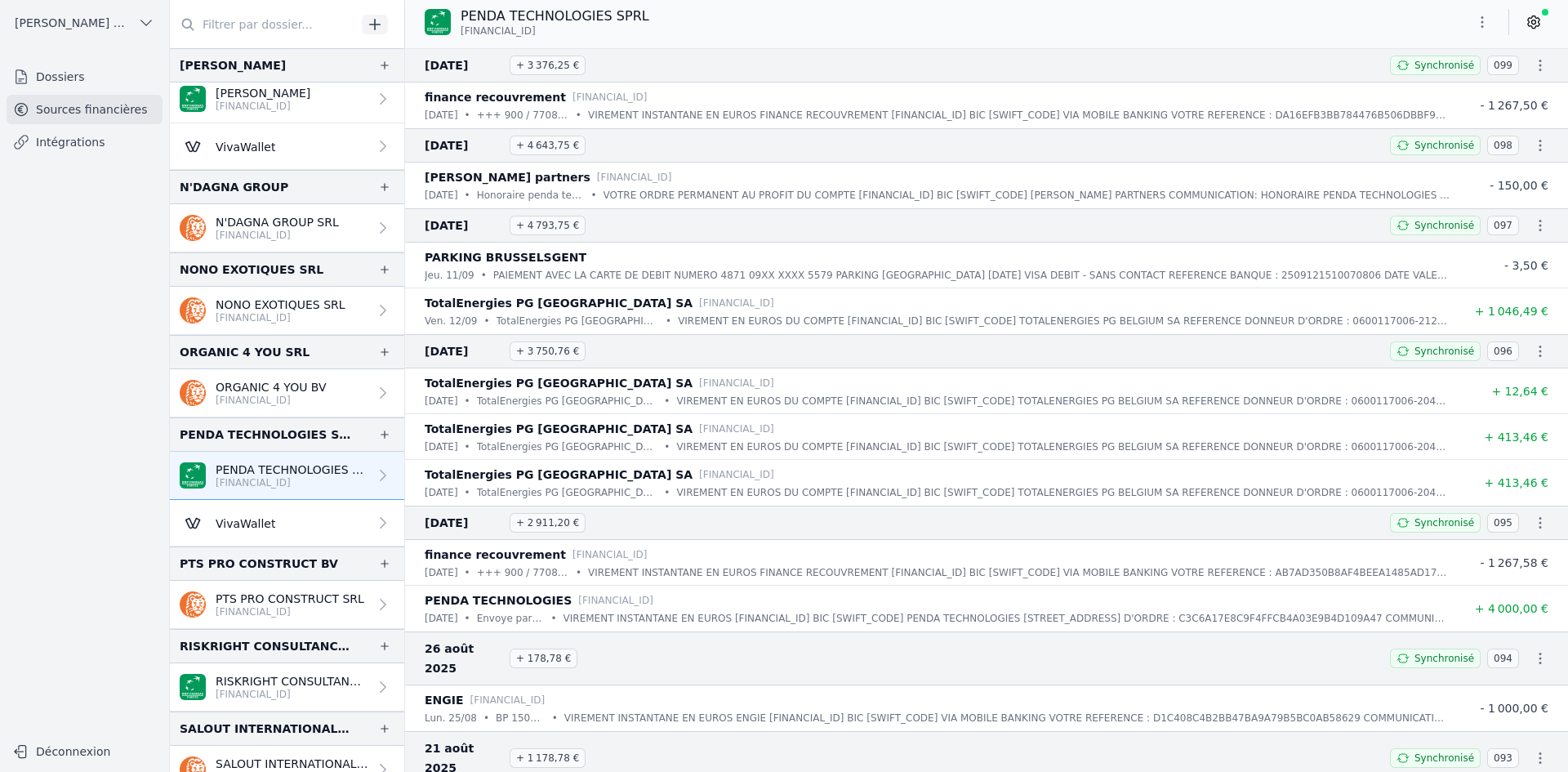
click at [251, 608] on p "[FINANCIAL_ID]" at bounding box center [290, 611] width 149 height 13
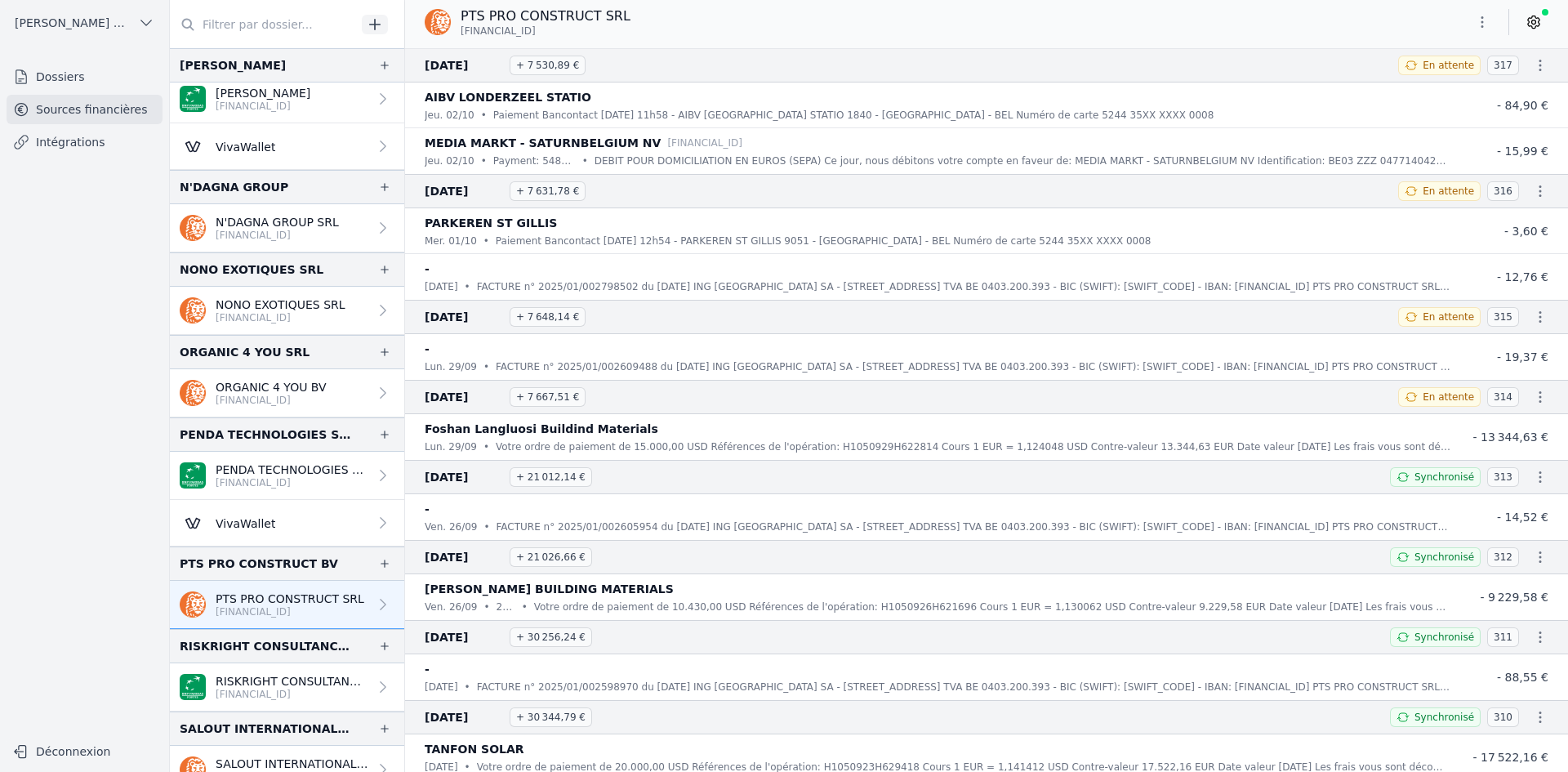
click at [1470, 30] on button "button" at bounding box center [1483, 21] width 33 height 26
click at [1465, 89] on button "Exporter" at bounding box center [1443, 86] width 118 height 30
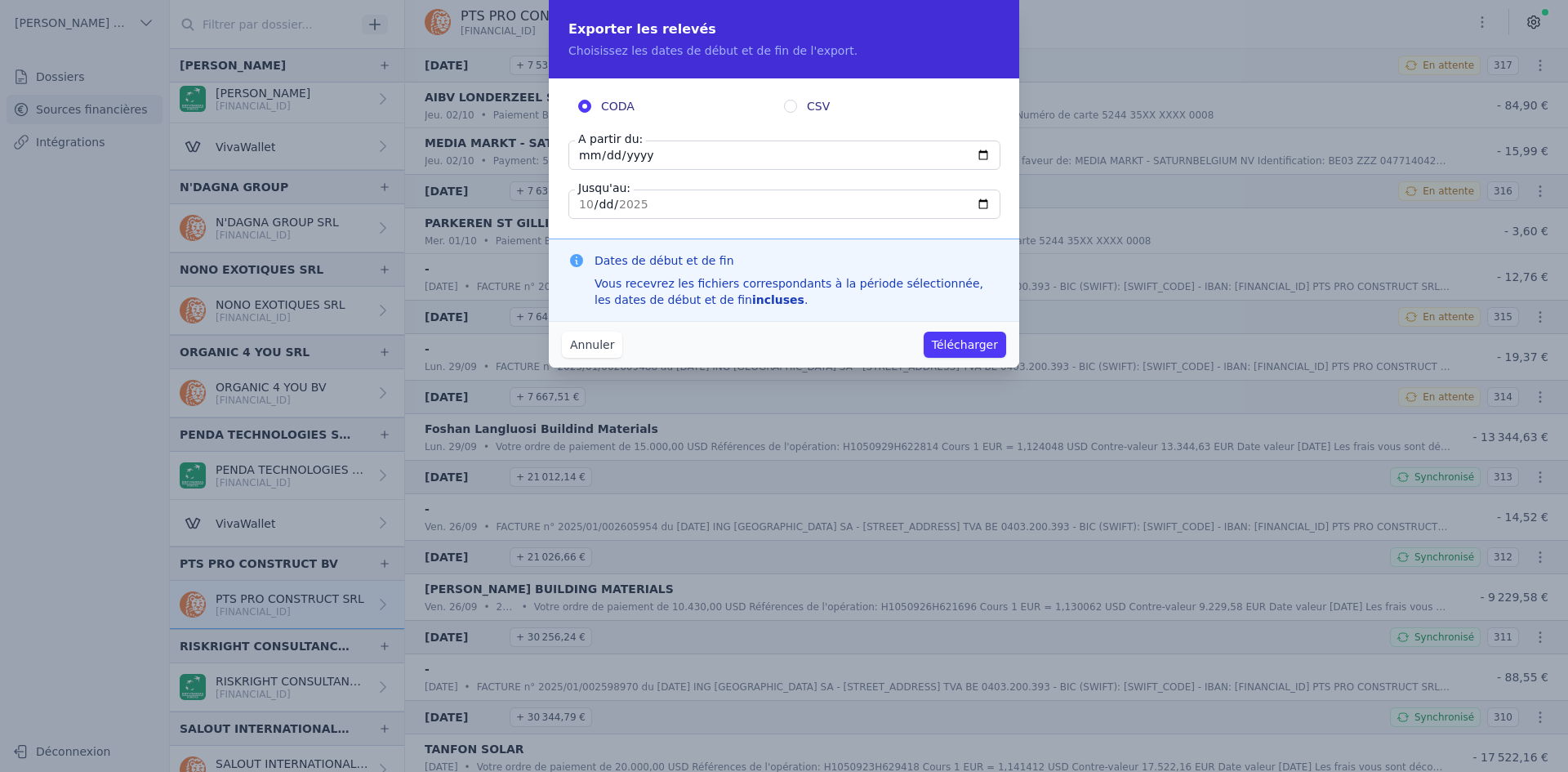
click at [589, 163] on input "[DATE]" at bounding box center [784, 155] width 432 height 29
type input "[DATE]"
click at [992, 346] on button "Télécharger" at bounding box center [965, 344] width 83 height 26
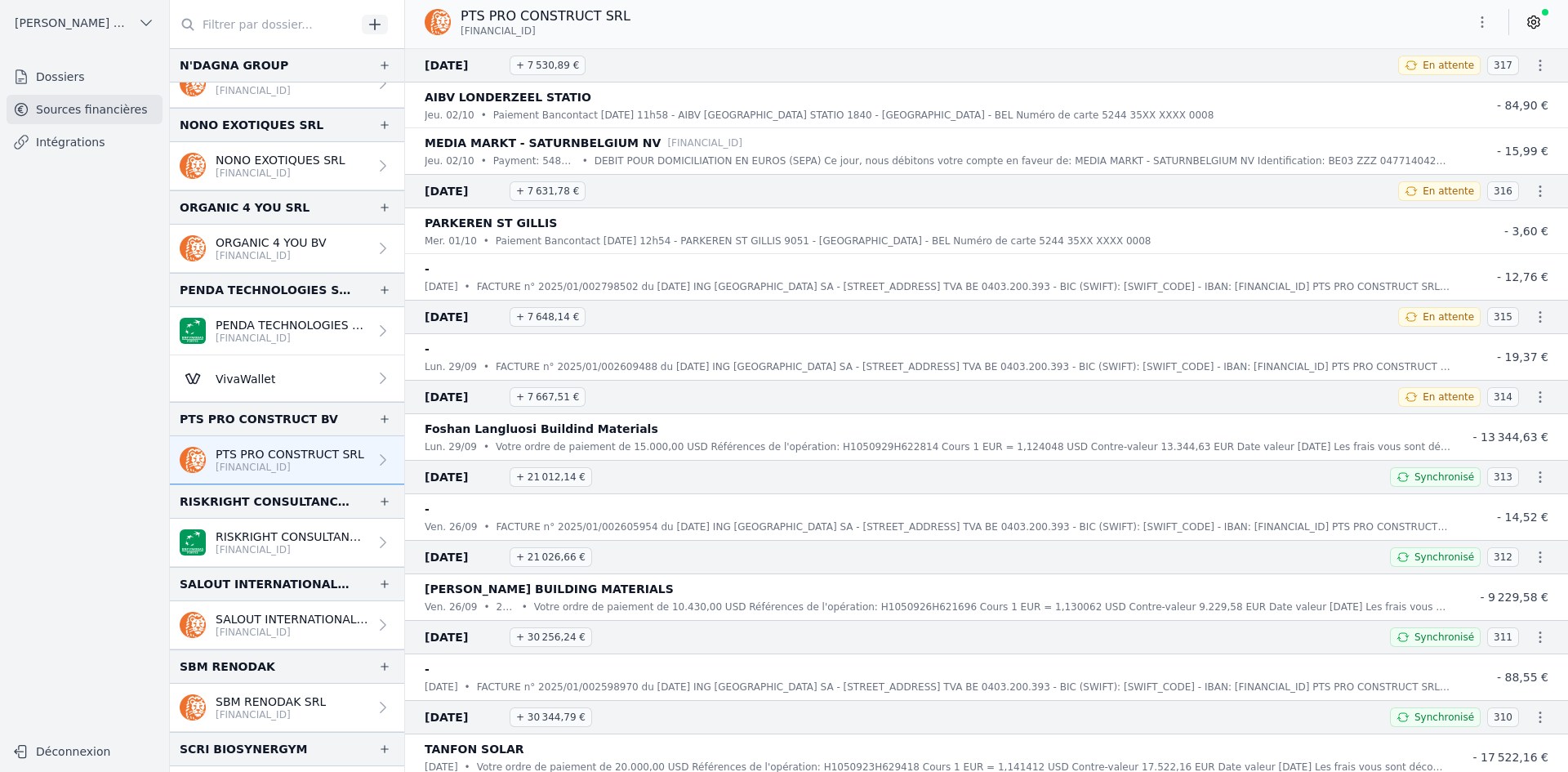
scroll to position [3184, 0]
click at [274, 541] on div "RISKRIGHT CONSULTANCY BV [FINANCIAL_ID]" at bounding box center [291, 541] width 153 height 28
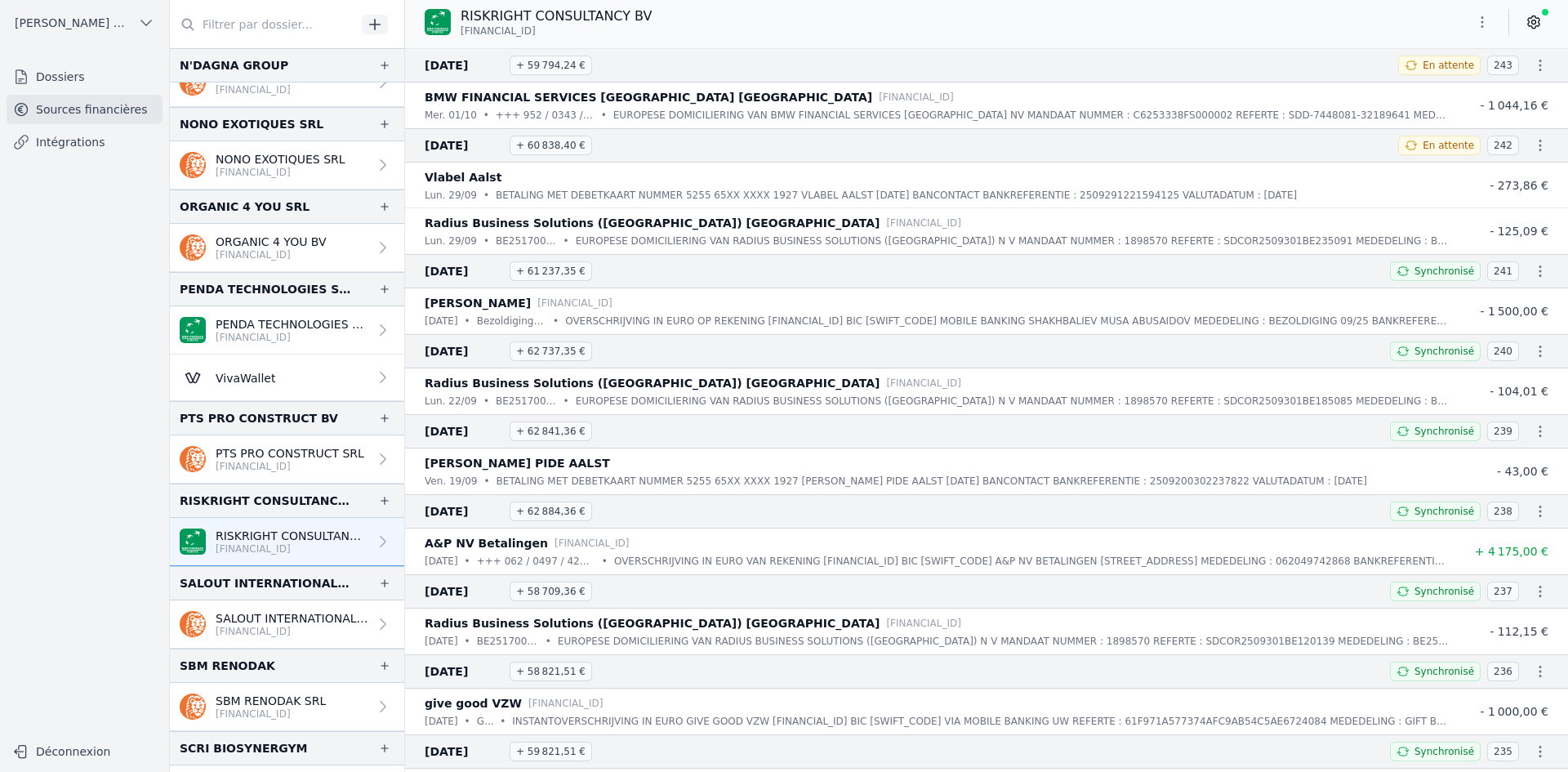
click at [1484, 17] on icon "button" at bounding box center [1483, 21] width 17 height 17
click at [1450, 90] on button "Exporter" at bounding box center [1443, 86] width 118 height 30
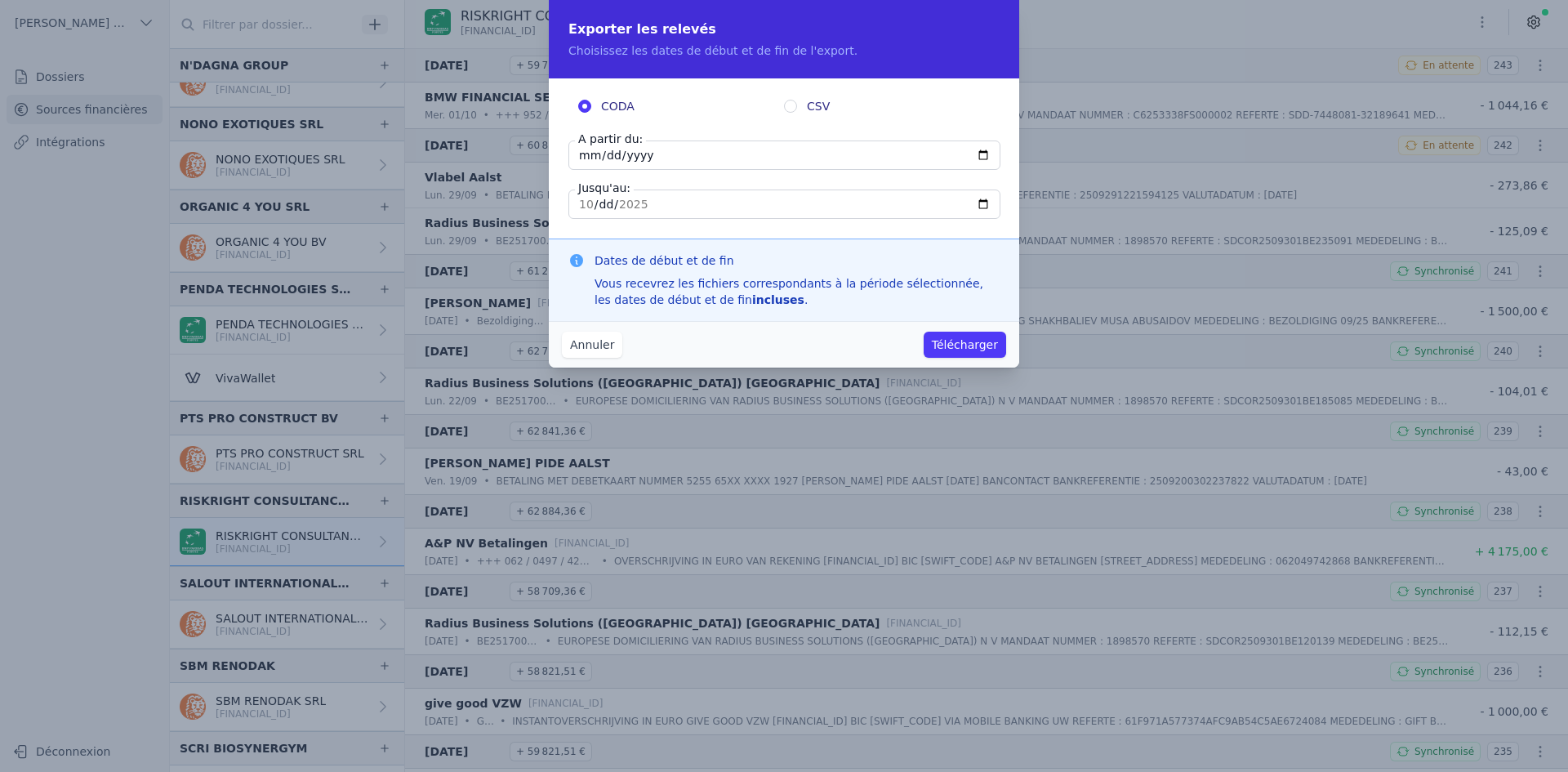
click at [588, 158] on input "[DATE]" at bounding box center [784, 155] width 432 height 29
type input "[DATE]"
click at [957, 333] on button "Télécharger" at bounding box center [965, 344] width 83 height 26
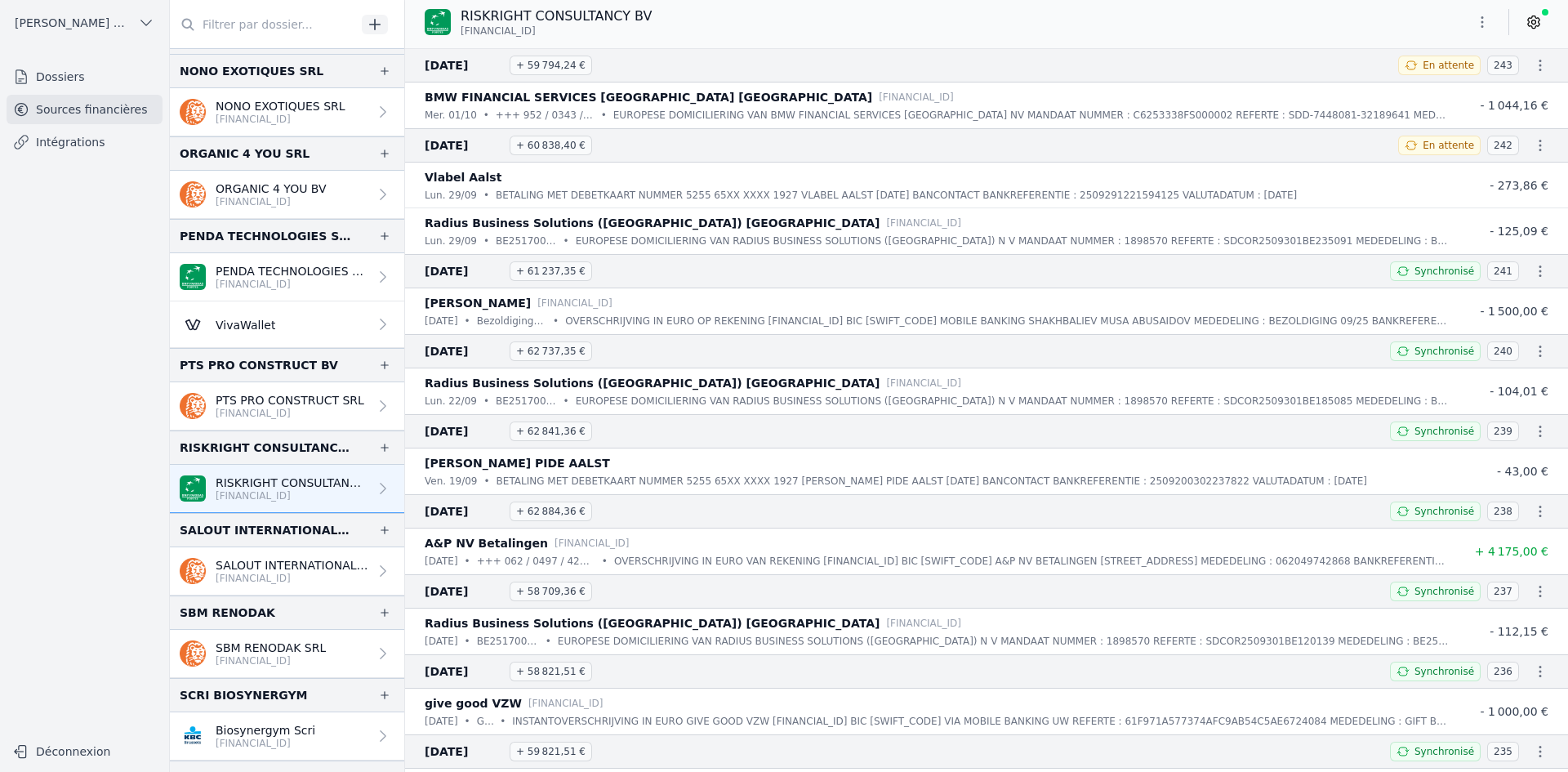
scroll to position [3266, 0]
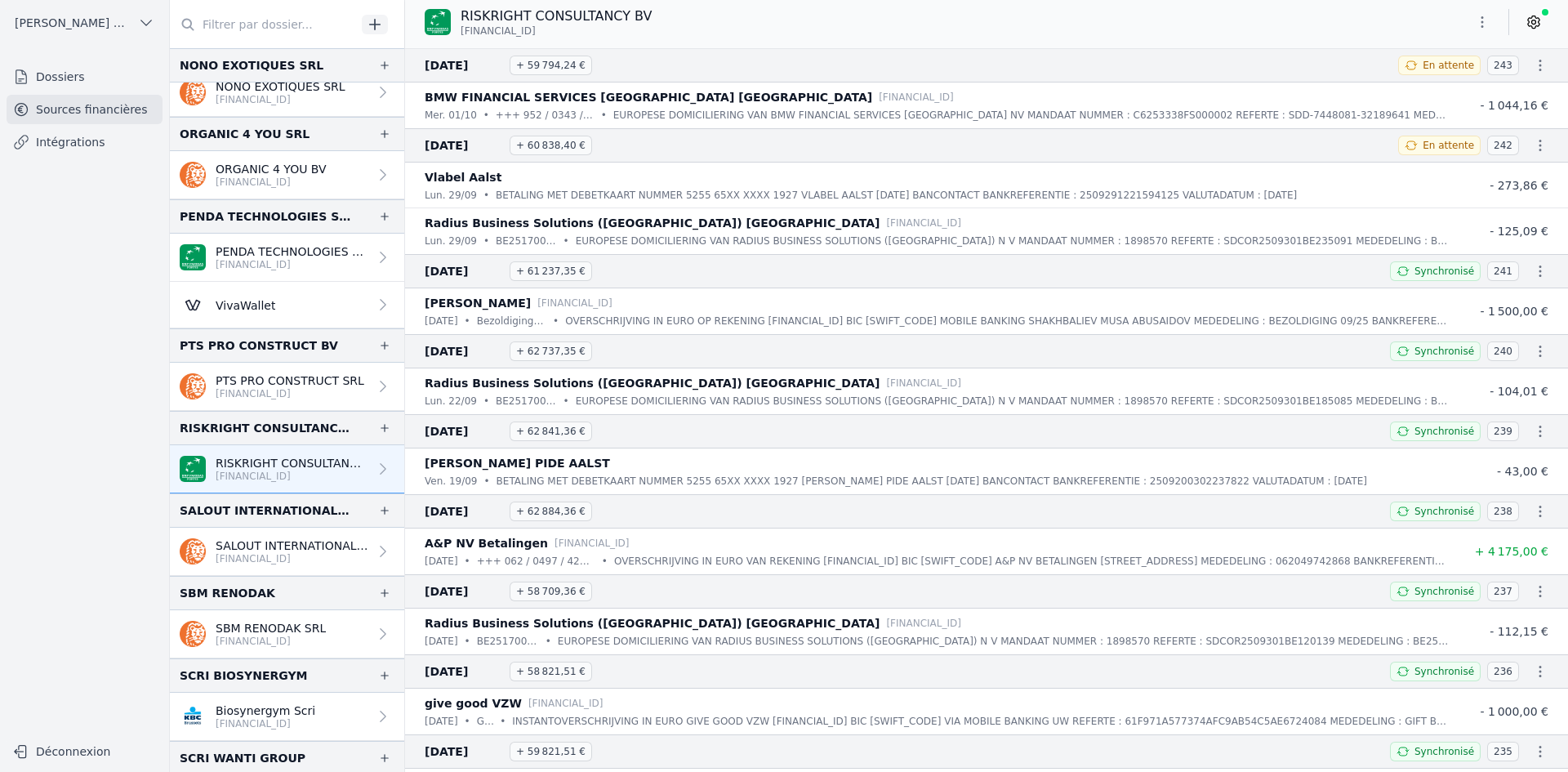
click at [252, 531] on link "SALOUT INTERNATIONAL SRL [FINANCIAL_ID]" at bounding box center [287, 552] width 234 height 49
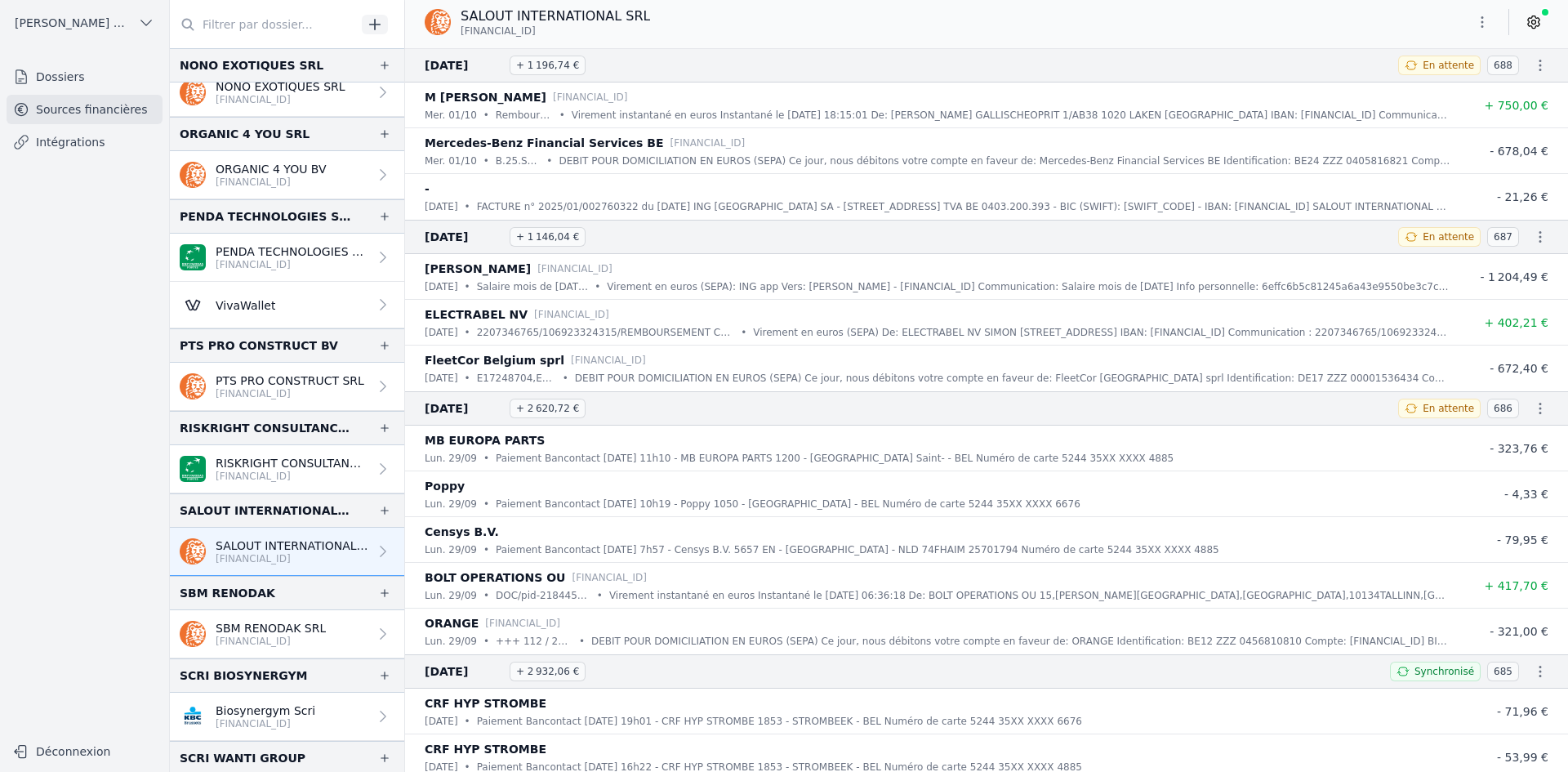
click at [1483, 16] on icon "button" at bounding box center [1483, 21] width 17 height 17
click at [1450, 89] on button "Exporter" at bounding box center [1443, 86] width 118 height 30
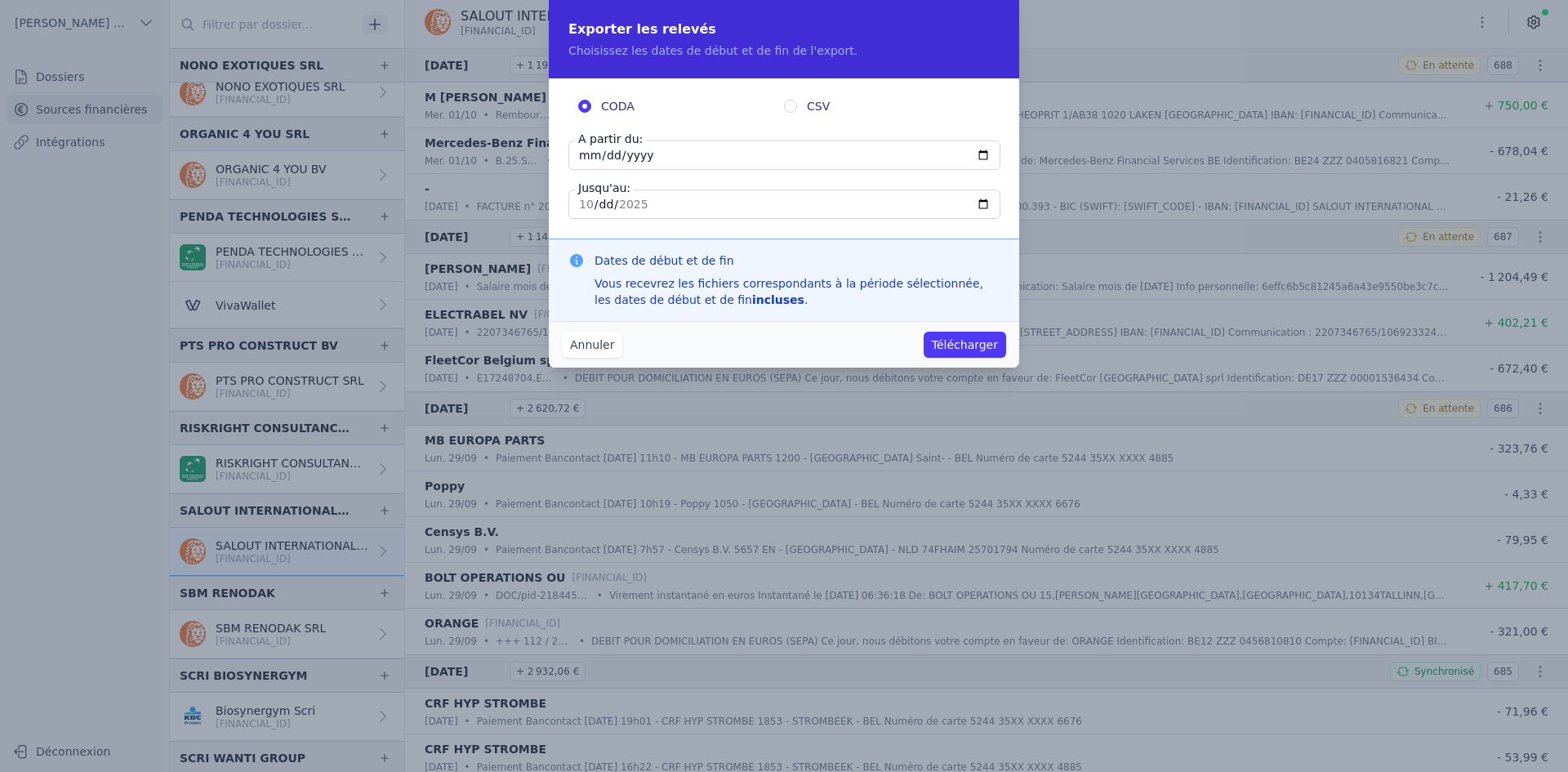
click at [588, 160] on input "[DATE]" at bounding box center [784, 155] width 432 height 29
type input "[DATE]"
click at [957, 345] on button "Télécharger" at bounding box center [965, 344] width 83 height 26
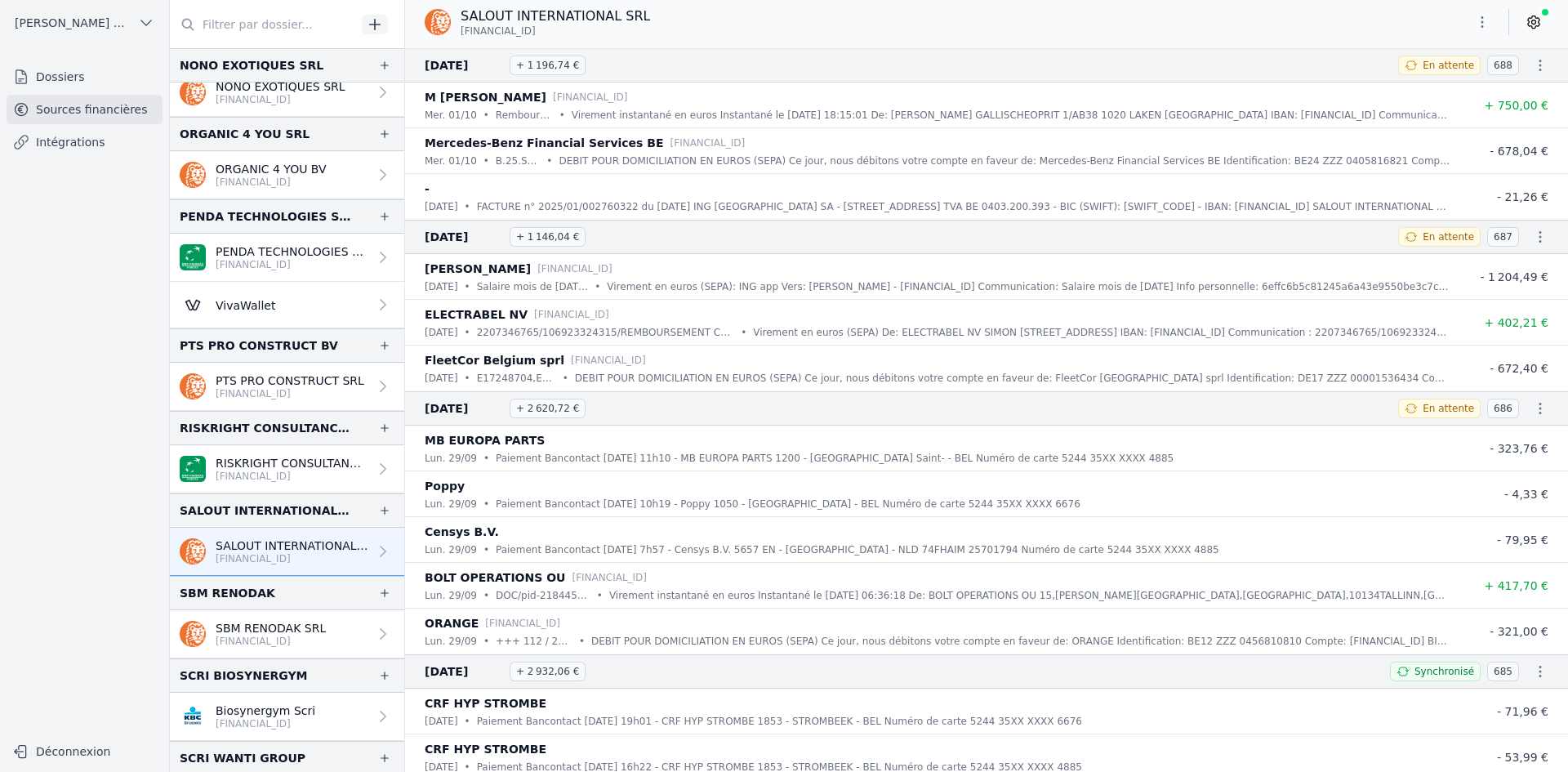
click at [245, 628] on p "SBM RENODAK SRL" at bounding box center [271, 627] width 111 height 17
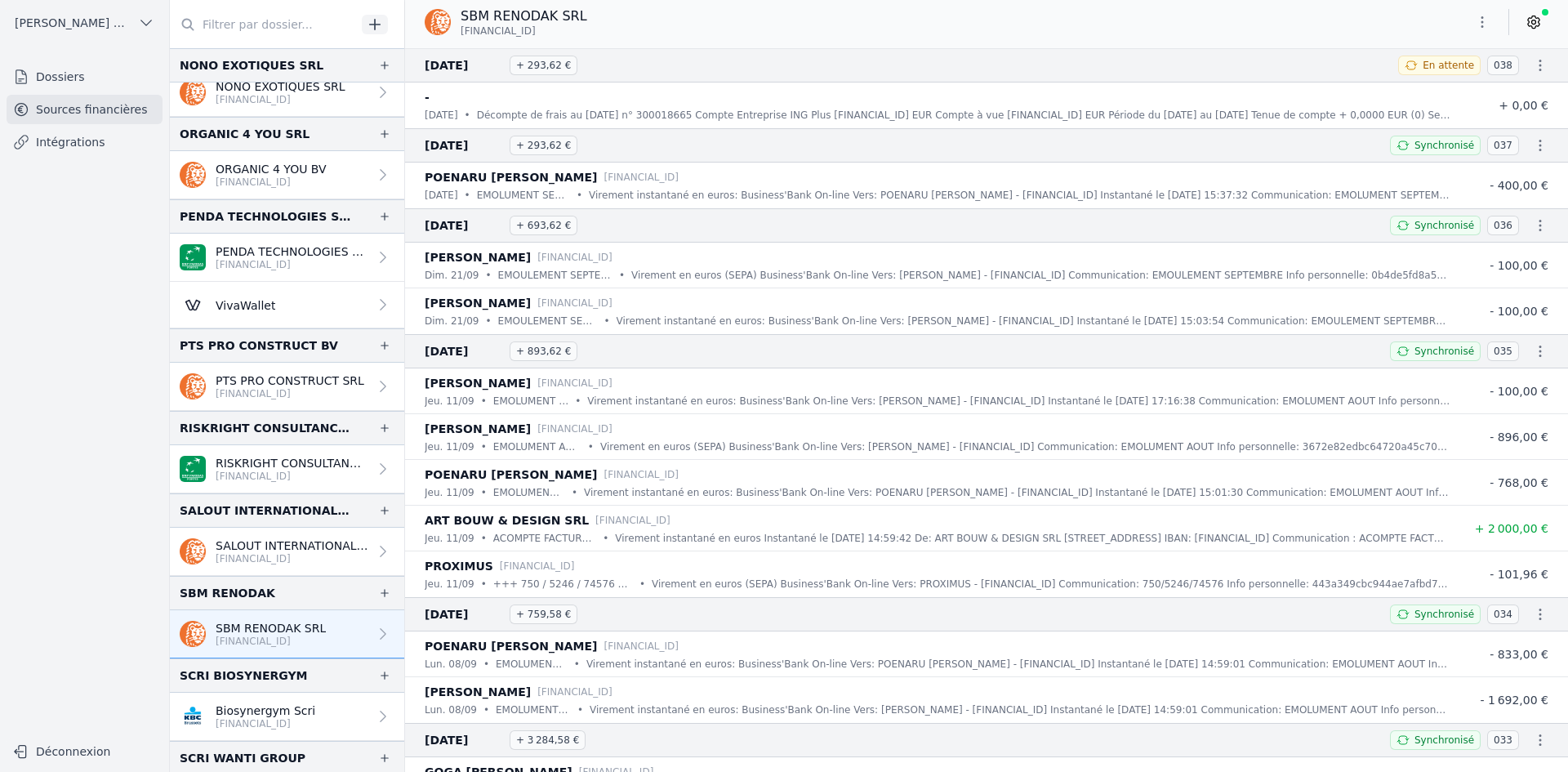
click at [1485, 20] on icon "button" at bounding box center [1483, 21] width 17 height 17
click at [1480, 80] on button "Exporter" at bounding box center [1443, 86] width 118 height 30
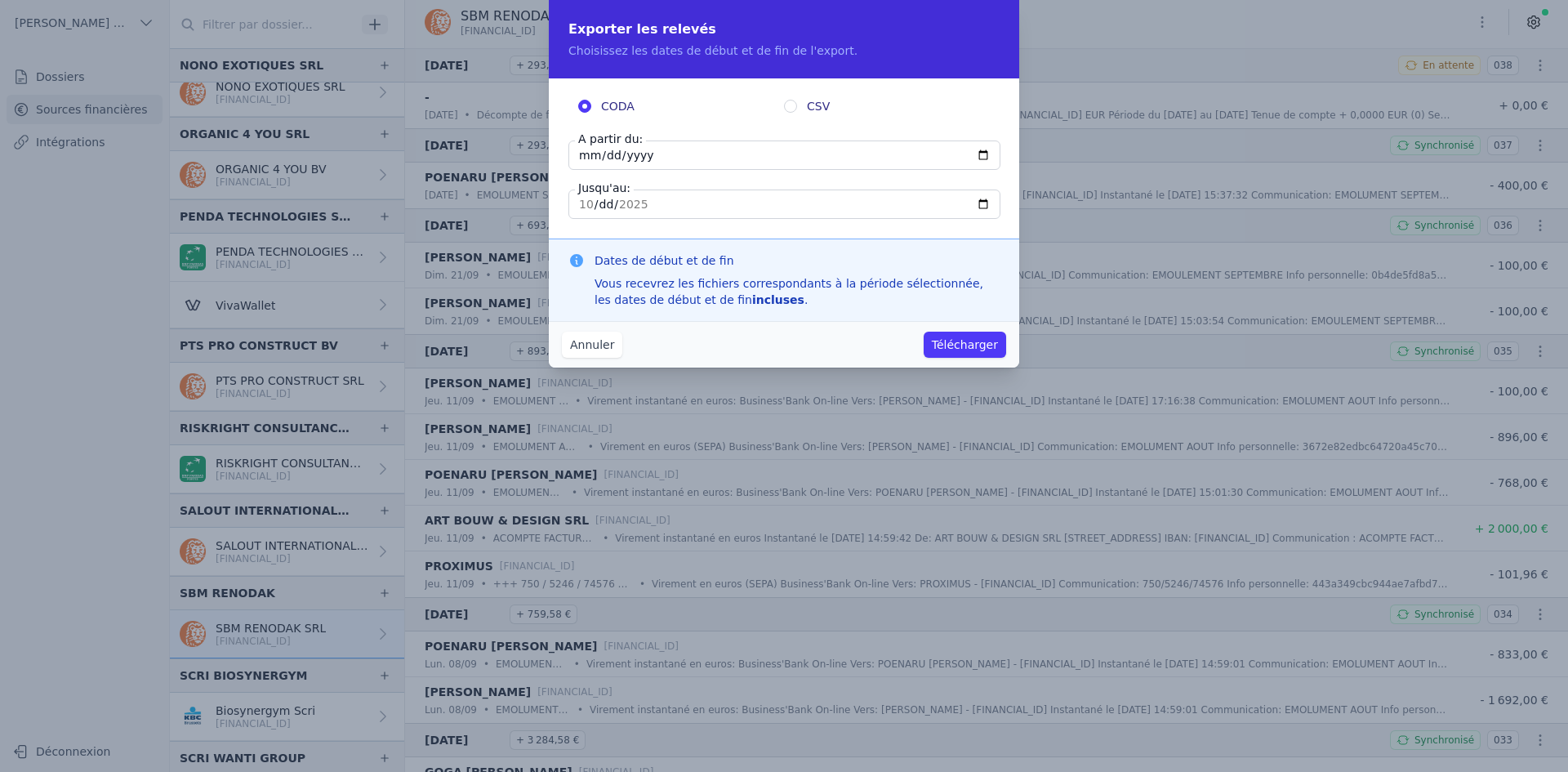
click at [585, 163] on input "[DATE]" at bounding box center [784, 155] width 432 height 29
type input "[DATE]"
click at [966, 346] on button "Télécharger" at bounding box center [965, 344] width 83 height 26
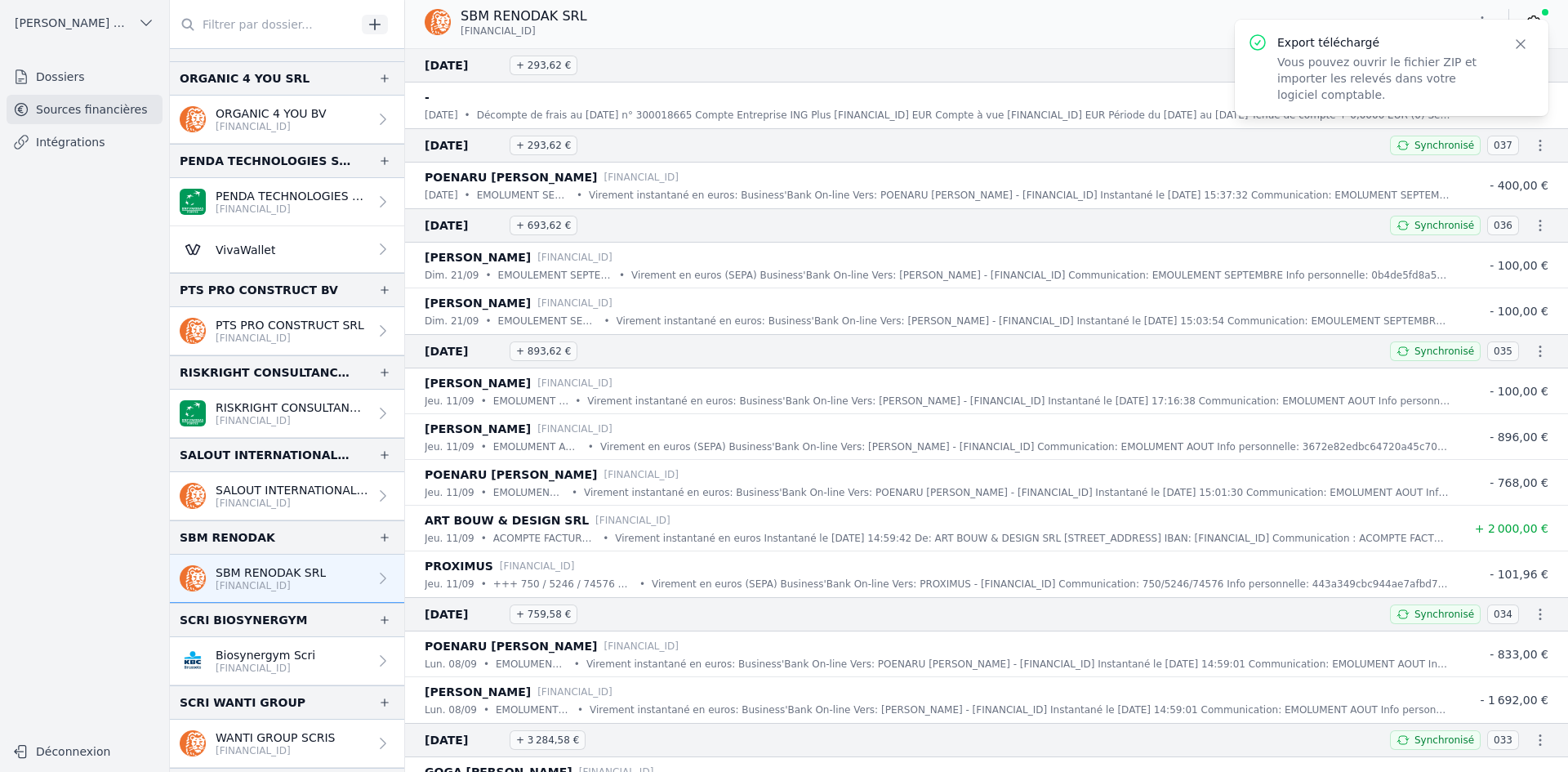
scroll to position [3347, 0]
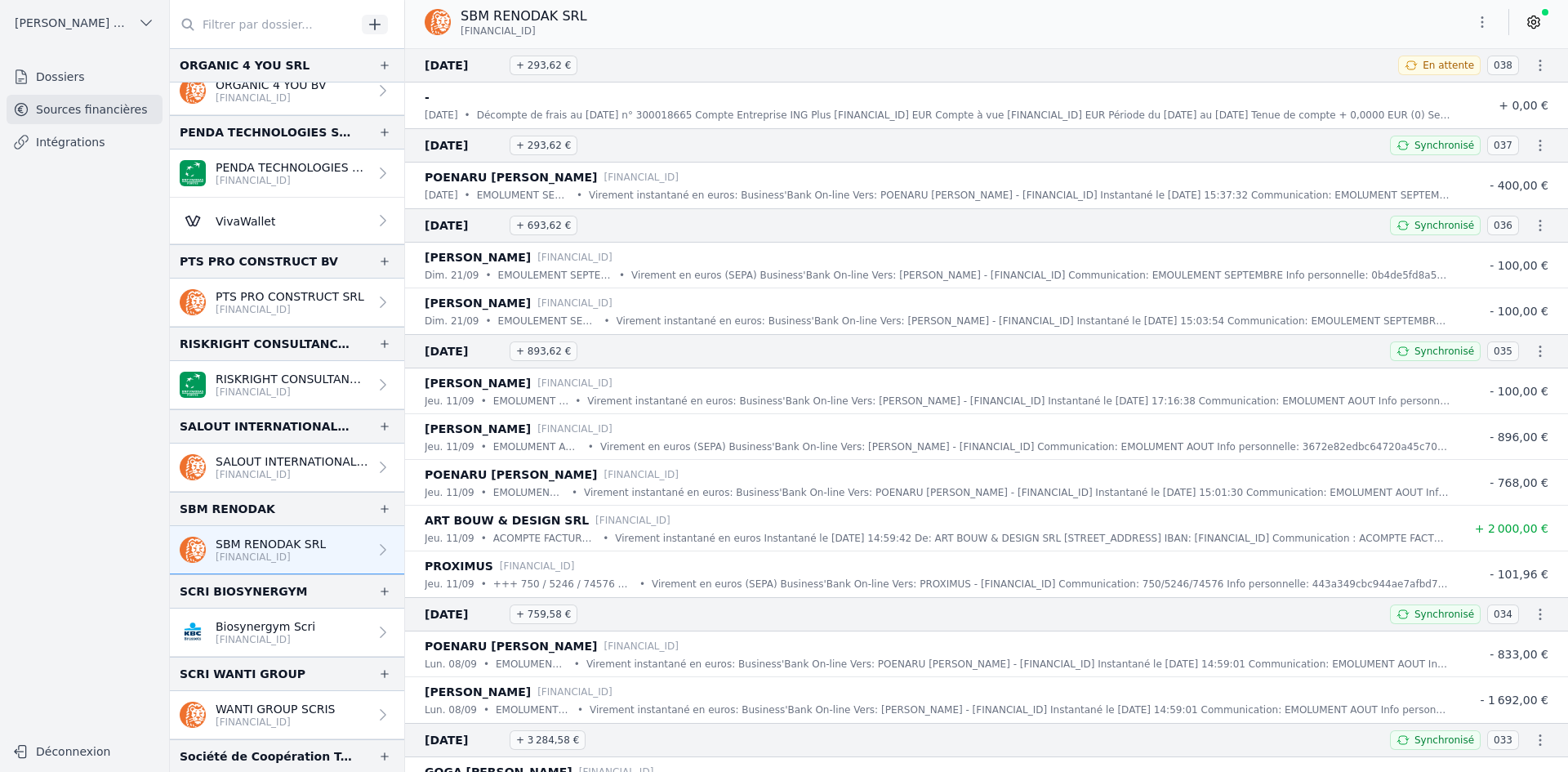
drag, startPoint x: 256, startPoint y: 631, endPoint x: 259, endPoint y: 603, distance: 28.2
click at [256, 631] on p "Biosynergym Scri" at bounding box center [265, 625] width 100 height 17
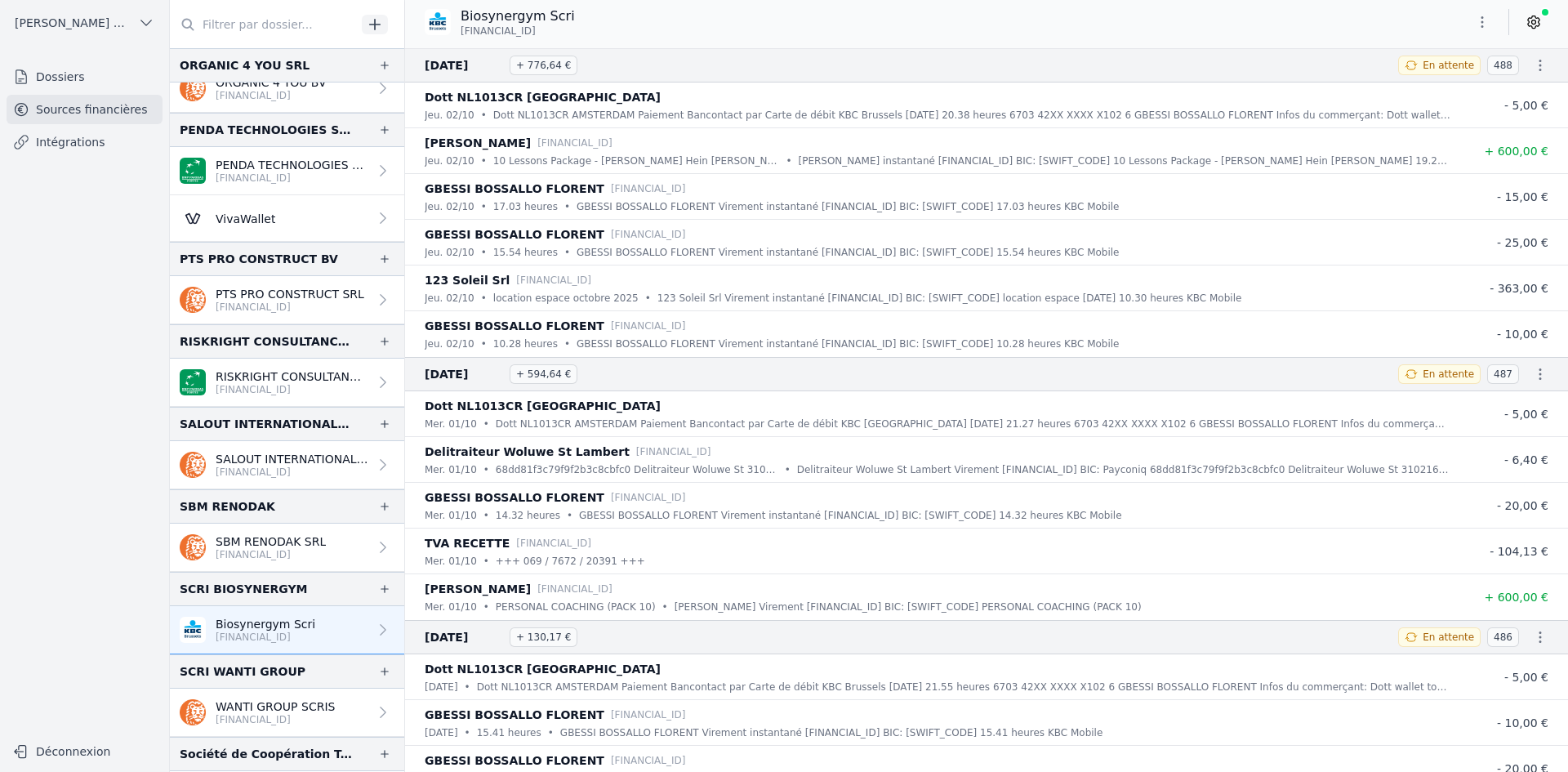
click at [1481, 26] on button "button" at bounding box center [1483, 21] width 33 height 26
click at [1429, 84] on button "Exporter" at bounding box center [1443, 86] width 118 height 30
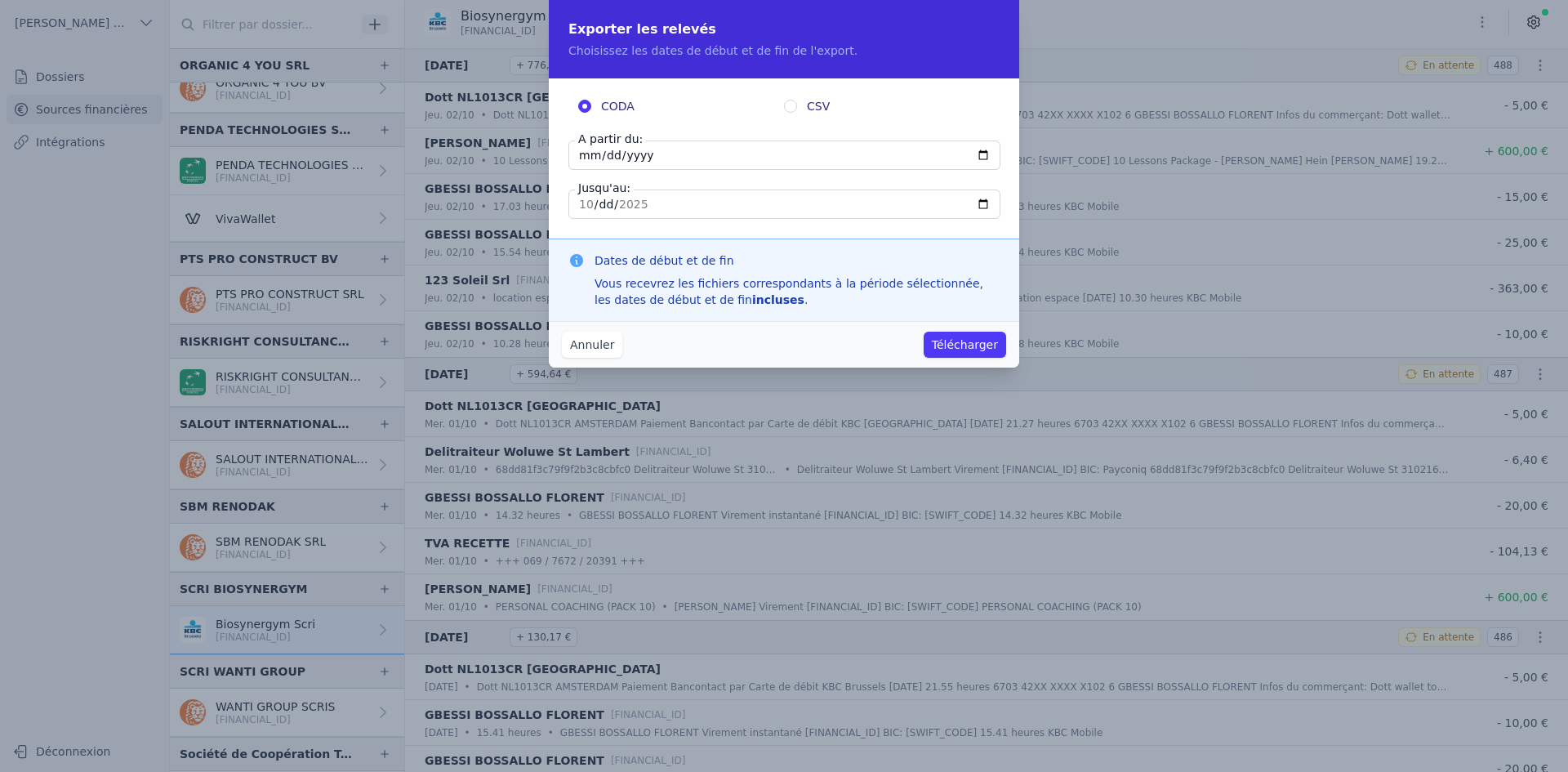
click at [591, 154] on input "[DATE]" at bounding box center [784, 155] width 432 height 29
type input "[DATE]"
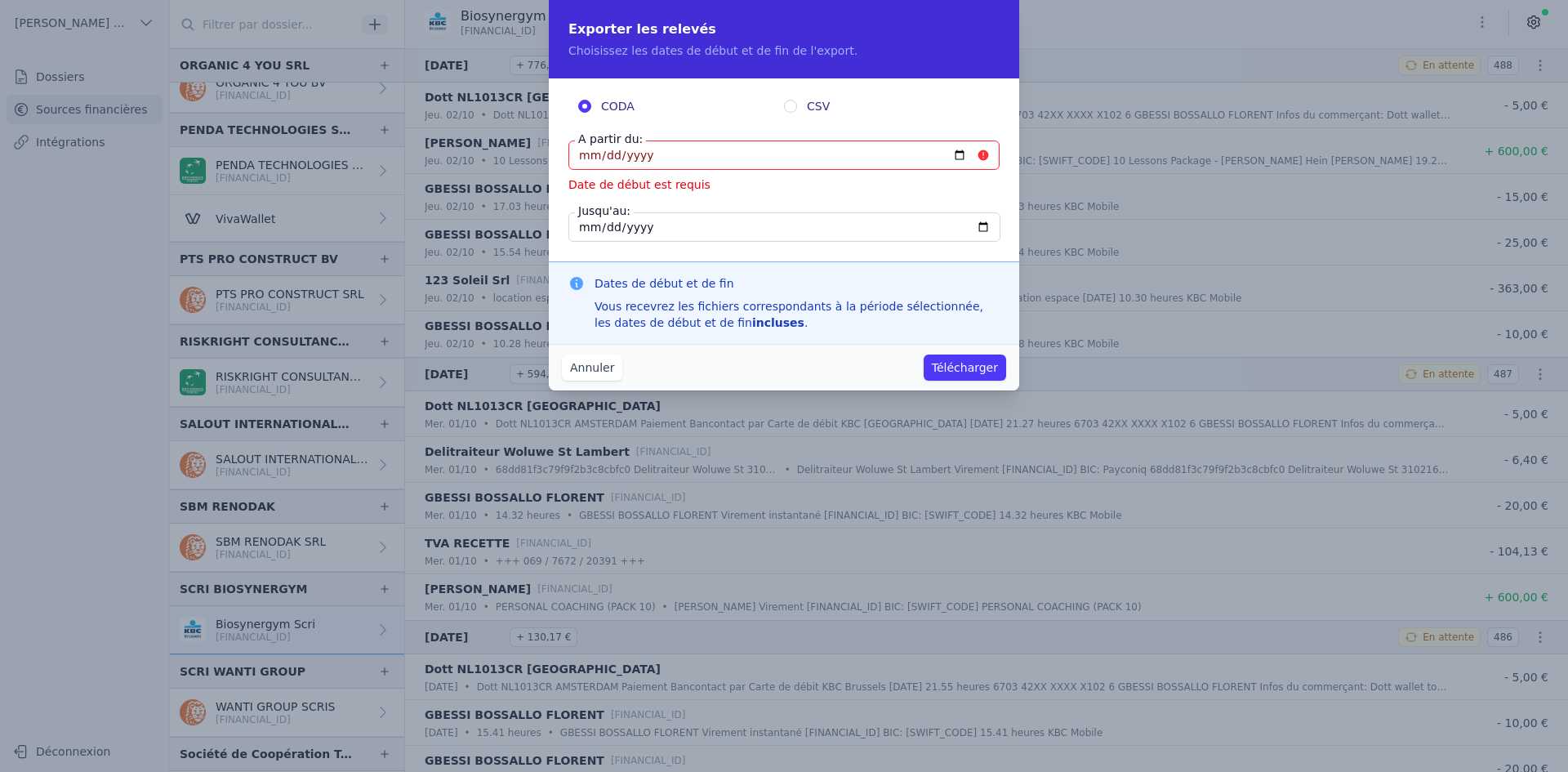
type input "[DATE]"
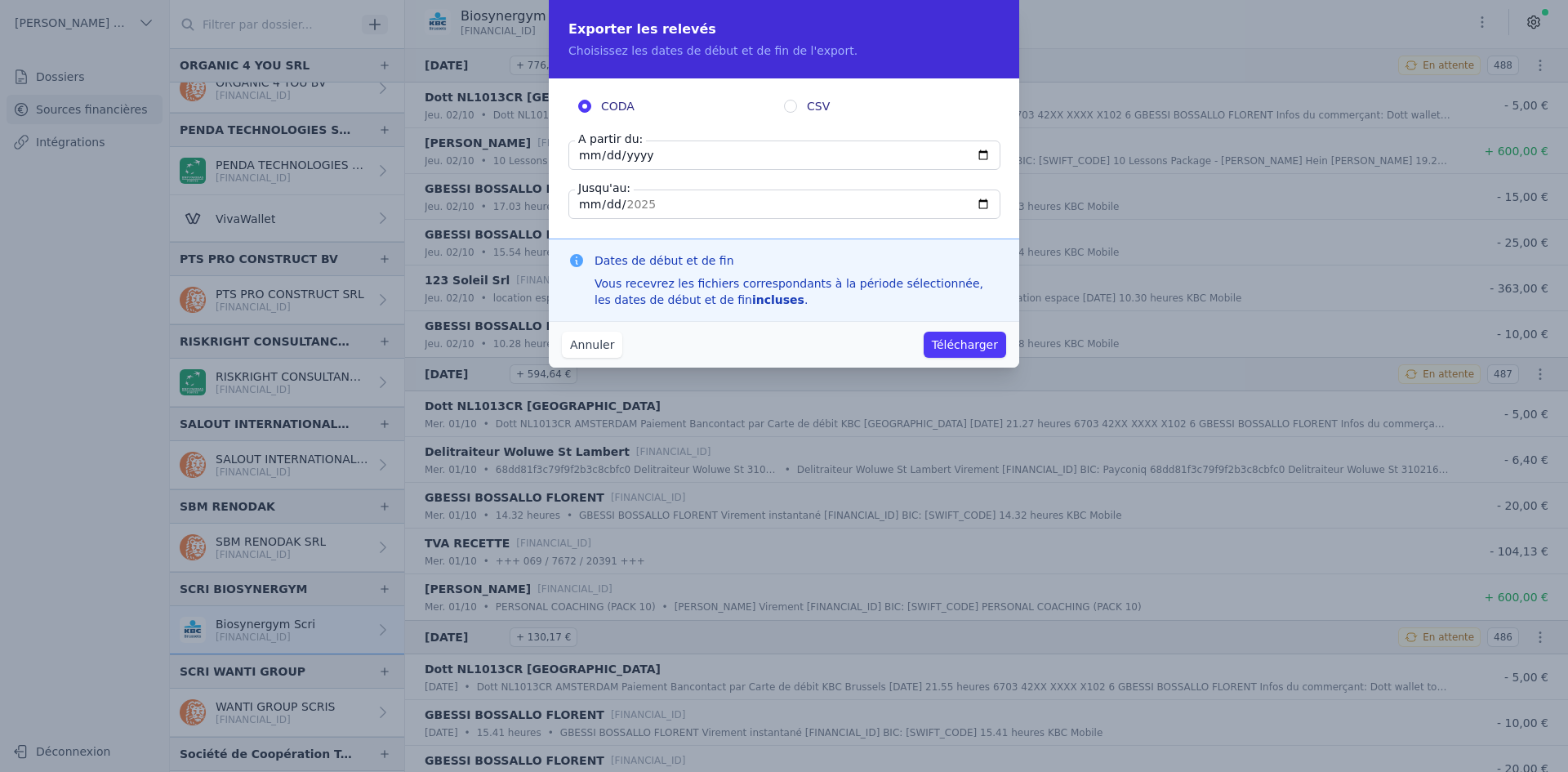
click at [958, 348] on button "Télécharger" at bounding box center [965, 344] width 83 height 26
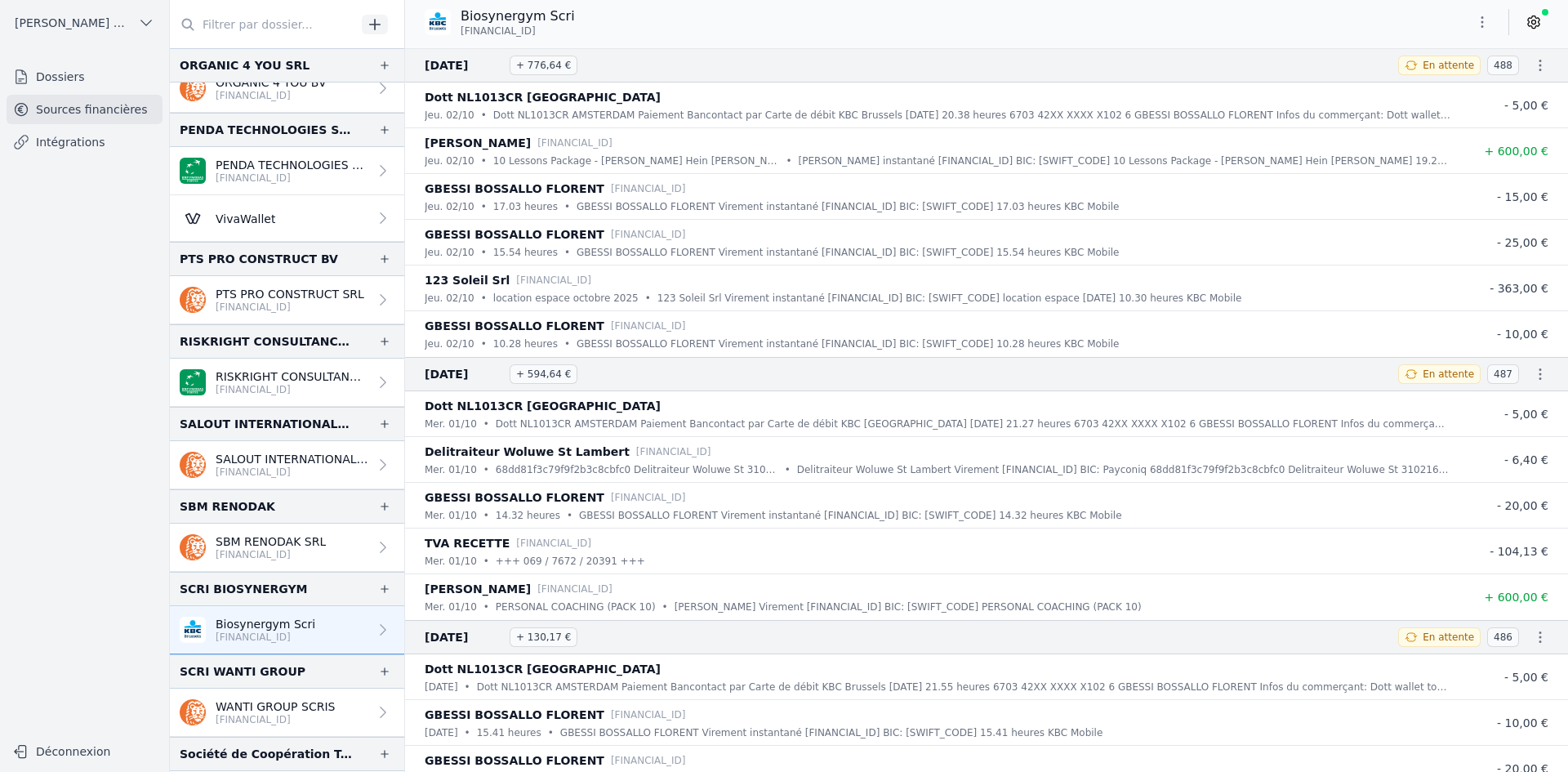
click at [244, 710] on p "WANTI GROUP SCRIS" at bounding box center [275, 706] width 119 height 17
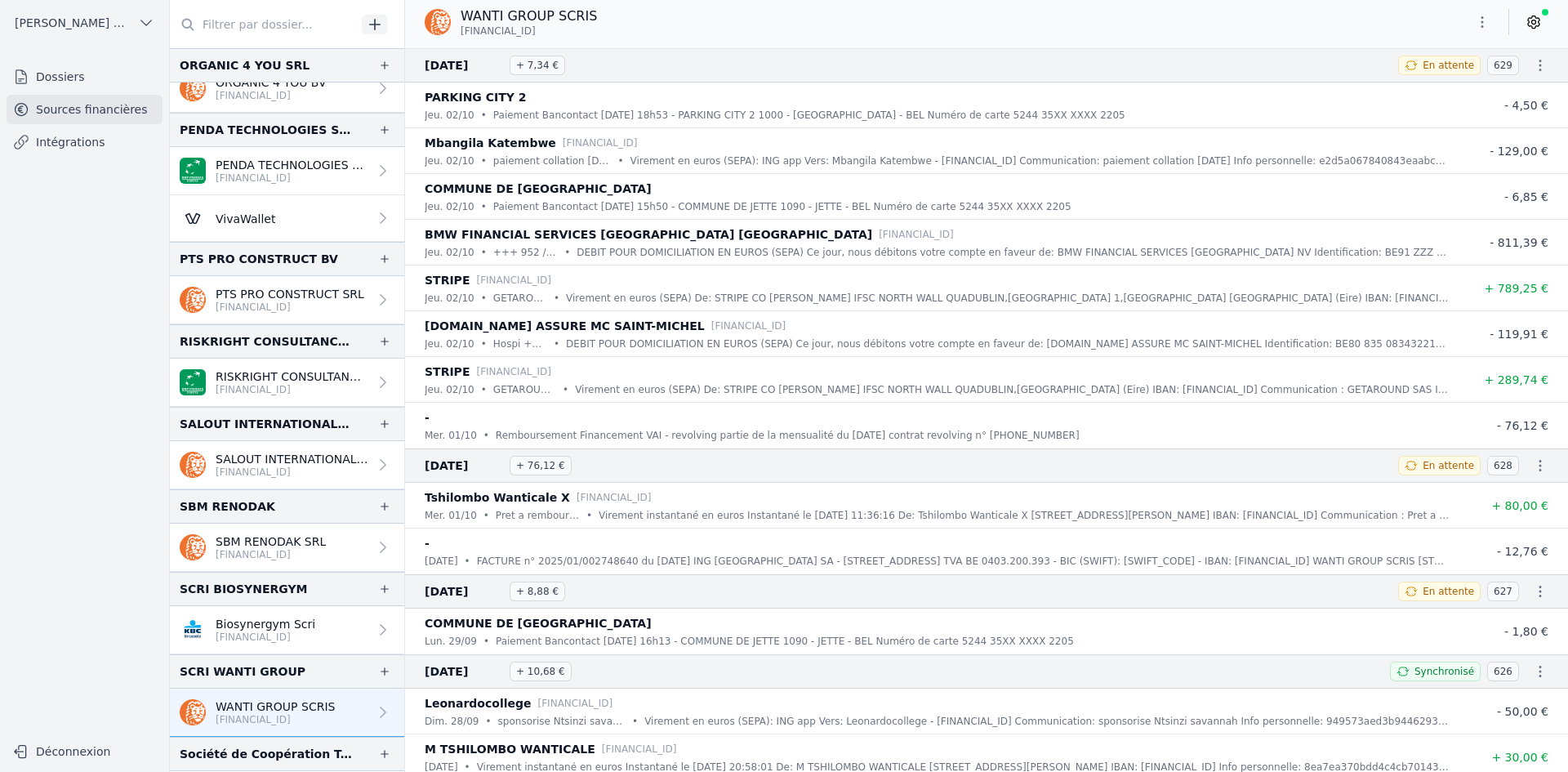
click at [1469, 21] on button "button" at bounding box center [1483, 21] width 33 height 26
click at [1431, 89] on button "Exporter" at bounding box center [1443, 86] width 118 height 30
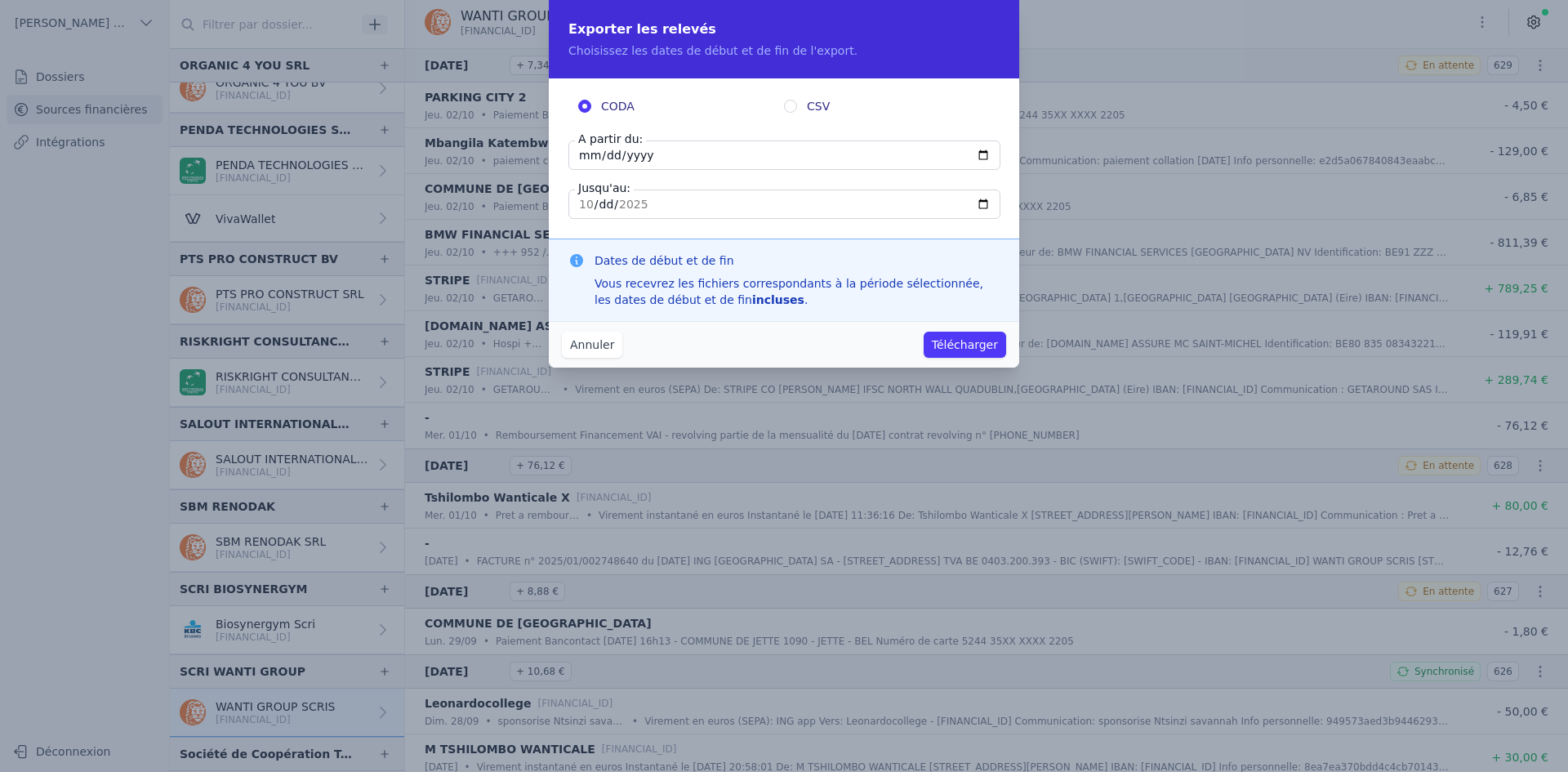
click at [581, 161] on input "[DATE]" at bounding box center [784, 155] width 432 height 29
type input "[DATE]"
click at [969, 339] on button "Télécharger" at bounding box center [965, 344] width 83 height 26
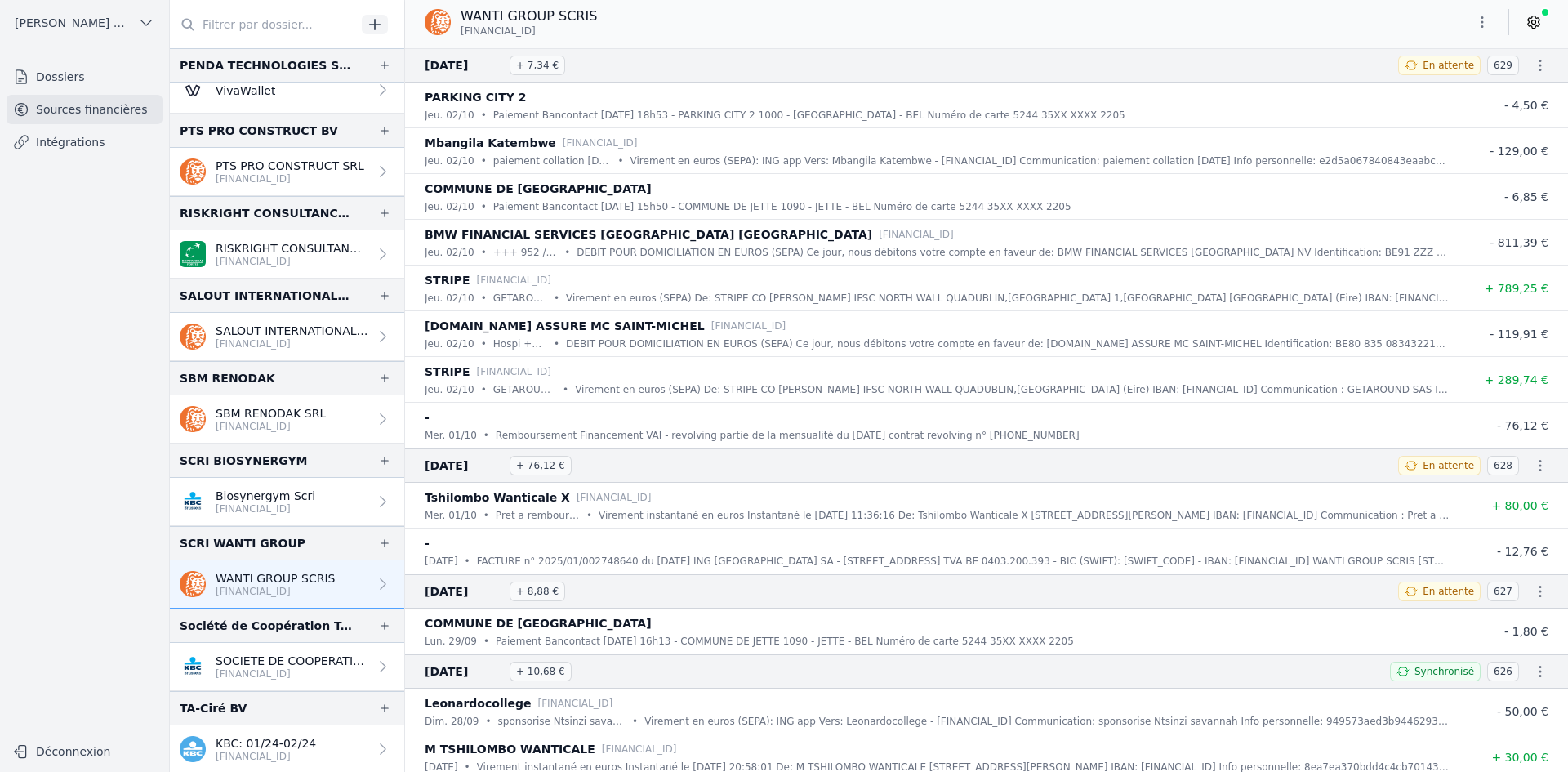
scroll to position [3510, 0]
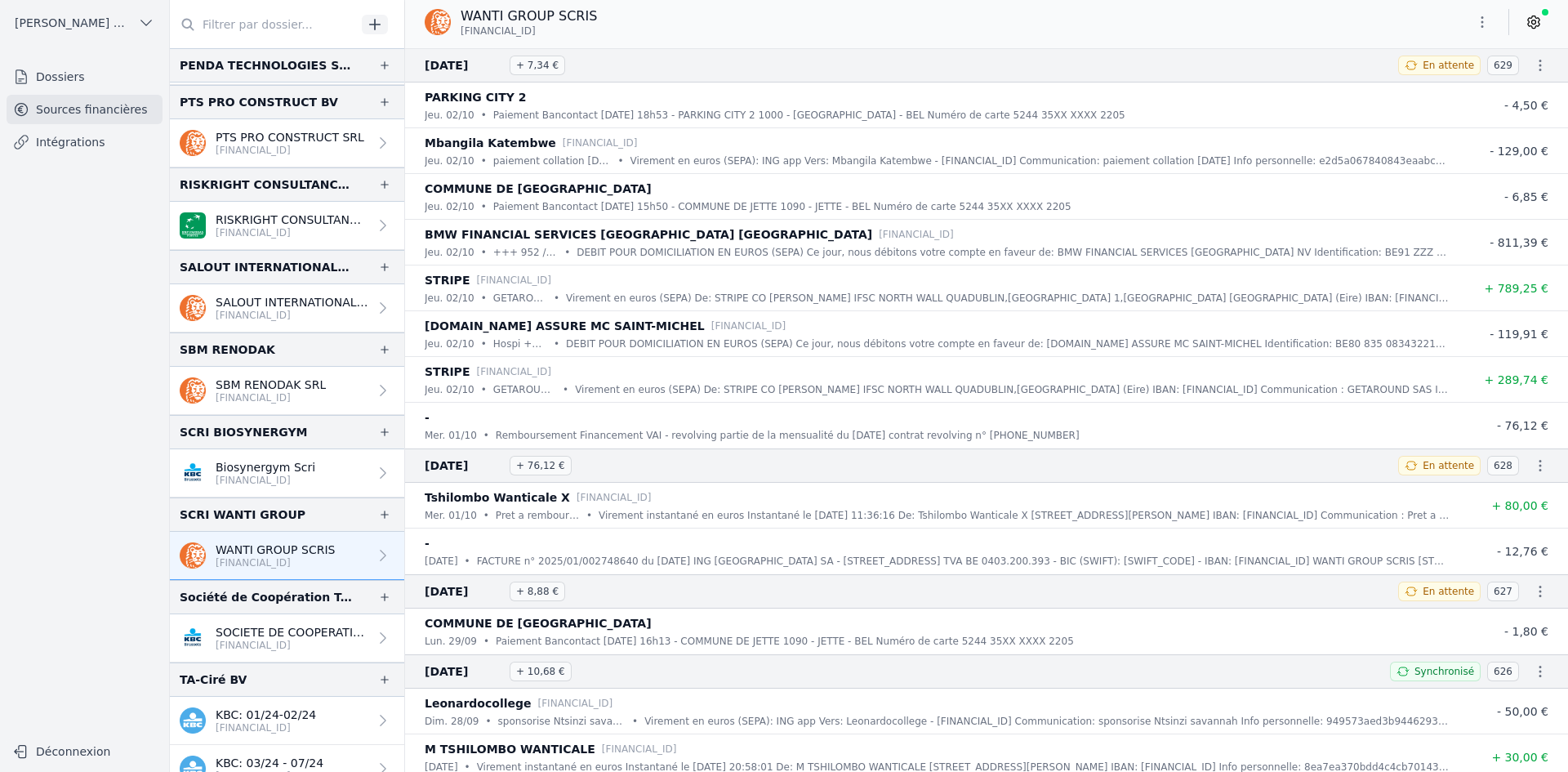
click at [265, 633] on p "SOCIETE DE COOPERATION TECHNIQUE SR" at bounding box center [291, 631] width 153 height 17
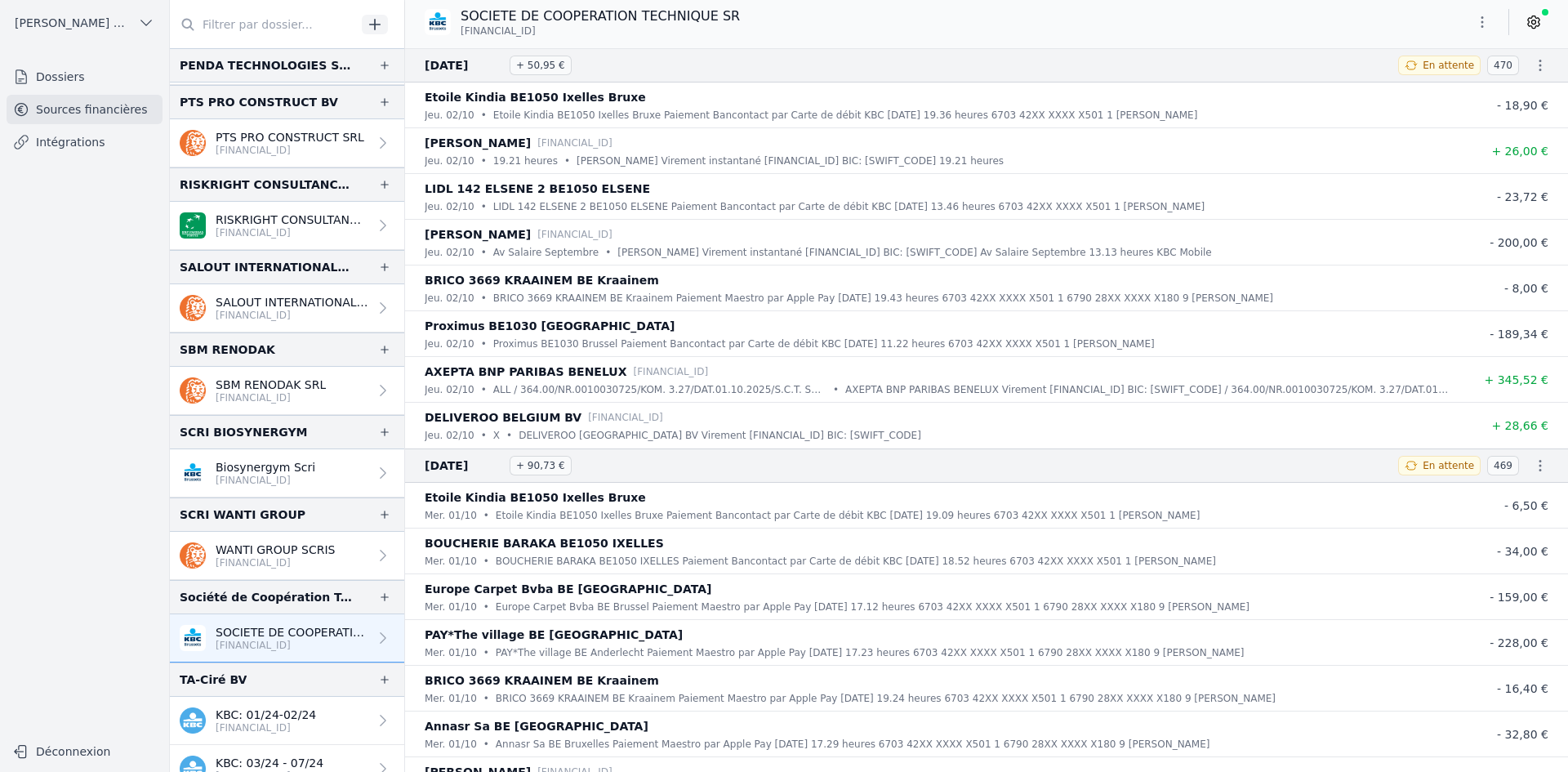
click at [1481, 25] on icon "button" at bounding box center [1483, 21] width 17 height 17
click at [1423, 89] on button "Exporter" at bounding box center [1443, 86] width 118 height 30
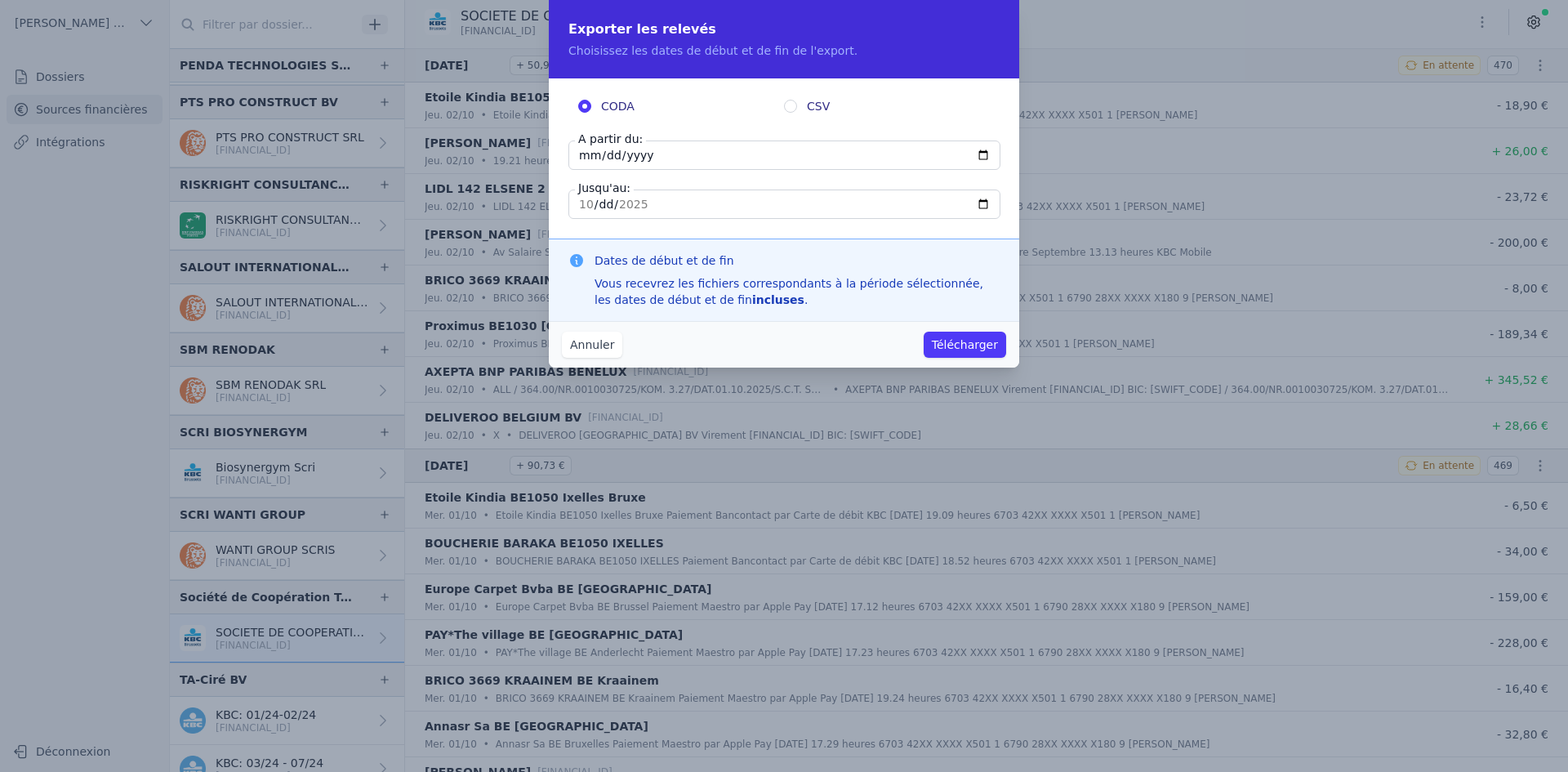
click at [586, 165] on input "[DATE]" at bounding box center [784, 155] width 432 height 29
type input "[DATE]"
click at [944, 346] on button "Télécharger" at bounding box center [965, 344] width 83 height 26
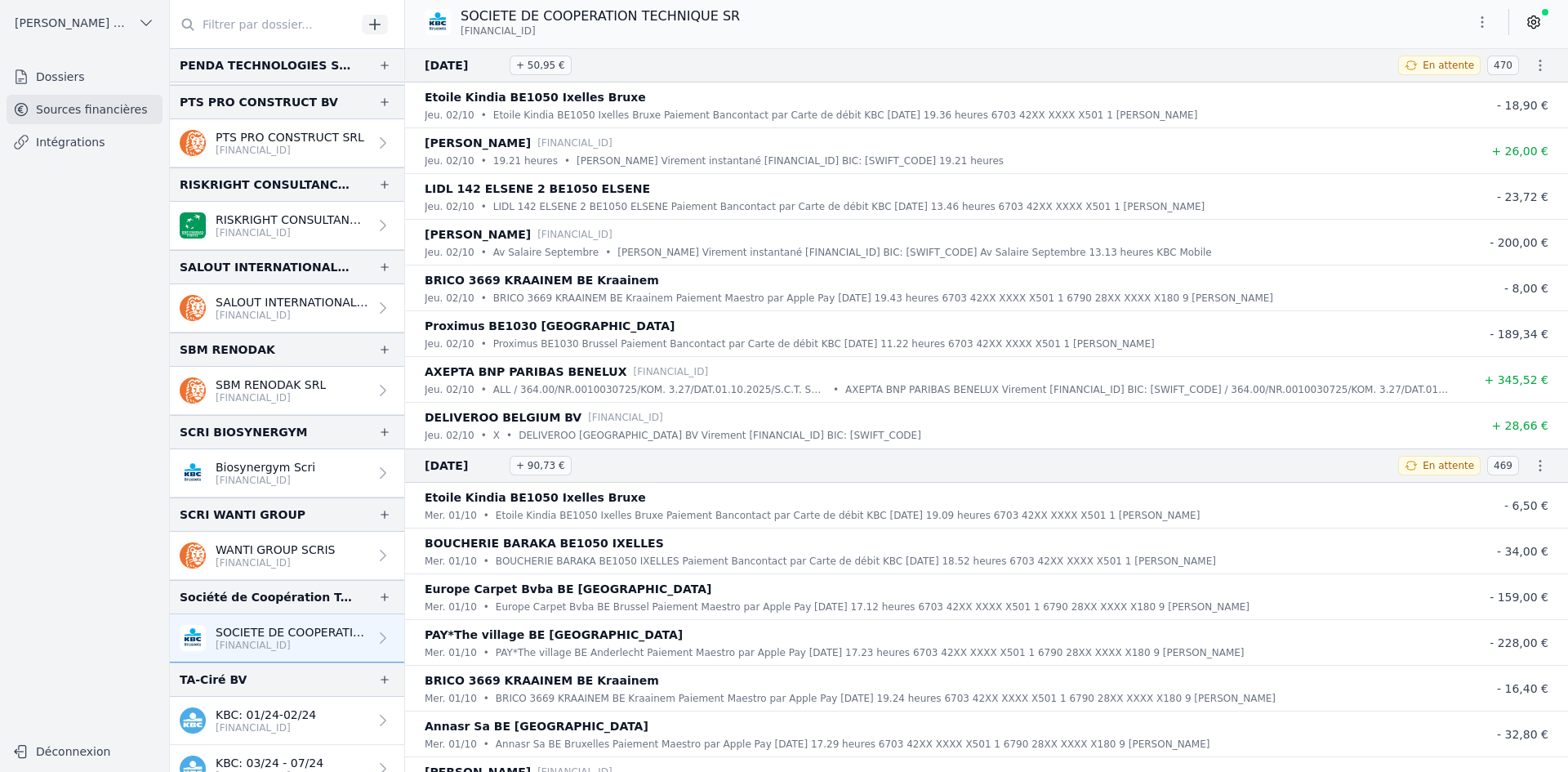
click at [1472, 28] on button "button" at bounding box center [1483, 21] width 33 height 26
click at [1459, 87] on button "Exporter" at bounding box center [1443, 86] width 118 height 30
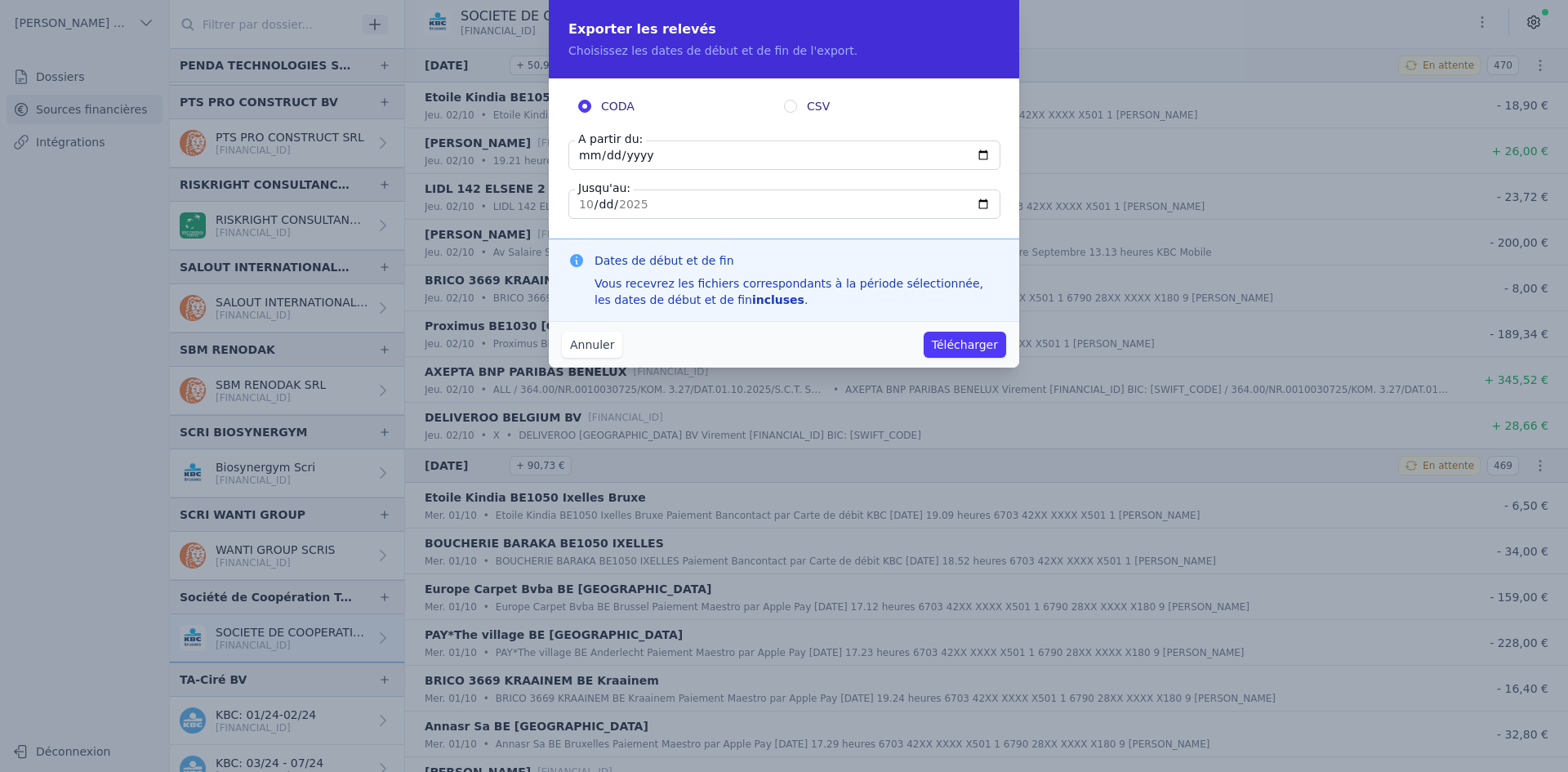
click at [585, 158] on input "[DATE]" at bounding box center [784, 155] width 432 height 29
type input "[DATE]"
click at [954, 347] on button "Télécharger" at bounding box center [965, 344] width 83 height 26
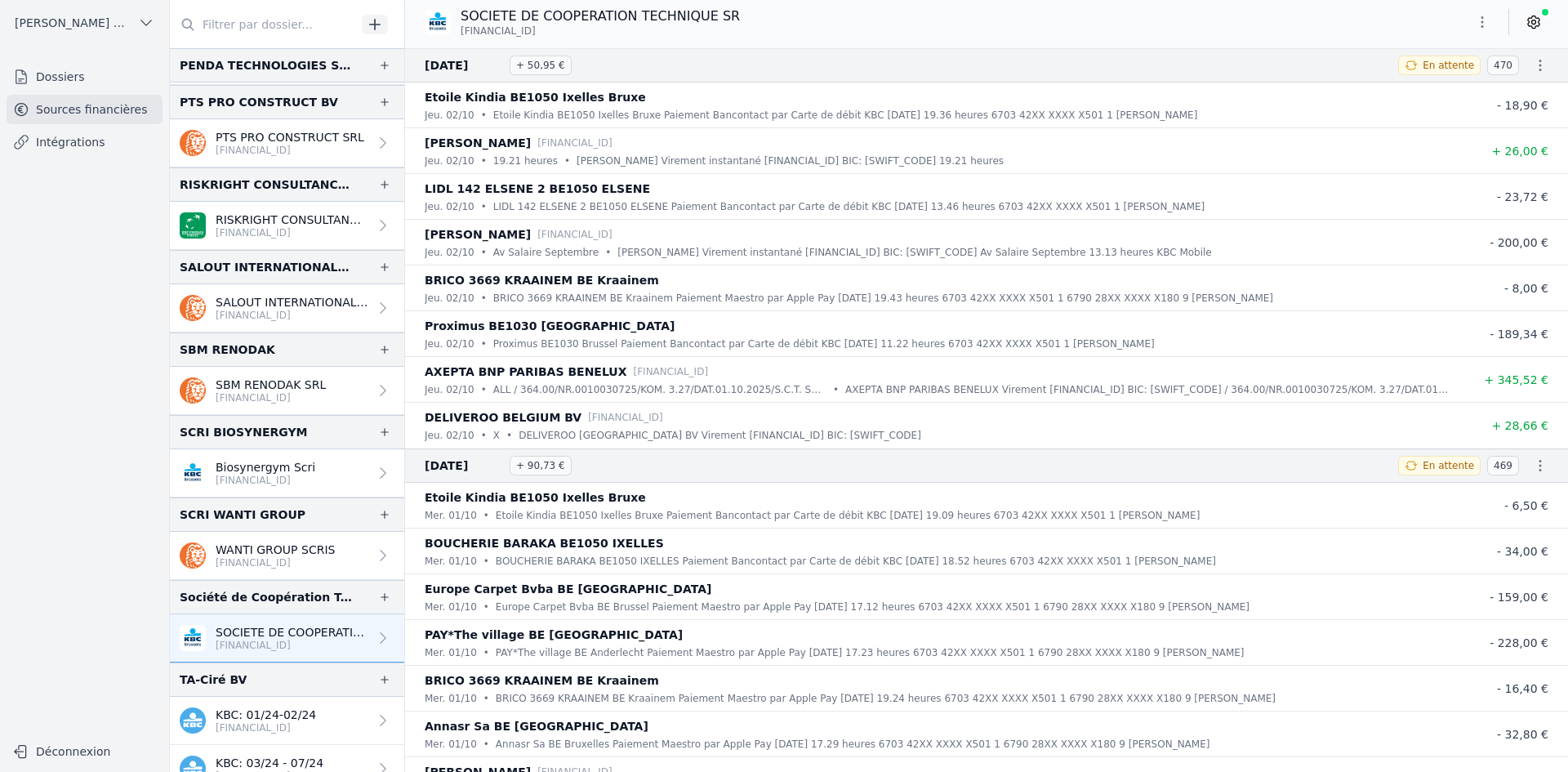
scroll to position [3592, 0]
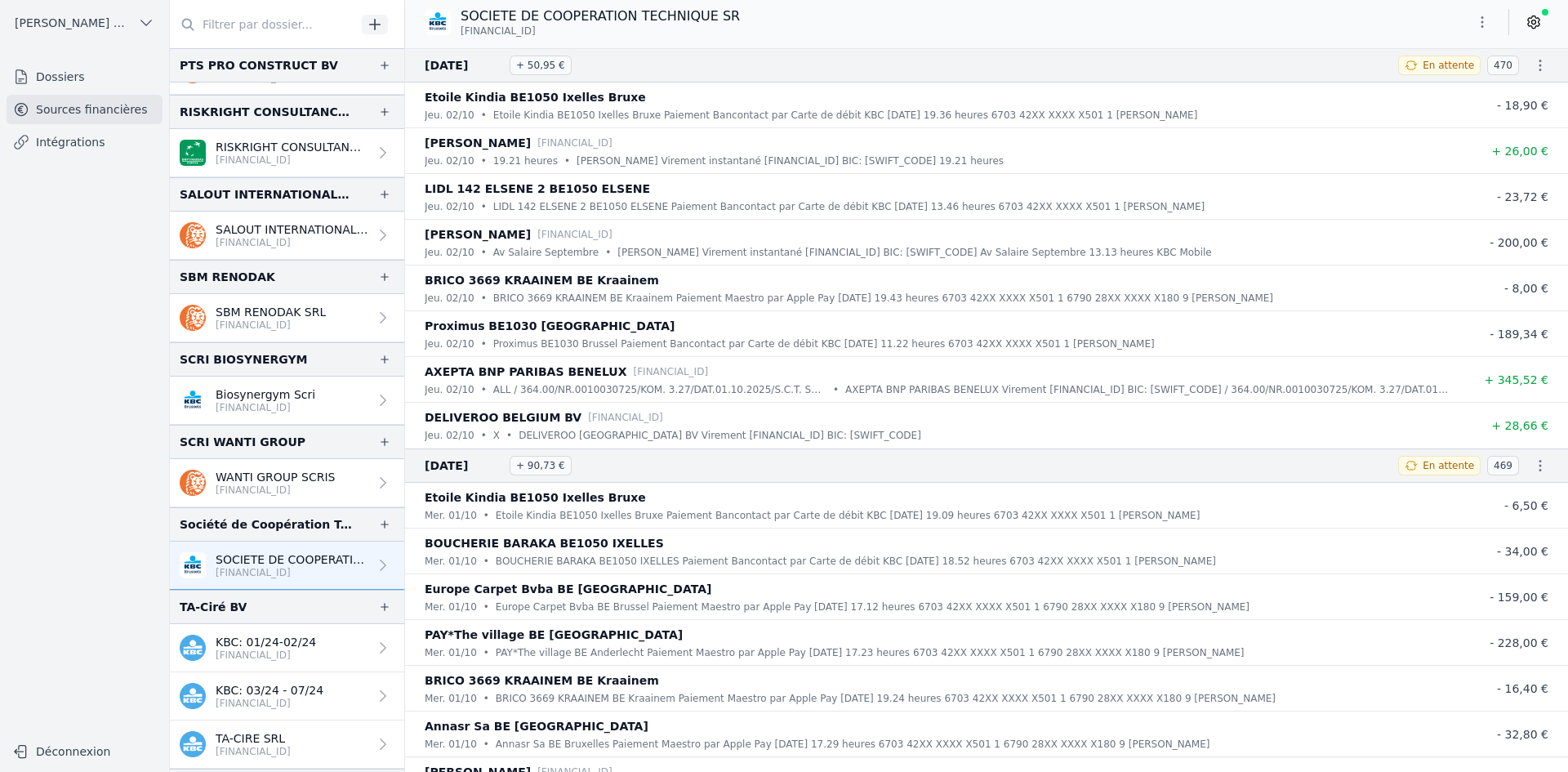
click at [1479, 28] on icon "button" at bounding box center [1483, 21] width 17 height 17
click at [1453, 94] on button "Exporter" at bounding box center [1443, 86] width 118 height 30
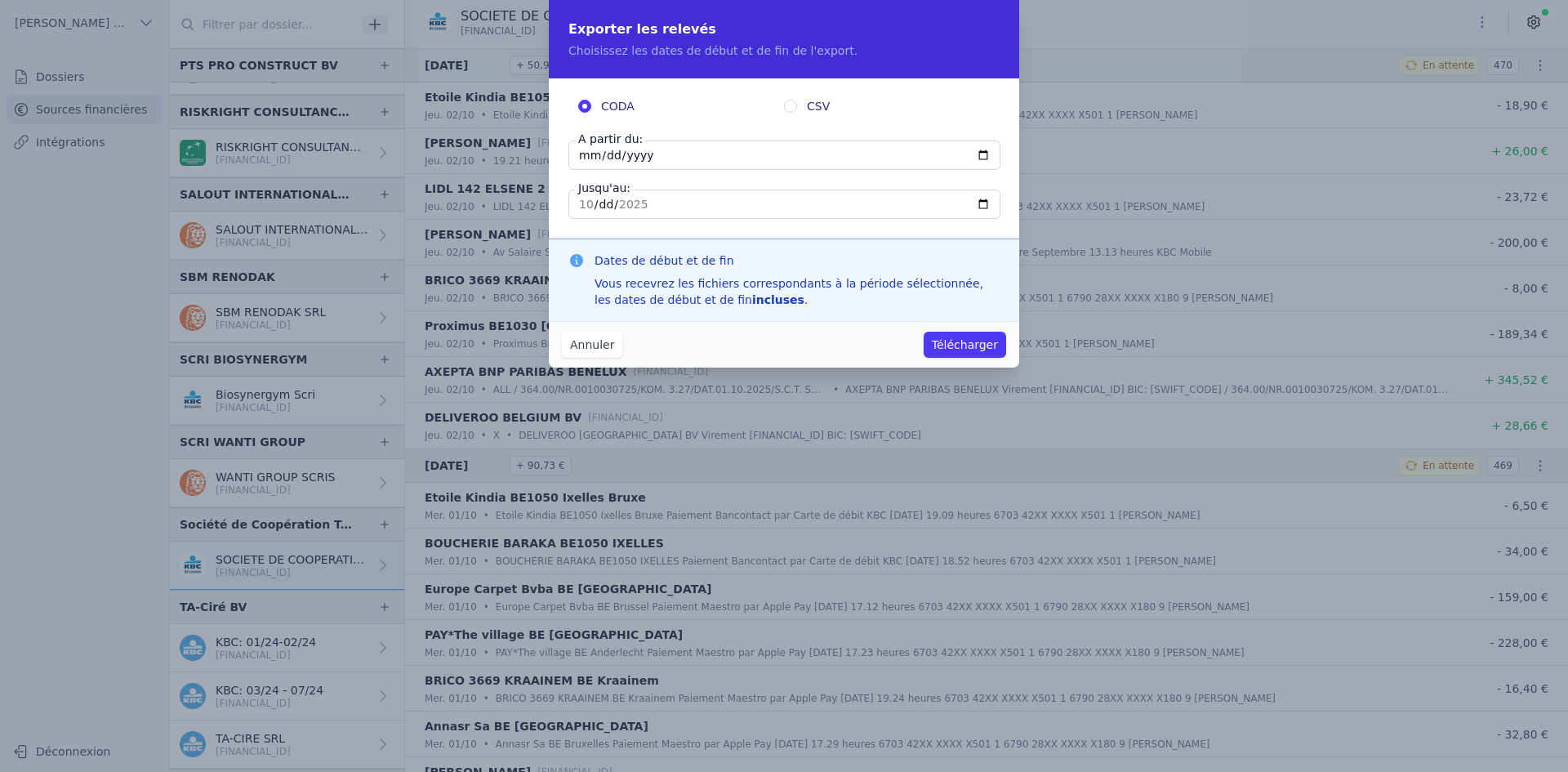
click at [587, 164] on input "[DATE]" at bounding box center [784, 155] width 432 height 29
type input "[DATE]"
click at [939, 345] on button "Télécharger" at bounding box center [965, 344] width 83 height 26
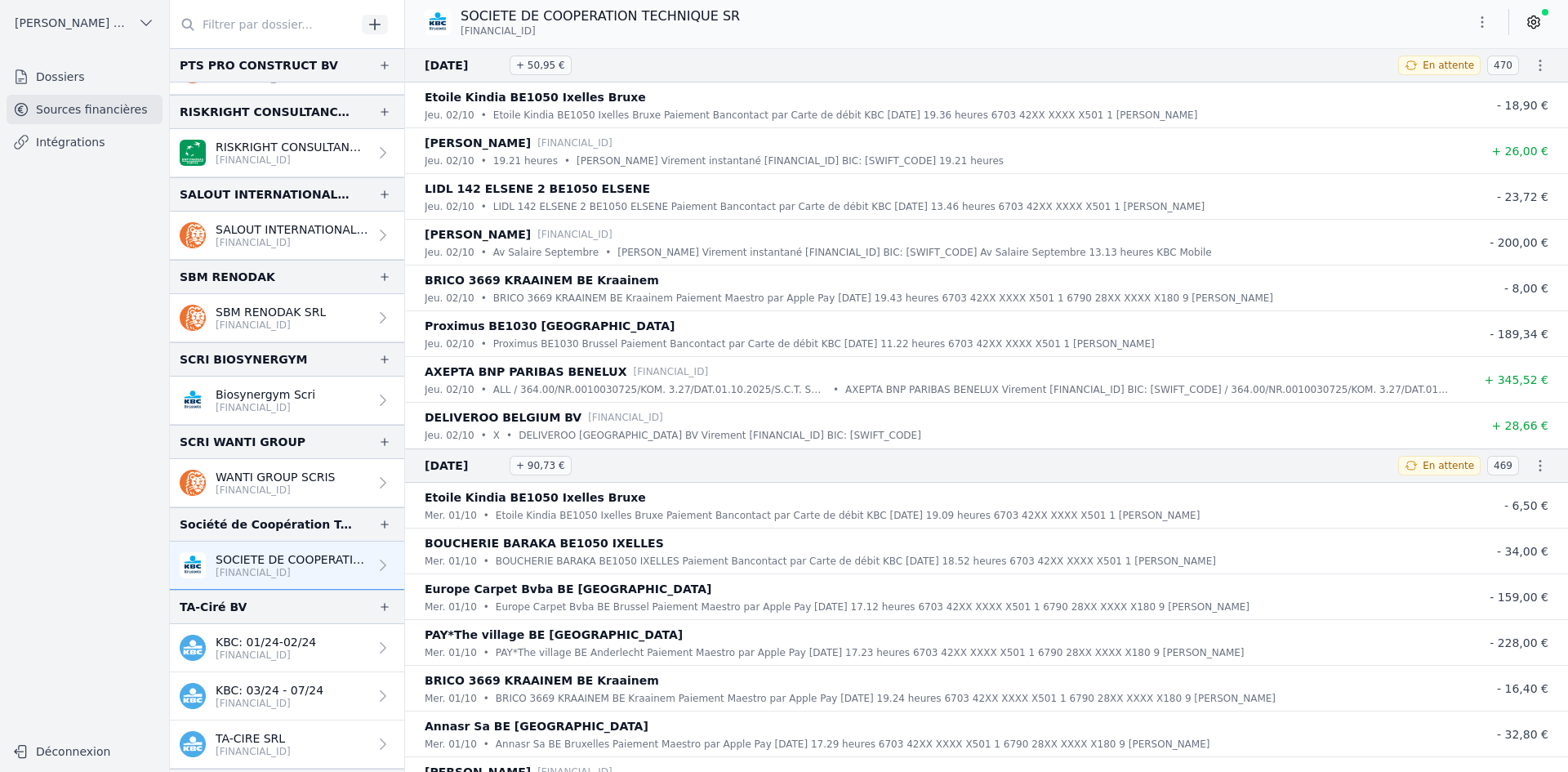
click at [286, 664] on link "KBC: 01/24-02/24 [FINANCIAL_ID]" at bounding box center [287, 648] width 234 height 49
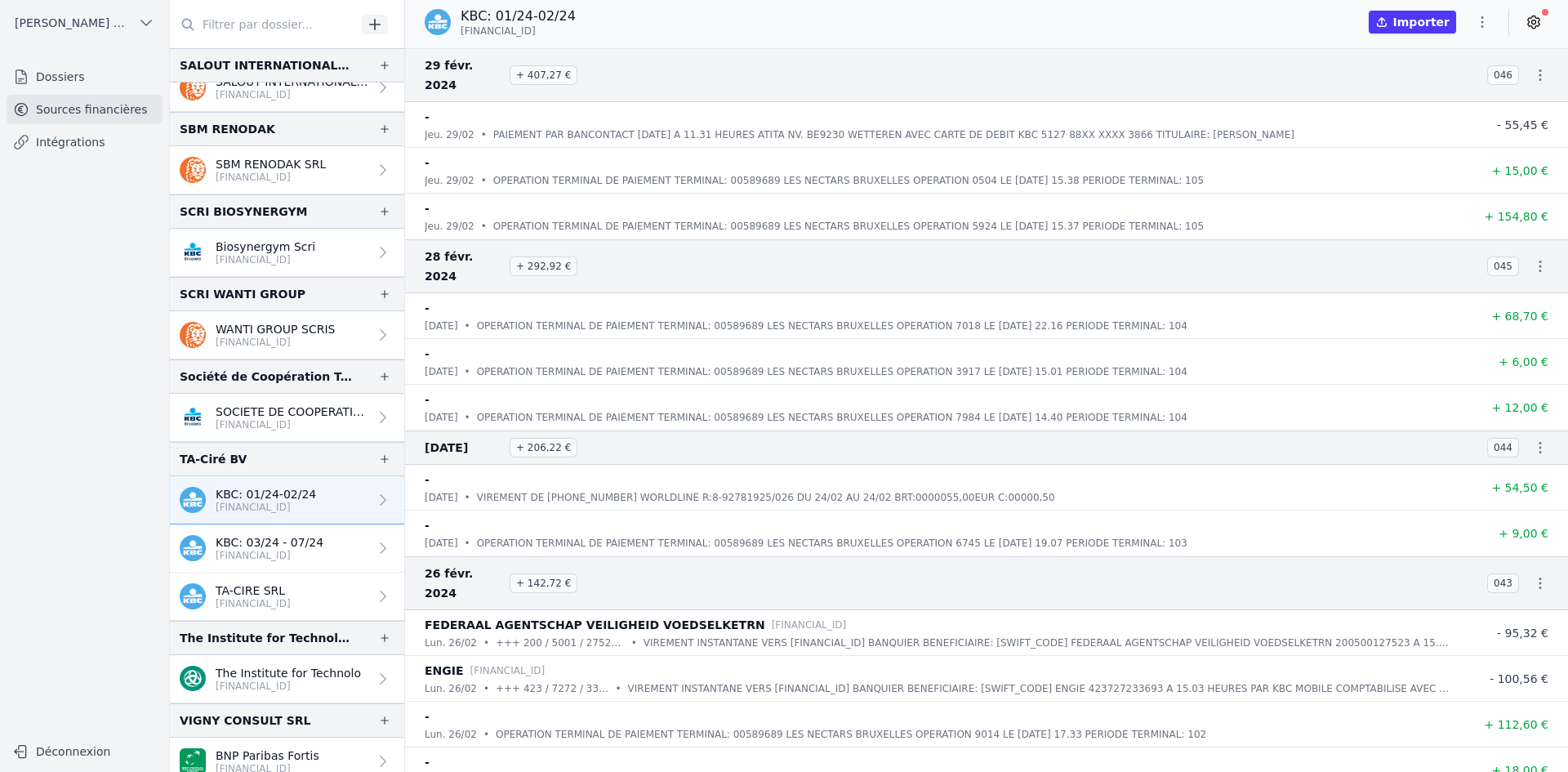
scroll to position [3756, 0]
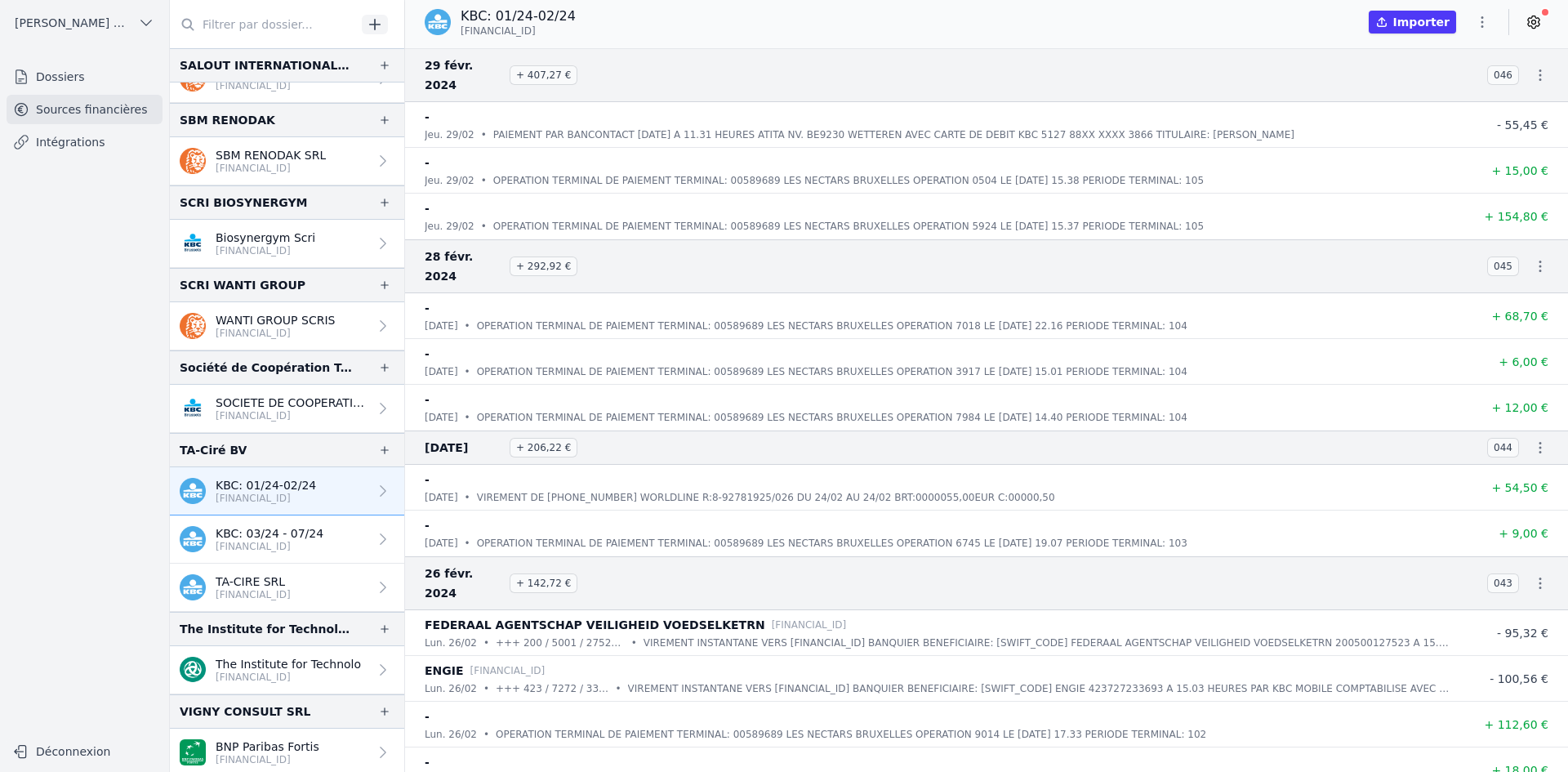
click at [302, 536] on p "KBC: 03/24 - 07/24" at bounding box center [269, 533] width 108 height 17
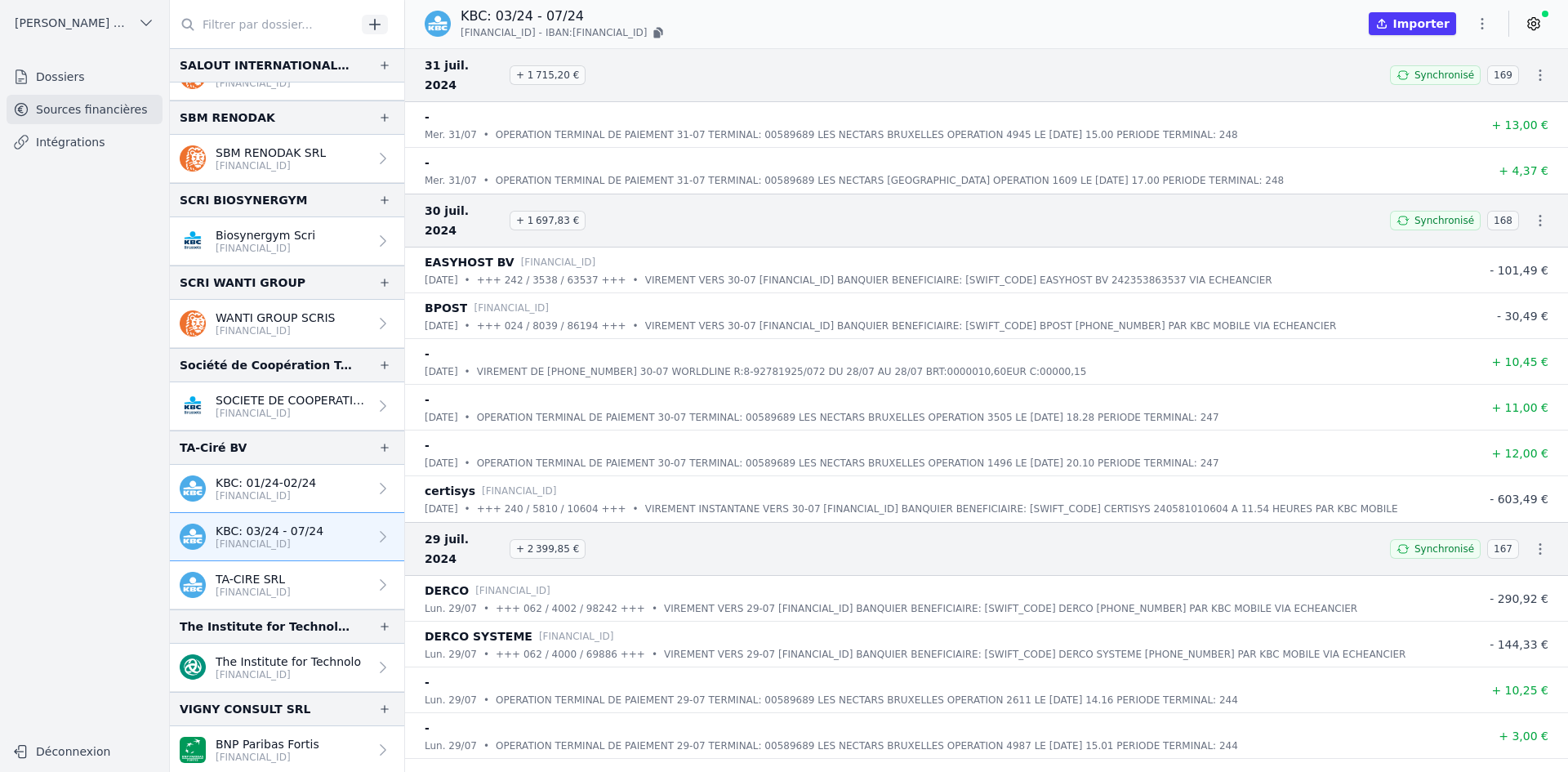
click at [290, 580] on p "TA-CIRE SRL" at bounding box center [253, 579] width 75 height 17
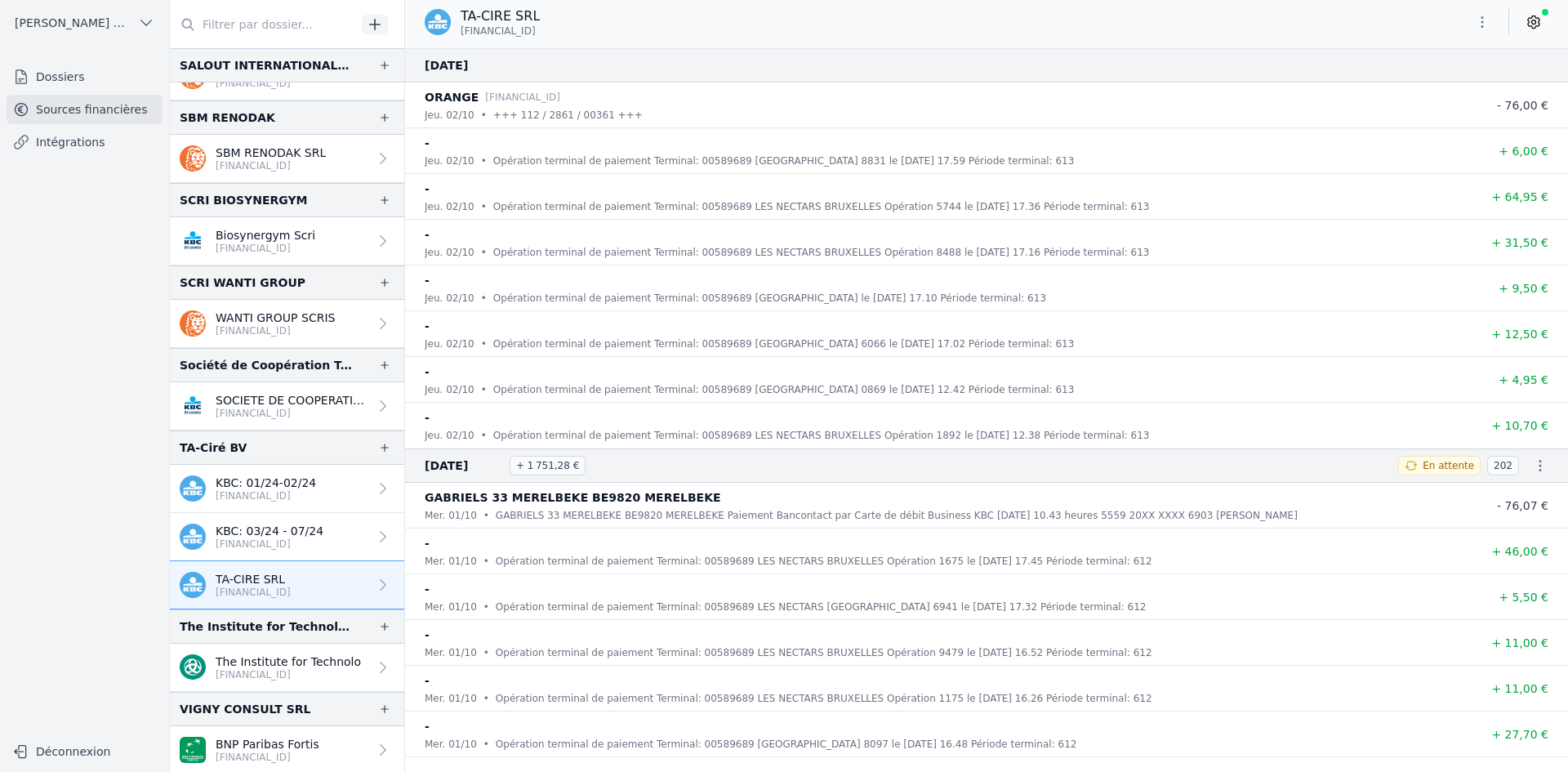
click at [1483, 25] on icon "button" at bounding box center [1483, 21] width 17 height 17
click at [1442, 93] on button "Exporter" at bounding box center [1443, 86] width 118 height 30
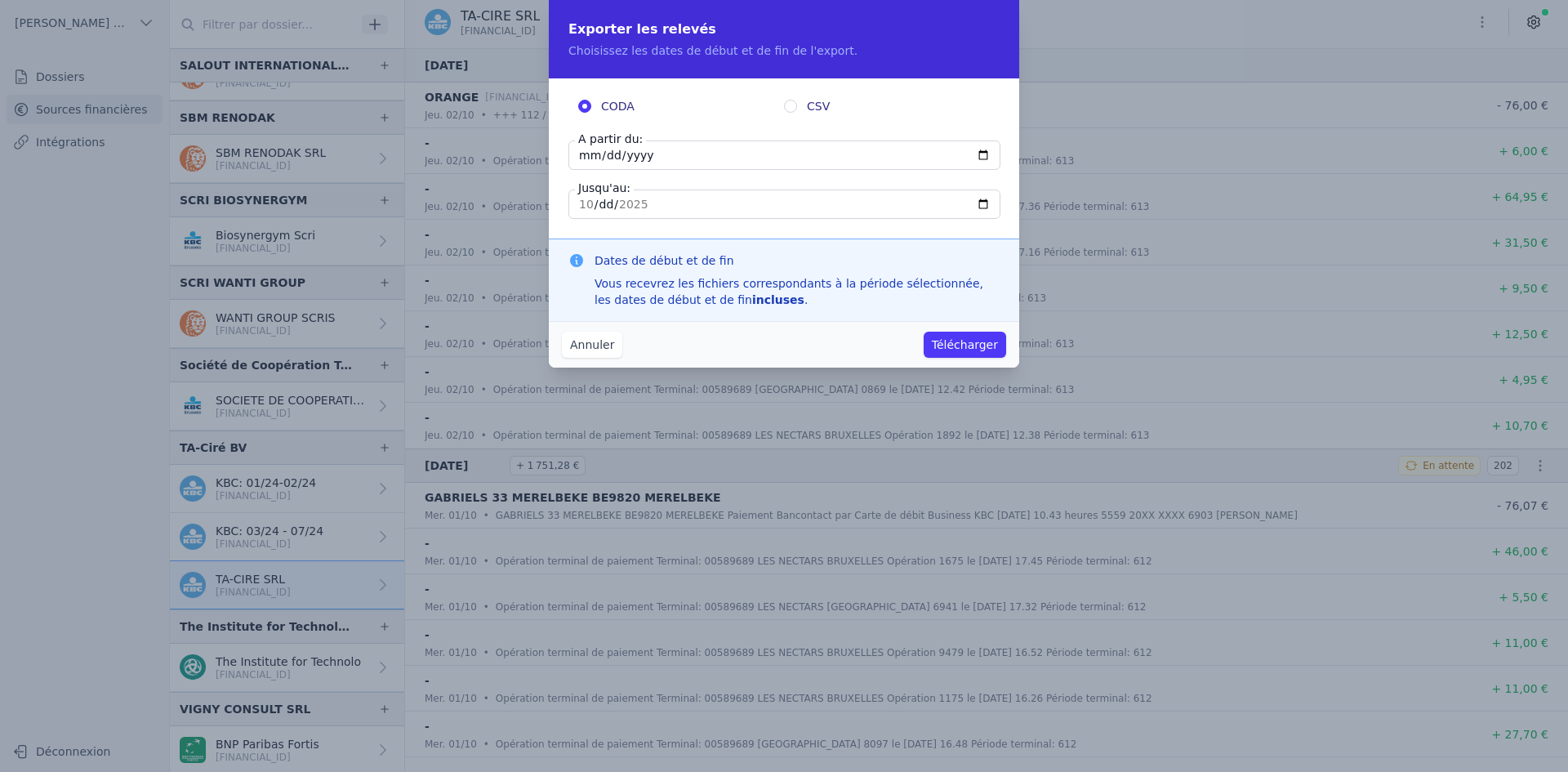
click at [583, 161] on input "[DATE]" at bounding box center [784, 155] width 432 height 29
type input "[DATE]"
click at [952, 341] on button "Télécharger" at bounding box center [965, 344] width 83 height 26
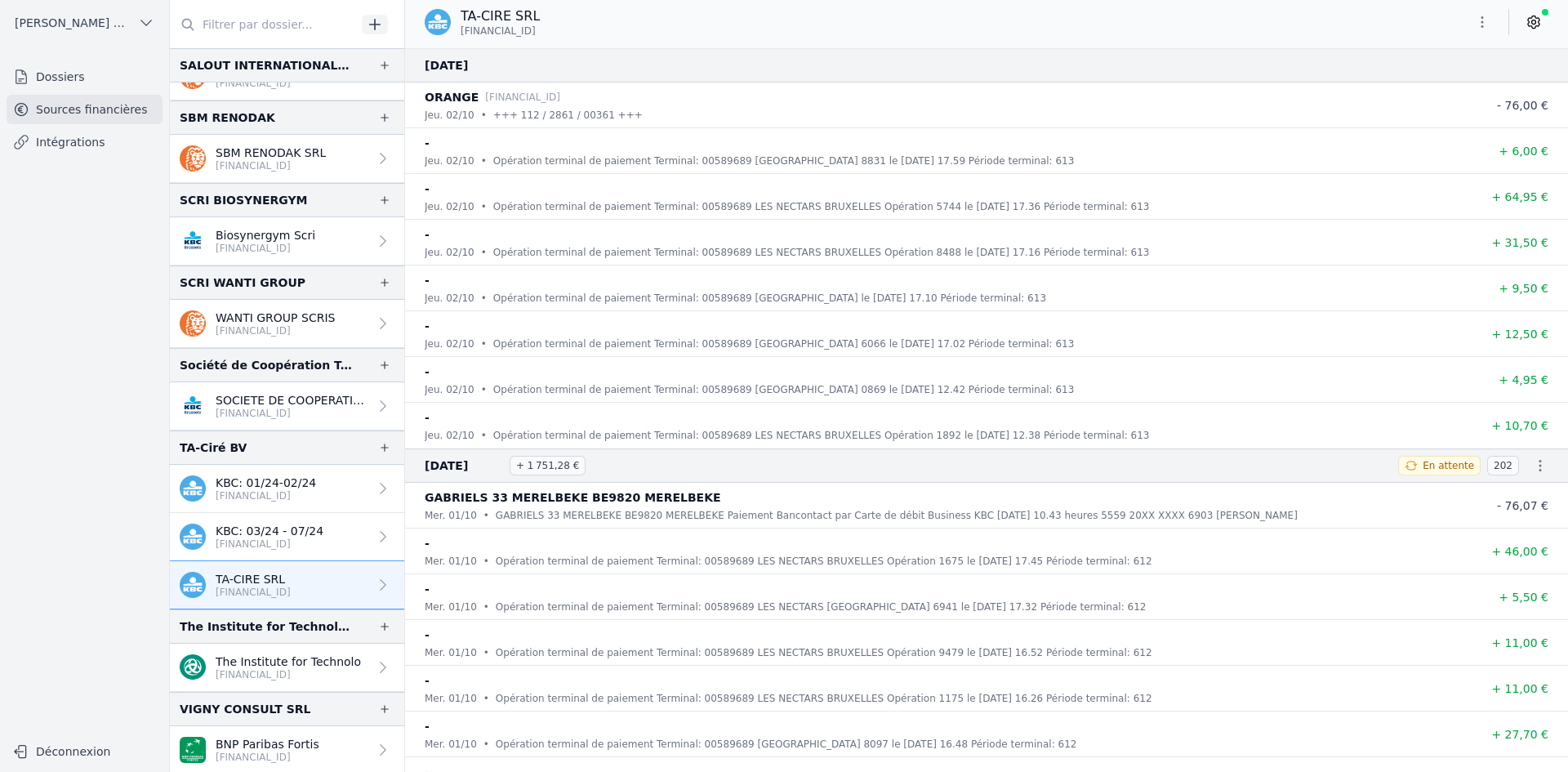
click at [1475, 28] on icon "button" at bounding box center [1483, 21] width 17 height 17
click at [1459, 88] on button "Exporter" at bounding box center [1443, 86] width 118 height 30
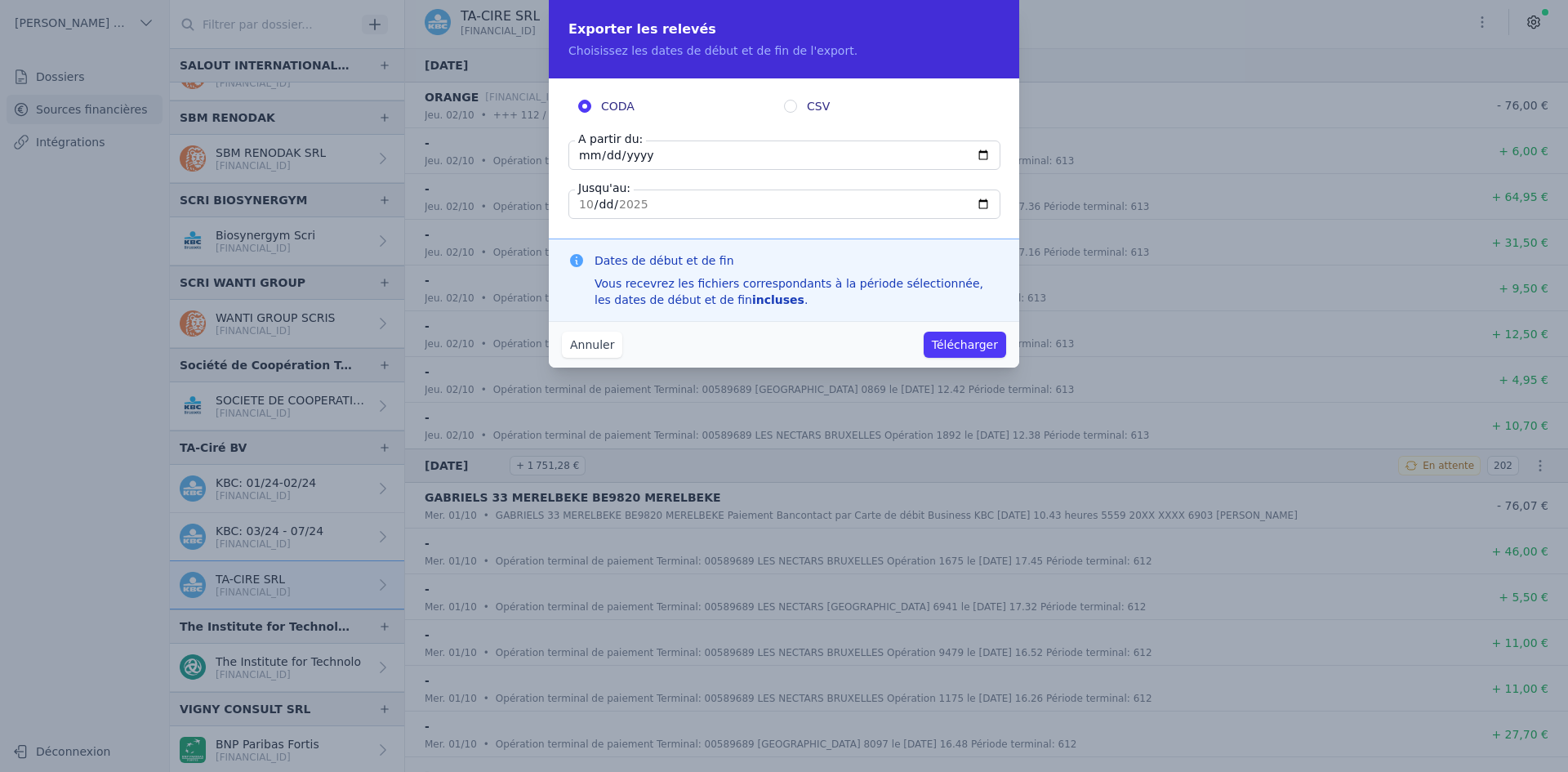
click at [586, 156] on input "[DATE]" at bounding box center [784, 155] width 432 height 29
type input "[DATE]"
click at [952, 336] on button "Télécharger" at bounding box center [965, 344] width 83 height 26
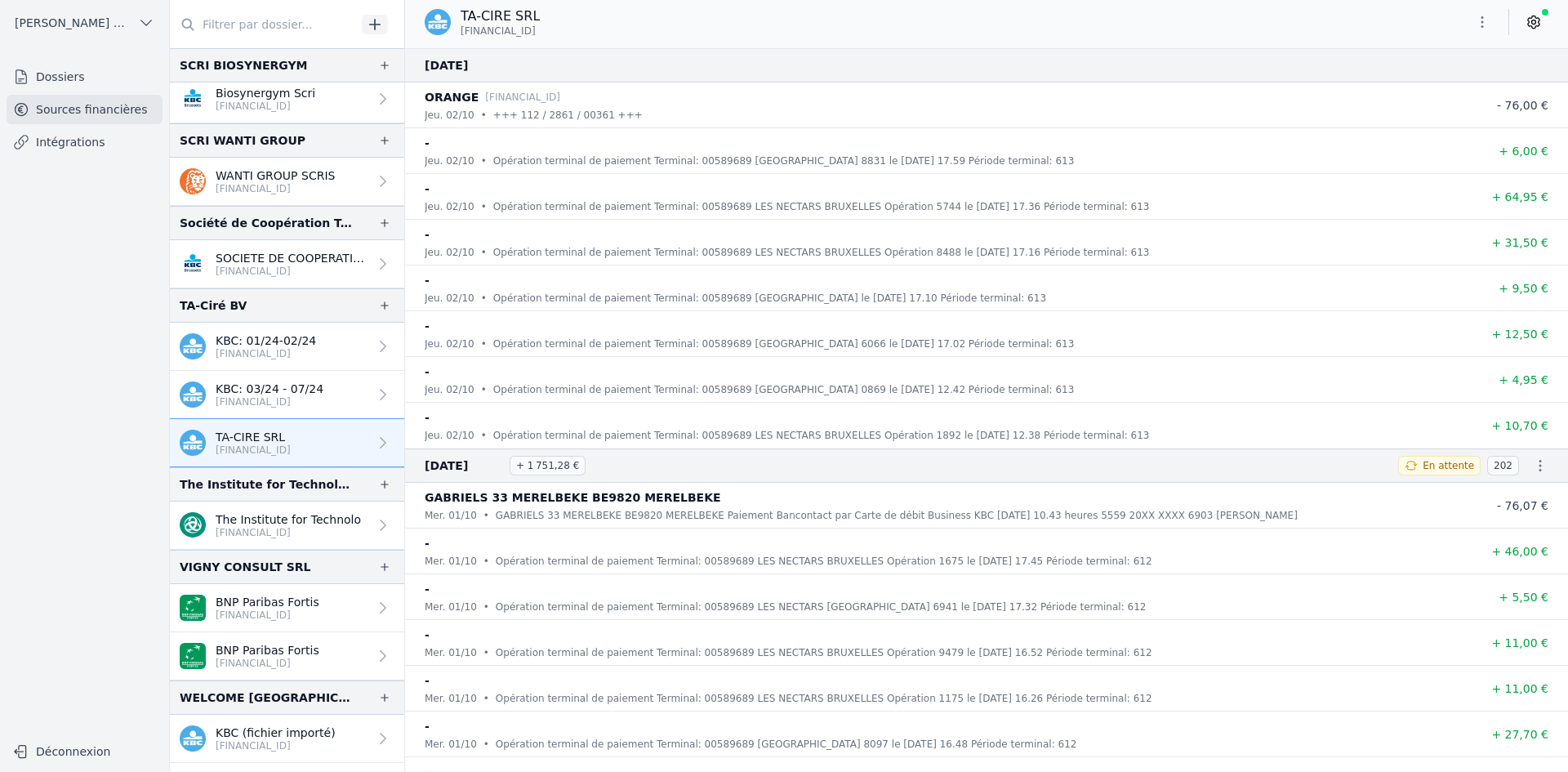
scroll to position [3919, 0]
click at [285, 524] on p "The Institute for Technolo" at bounding box center [289, 518] width 146 height 17
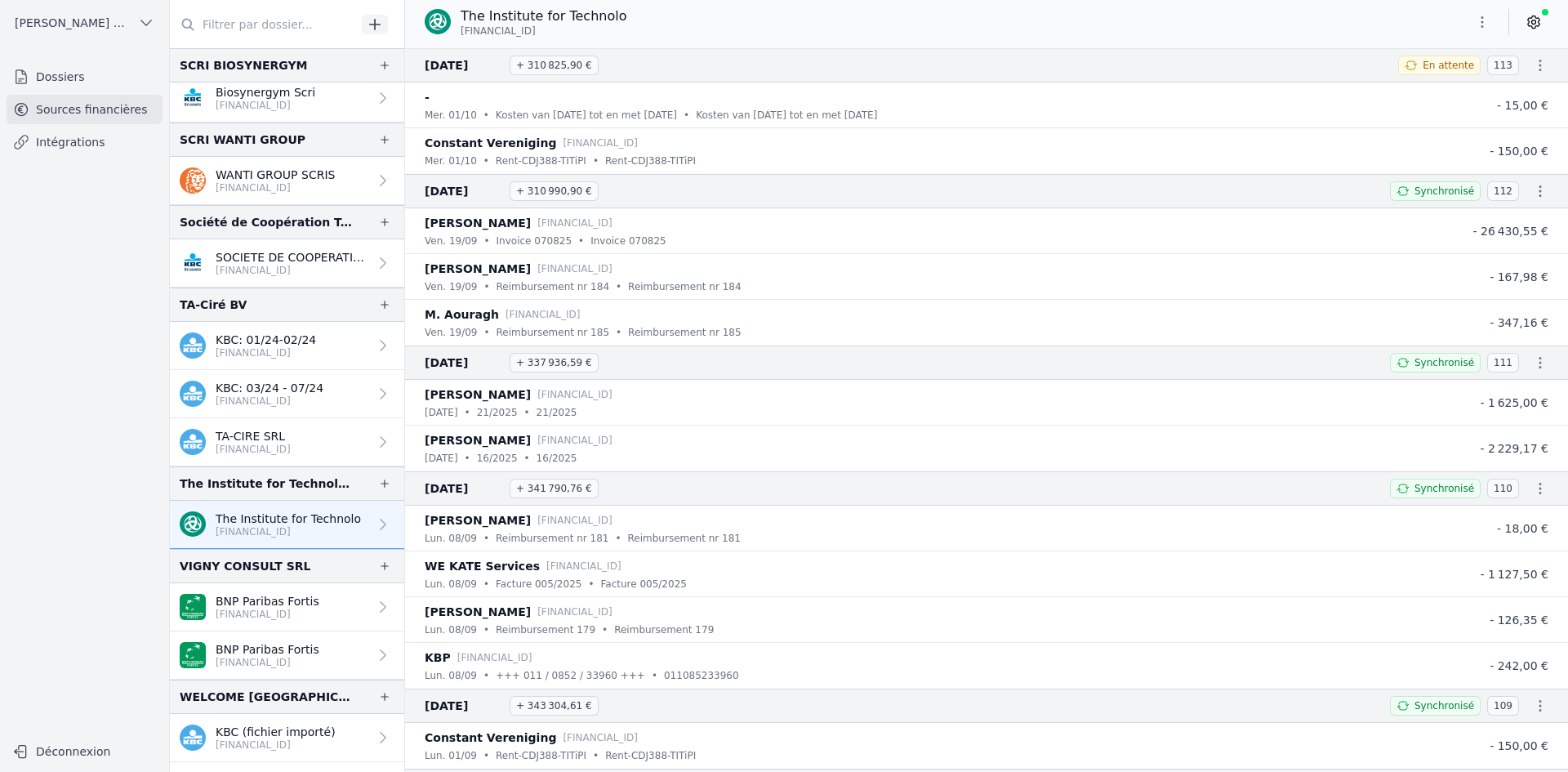
click at [1480, 23] on icon "button" at bounding box center [1483, 21] width 17 height 17
click at [1427, 100] on button "Exporter" at bounding box center [1443, 86] width 118 height 30
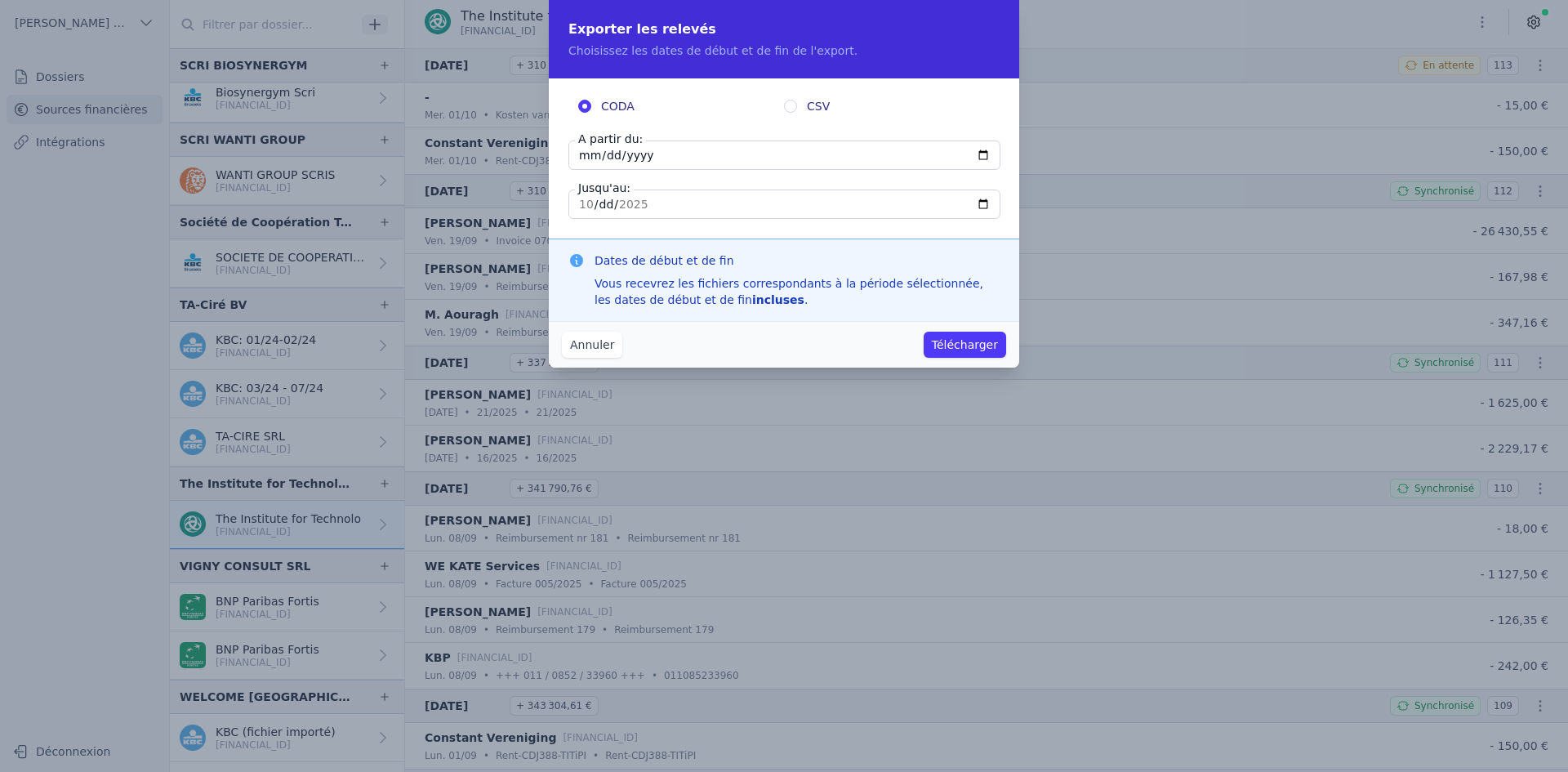
click at [594, 151] on input "[DATE]" at bounding box center [784, 155] width 432 height 29
type input "[DATE]"
drag, startPoint x: 976, startPoint y: 343, endPoint x: 983, endPoint y: 332, distance: 13.0
click at [977, 343] on button "Télécharger" at bounding box center [965, 344] width 83 height 26
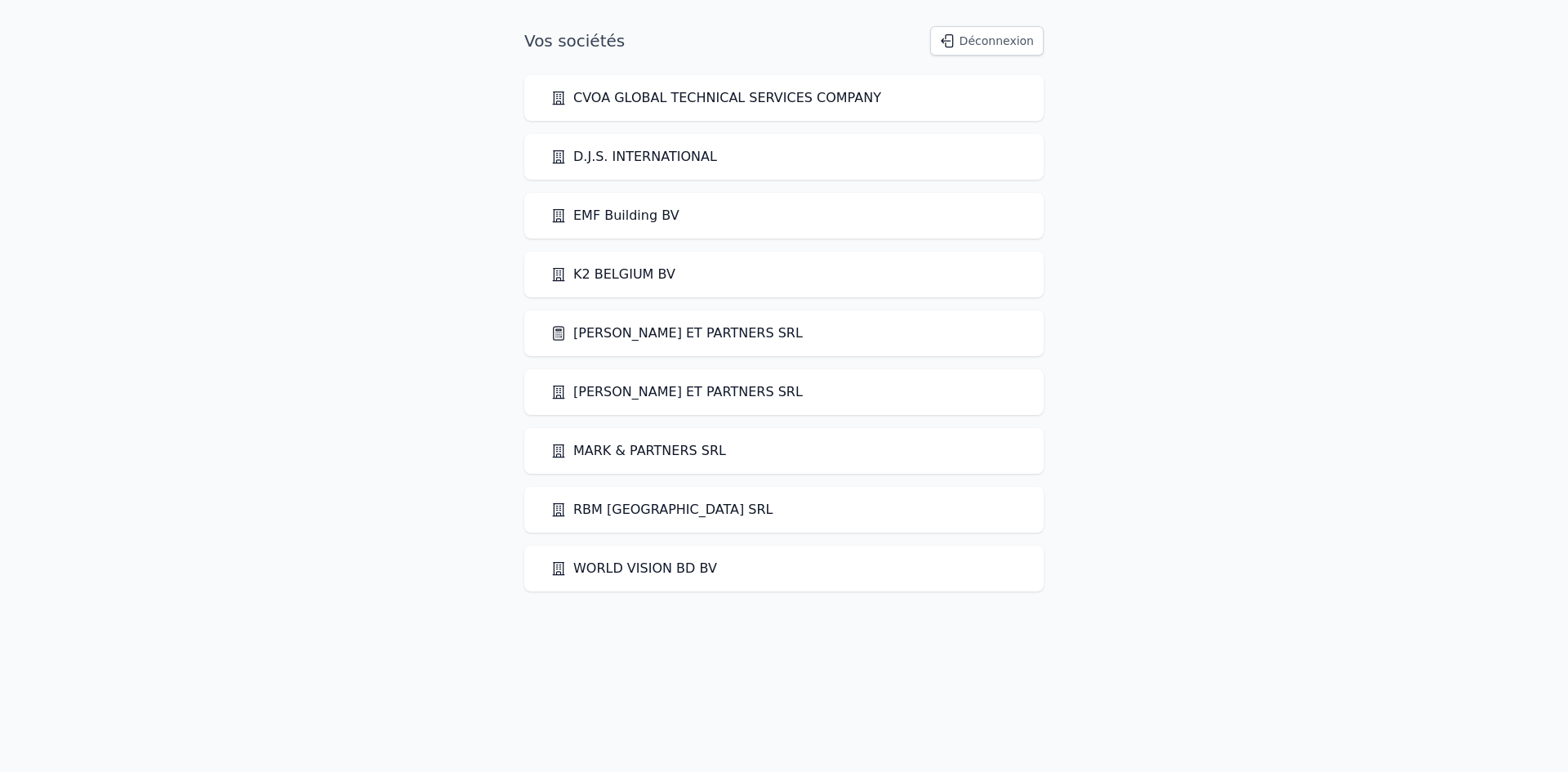
click at [615, 392] on link "[PERSON_NAME] ET PARTNERS SRL" at bounding box center [677, 391] width 253 height 19
click at [633, 325] on link "[PERSON_NAME] ET PARTNERS SRL" at bounding box center [677, 333] width 253 height 19
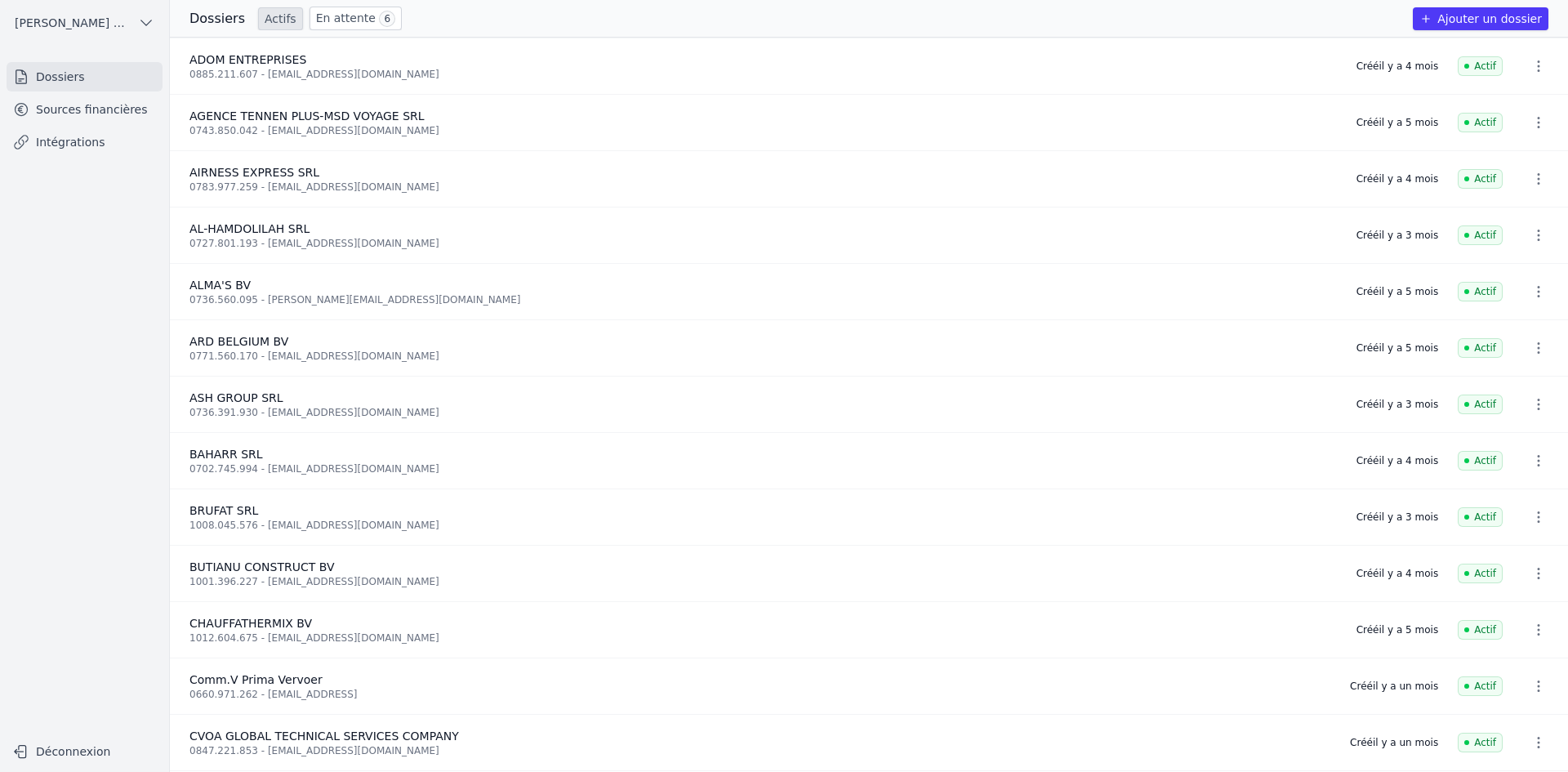
click at [28, 106] on icon at bounding box center [20, 109] width 17 height 17
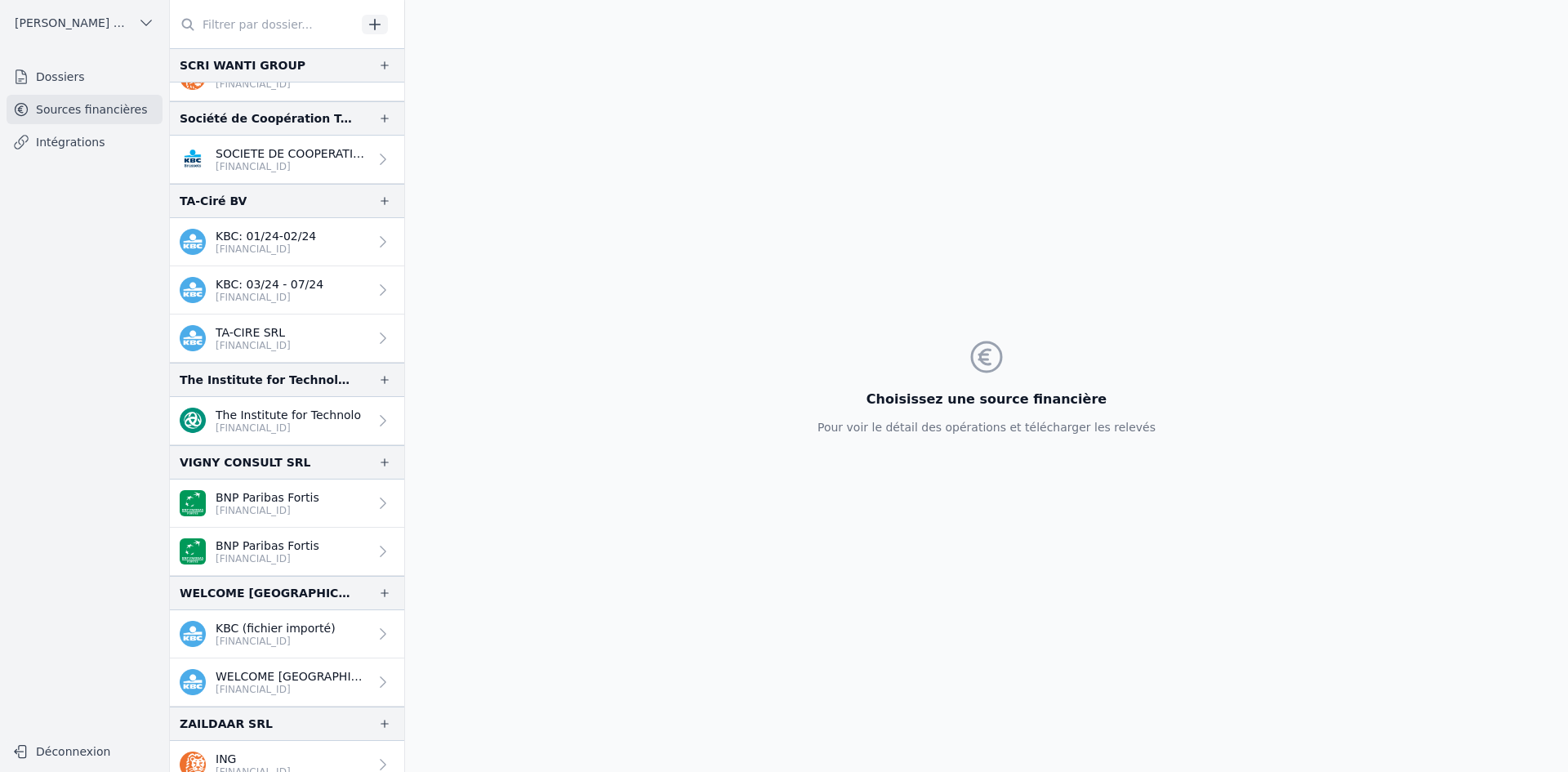
scroll to position [4039, 0]
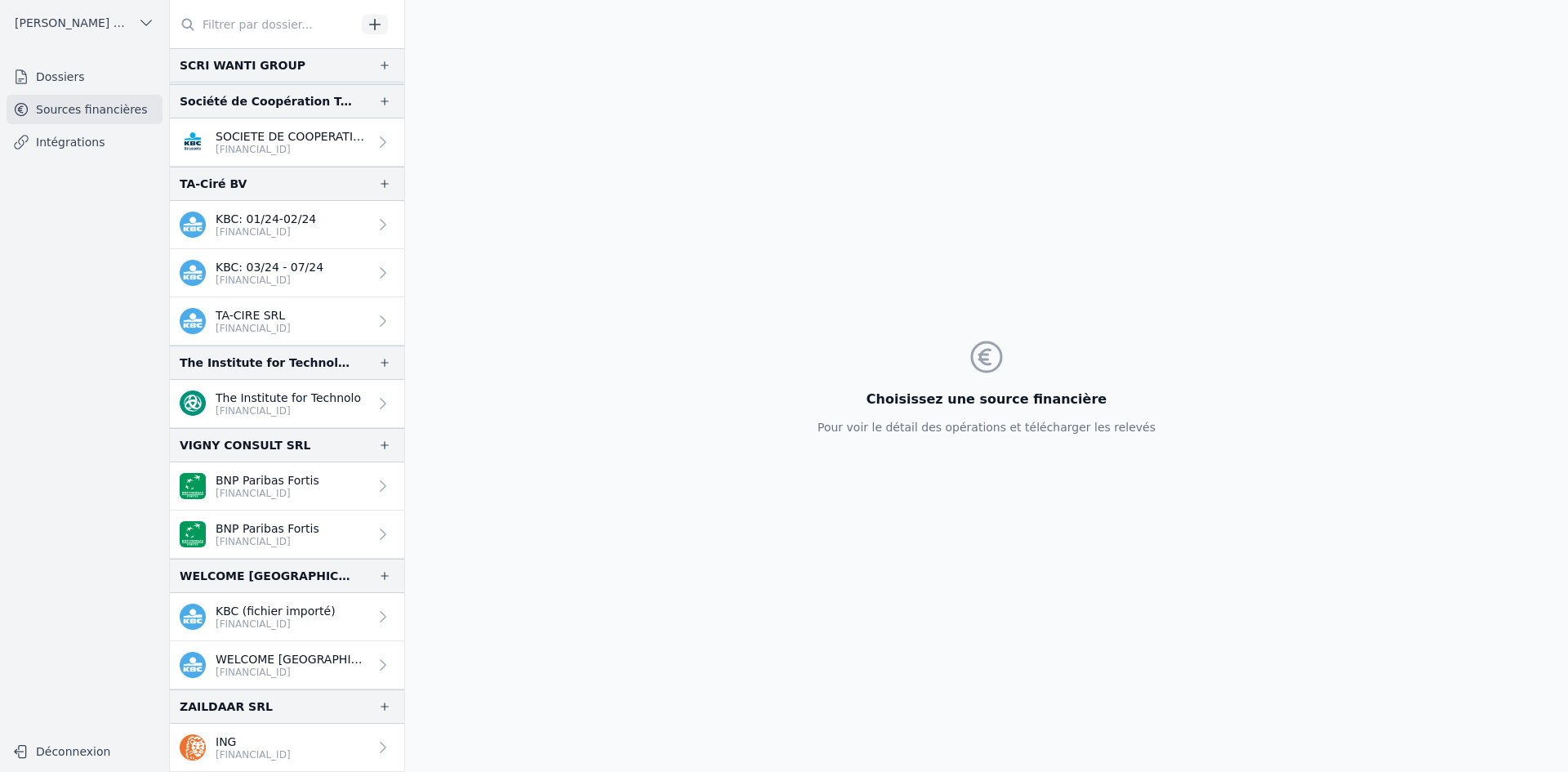
click at [306, 665] on p "[FINANCIAL_ID]" at bounding box center [291, 671] width 153 height 13
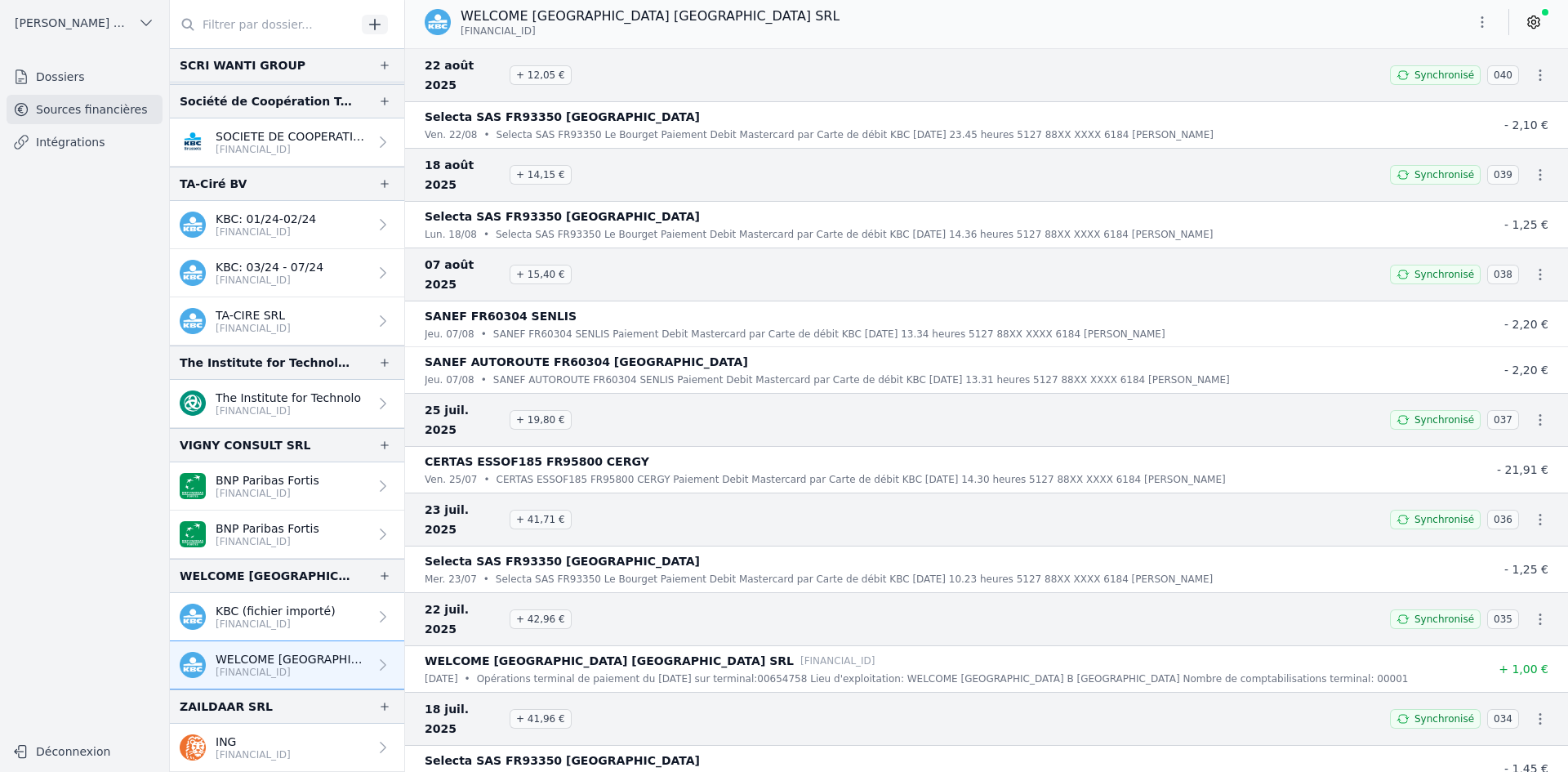
click at [281, 611] on p "KBC (fichier importé)" at bounding box center [276, 611] width 120 height 17
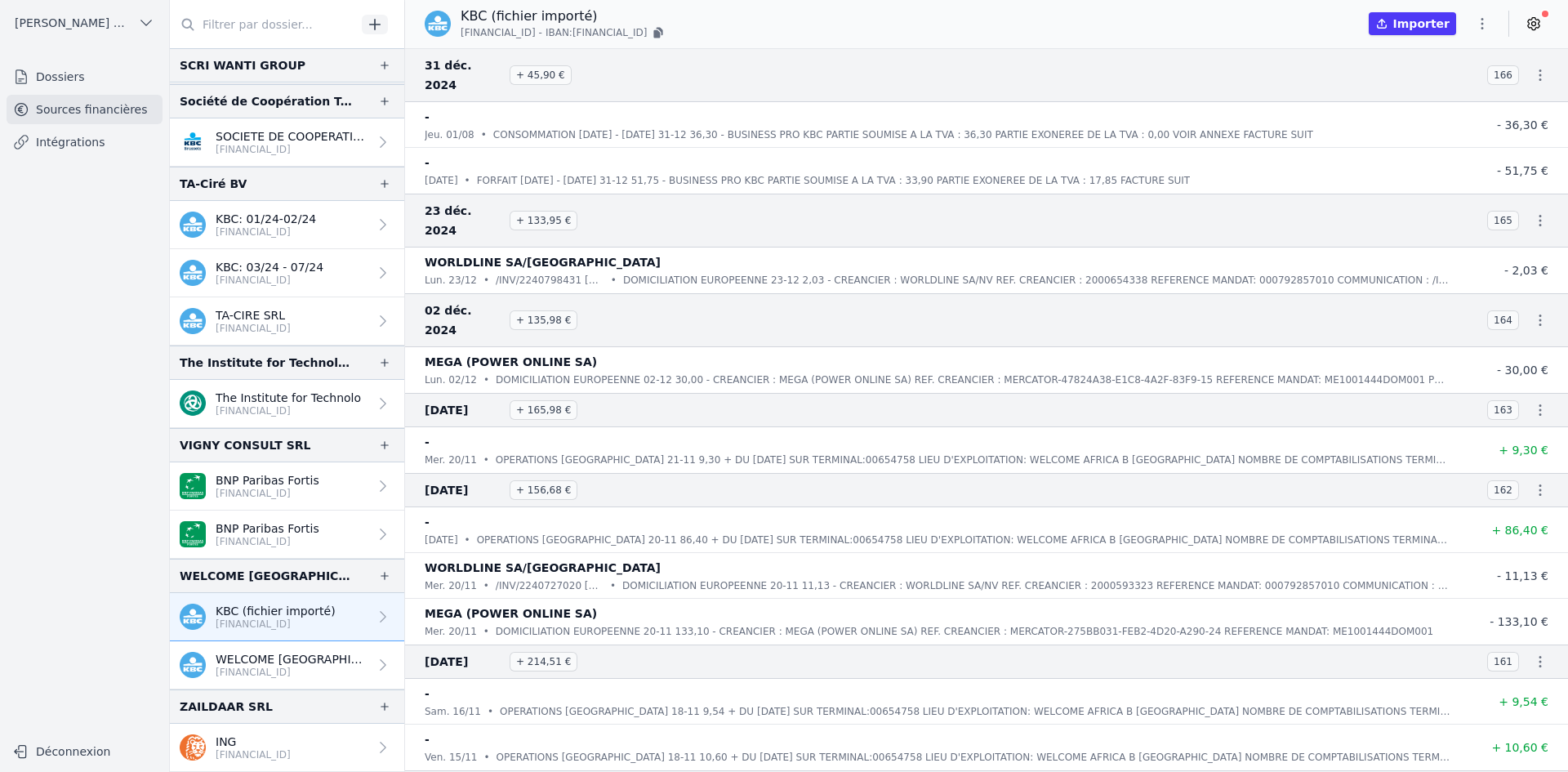
click at [227, 736] on p "ING" at bounding box center [253, 741] width 75 height 17
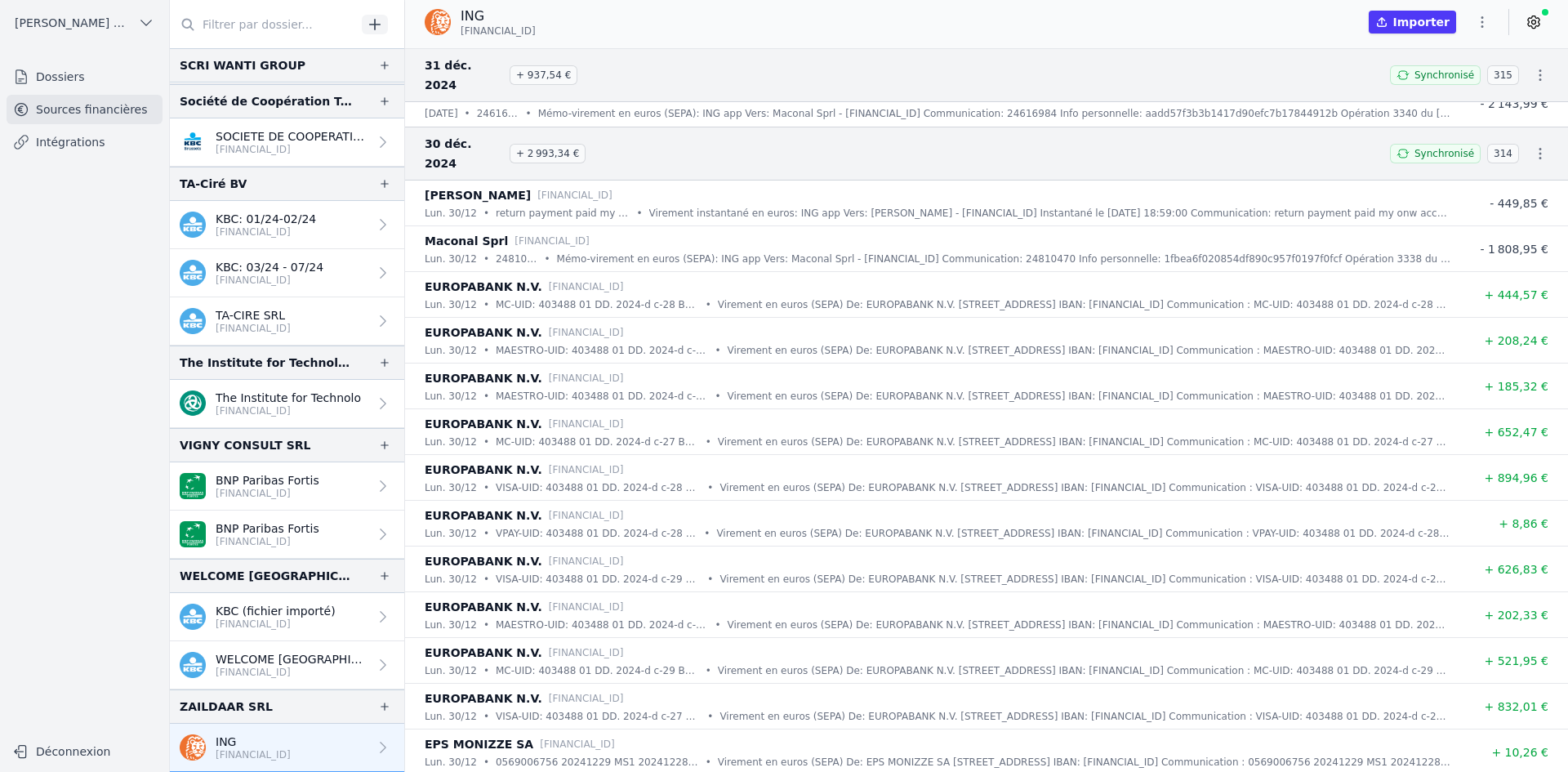
scroll to position [326, 0]
